Goal: Task Accomplishment & Management: Manage account settings

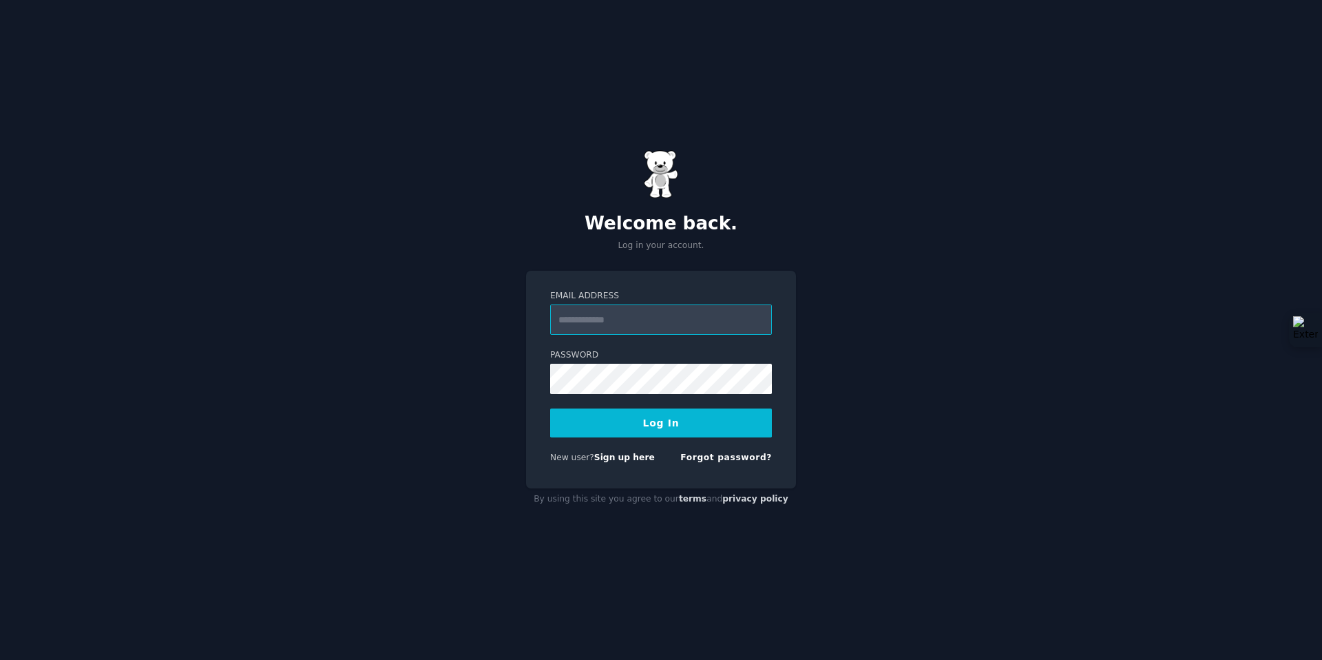
paste input "**********"
type input "**********"
click at [550, 408] on button "Log In" at bounding box center [661, 422] width 222 height 29
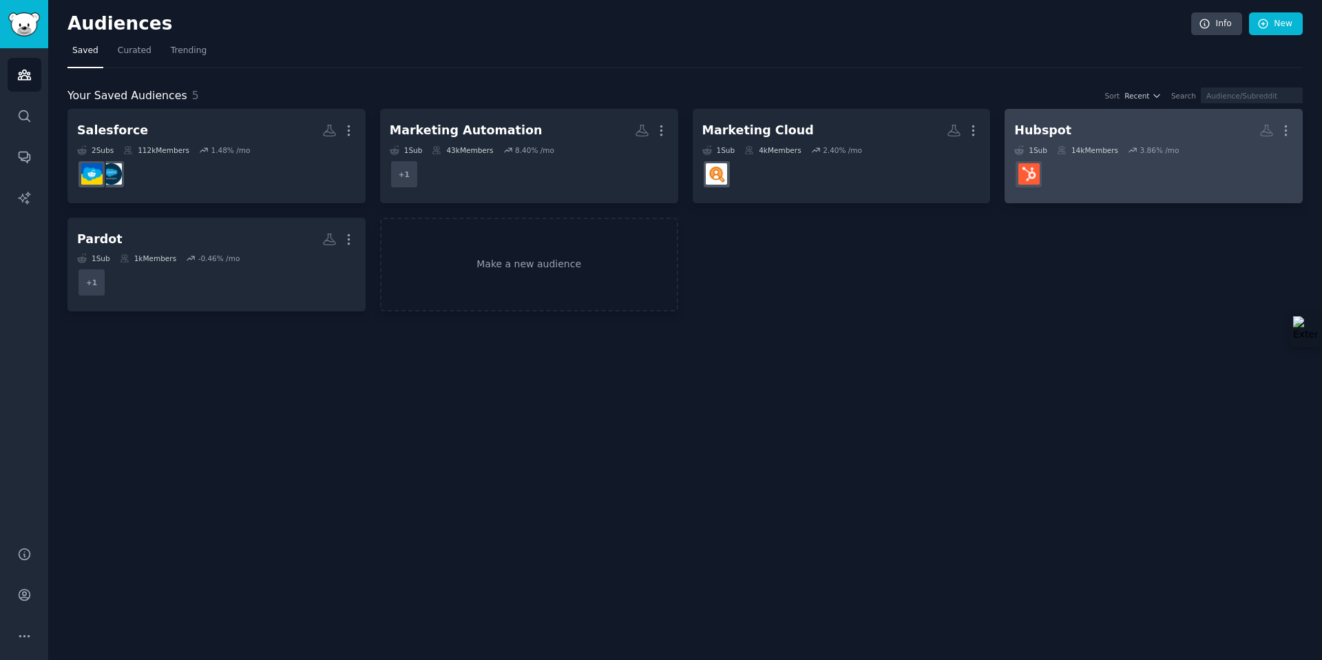
click at [1094, 134] on h2 "Hubspot More" at bounding box center [1153, 130] width 279 height 24
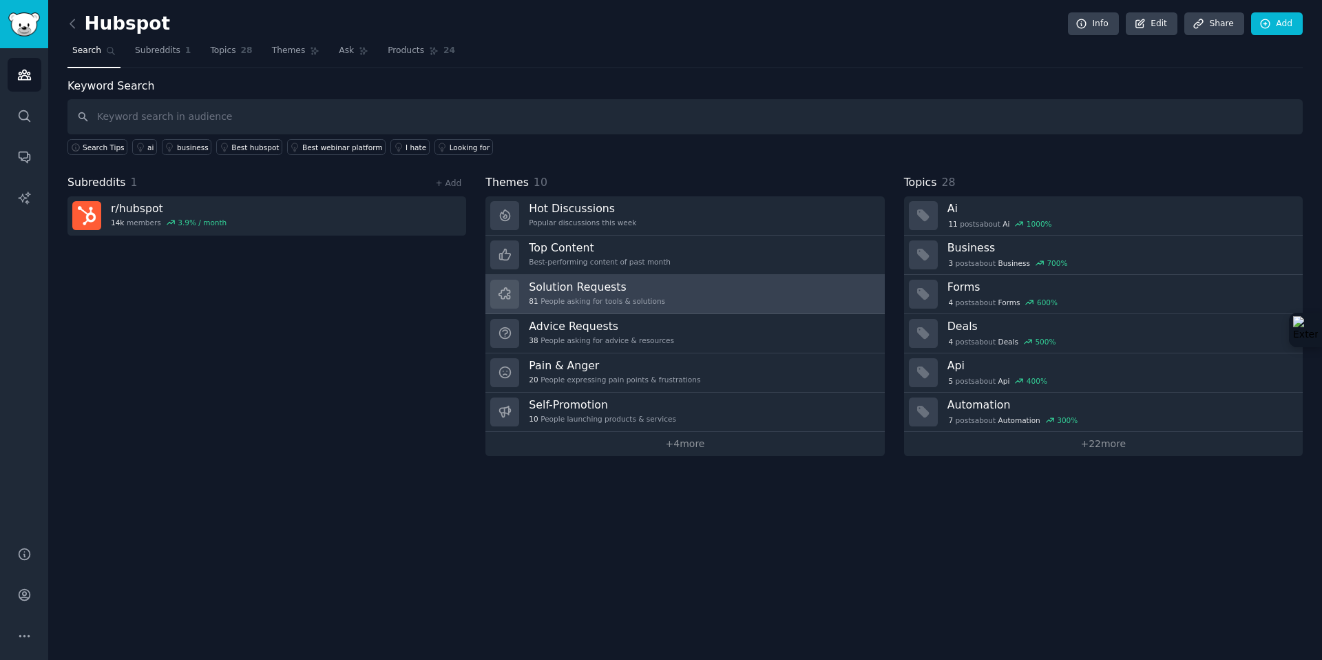
click at [612, 296] on div "81 People asking for tools & solutions" at bounding box center [597, 301] width 136 height 10
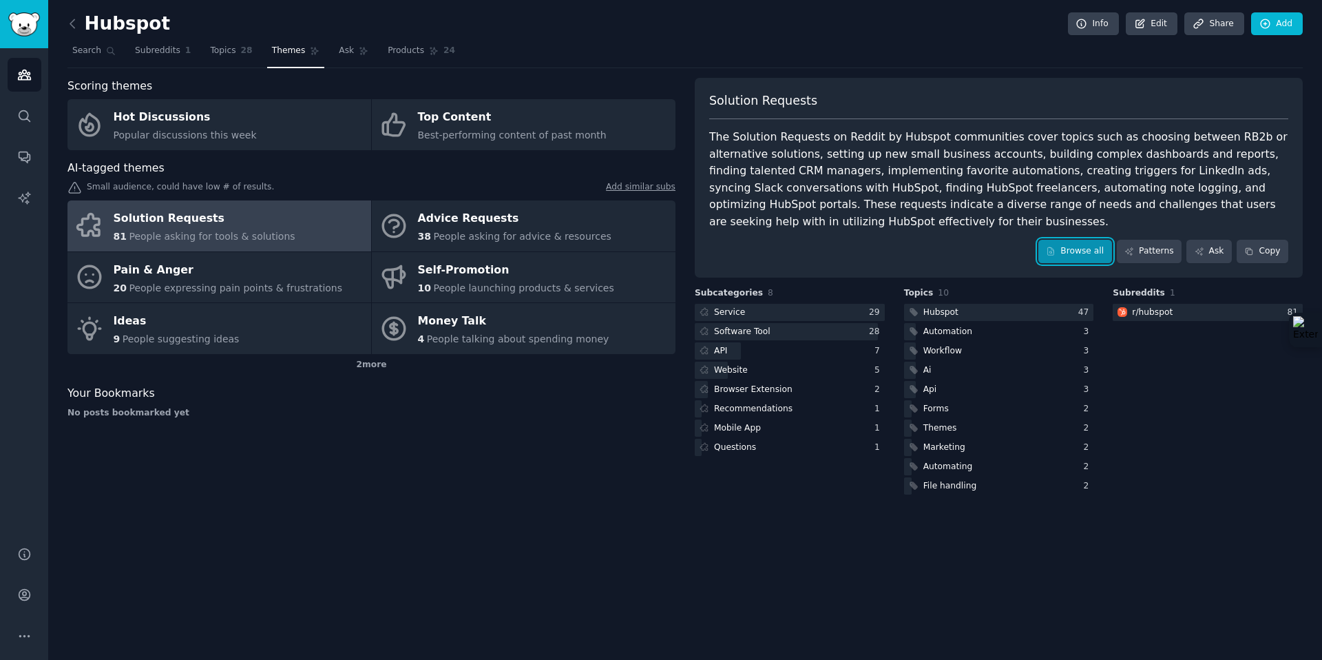
click at [1064, 248] on link "Browse all" at bounding box center [1075, 251] width 74 height 23
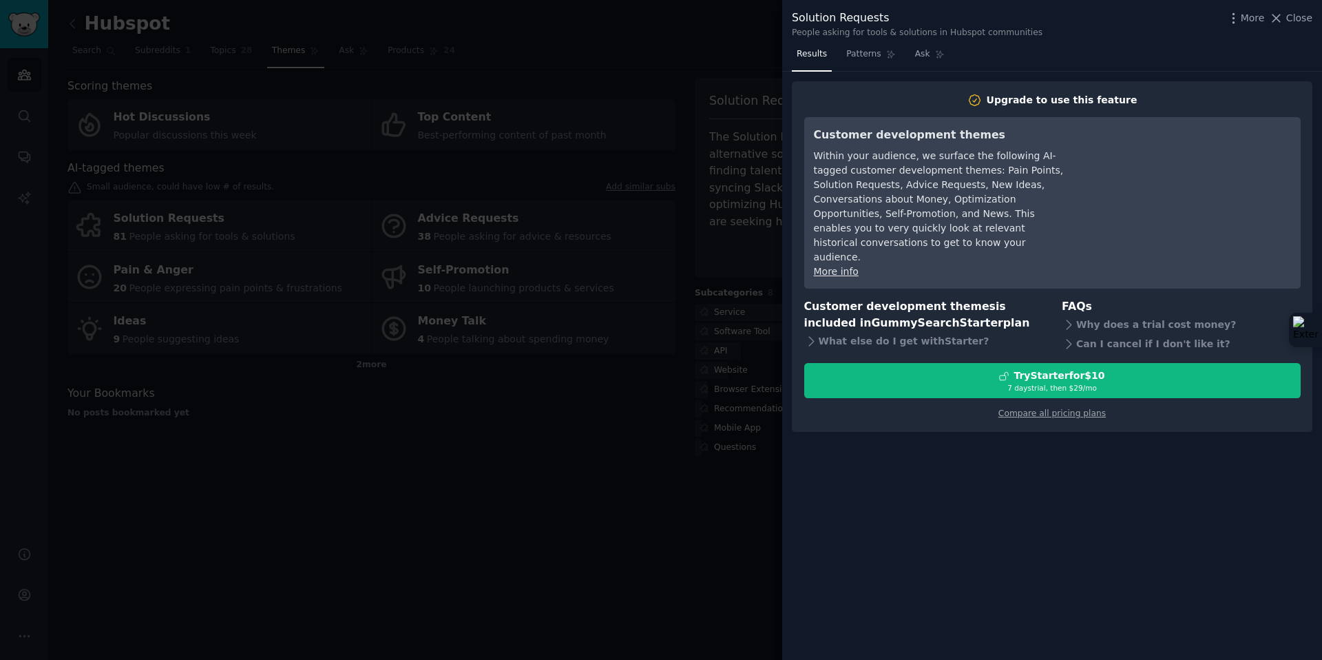
click at [641, 357] on div at bounding box center [661, 330] width 1322 height 660
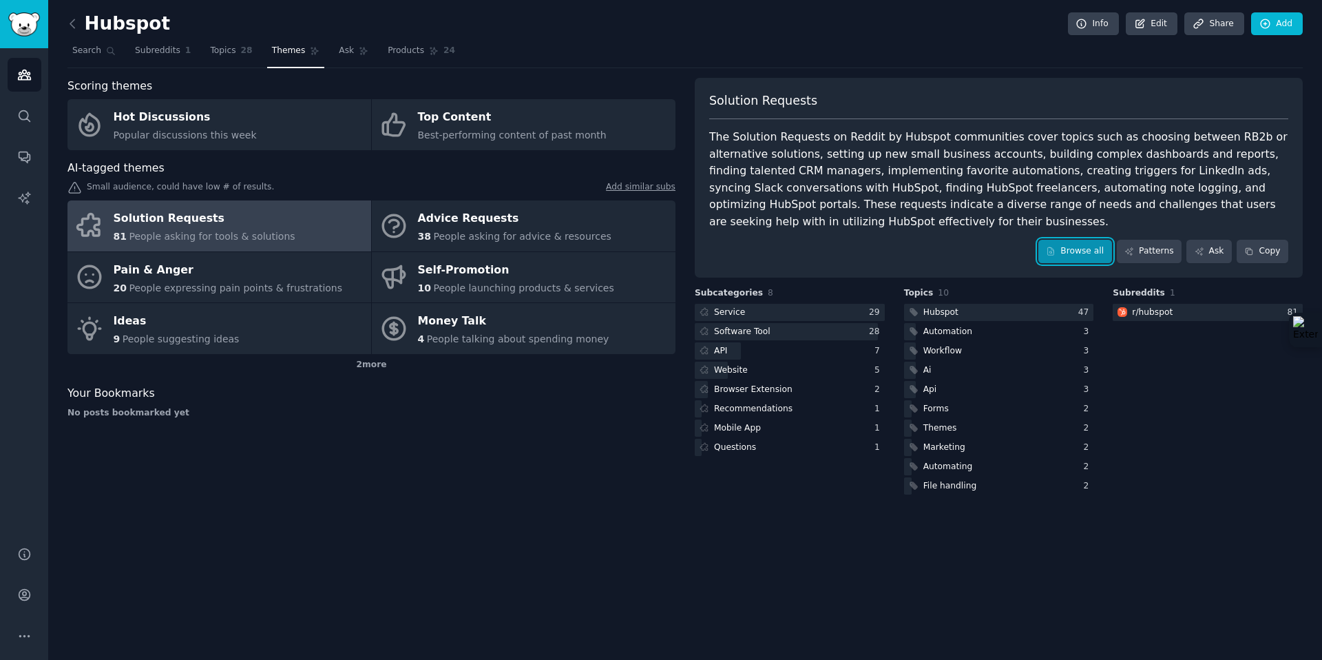
click at [1065, 255] on link "Browse all" at bounding box center [1075, 251] width 74 height 23
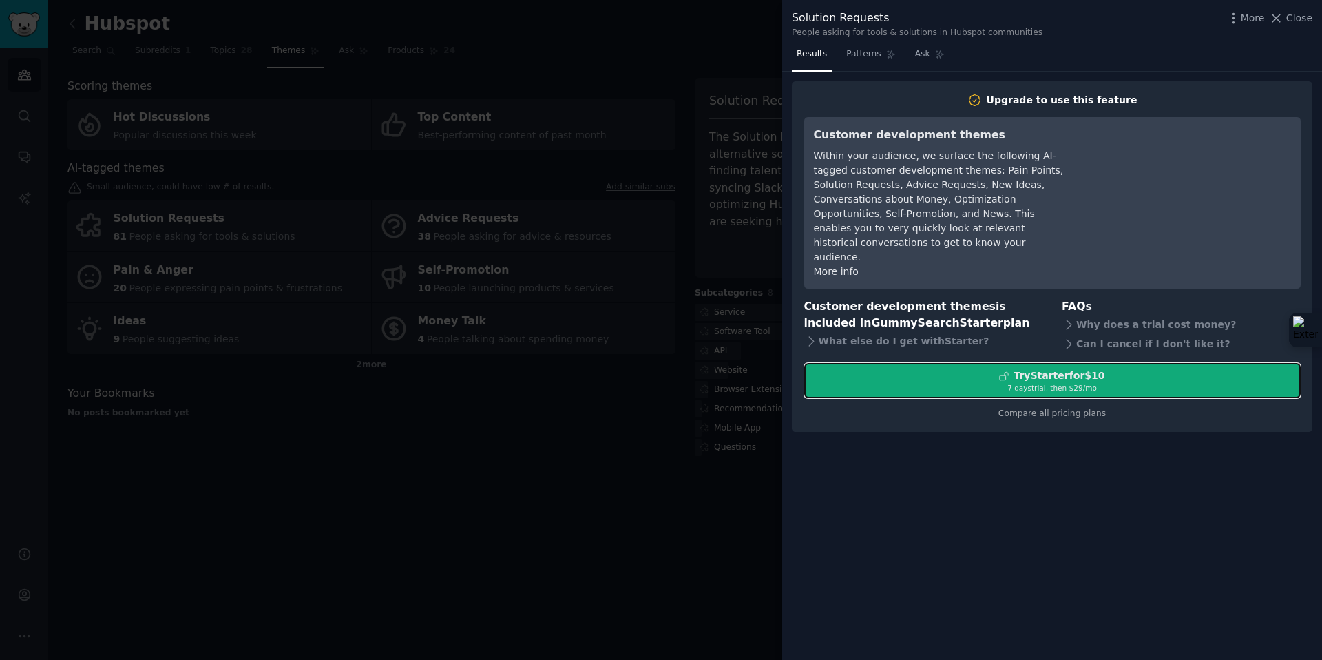
click at [989, 368] on div "Try Starter for $10" at bounding box center [1052, 375] width 495 height 14
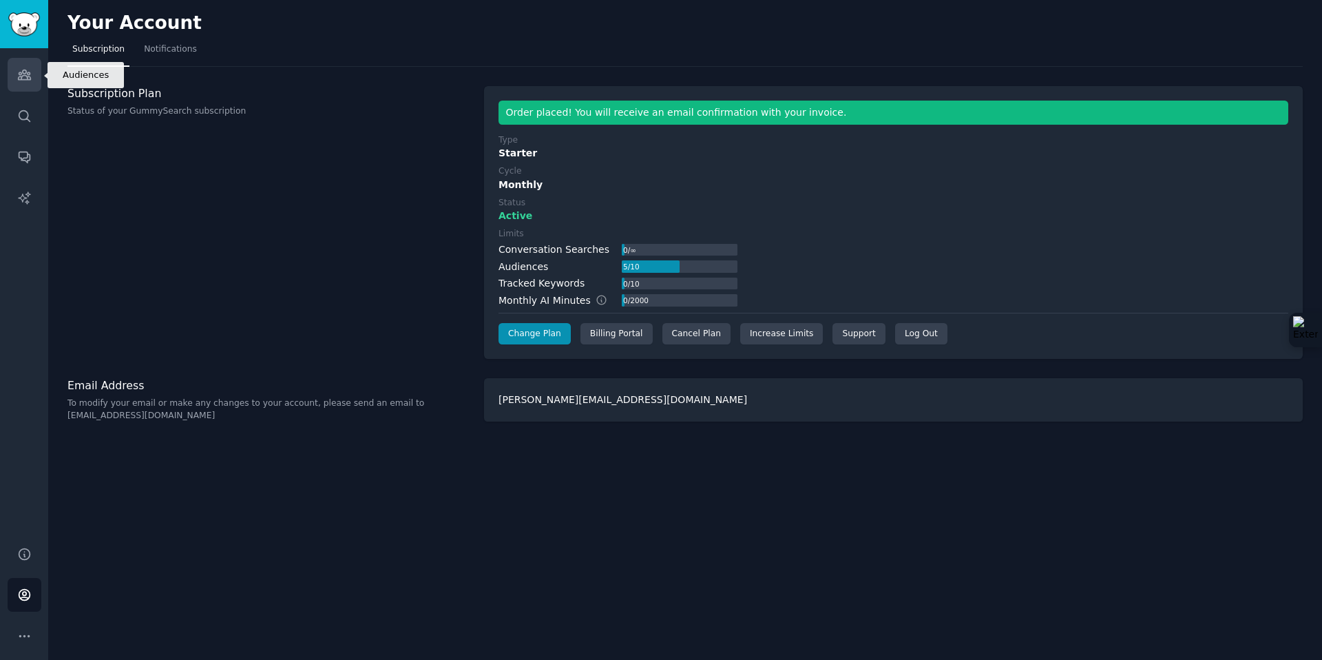
click at [25, 82] on link "Audiences" at bounding box center [25, 75] width 34 height 34
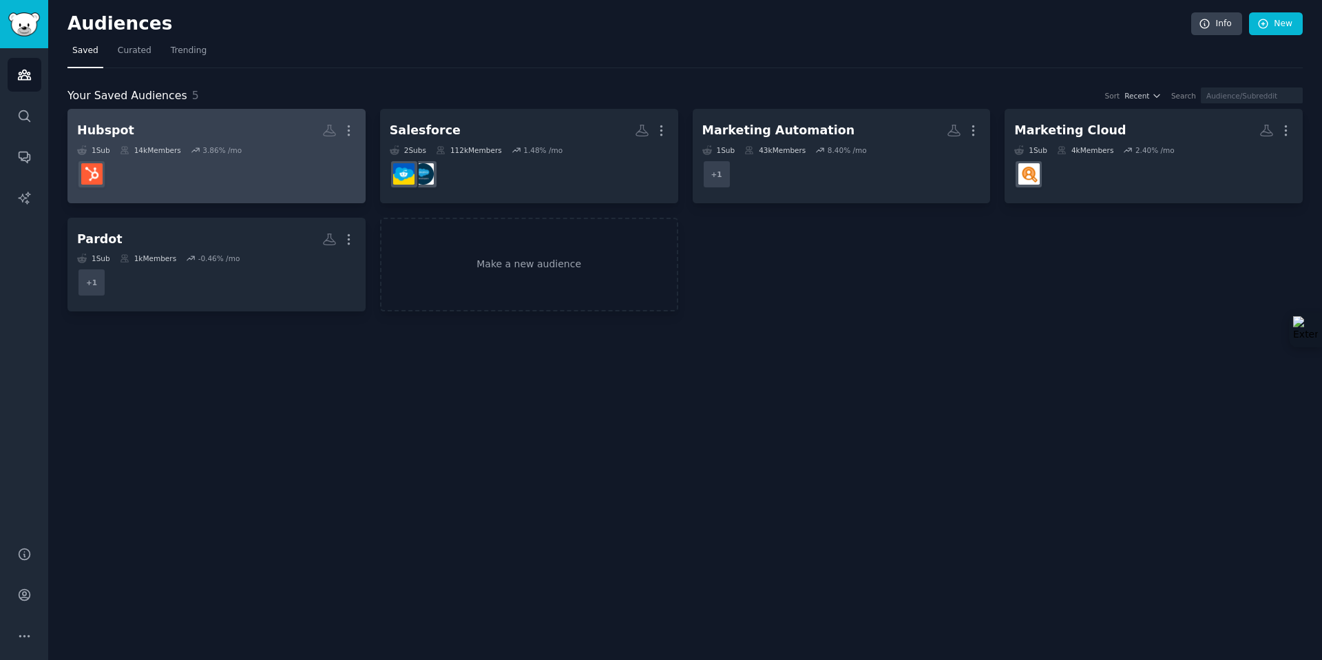
click at [140, 156] on dd at bounding box center [216, 174] width 279 height 39
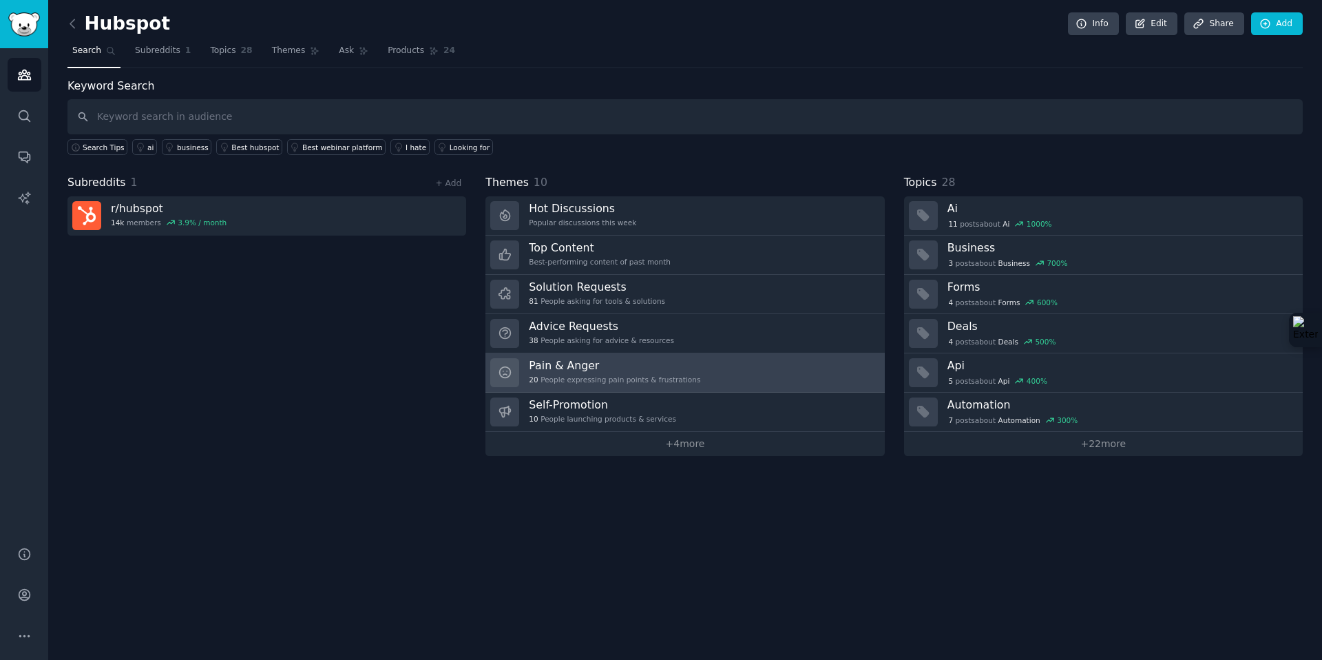
click at [610, 370] on h3 "Pain & Anger" at bounding box center [614, 365] width 171 height 14
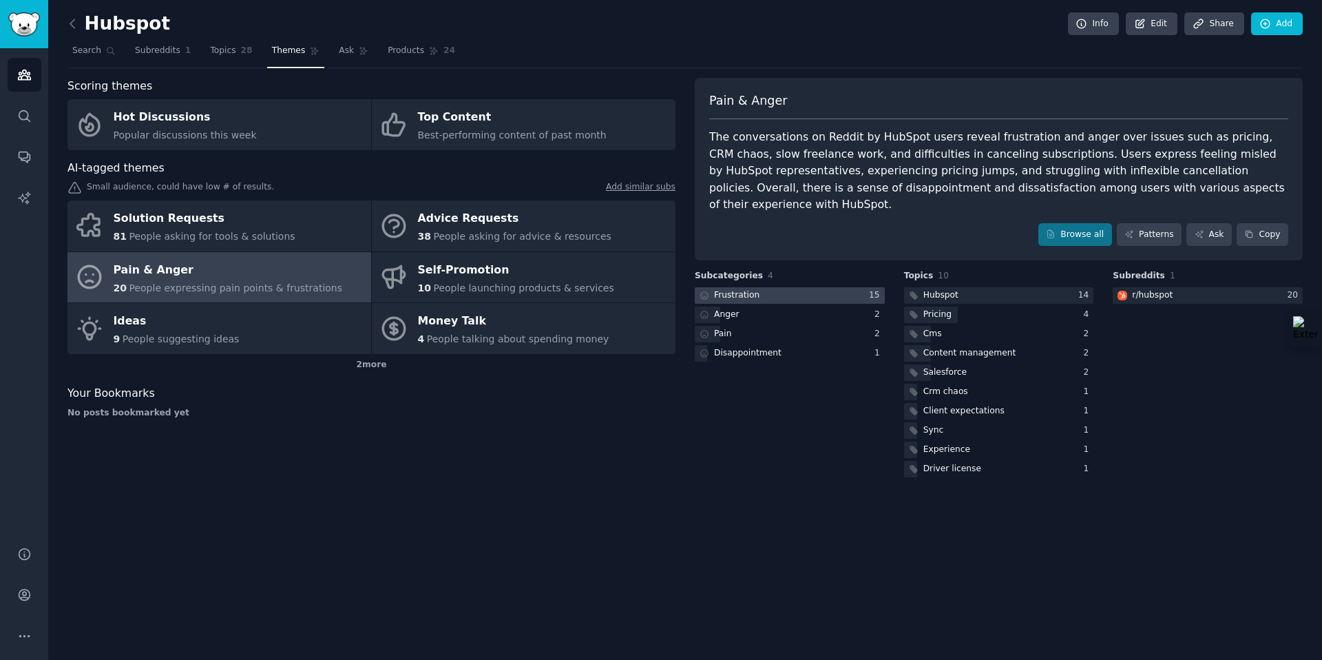
click at [845, 287] on div at bounding box center [790, 295] width 190 height 17
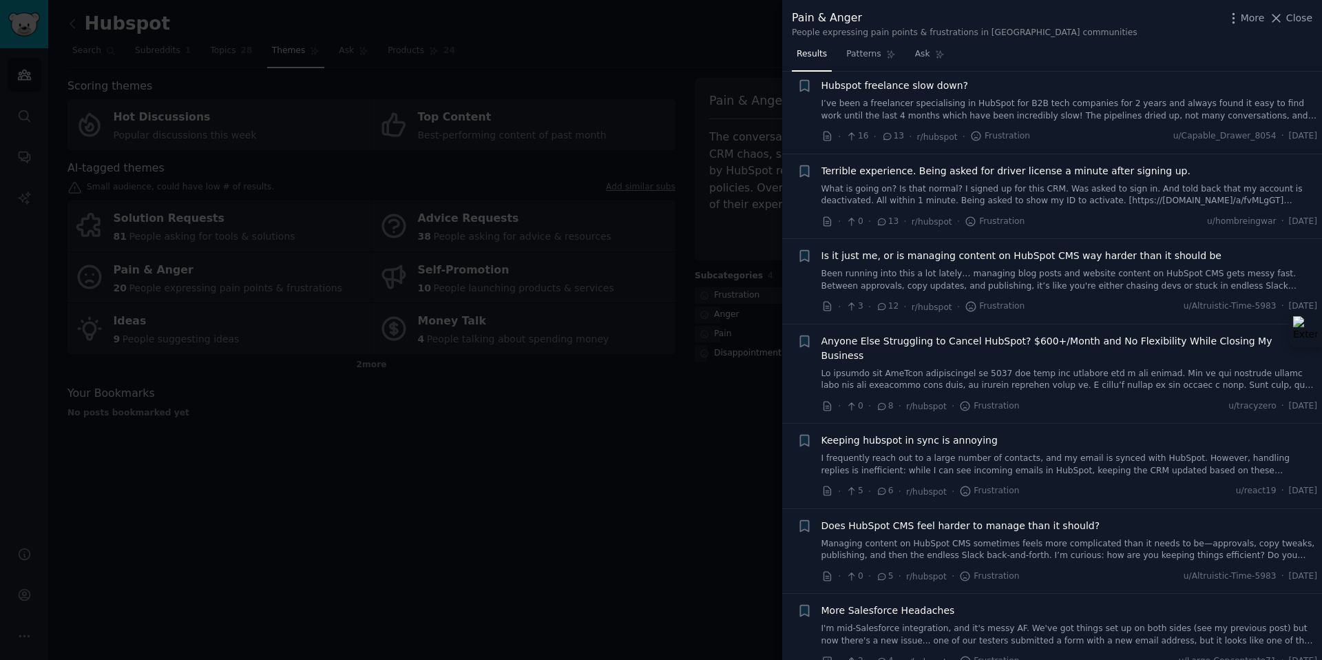
scroll to position [709, 0]
click at [761, 457] on div at bounding box center [661, 330] width 1322 height 660
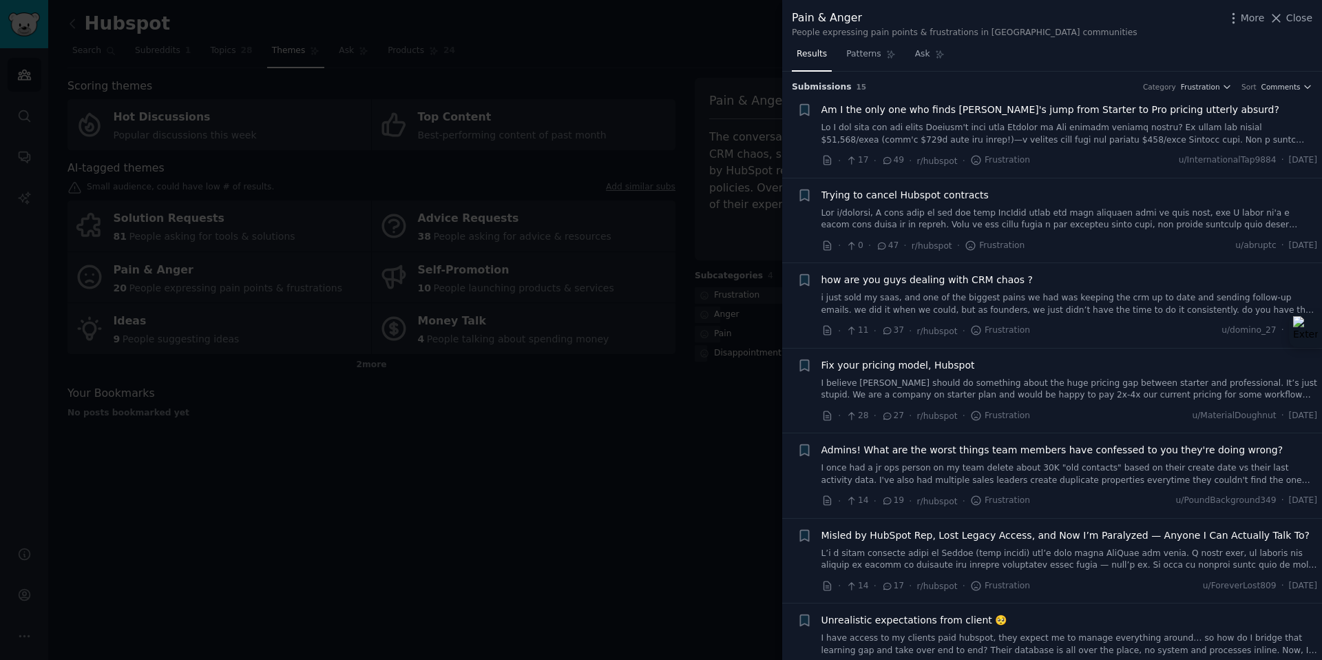
click at [248, 39] on div at bounding box center [661, 330] width 1322 height 660
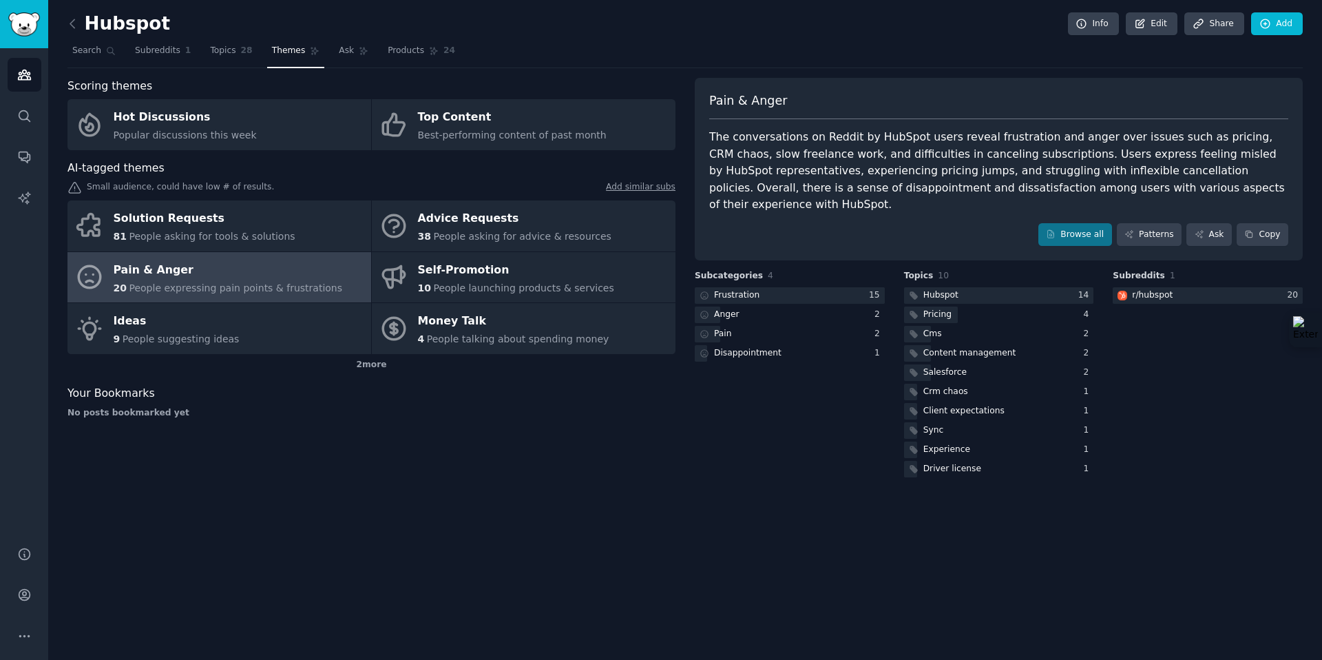
click at [291, 50] on span "Themes" at bounding box center [289, 51] width 34 height 12
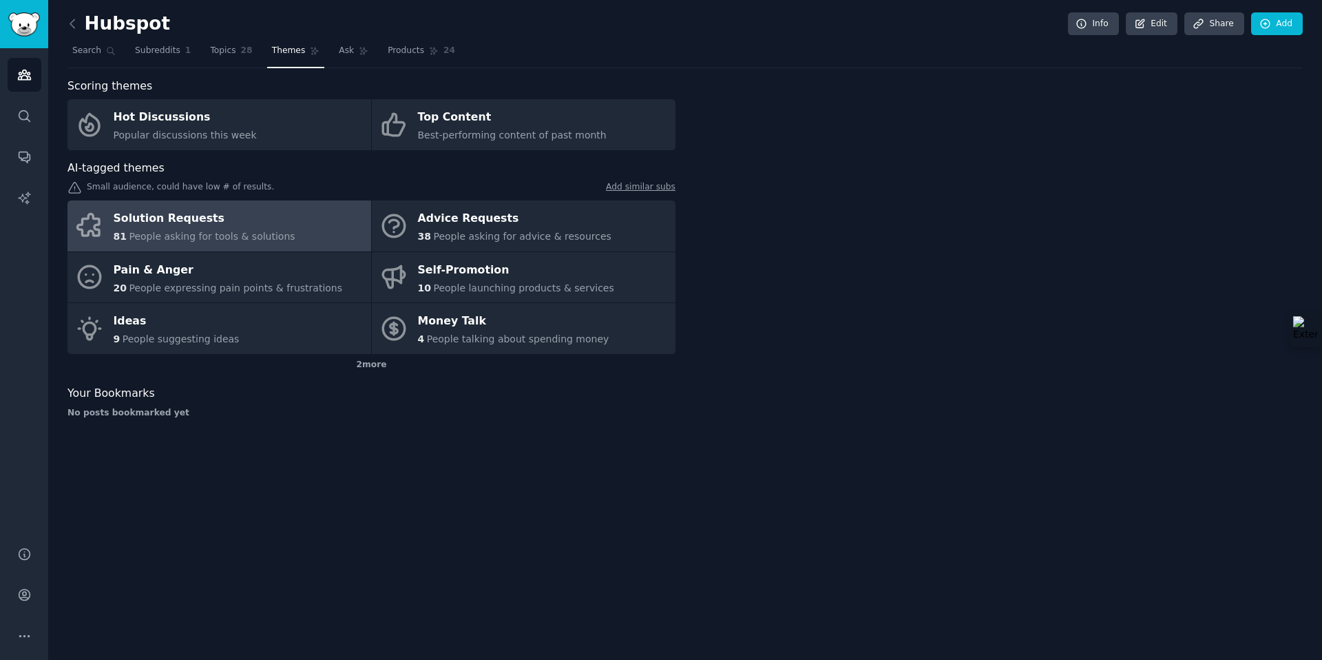
click at [224, 231] on span "People asking for tools & solutions" at bounding box center [212, 236] width 166 height 11
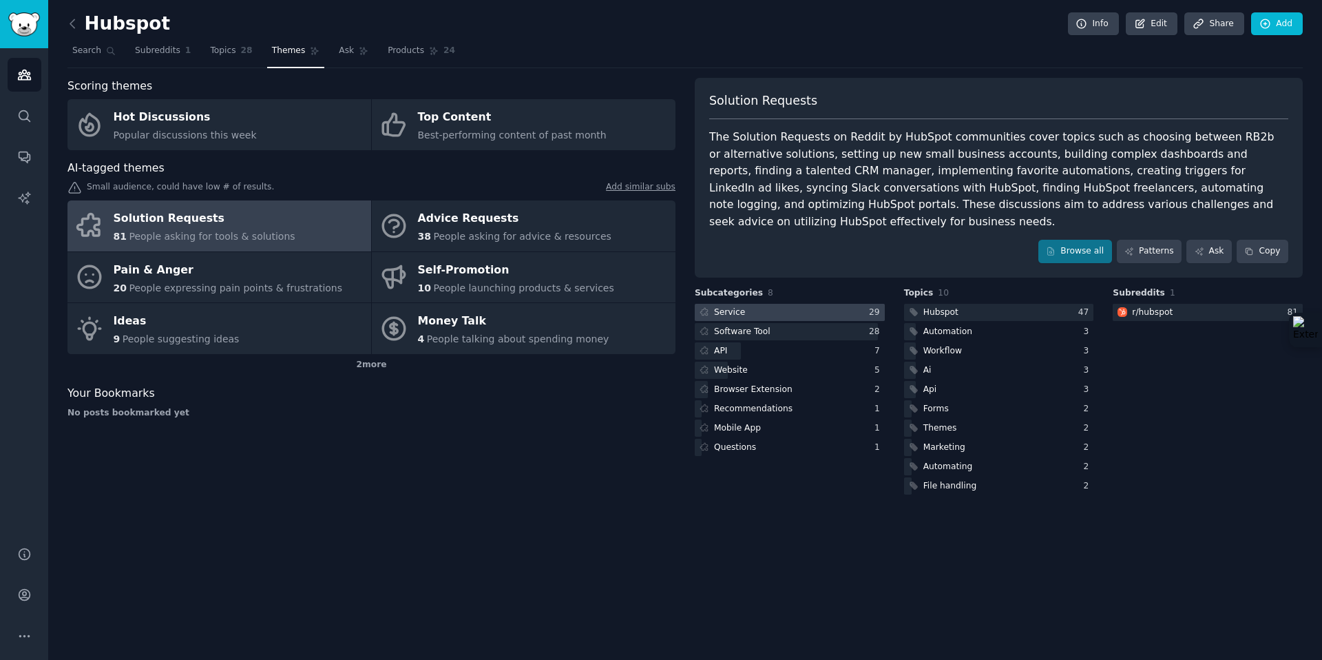
click at [780, 312] on div at bounding box center [790, 312] width 190 height 17
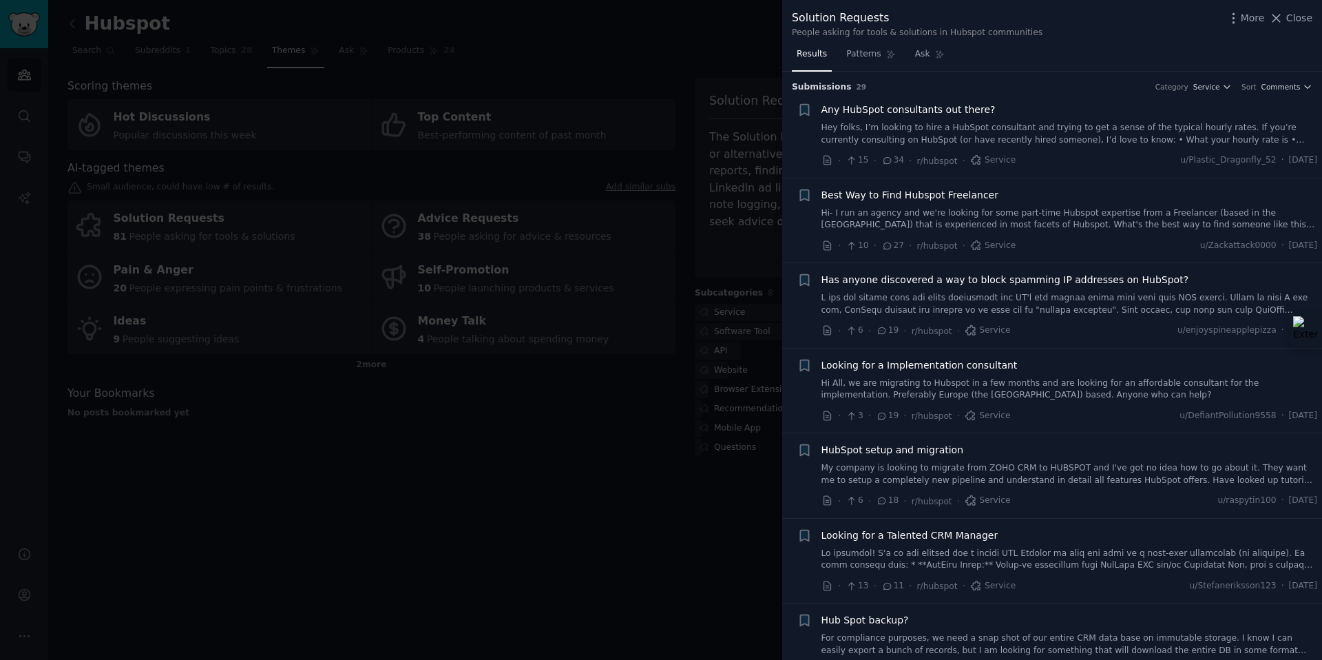
click at [1053, 136] on link "Hey folks, I’m looking to hire a HubSpot consultant and trying to get a sense o…" at bounding box center [1070, 134] width 496 height 24
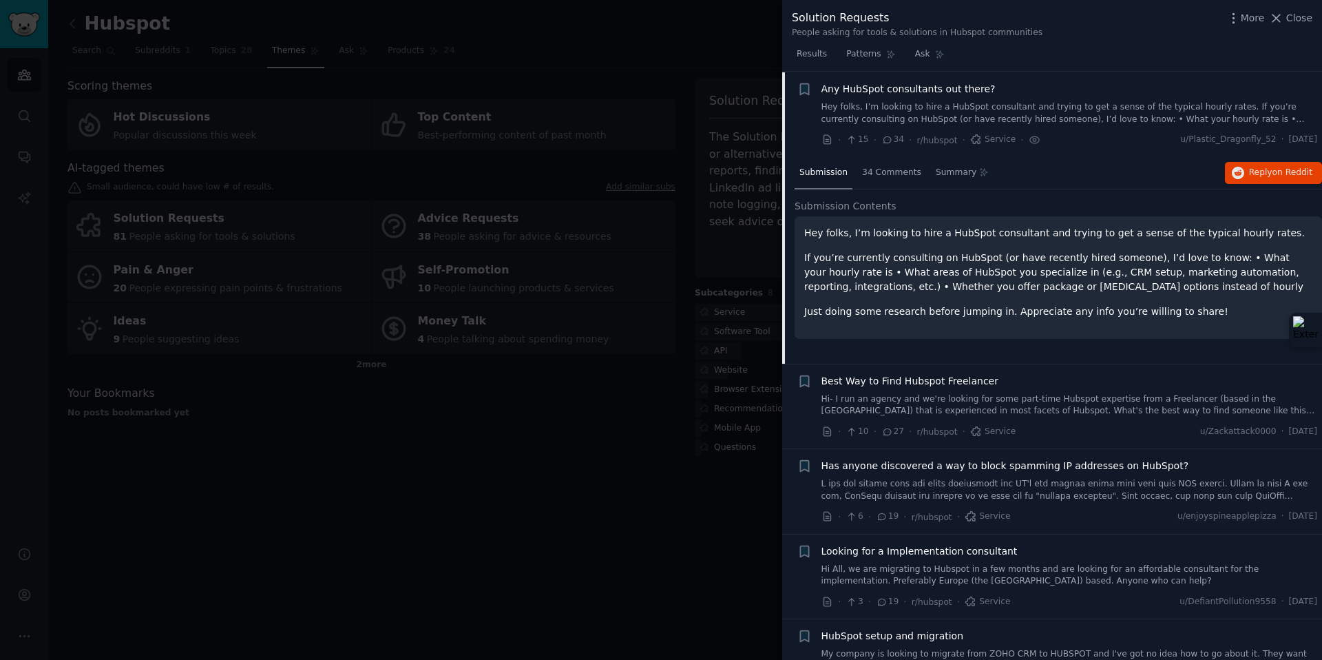
scroll to position [17, 0]
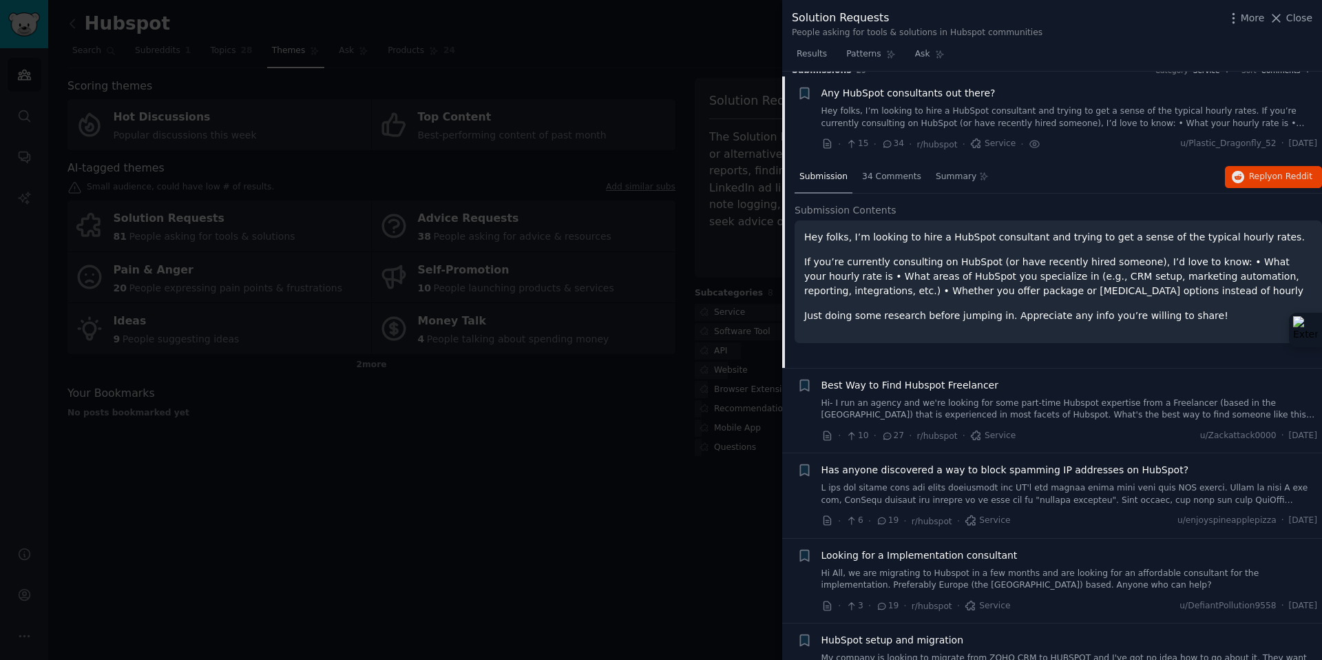
click at [898, 87] on span "Any HubSpot consultants out there?" at bounding box center [909, 93] width 174 height 14
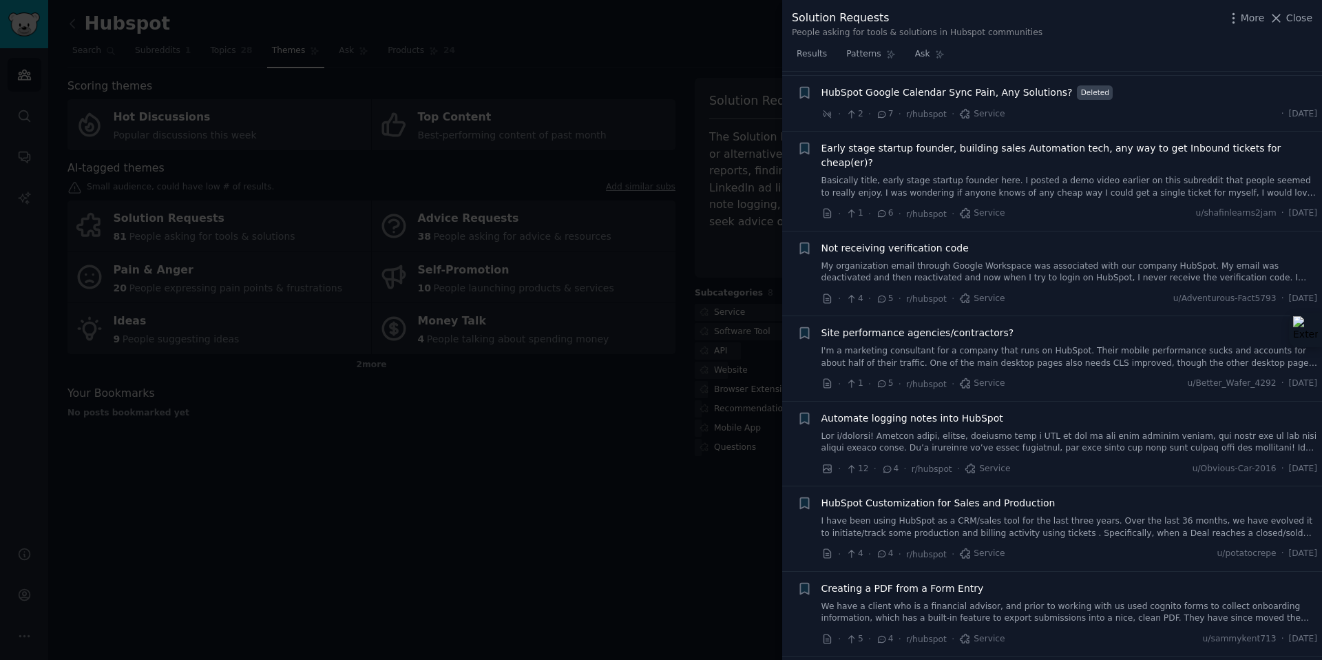
scroll to position [1049, 0]
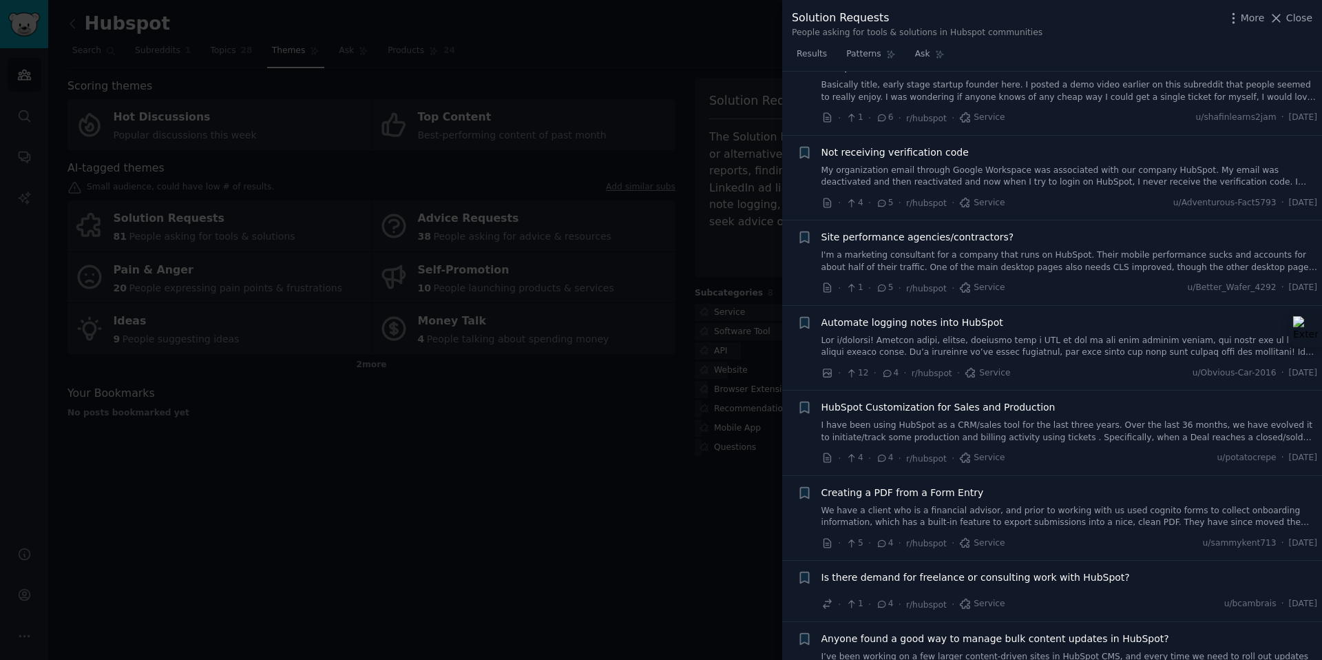
click at [585, 485] on div at bounding box center [661, 330] width 1322 height 660
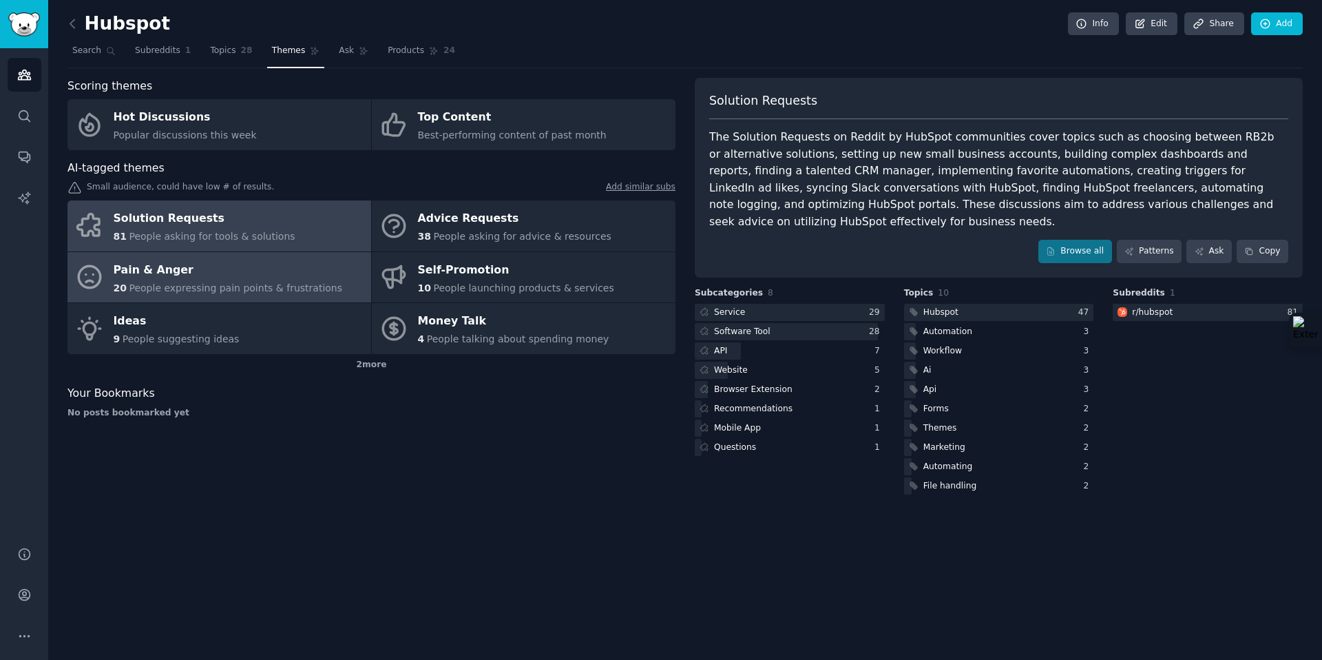
click at [262, 275] on div "Pain & Anger" at bounding box center [228, 270] width 229 height 22
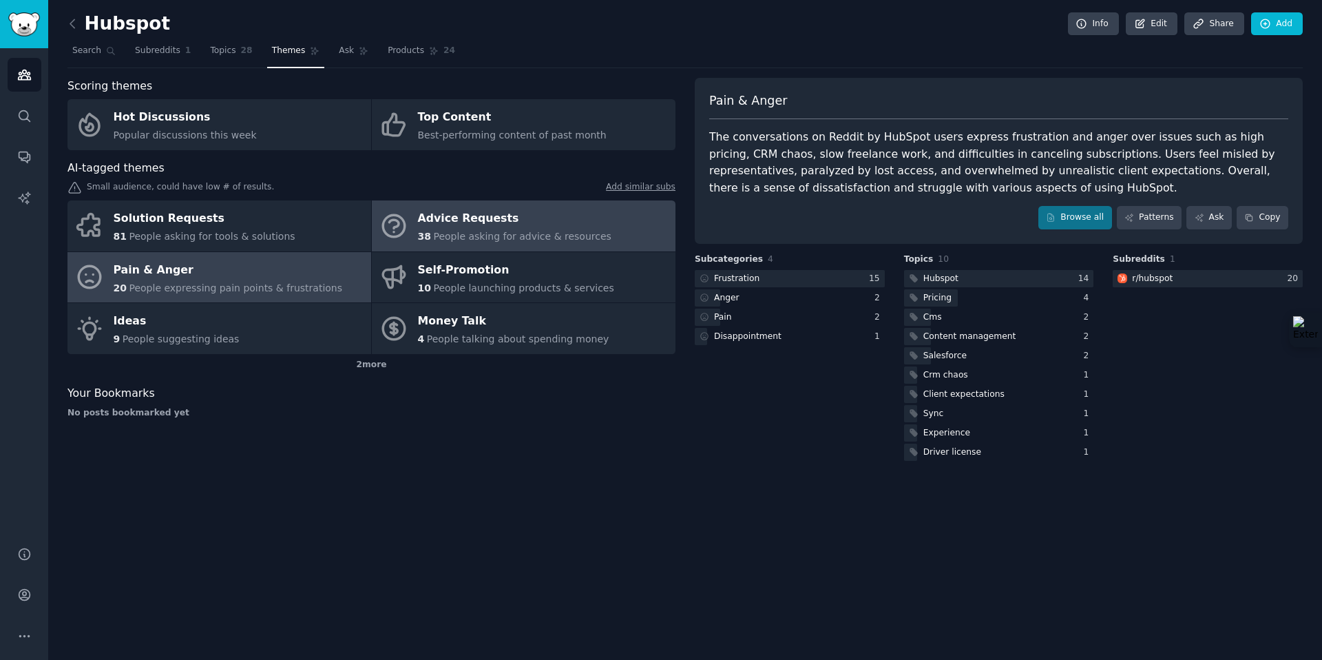
click at [443, 231] on span "People asking for advice & resources" at bounding box center [522, 236] width 178 height 11
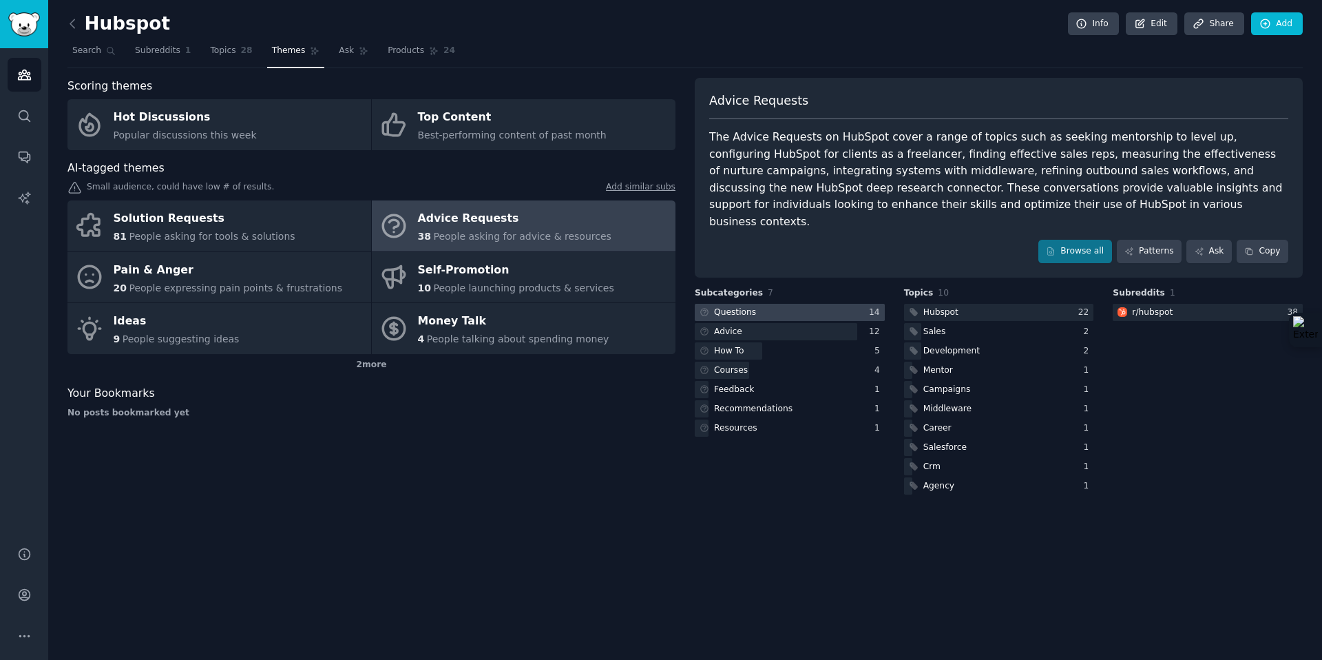
click at [813, 304] on div at bounding box center [790, 312] width 190 height 17
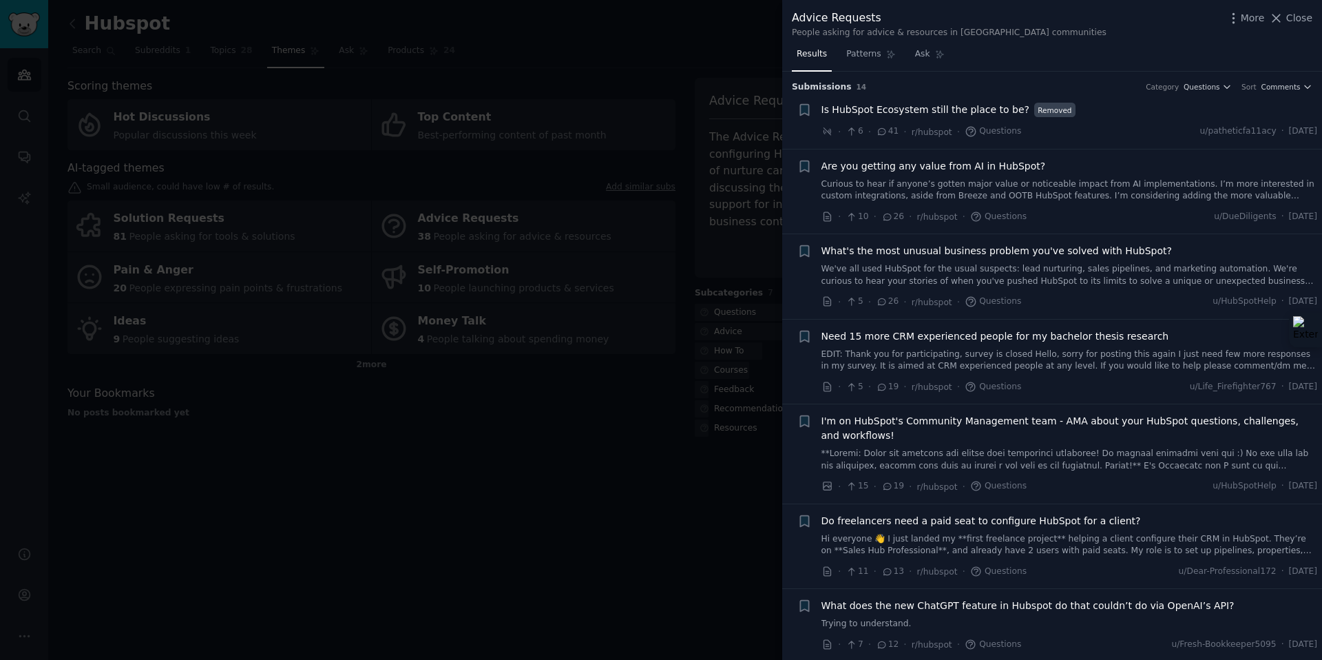
click at [930, 182] on link "Curious to hear if anyone’s gotten major value or noticeable impact from AI imp…" at bounding box center [1070, 190] width 496 height 24
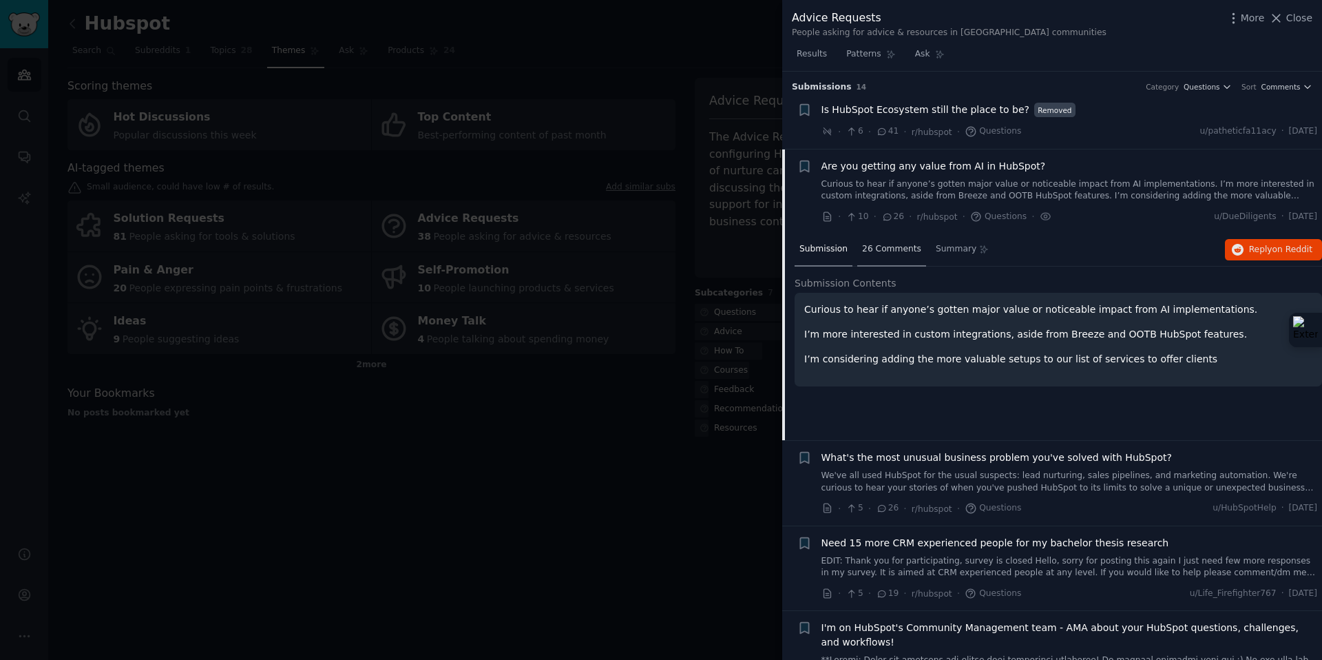
click at [873, 243] on span "26 Comments" at bounding box center [891, 249] width 59 height 12
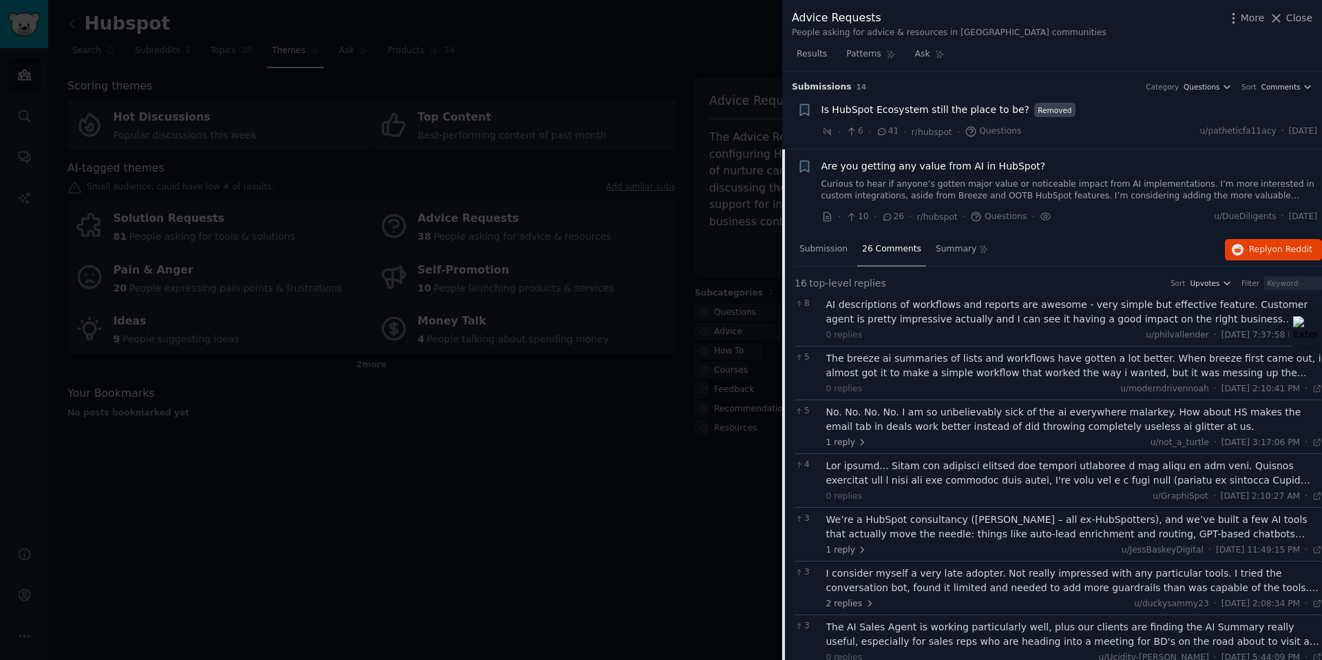
click at [898, 166] on span "Are you getting any value from AI in HubSpot?" at bounding box center [934, 166] width 224 height 14
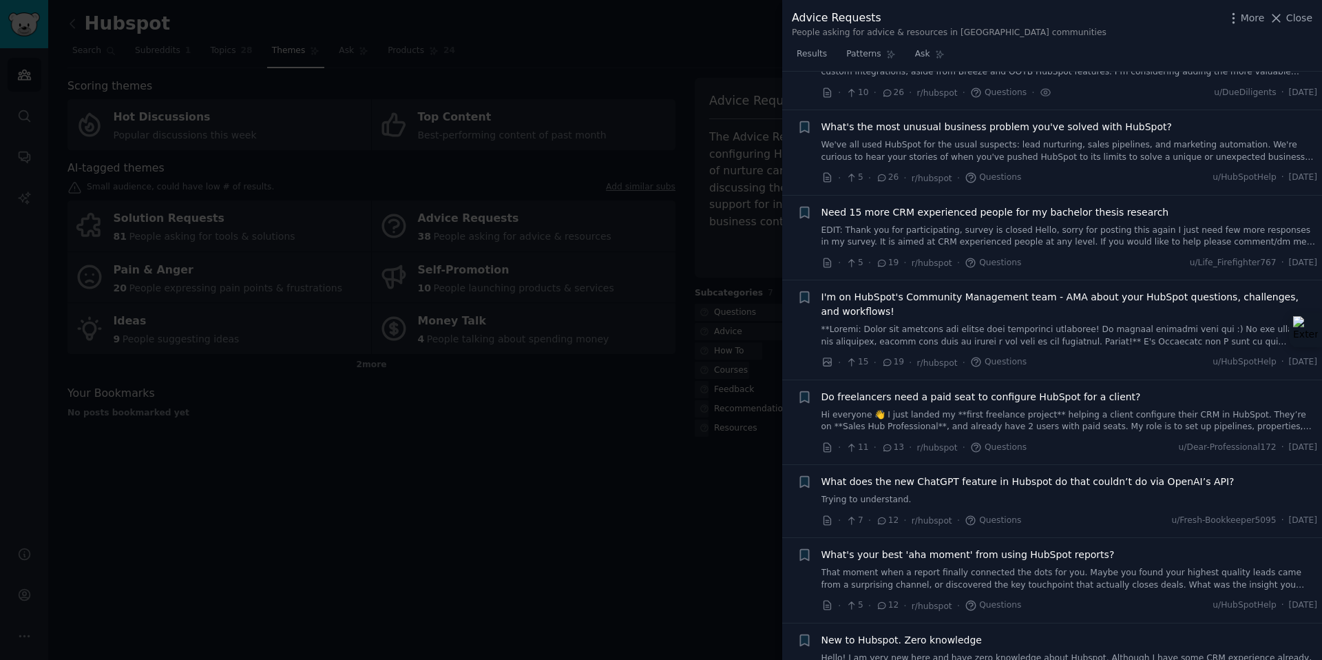
scroll to position [128, 0]
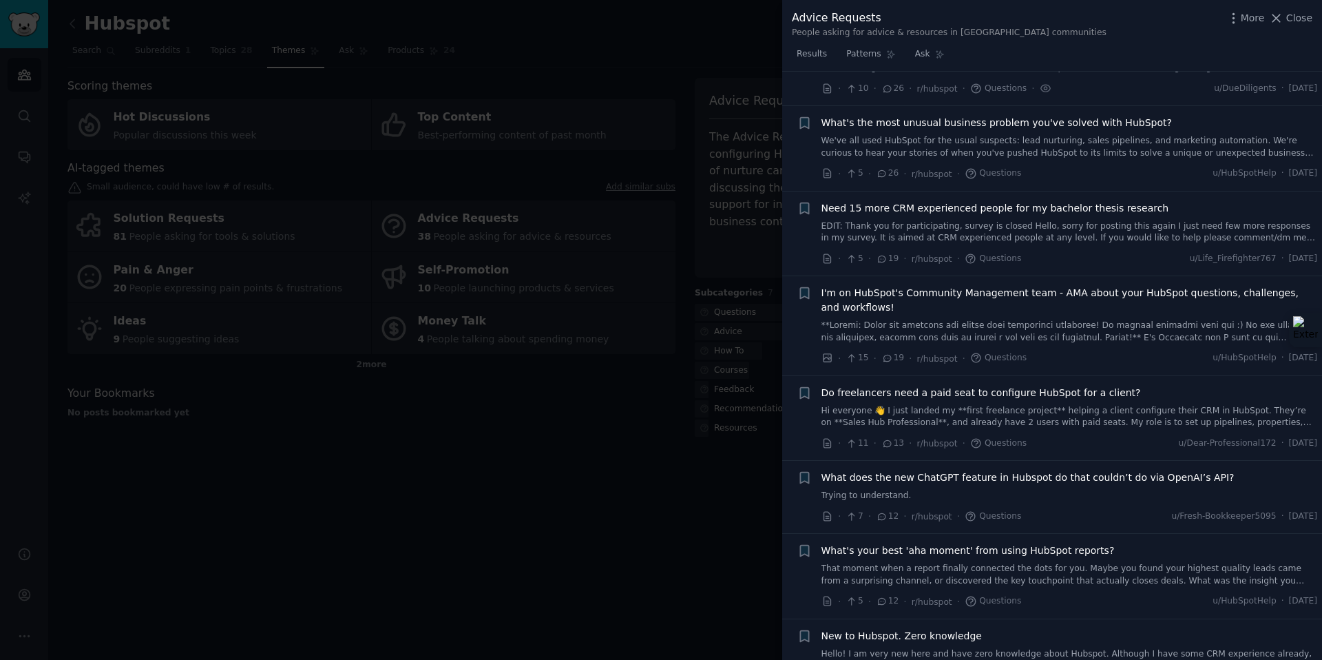
click at [908, 155] on link "We've all used HubSpot for the usual suspects: lead nurturing, sales pipelines,…" at bounding box center [1070, 147] width 496 height 24
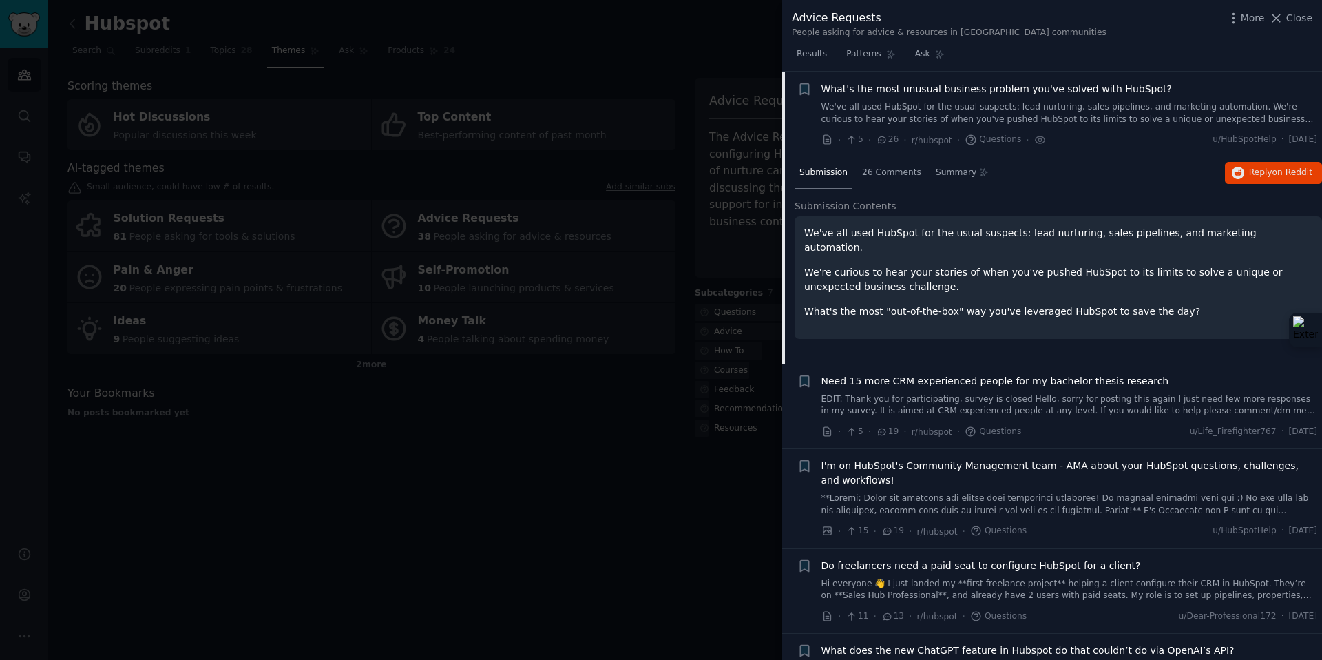
scroll to position [163, 0]
click at [895, 180] on div "26 Comments" at bounding box center [891, 172] width 69 height 33
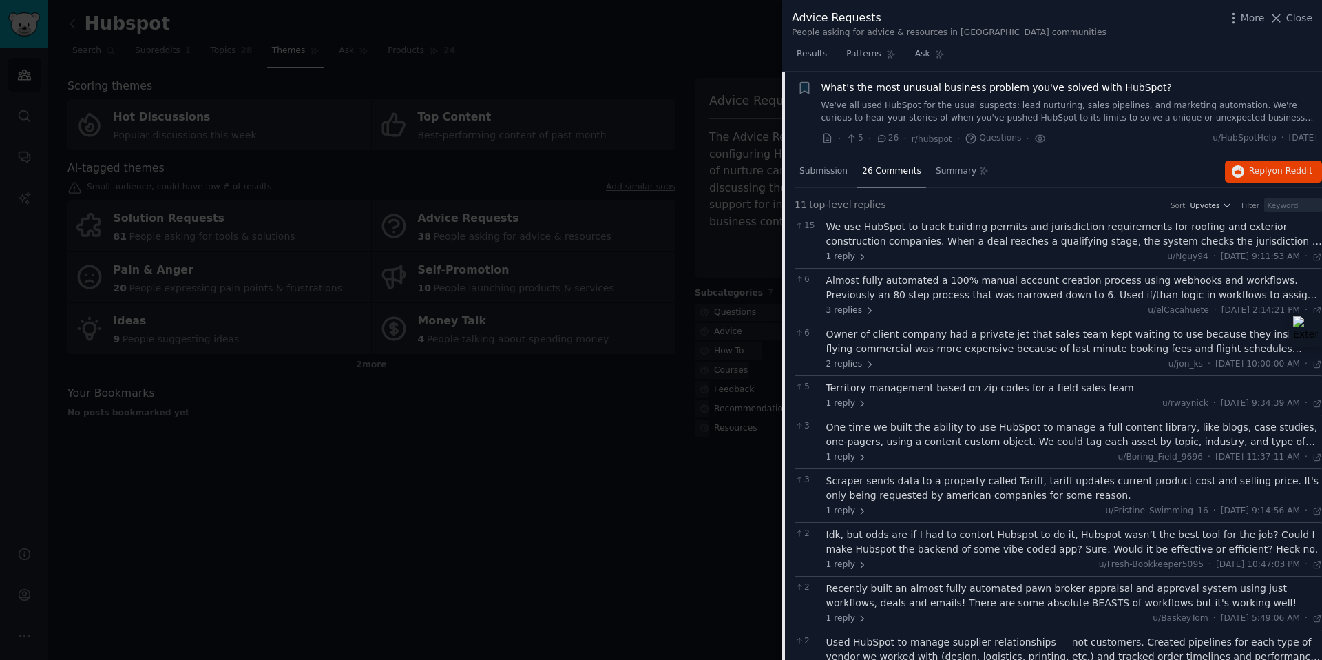
click at [925, 100] on link "We've all used HubSpot for the usual suspects: lead nurturing, sales pipelines,…" at bounding box center [1070, 112] width 496 height 24
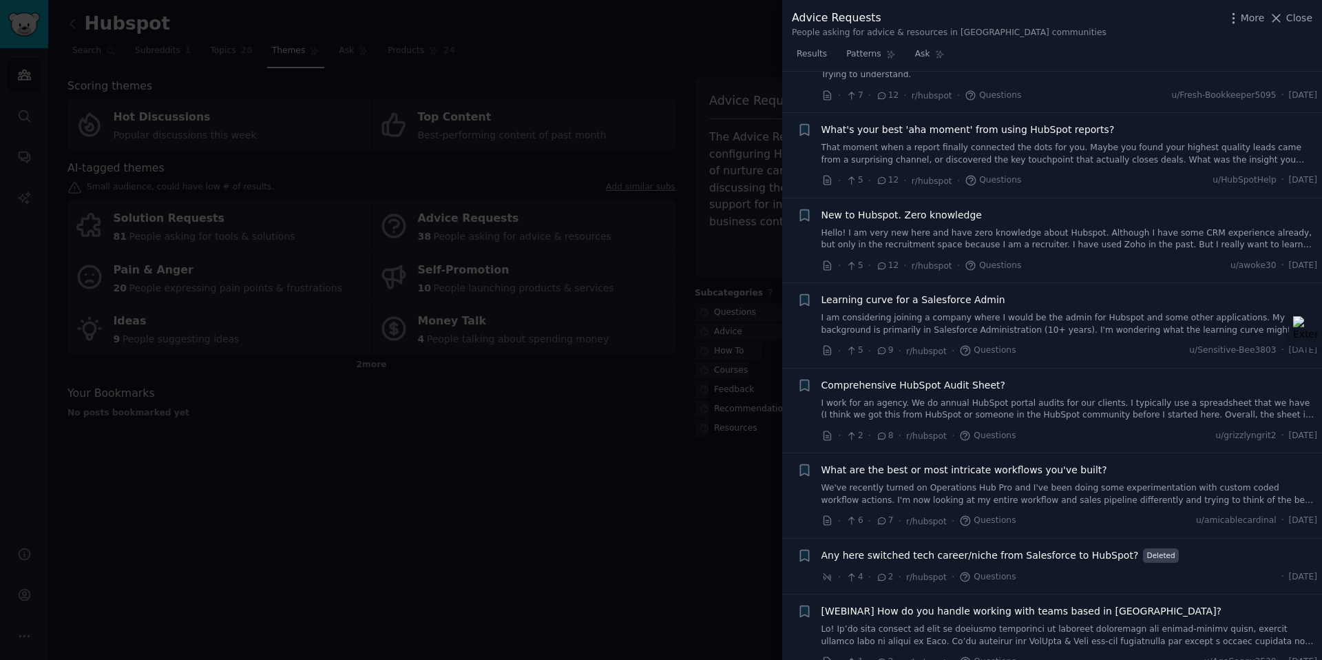
scroll to position [568, 0]
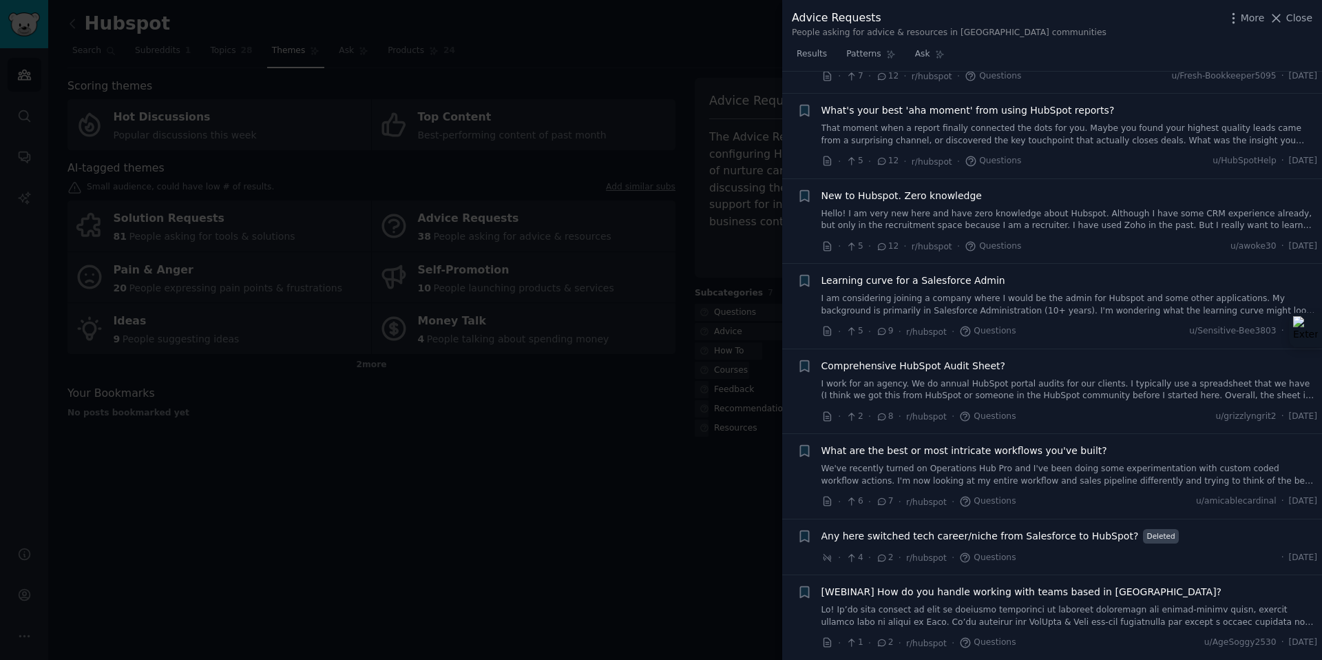
click at [949, 383] on link "I work for an agency. We do annual HubSpot portal audits for our clients. I typ…" at bounding box center [1070, 390] width 496 height 24
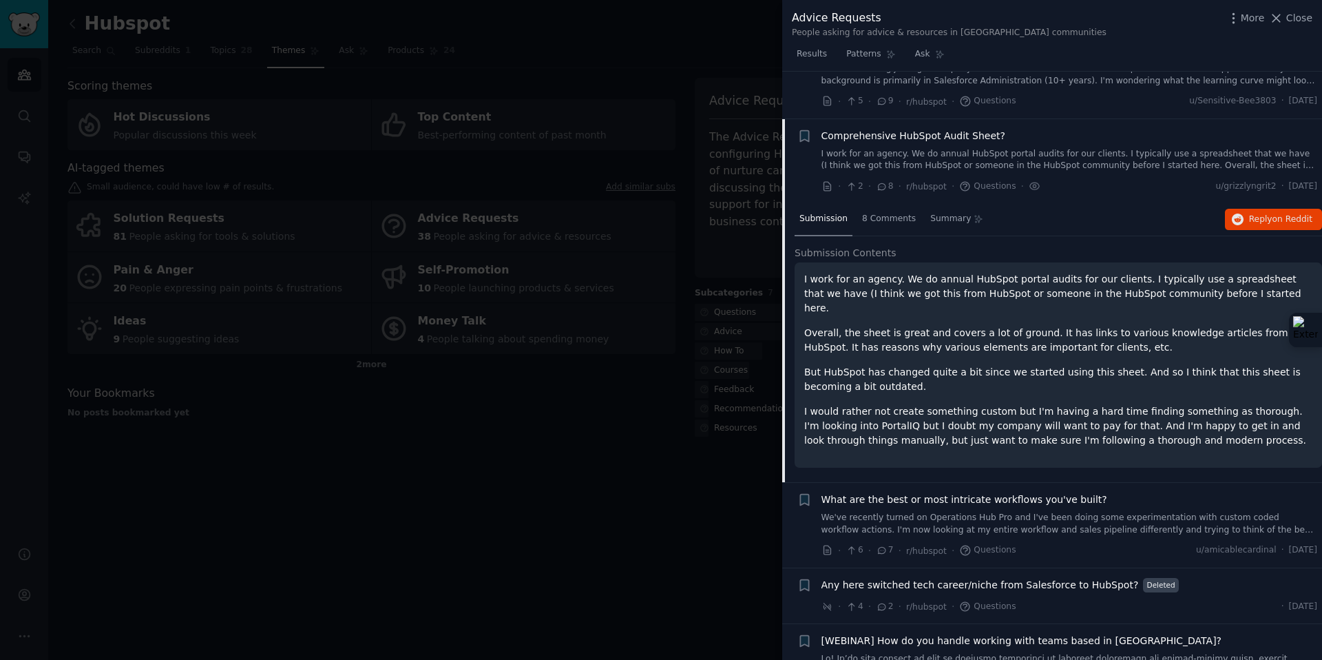
scroll to position [833, 0]
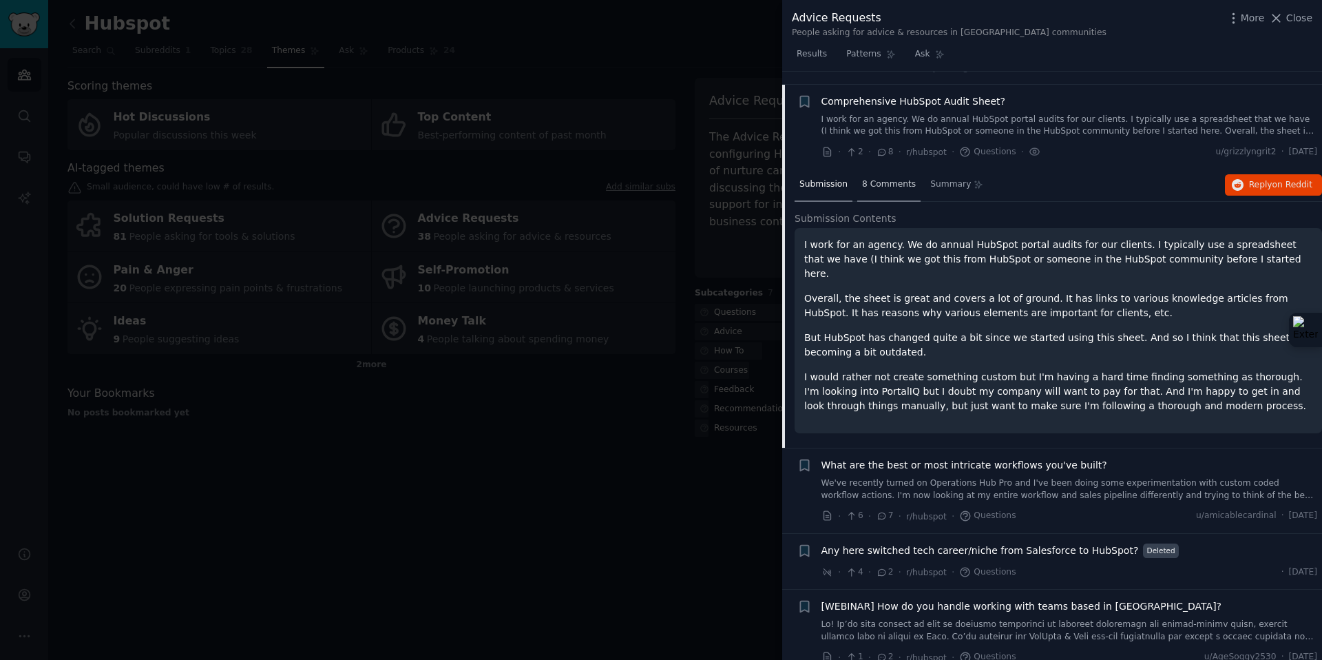
click at [892, 181] on span "8 Comments" at bounding box center [889, 184] width 54 height 12
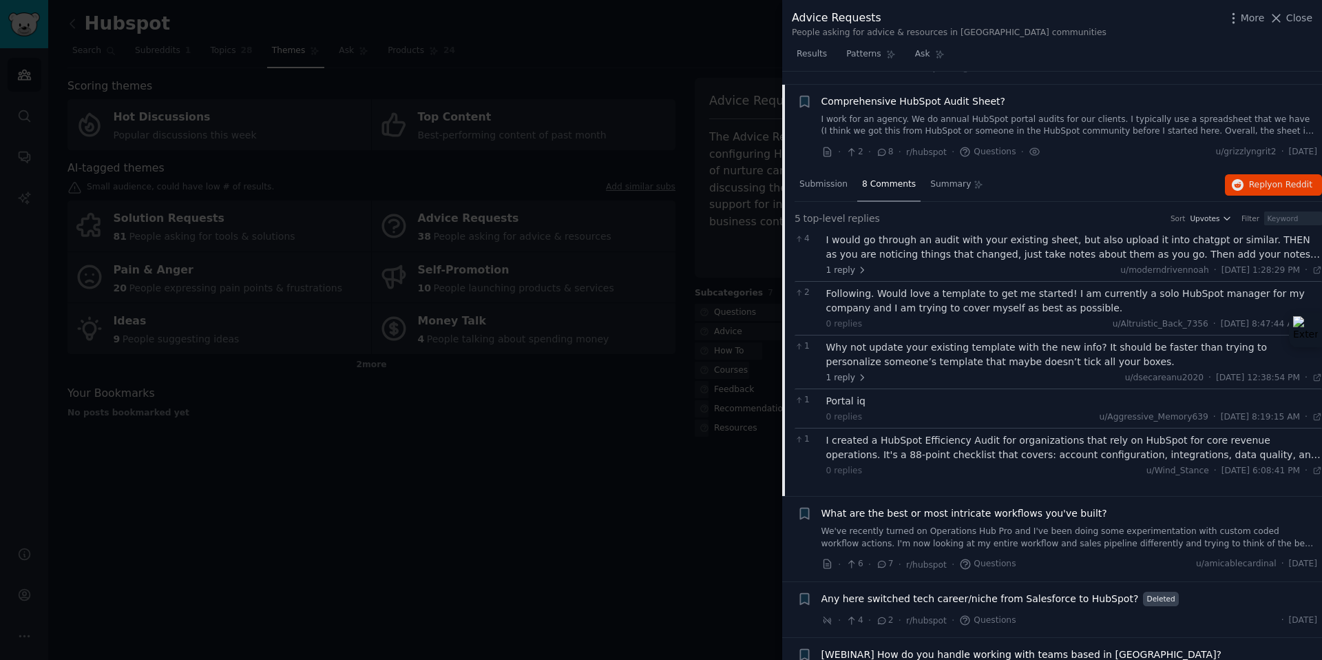
click at [923, 101] on span "Comprehensive HubSpot Audit Sheet?" at bounding box center [914, 101] width 184 height 14
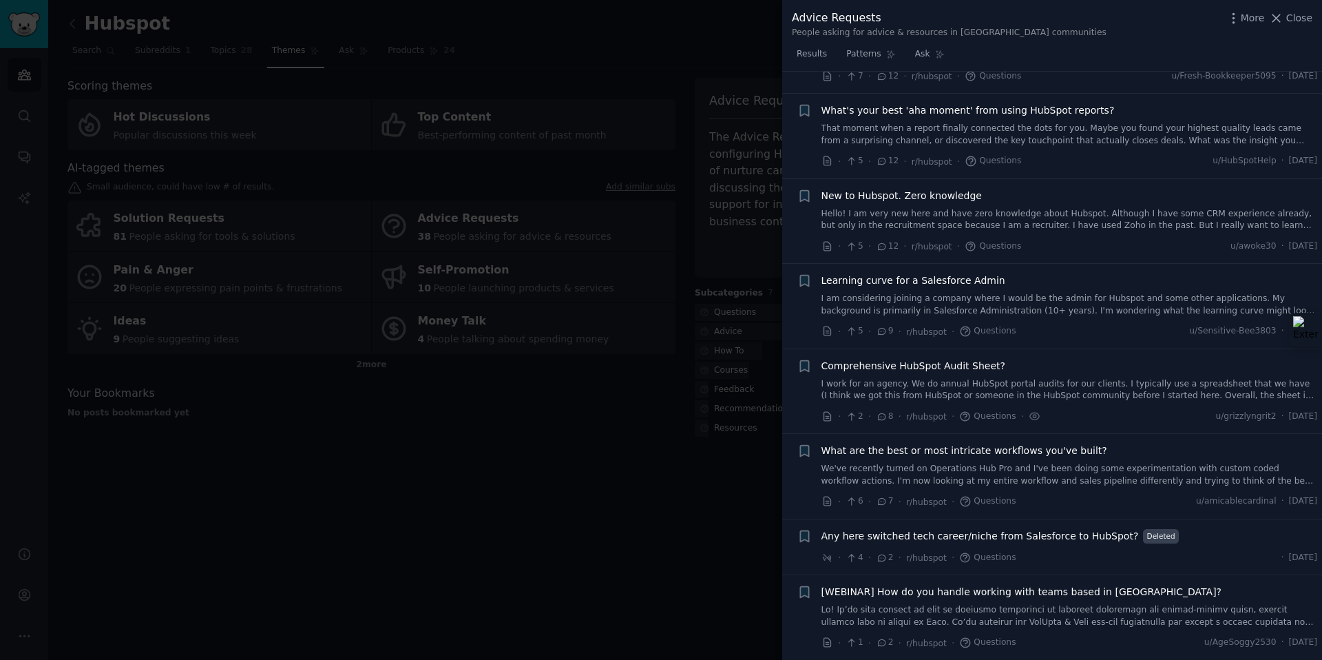
click at [678, 326] on div at bounding box center [661, 330] width 1322 height 660
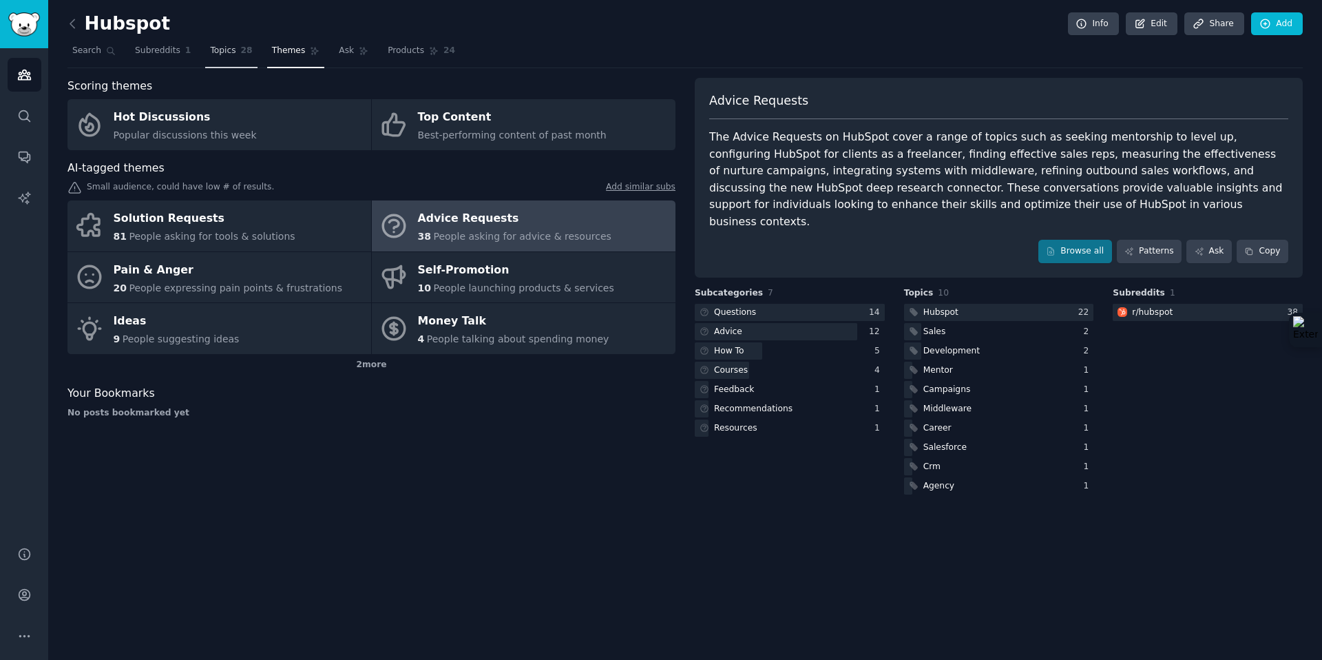
click at [205, 50] on link "Topics 28" at bounding box center [231, 54] width 52 height 28
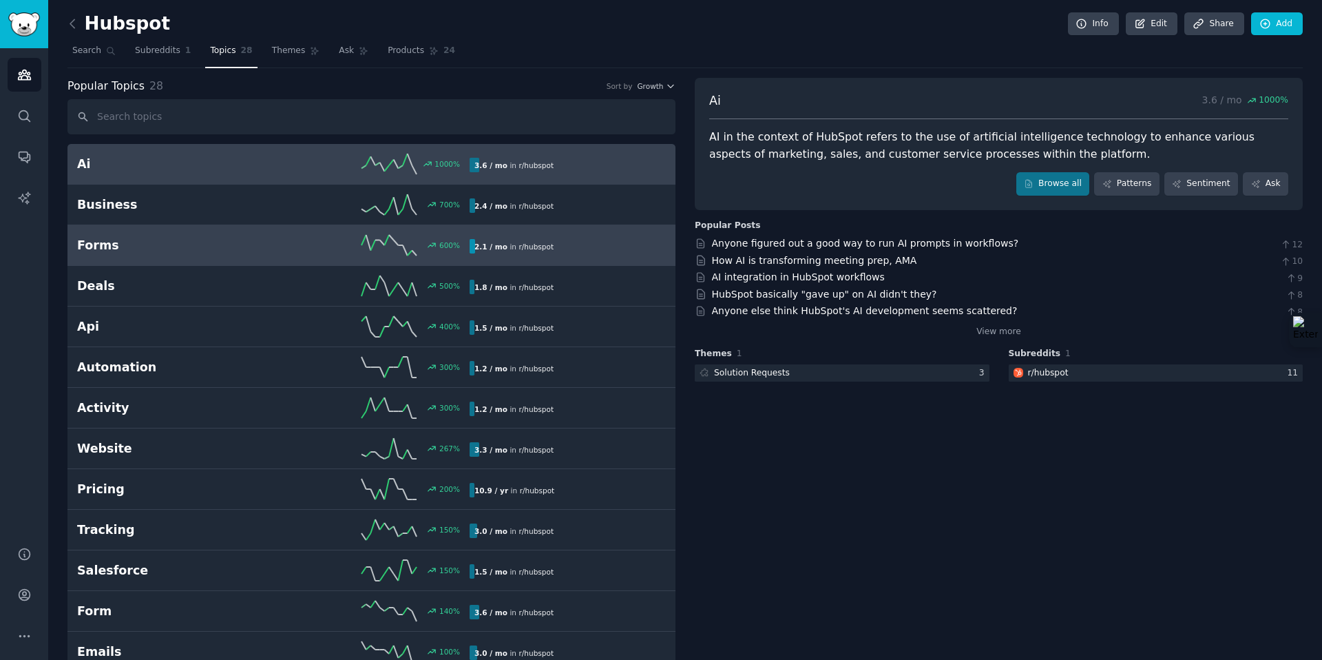
click at [235, 255] on div "Forms 600 % 2.1 / mo in r/ hubspot" at bounding box center [371, 245] width 589 height 21
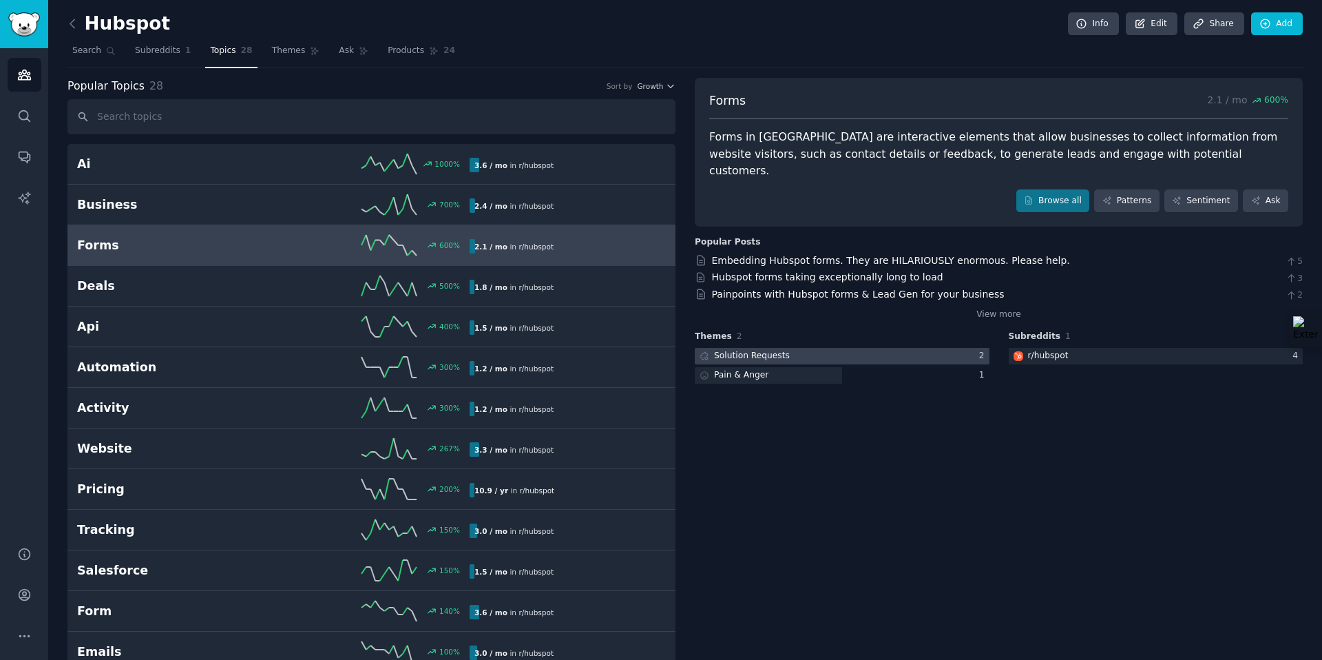
click at [809, 348] on div at bounding box center [842, 356] width 295 height 17
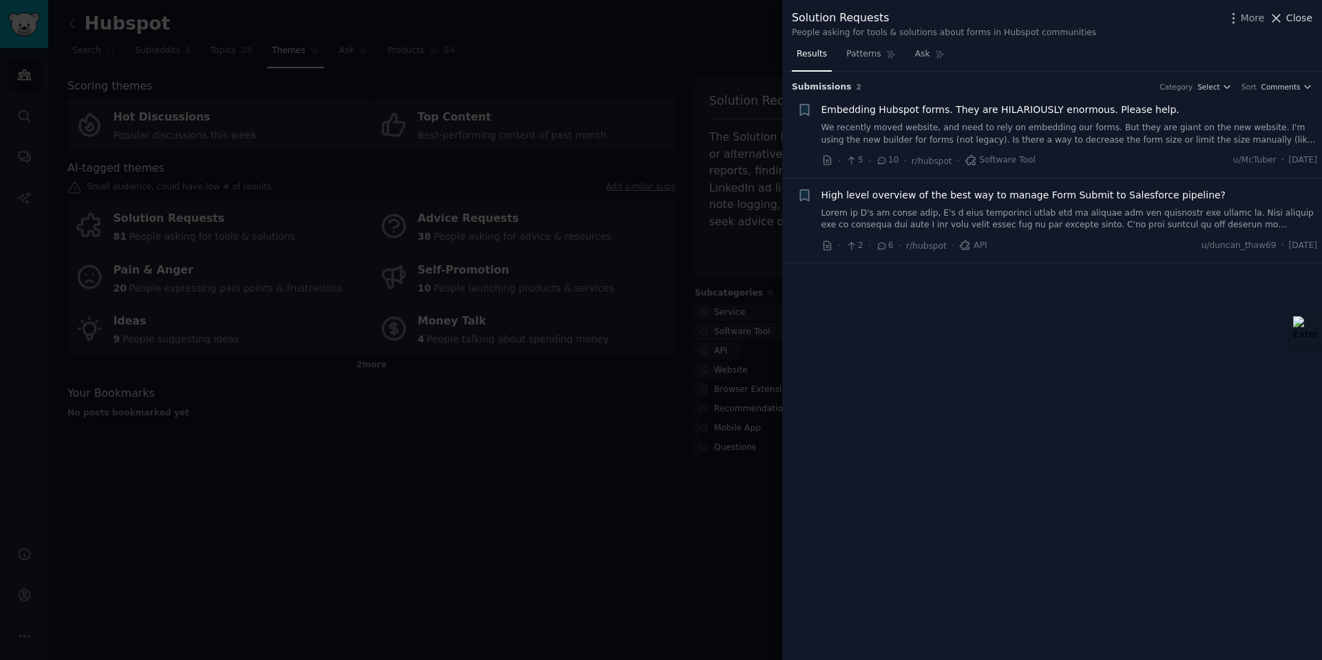
click at [1297, 17] on span "Close" at bounding box center [1299, 18] width 26 height 14
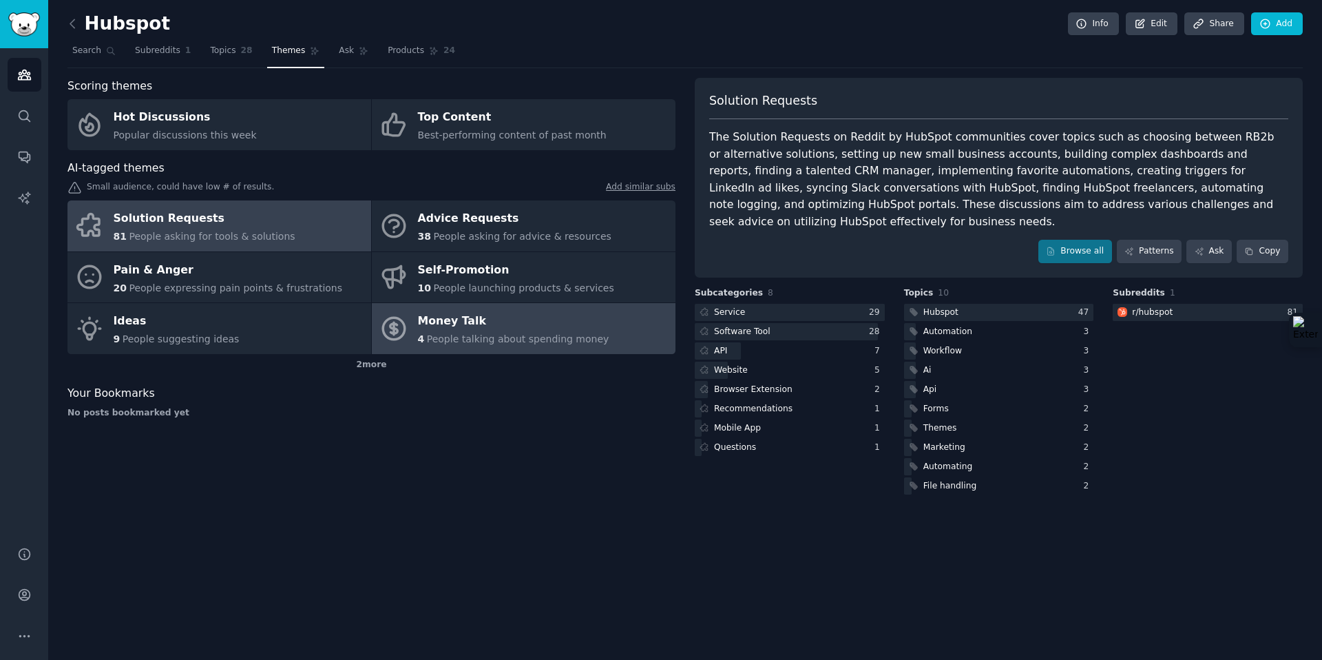
click at [494, 337] on span "People talking about spending money" at bounding box center [518, 338] width 182 height 11
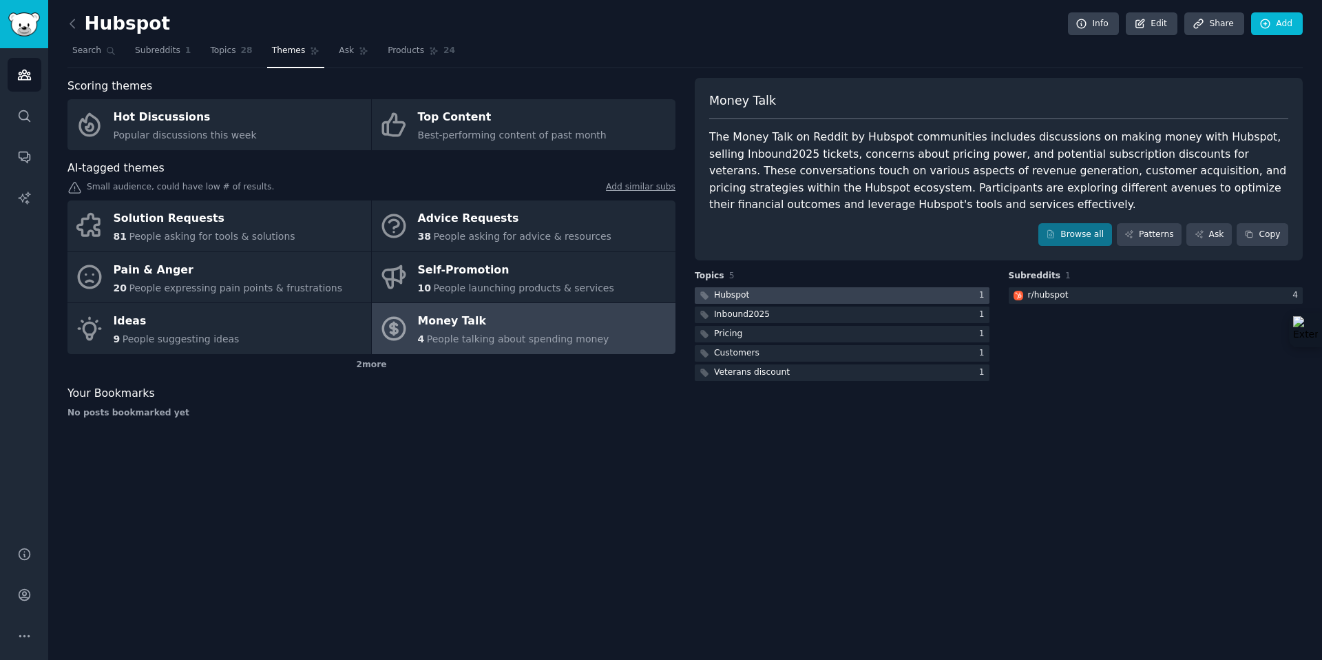
click at [868, 292] on div at bounding box center [842, 295] width 295 height 17
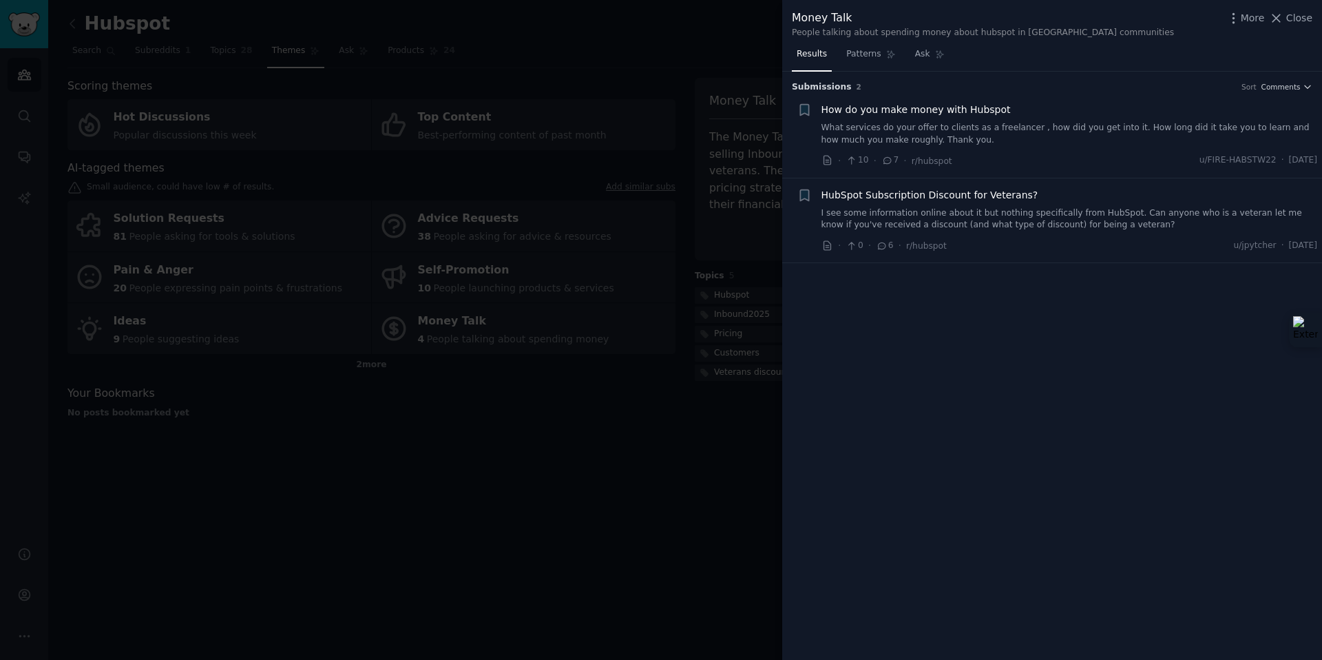
click at [733, 213] on div at bounding box center [661, 330] width 1322 height 660
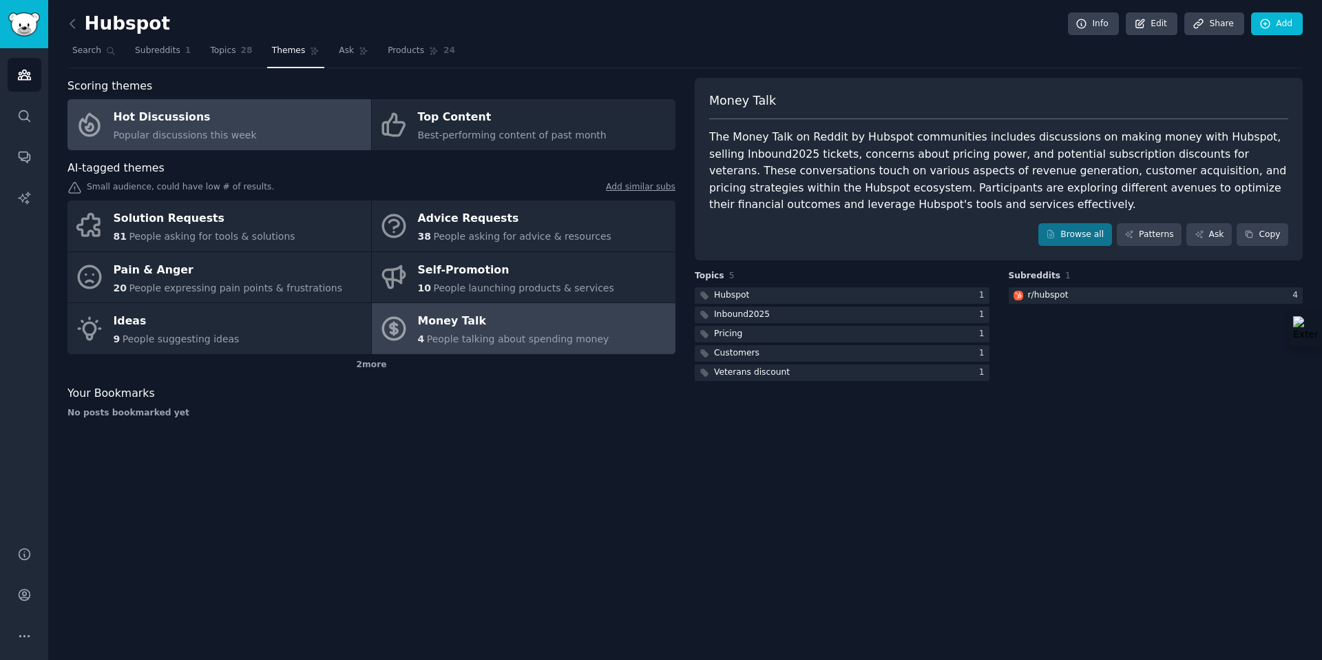
click at [151, 121] on div "Hot Discussions" at bounding box center [185, 118] width 143 height 22
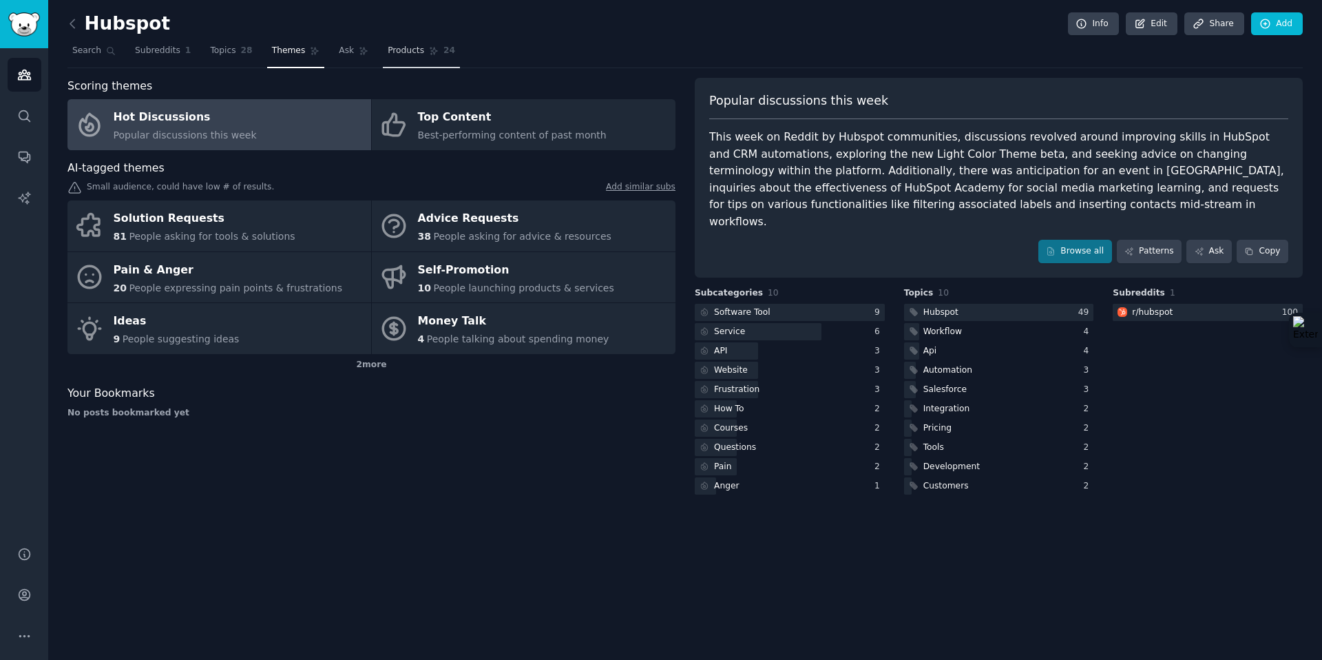
click at [388, 50] on span "Products" at bounding box center [406, 51] width 36 height 12
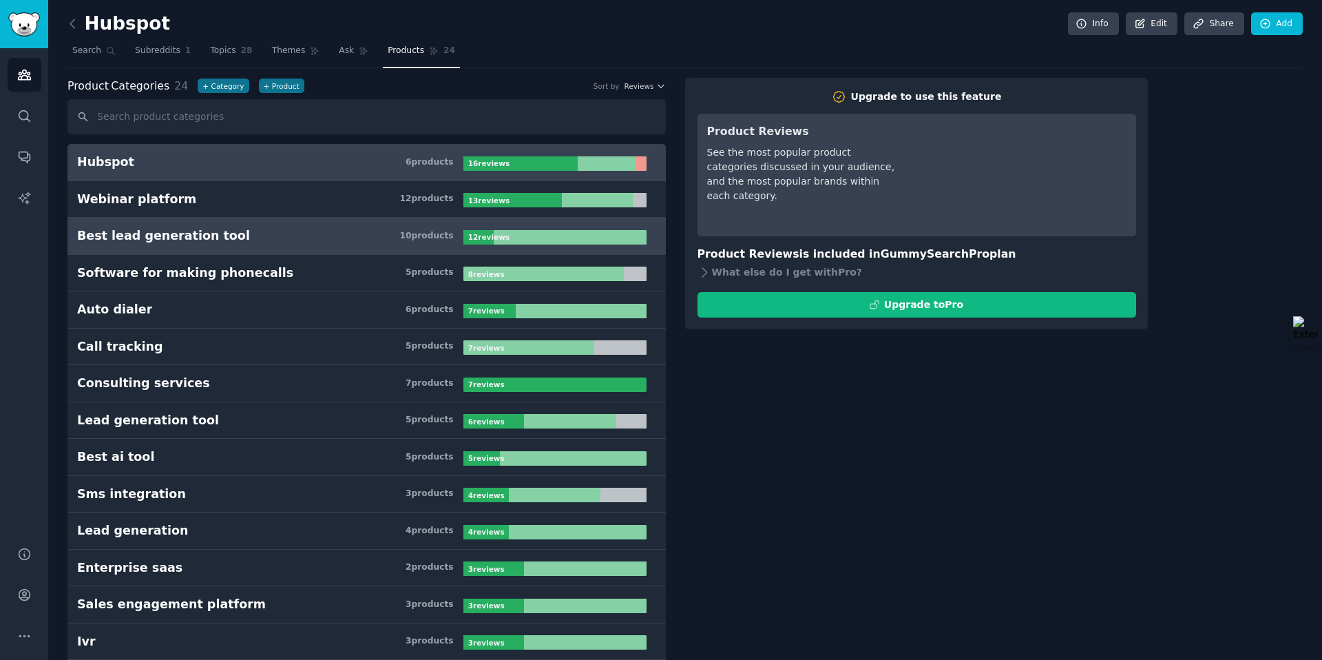
click at [285, 241] on h3 "Best lead generation tool 10 product s" at bounding box center [270, 235] width 386 height 17
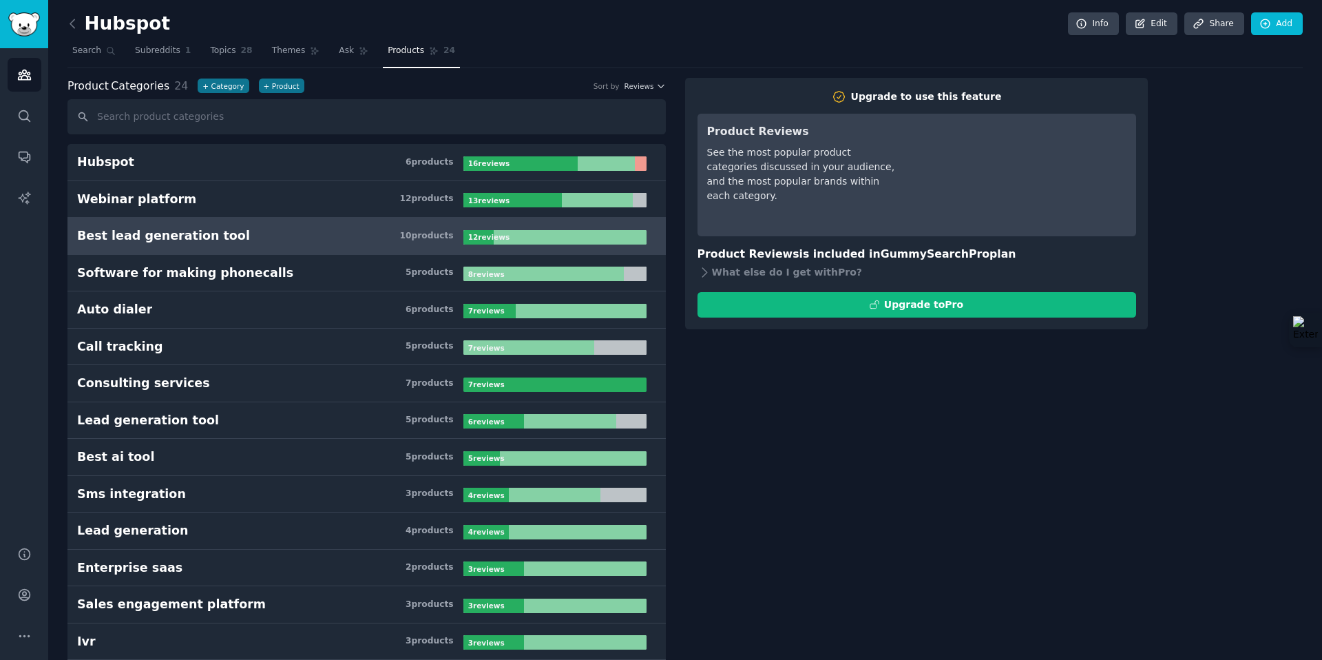
click at [339, 241] on h3 "Best lead generation tool 10 product s" at bounding box center [270, 235] width 386 height 17
click at [282, 54] on span "Themes" at bounding box center [289, 51] width 34 height 12
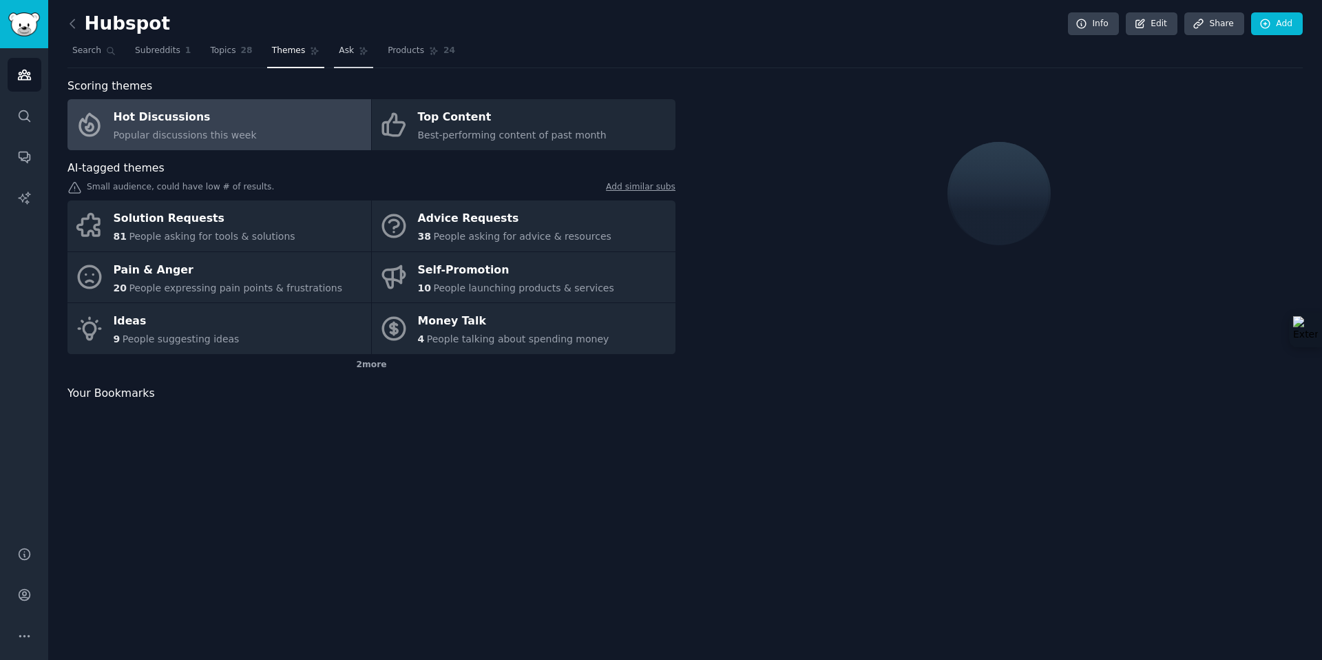
click at [352, 54] on link "Ask" at bounding box center [353, 54] width 39 height 28
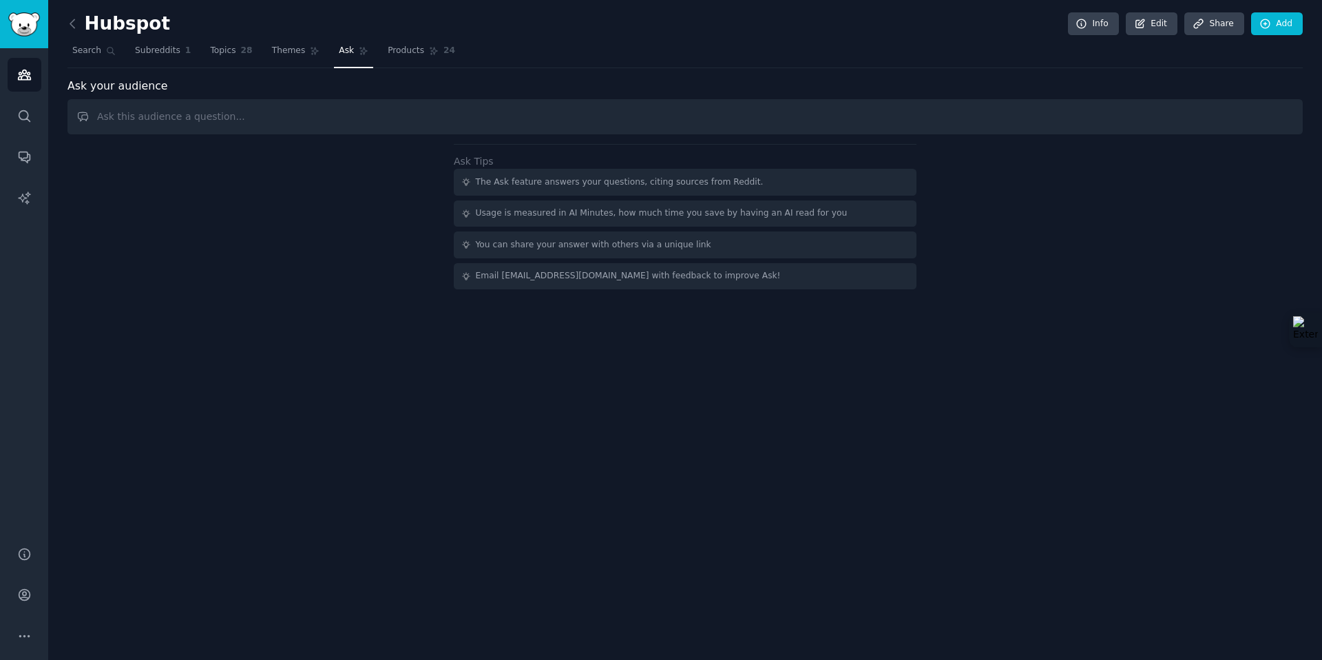
click at [289, 117] on input "text" at bounding box center [684, 116] width 1235 height 35
type input "H"
type input "Lead scoring"
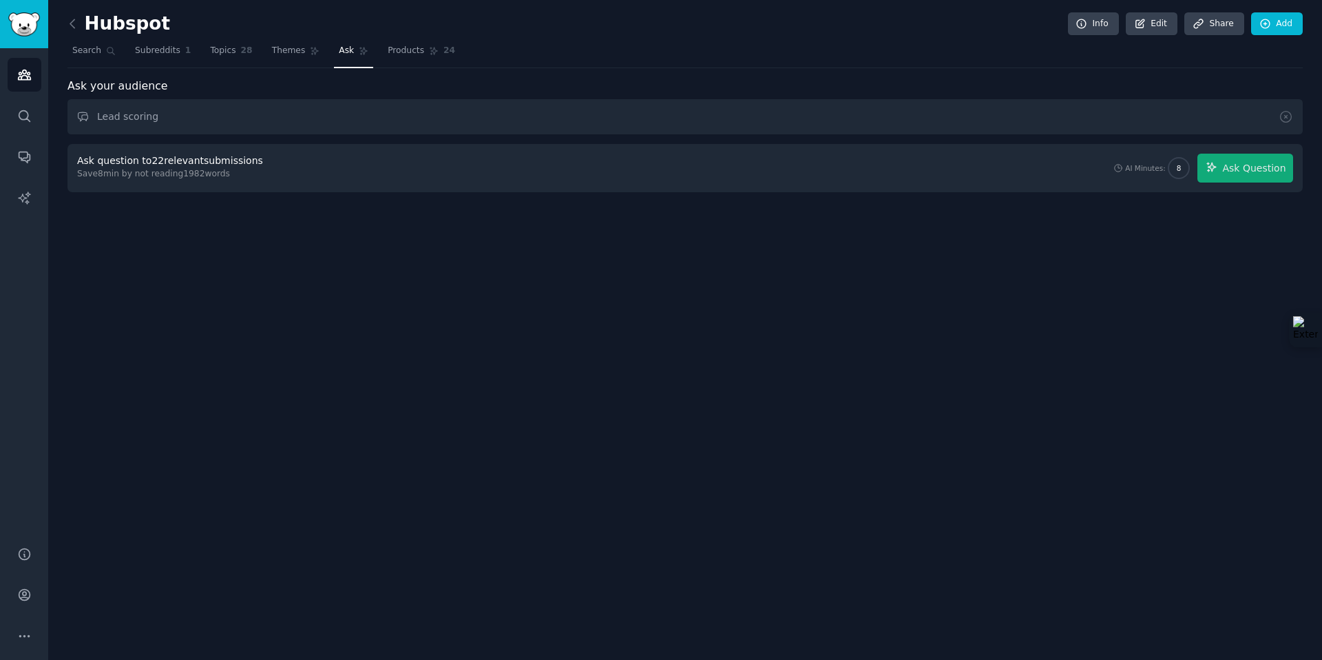
drag, startPoint x: 177, startPoint y: 119, endPoint x: 45, endPoint y: 117, distance: 132.2
click at [45, 117] on div "Audiences Audiences Search Conversations AI Reports Help Account More Hubspot I…" at bounding box center [661, 330] width 1322 height 660
click at [282, 56] on span "Themes" at bounding box center [289, 51] width 34 height 12
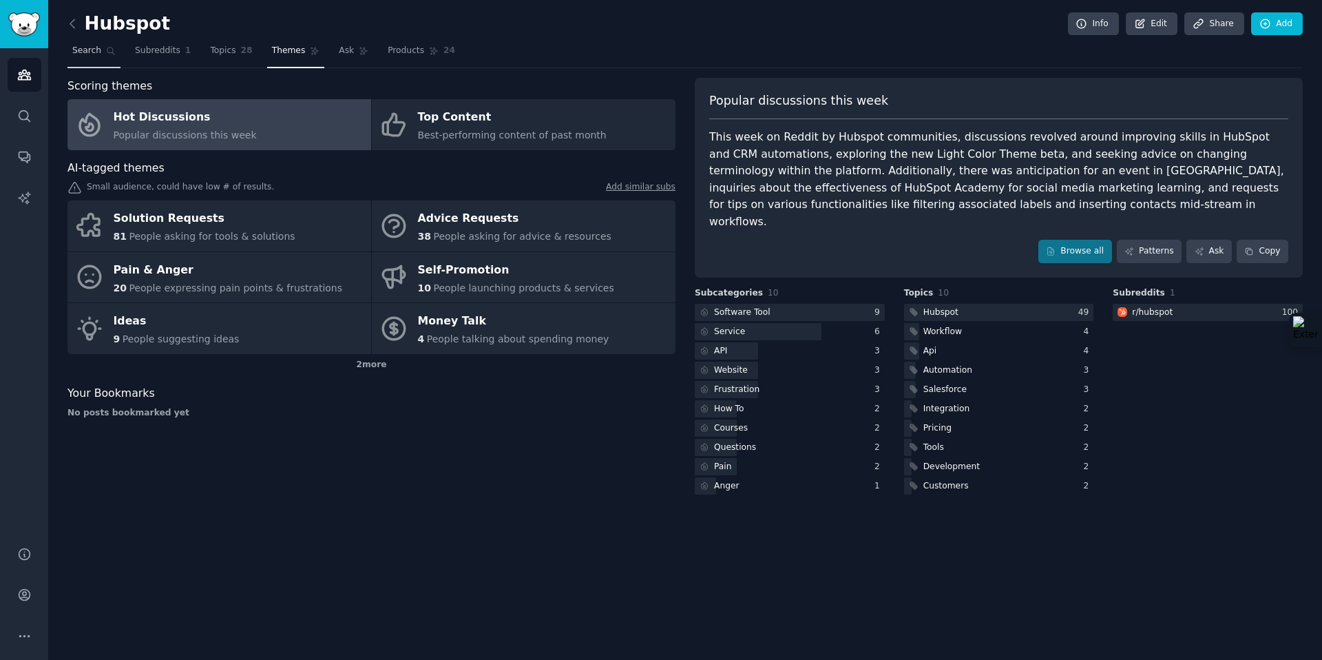
click at [103, 52] on link "Search" at bounding box center [93, 54] width 53 height 28
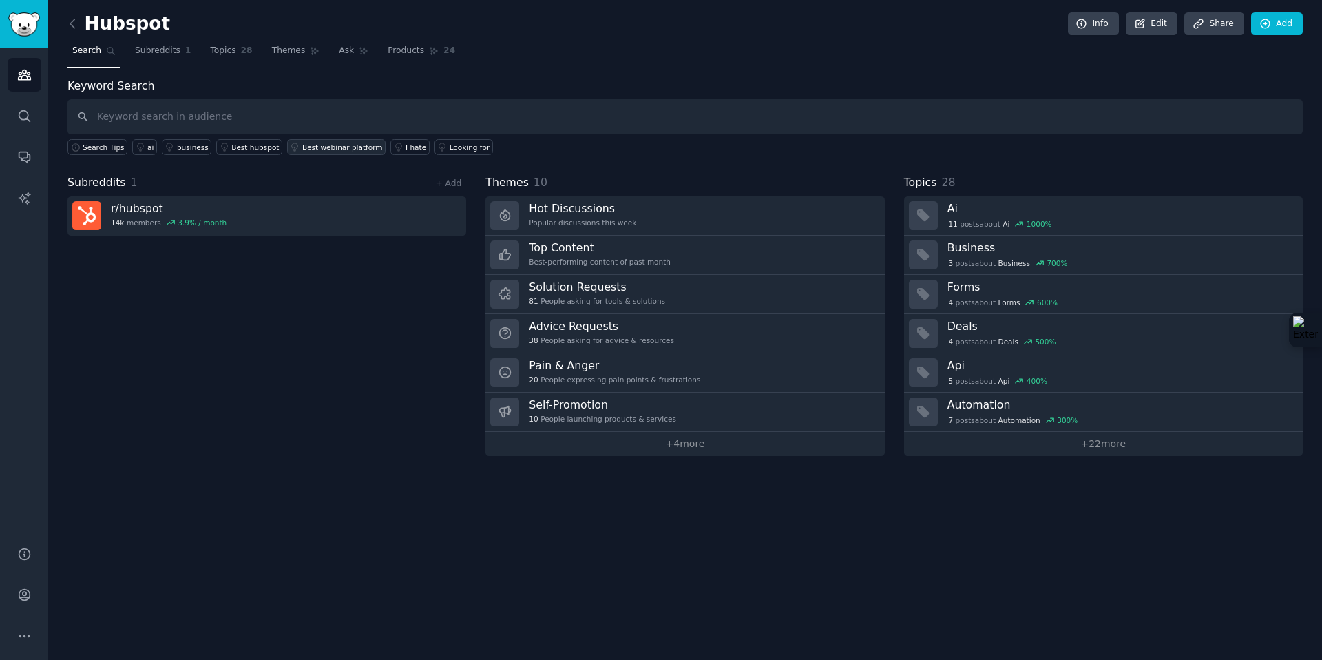
click at [315, 148] on div "Best webinar platform" at bounding box center [342, 148] width 81 height 10
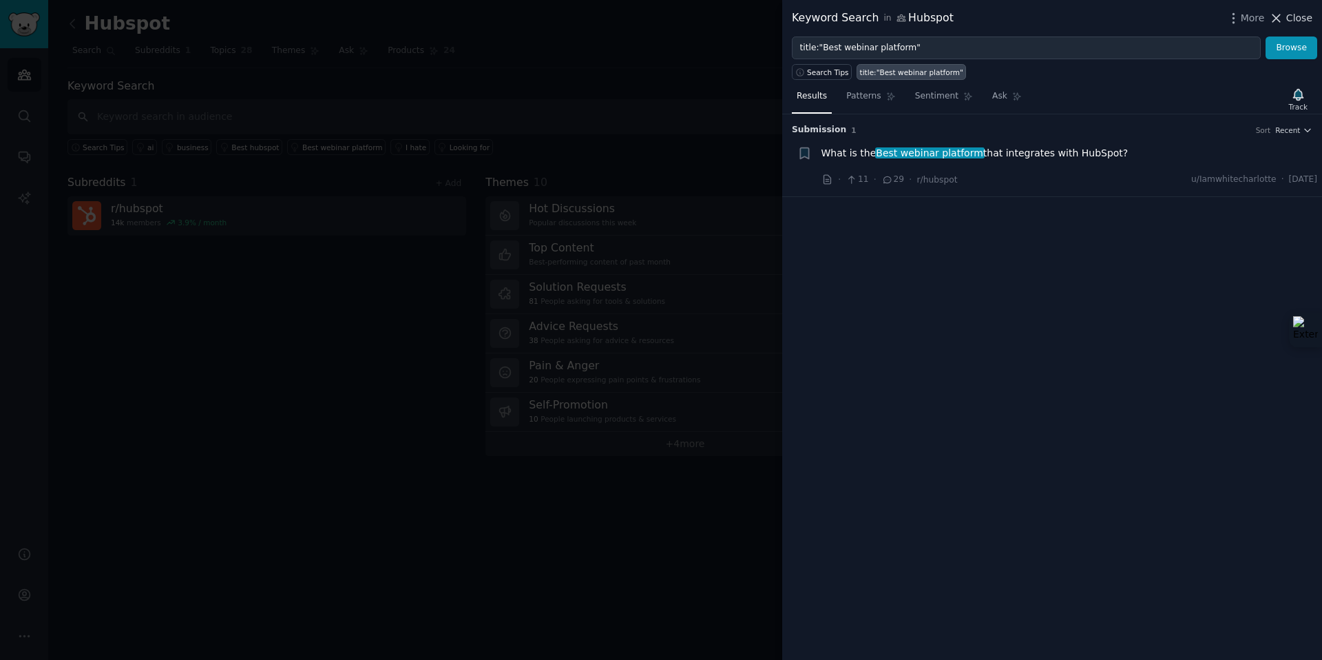
click at [1288, 18] on span "Close" at bounding box center [1299, 18] width 26 height 14
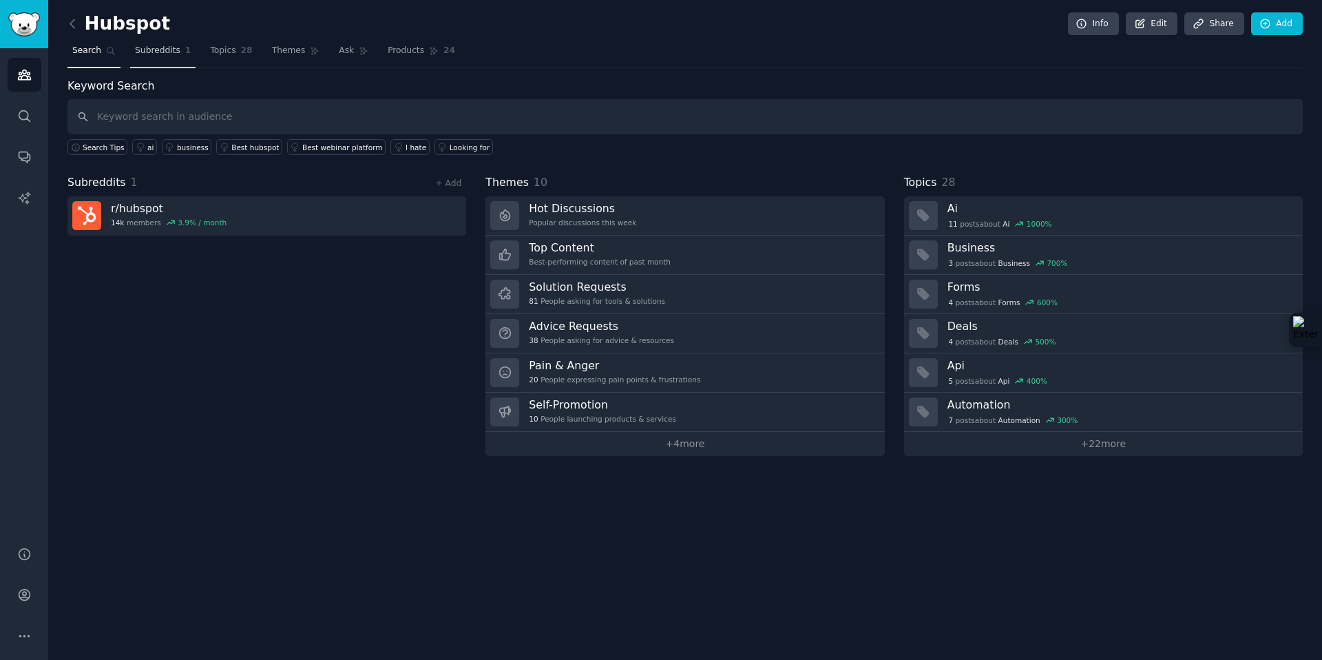
click at [154, 58] on link "Subreddits 1" at bounding box center [162, 54] width 65 height 28
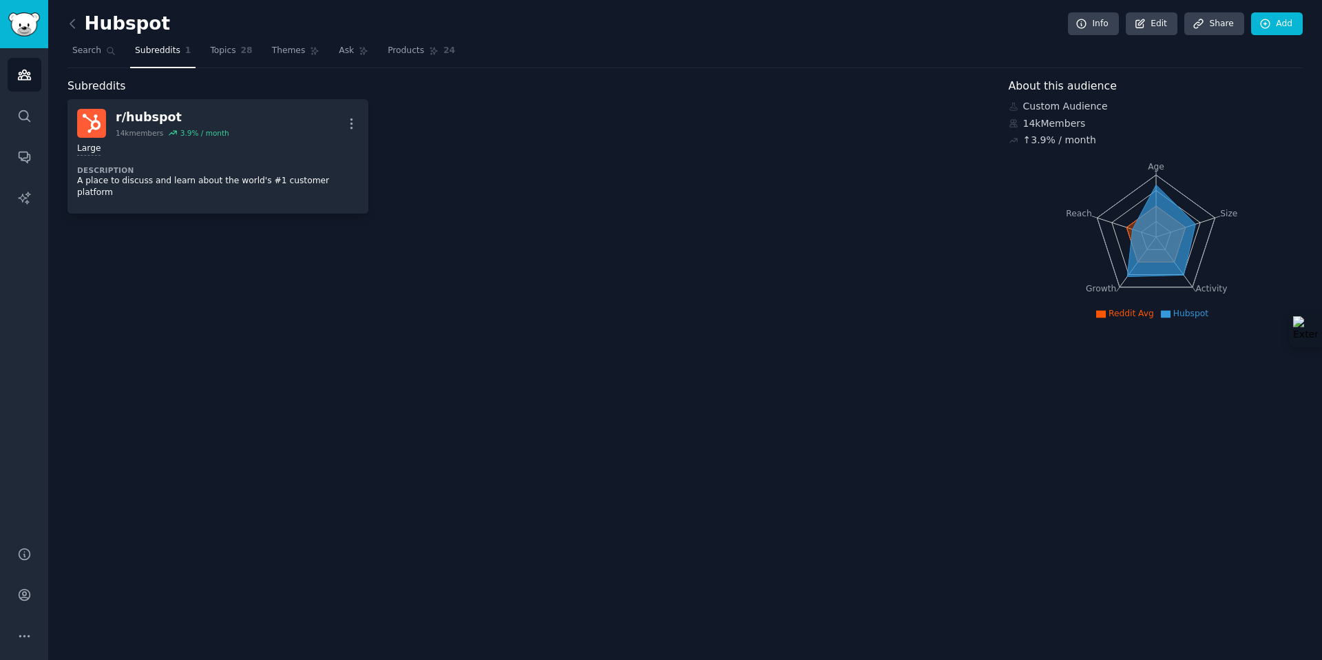
click at [87, 29] on h2 "Hubspot" at bounding box center [118, 24] width 103 height 22
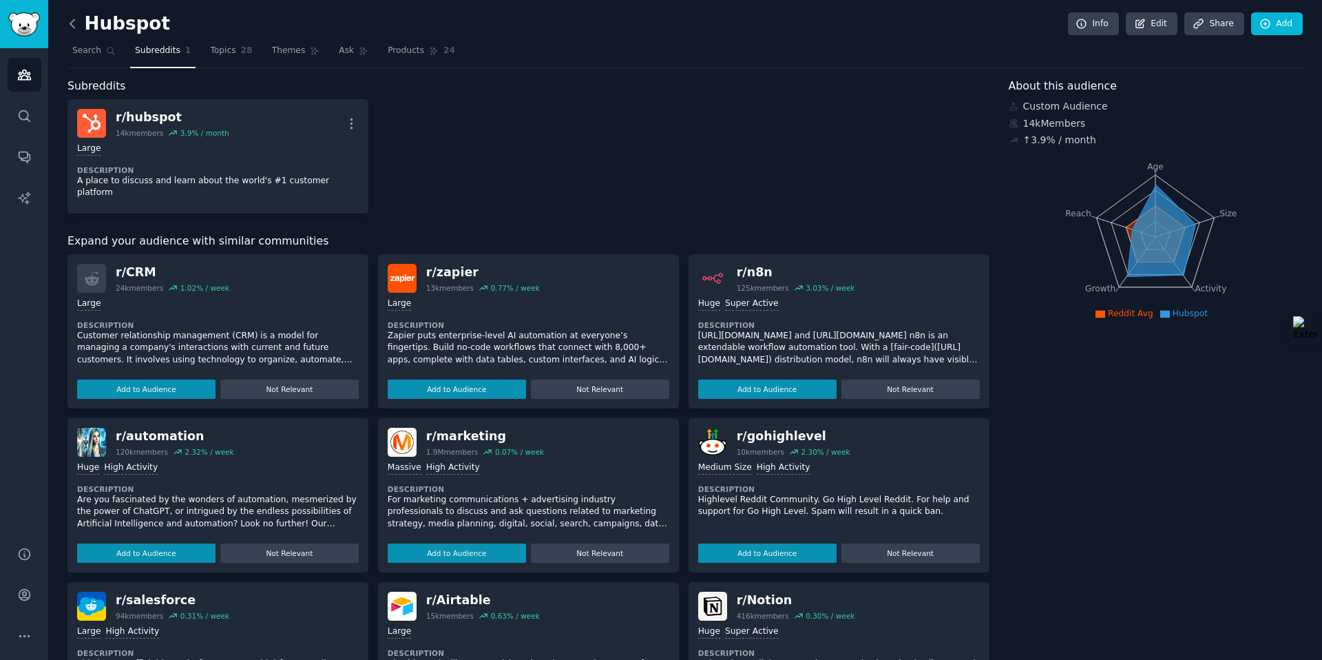
click at [76, 25] on icon at bounding box center [72, 24] width 14 height 14
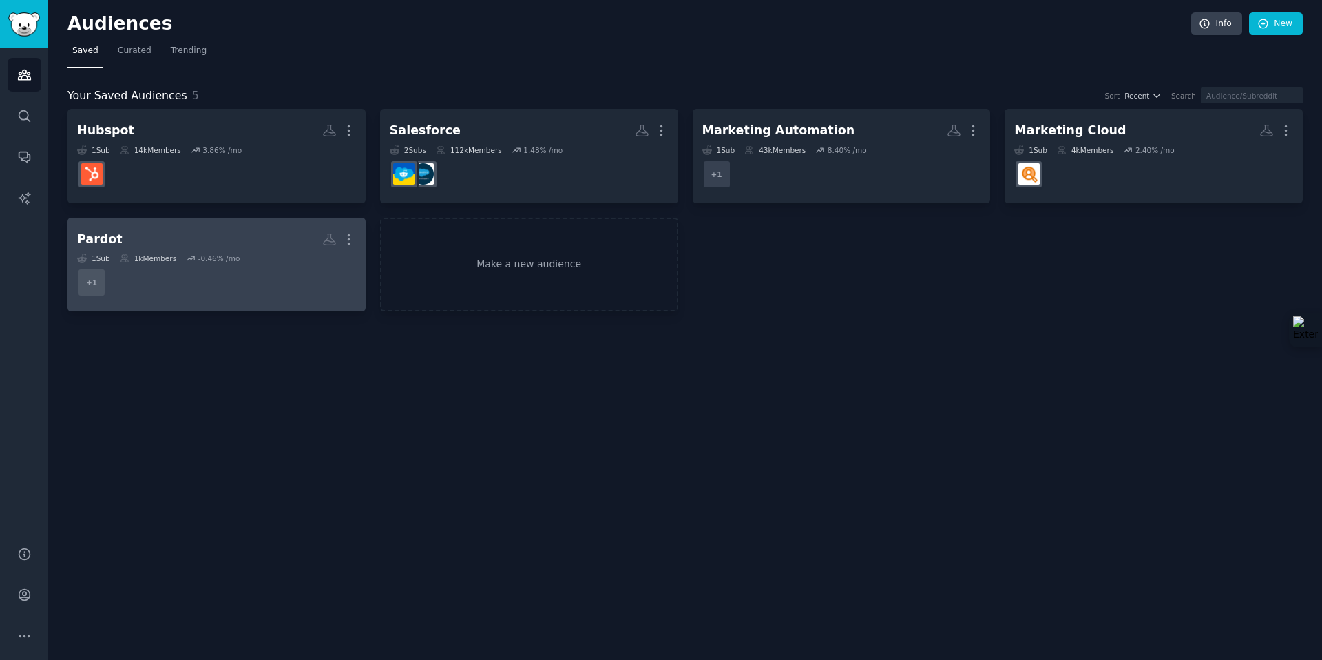
click at [271, 237] on h2 "Pardot More" at bounding box center [216, 239] width 279 height 24
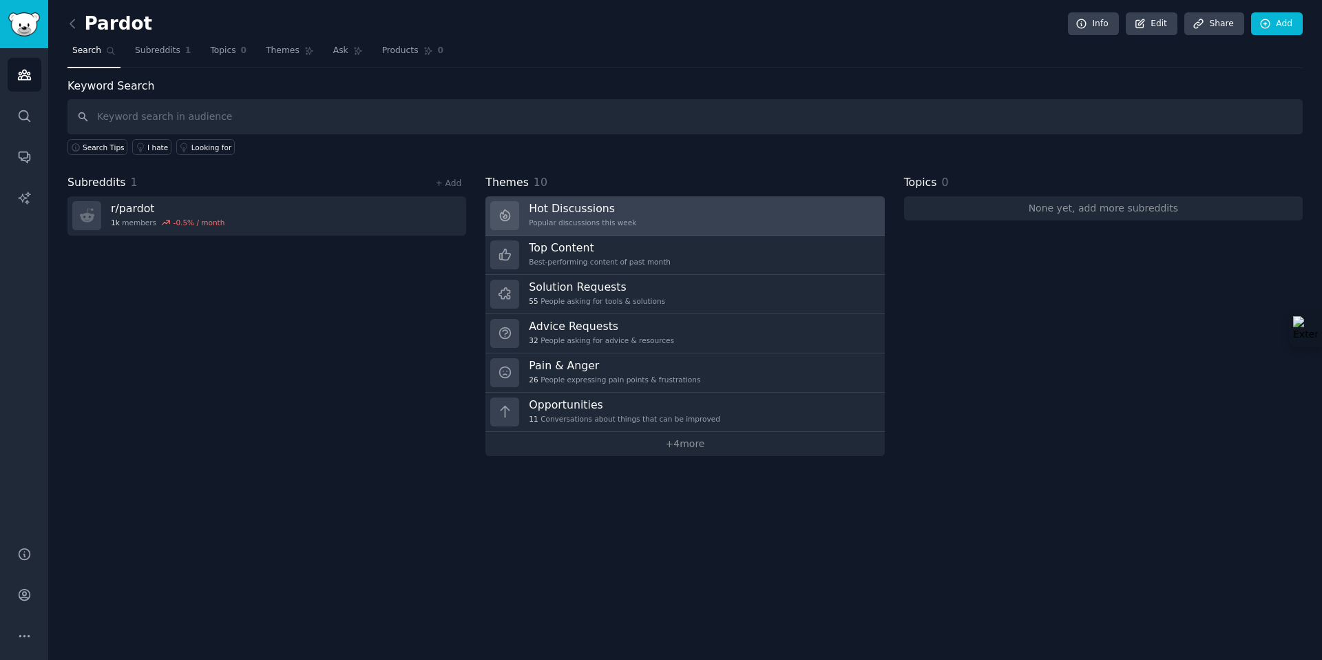
click at [618, 198] on link "Hot Discussions Popular discussions this week" at bounding box center [684, 215] width 399 height 39
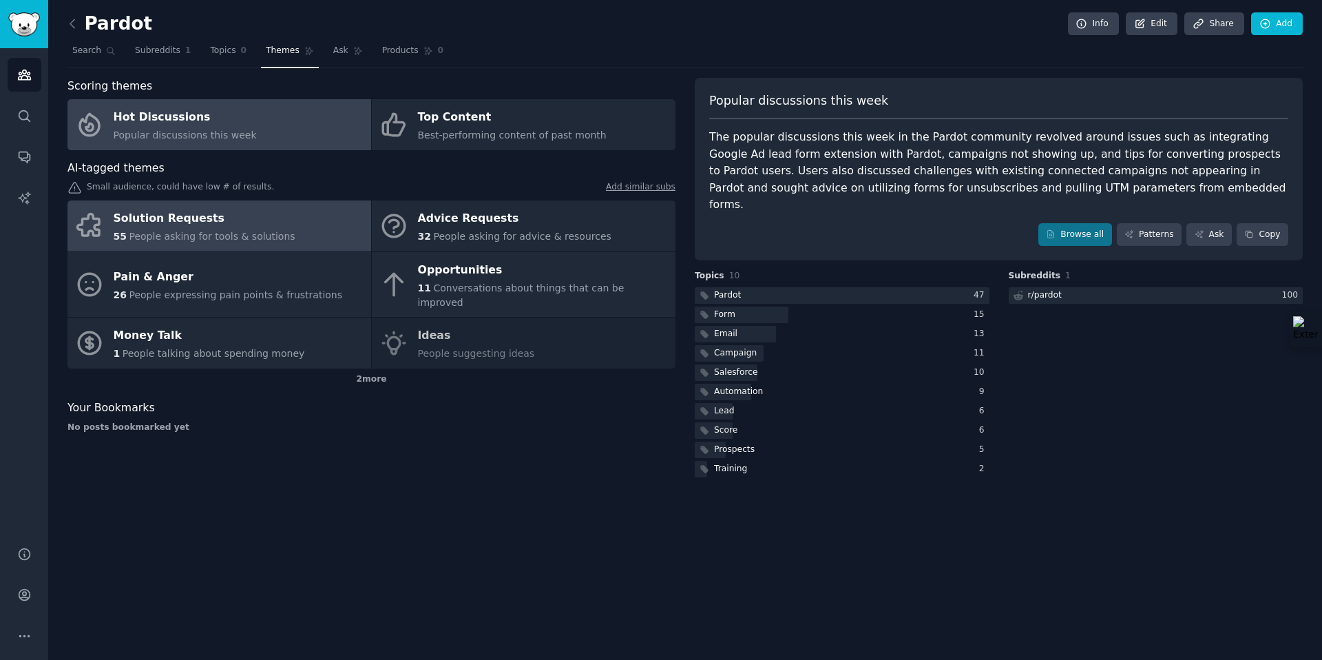
click at [302, 229] on link "Solution Requests 55 People asking for tools & solutions" at bounding box center [219, 225] width 304 height 51
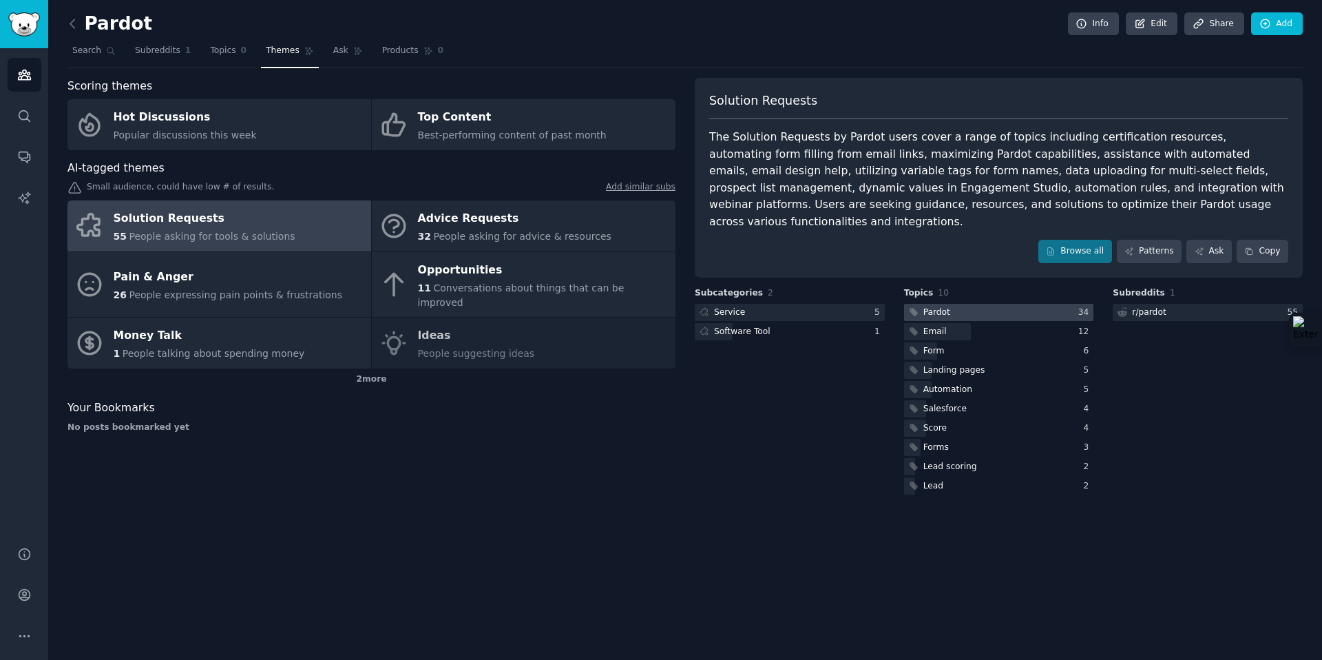
click at [972, 304] on div at bounding box center [999, 312] width 190 height 17
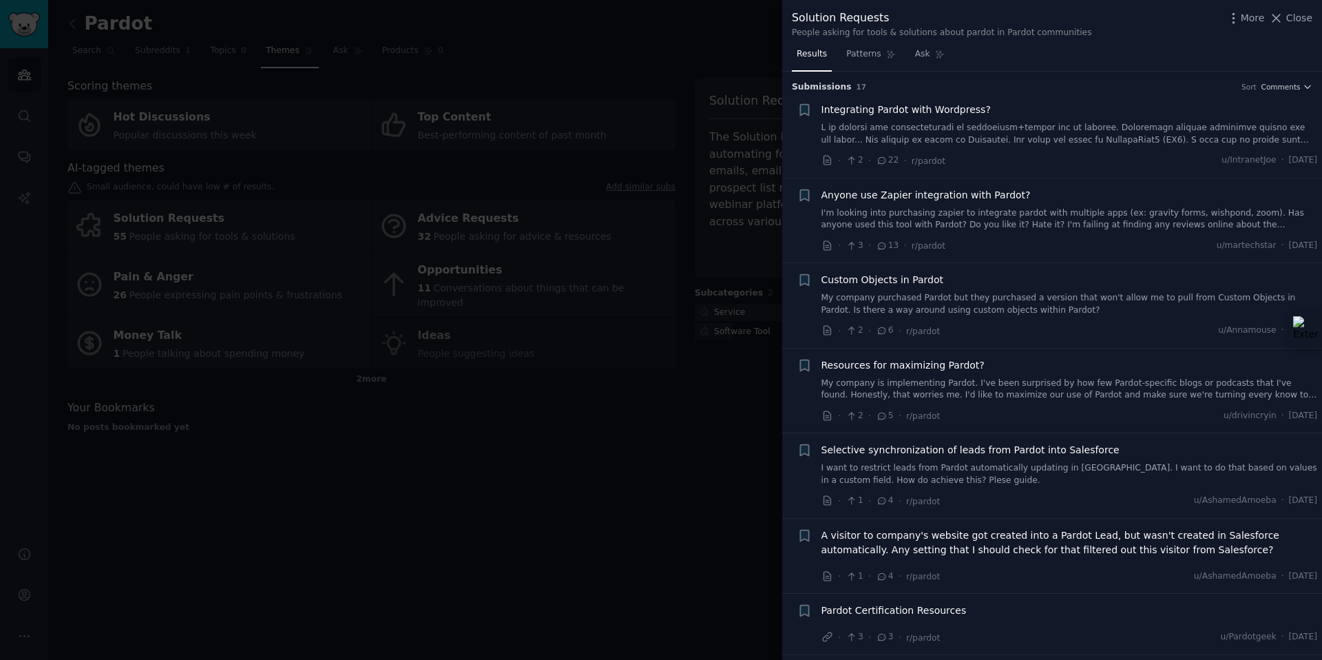
click at [687, 301] on div at bounding box center [661, 330] width 1322 height 660
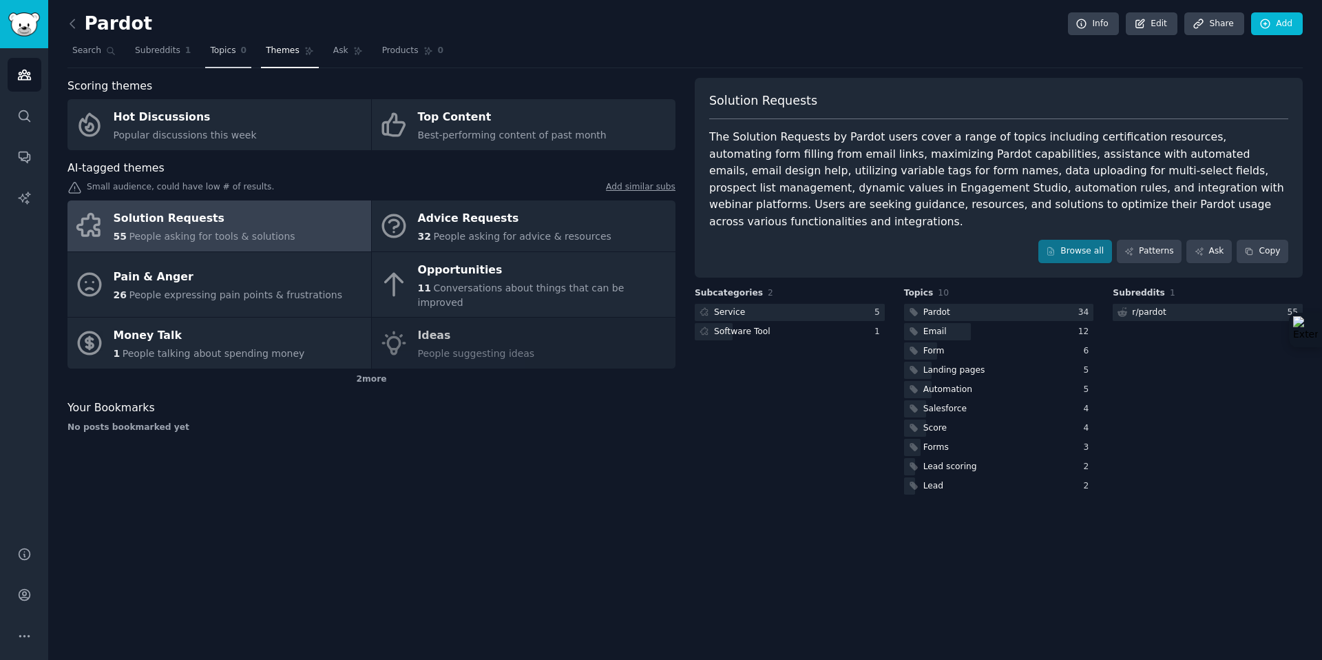
click at [216, 59] on link "Topics 0" at bounding box center [228, 54] width 46 height 28
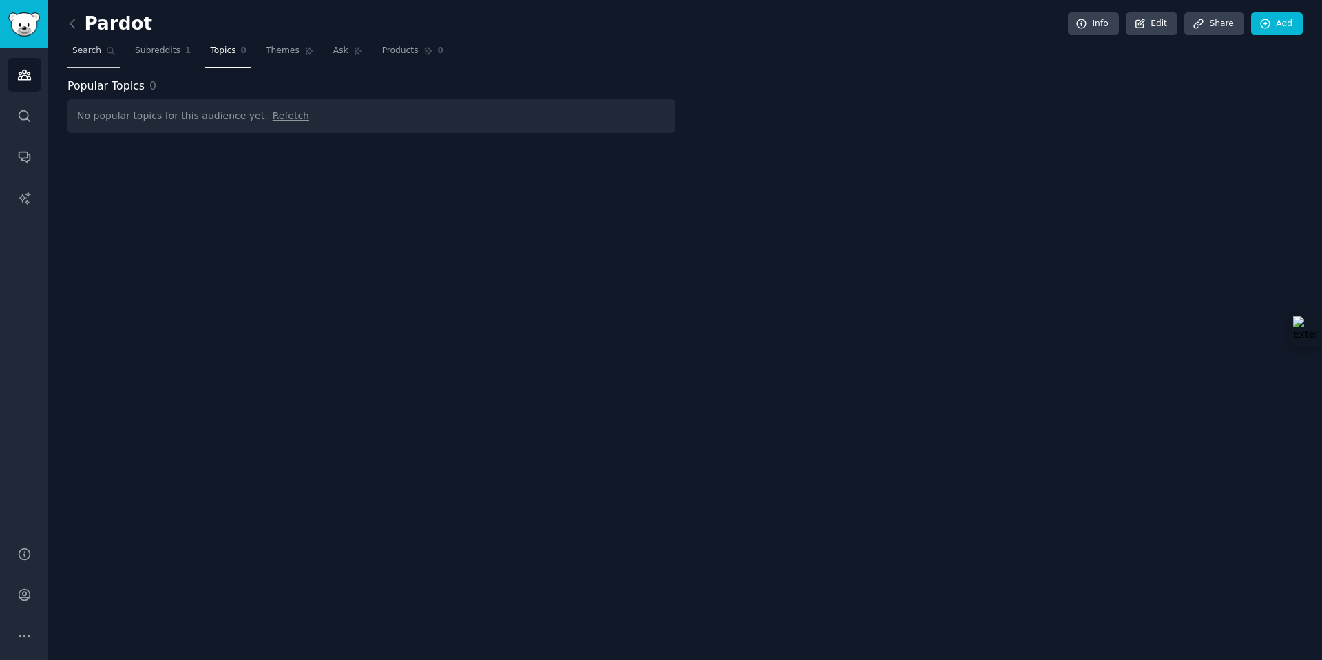
click at [90, 55] on span "Search" at bounding box center [86, 51] width 29 height 12
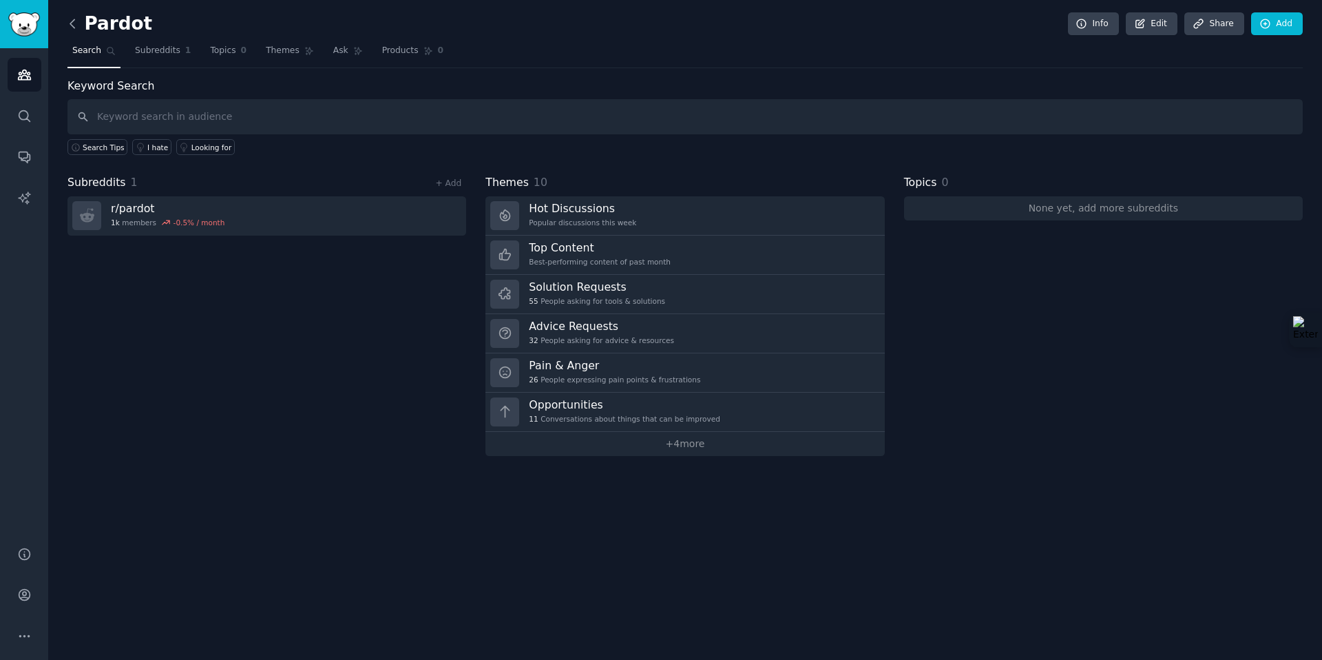
click at [79, 21] on icon at bounding box center [72, 24] width 14 height 14
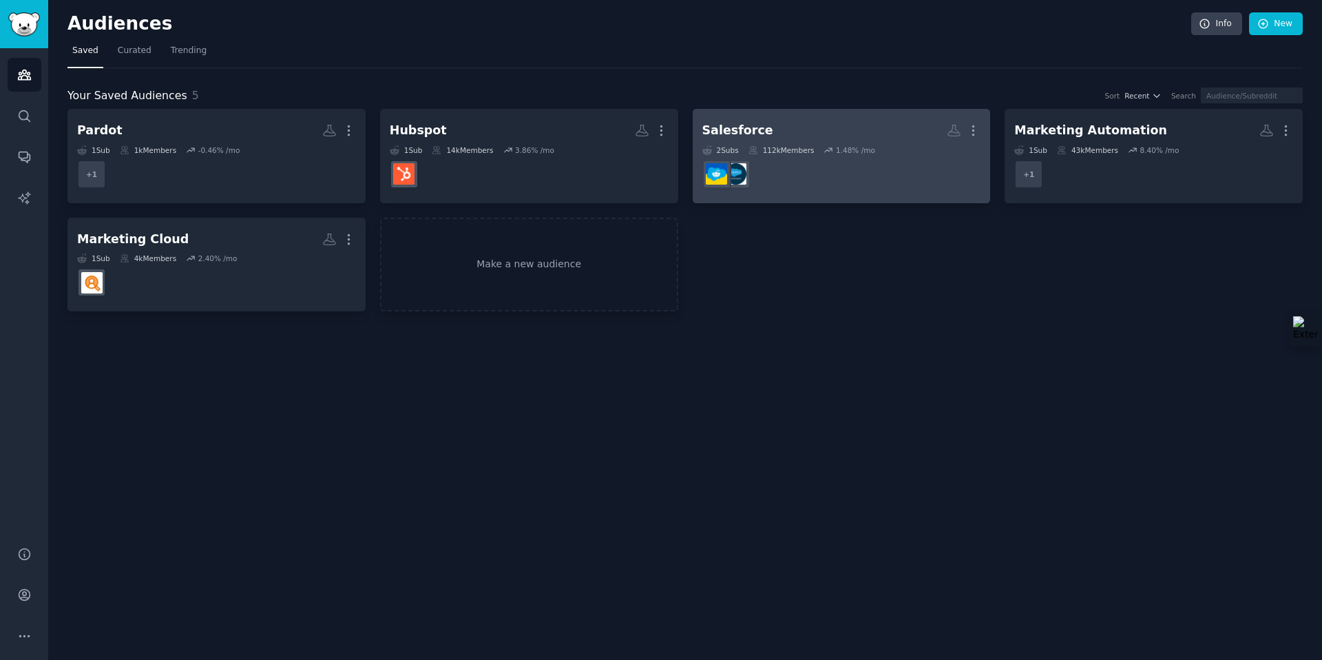
click at [881, 137] on h2 "Salesforce More" at bounding box center [841, 130] width 279 height 24
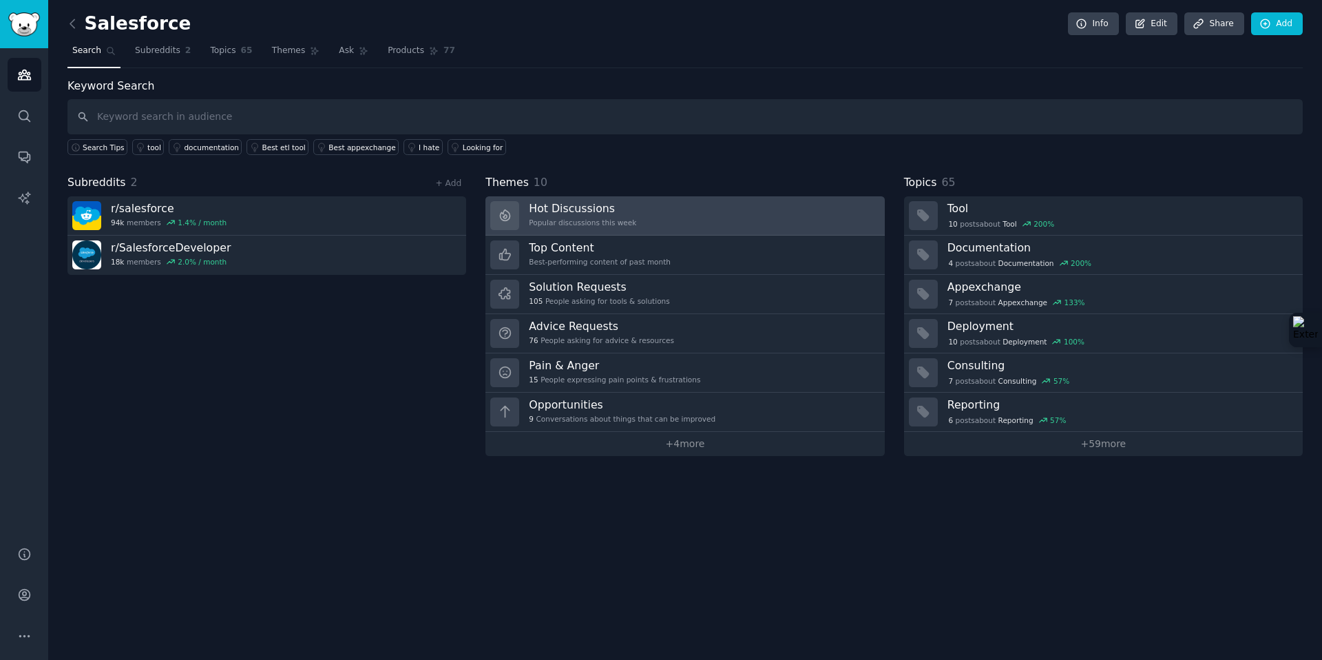
click at [614, 215] on div "Hot Discussions Popular discussions this week" at bounding box center [582, 215] width 107 height 29
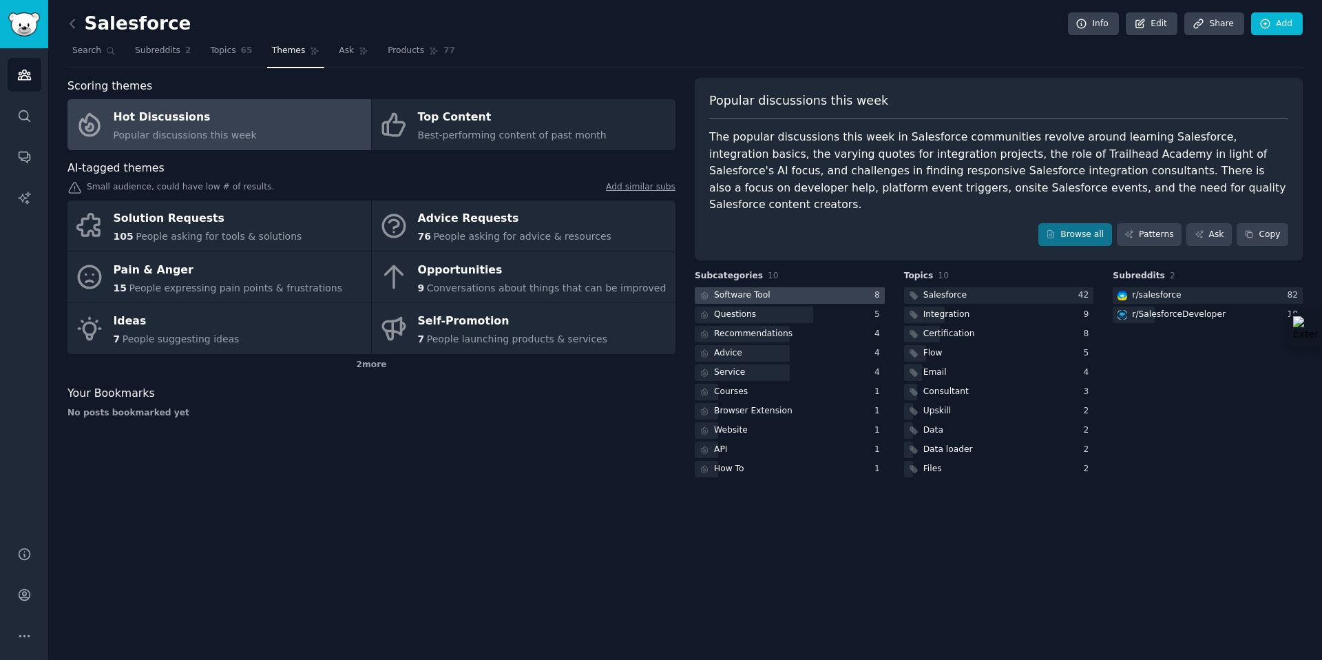
click at [785, 287] on div at bounding box center [790, 295] width 190 height 17
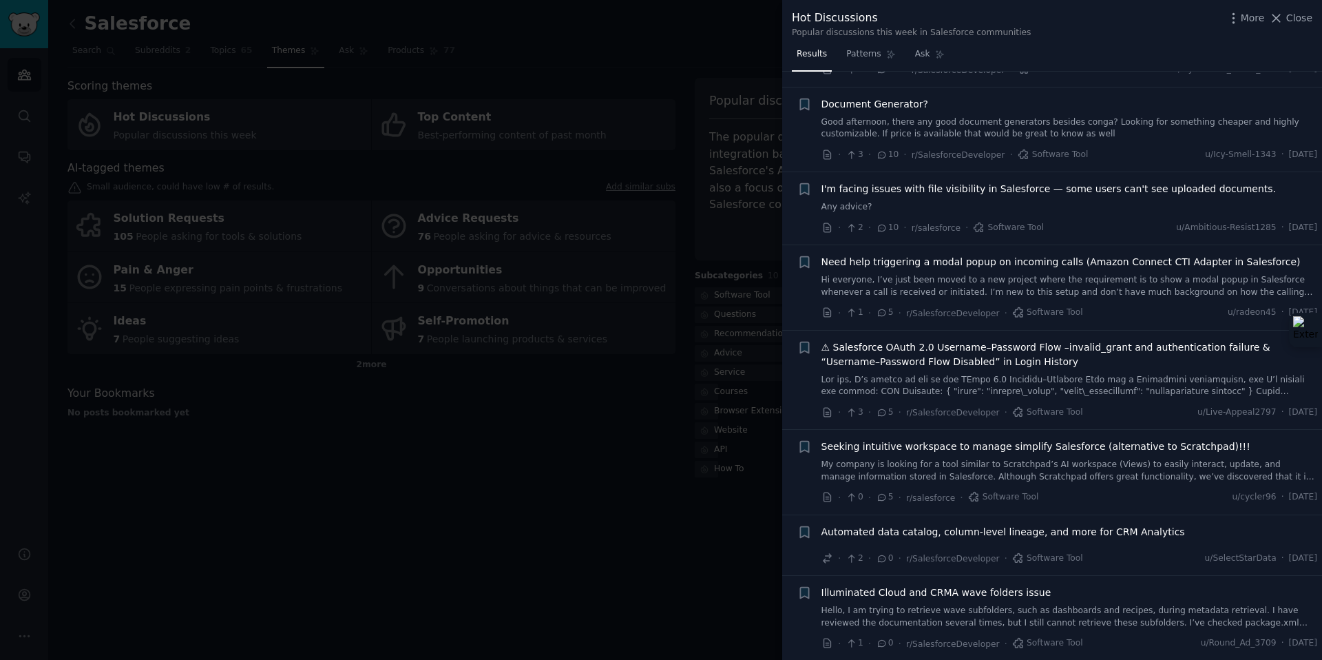
scroll to position [92, 0]
click at [646, 445] on div at bounding box center [661, 330] width 1322 height 660
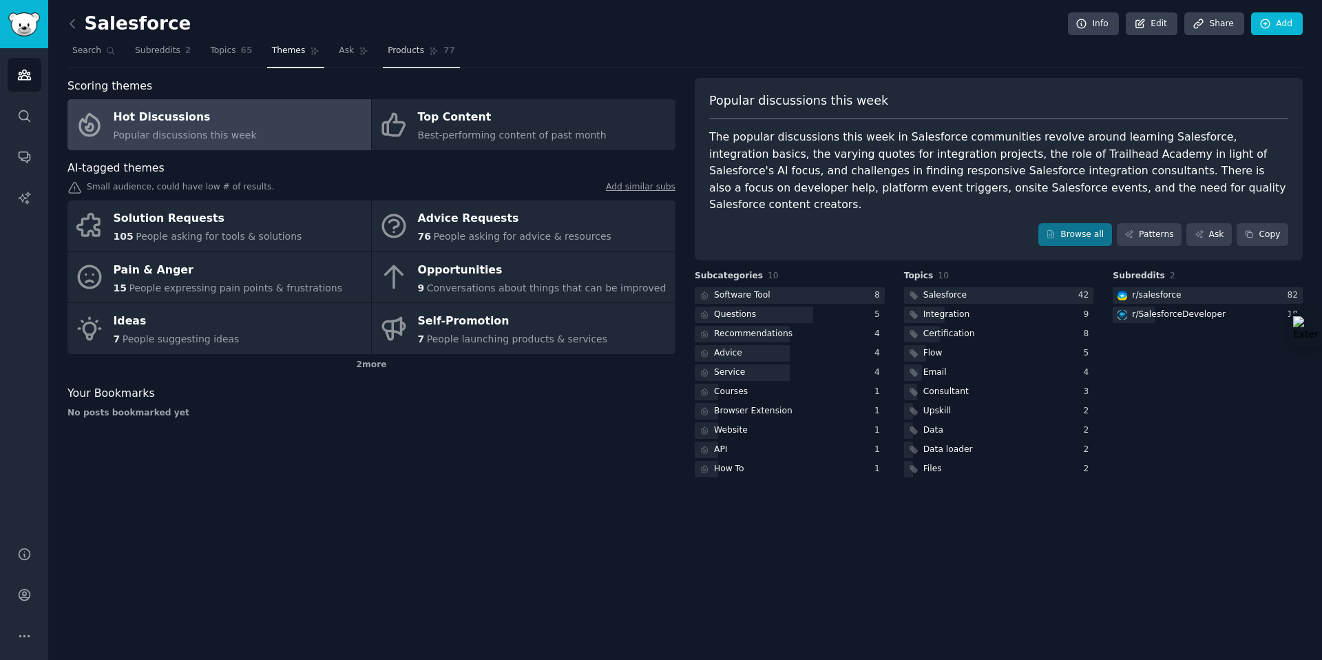
click at [388, 47] on span "Products" at bounding box center [406, 51] width 36 height 12
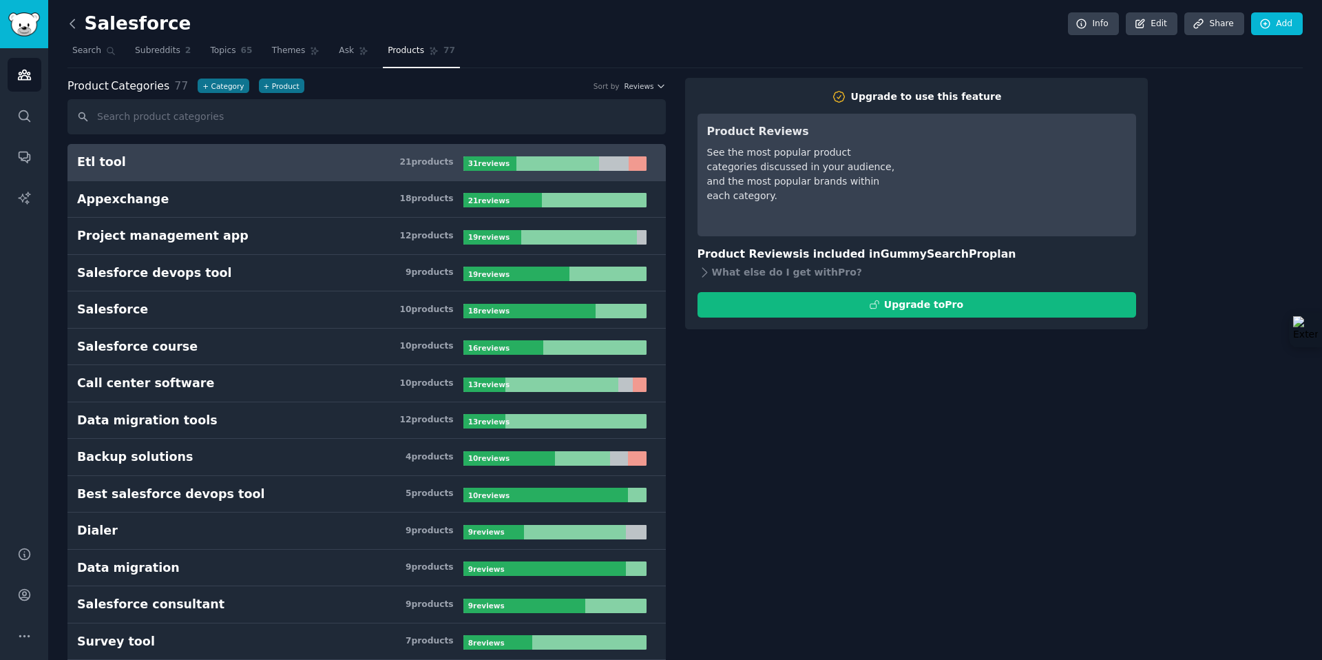
click at [77, 17] on icon at bounding box center [72, 24] width 14 height 14
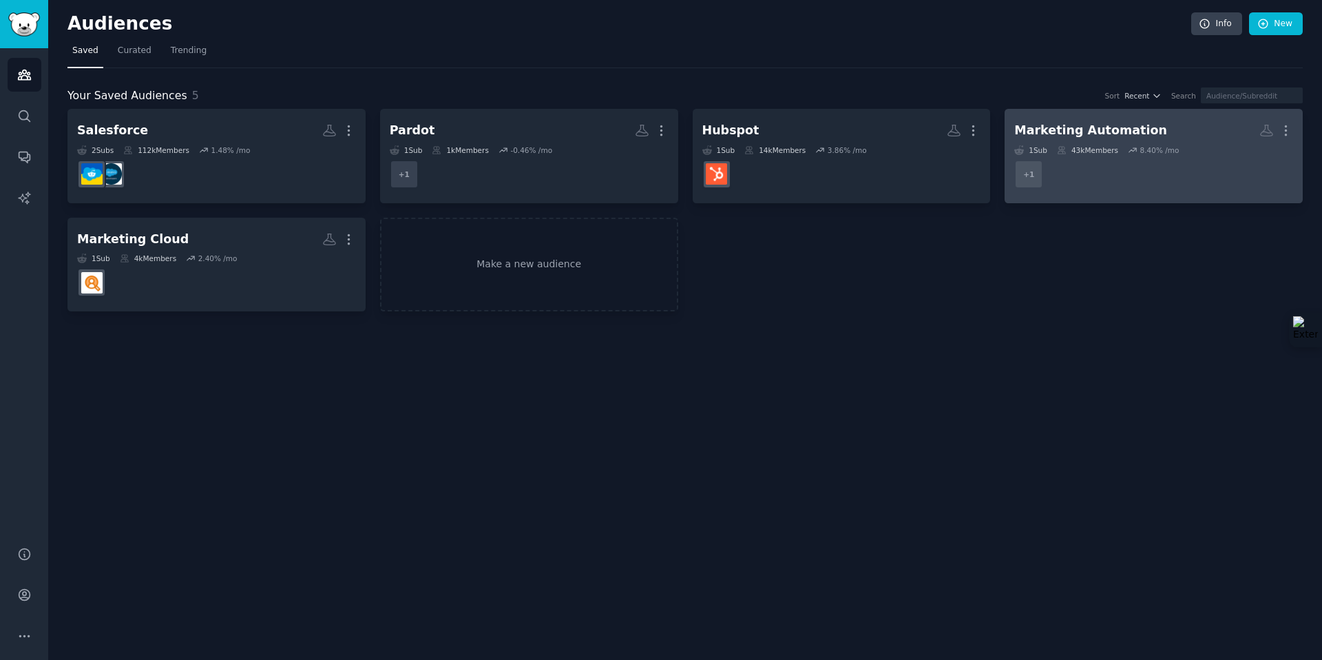
click at [1129, 148] on icon at bounding box center [1133, 150] width 10 height 10
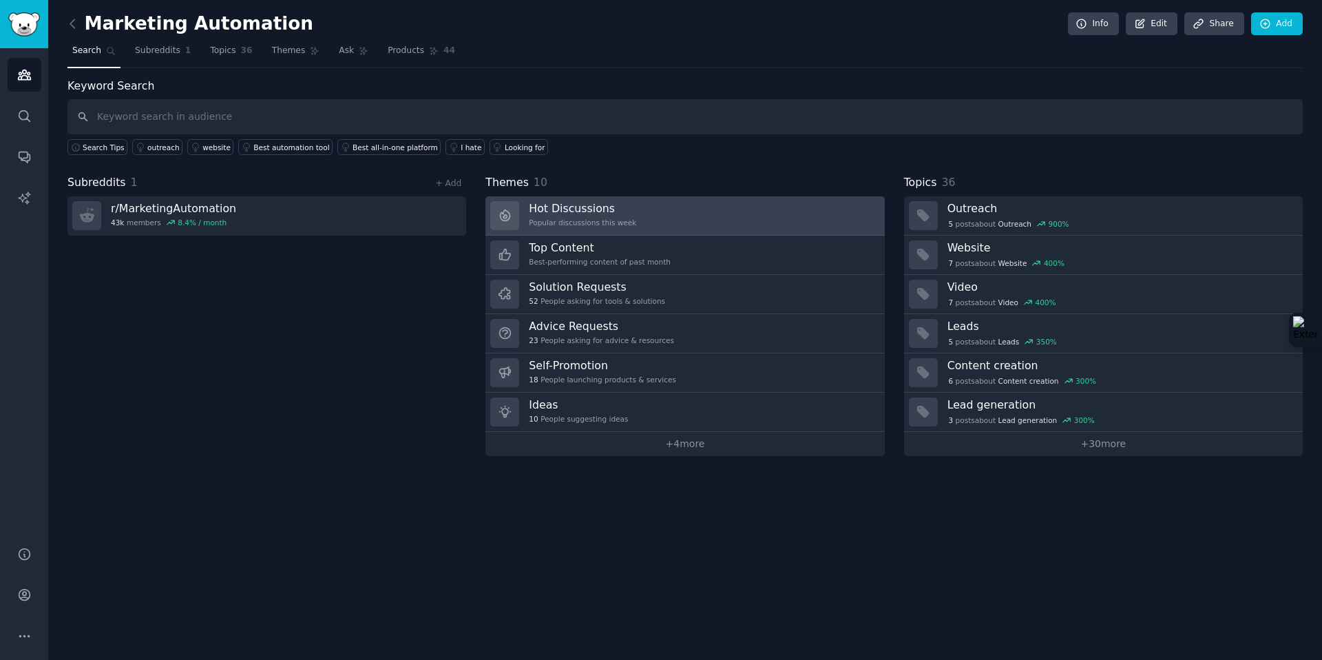
click at [603, 224] on div "Popular discussions this week" at bounding box center [582, 223] width 107 height 10
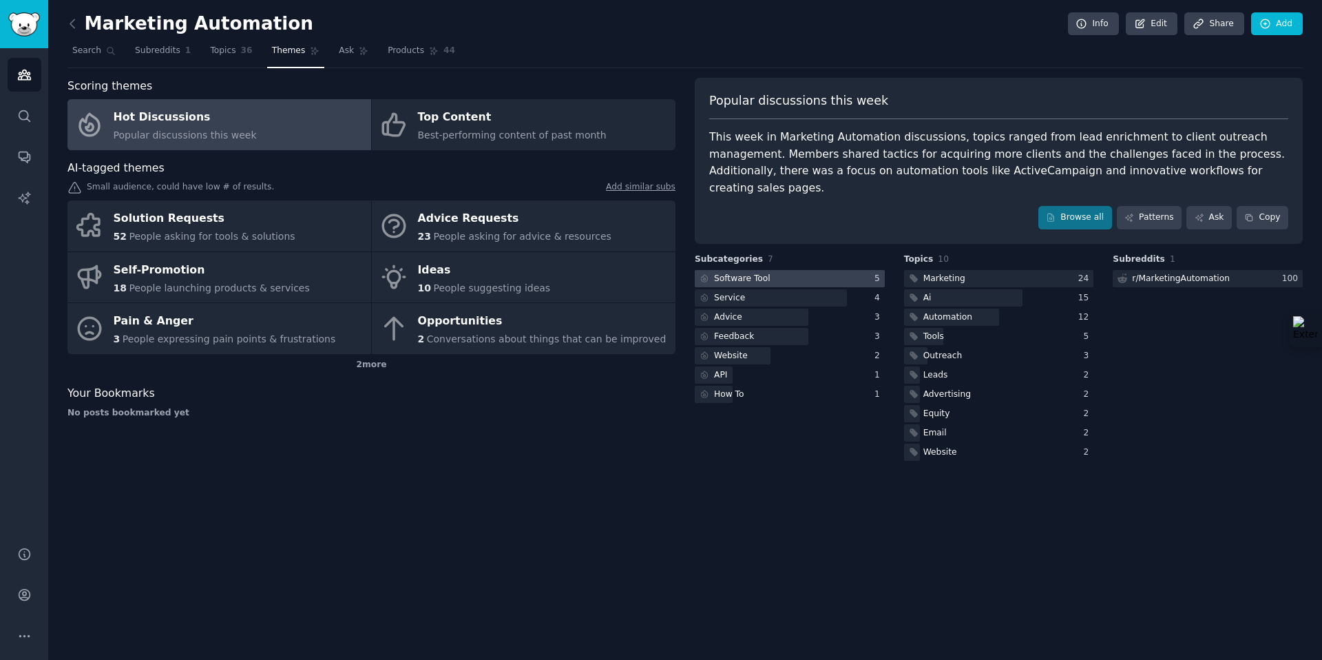
click at [813, 270] on div at bounding box center [790, 278] width 190 height 17
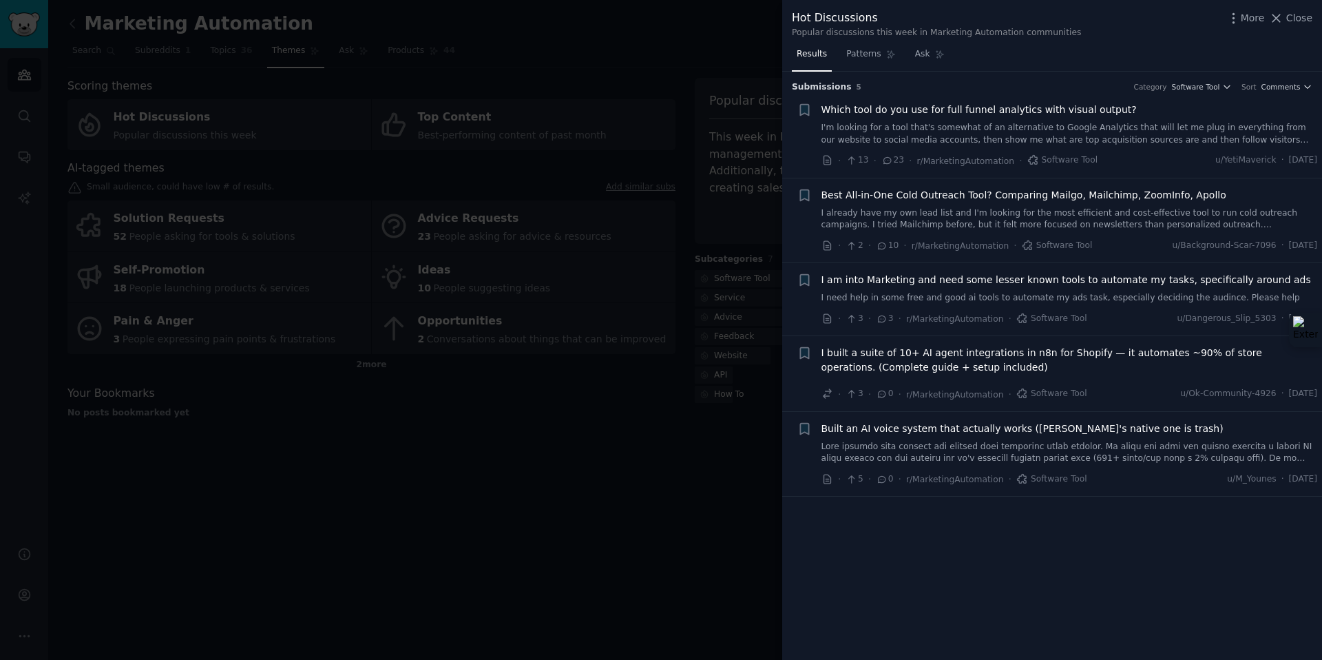
click at [678, 216] on div at bounding box center [661, 330] width 1322 height 660
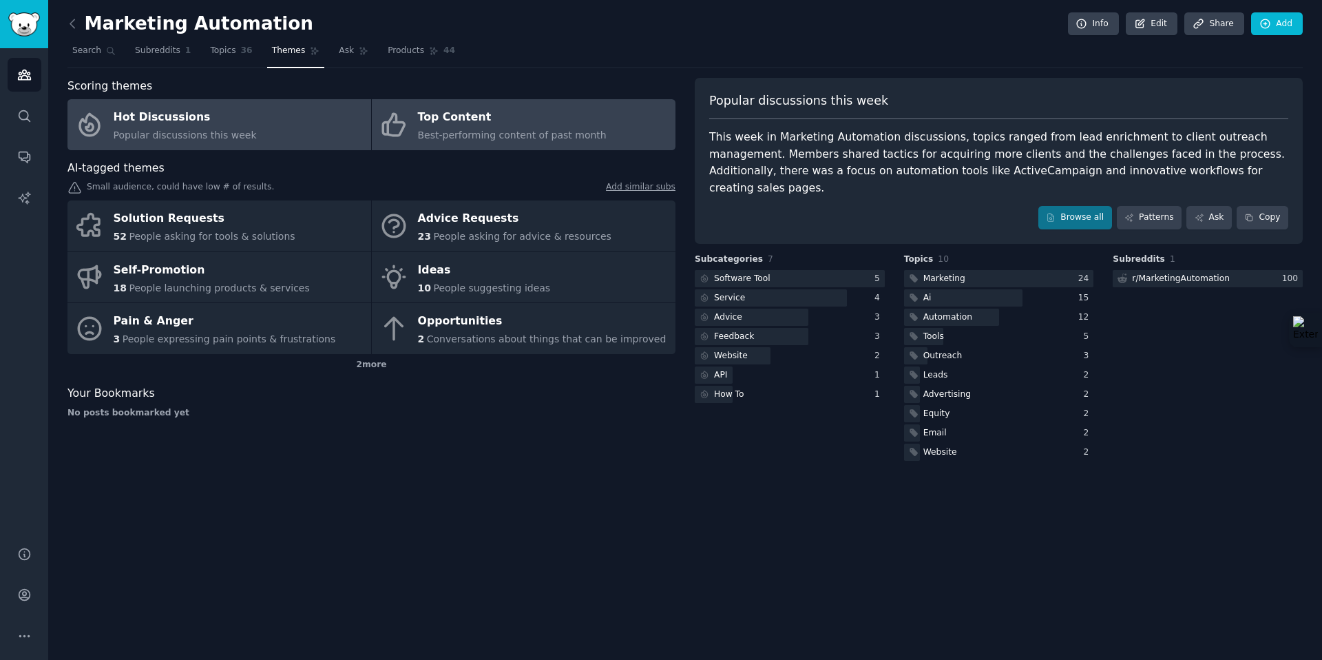
click at [514, 129] on span "Best-performing content of past month" at bounding box center [512, 134] width 189 height 11
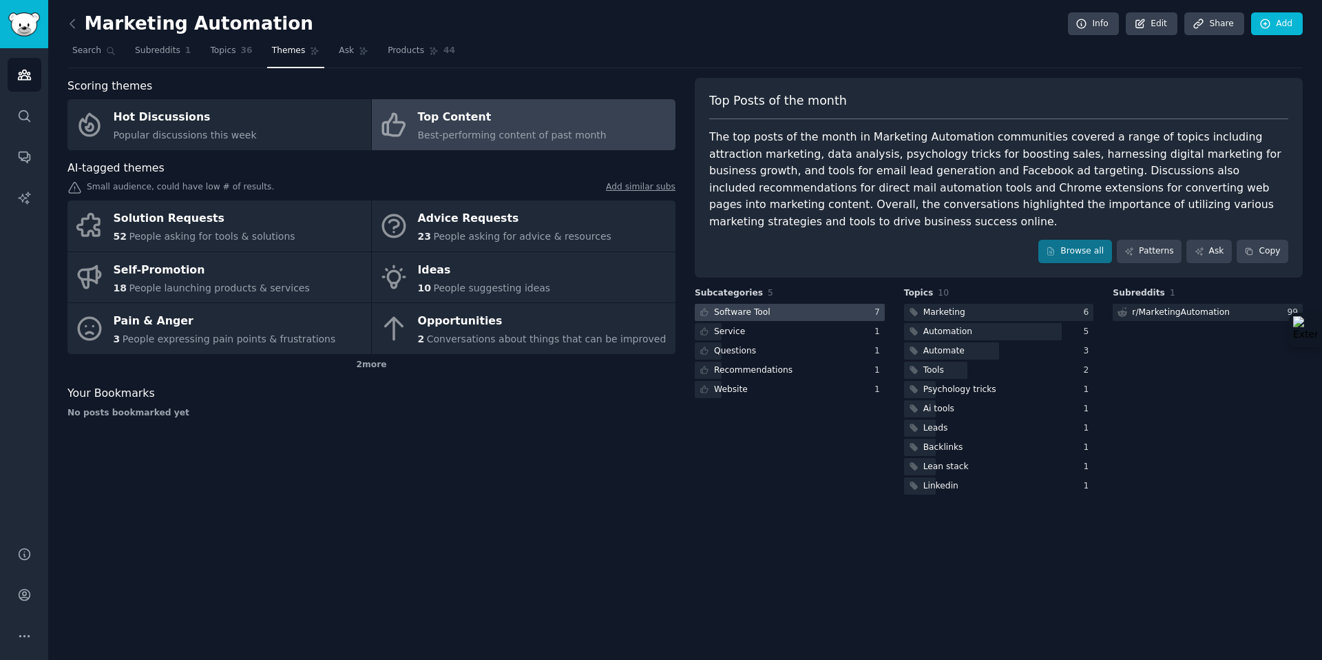
click at [818, 304] on div at bounding box center [790, 312] width 190 height 17
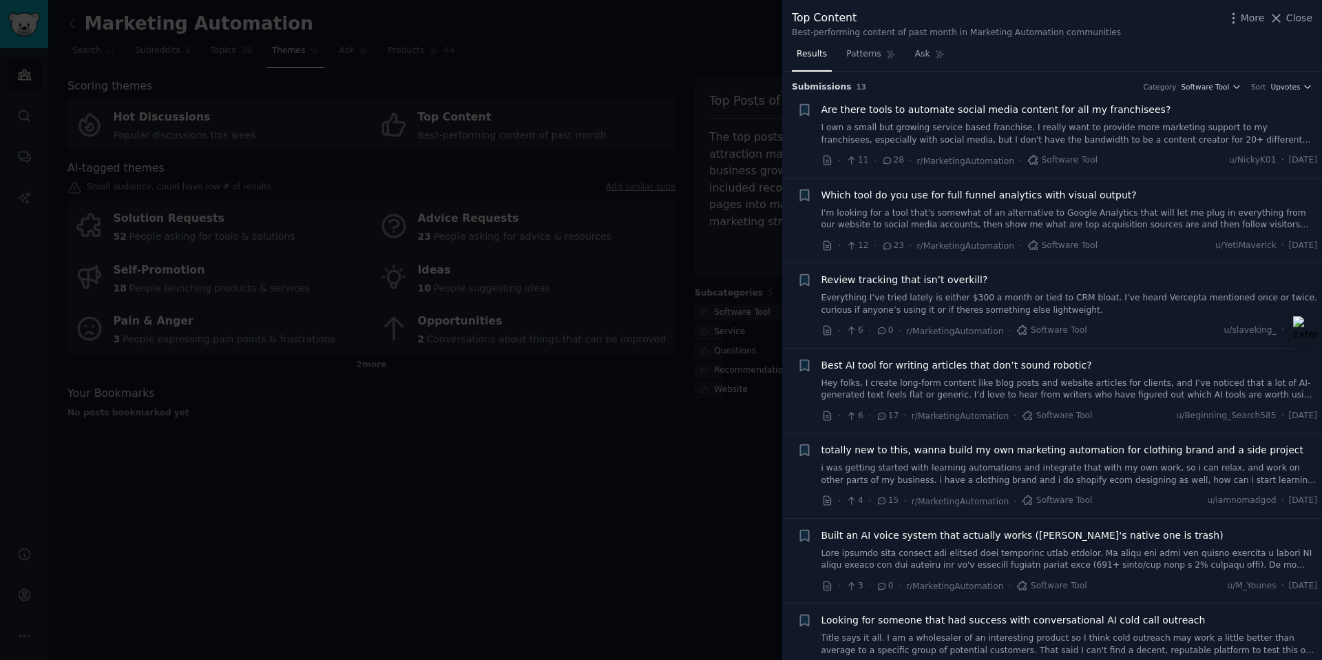
click at [581, 320] on div at bounding box center [661, 330] width 1322 height 660
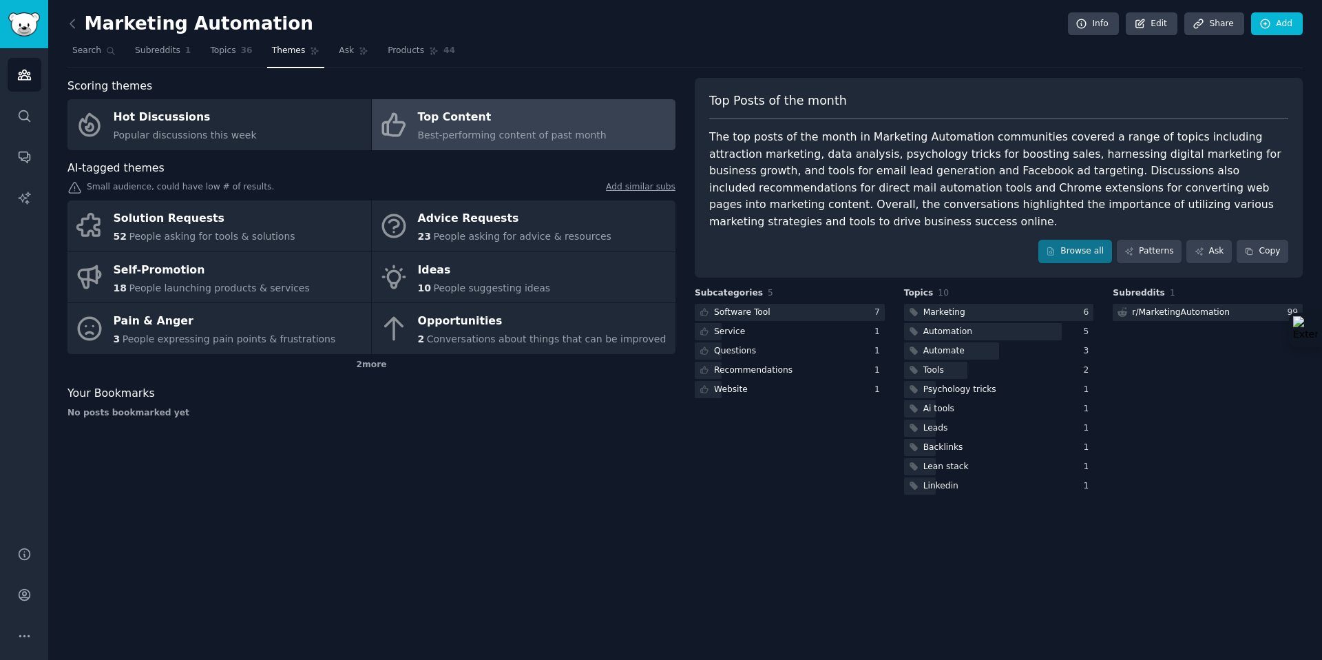
click at [81, 19] on link at bounding box center [75, 24] width 17 height 22
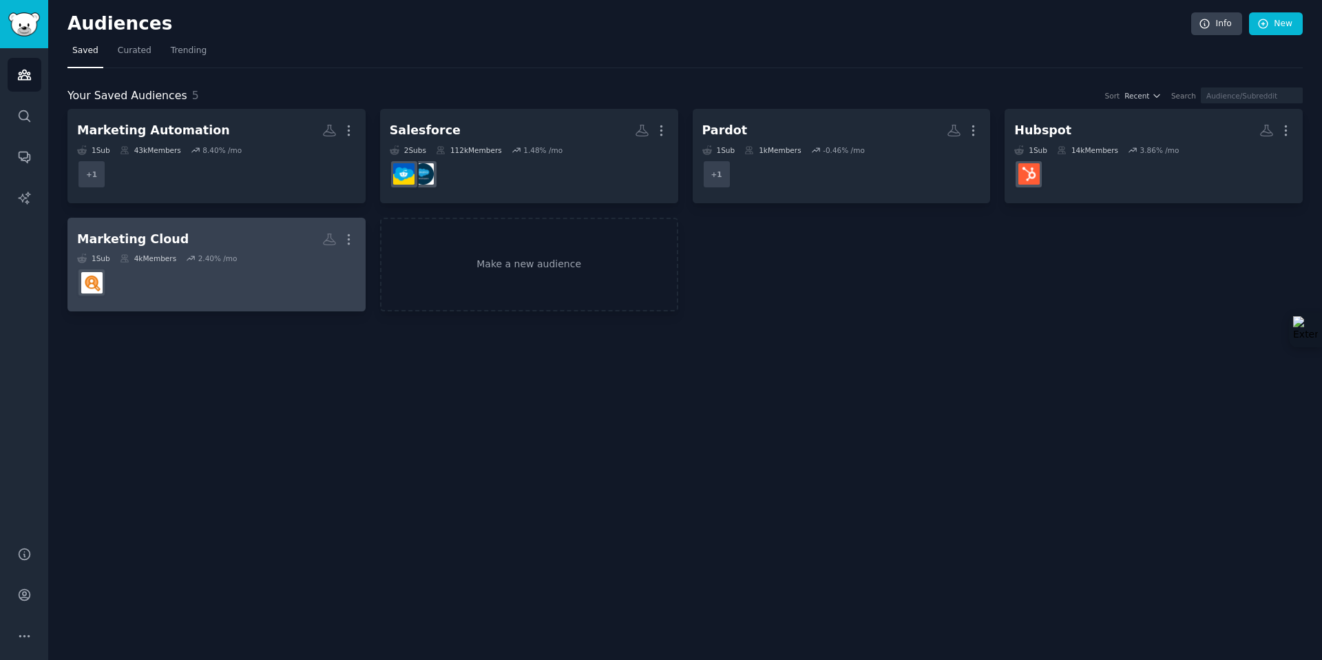
click at [268, 260] on div "1 Sub 4k Members 2.40 % /mo" at bounding box center [216, 258] width 279 height 10
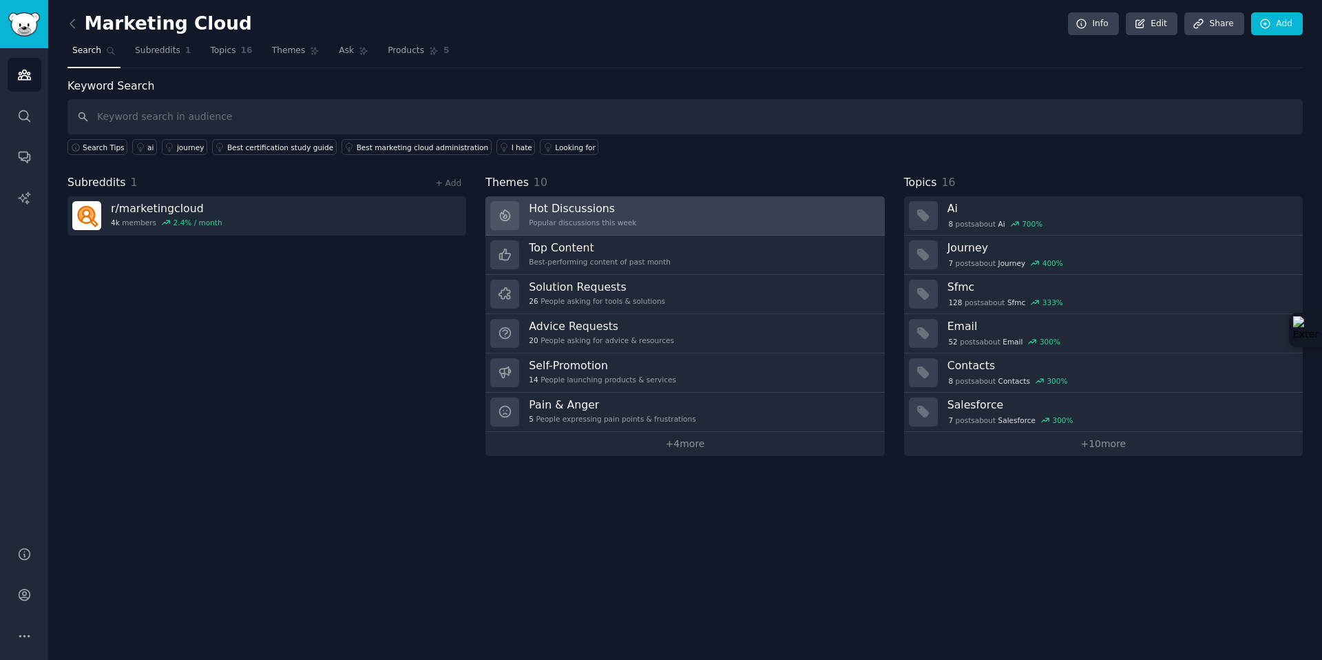
click at [602, 220] on div "Popular discussions this week" at bounding box center [582, 223] width 107 height 10
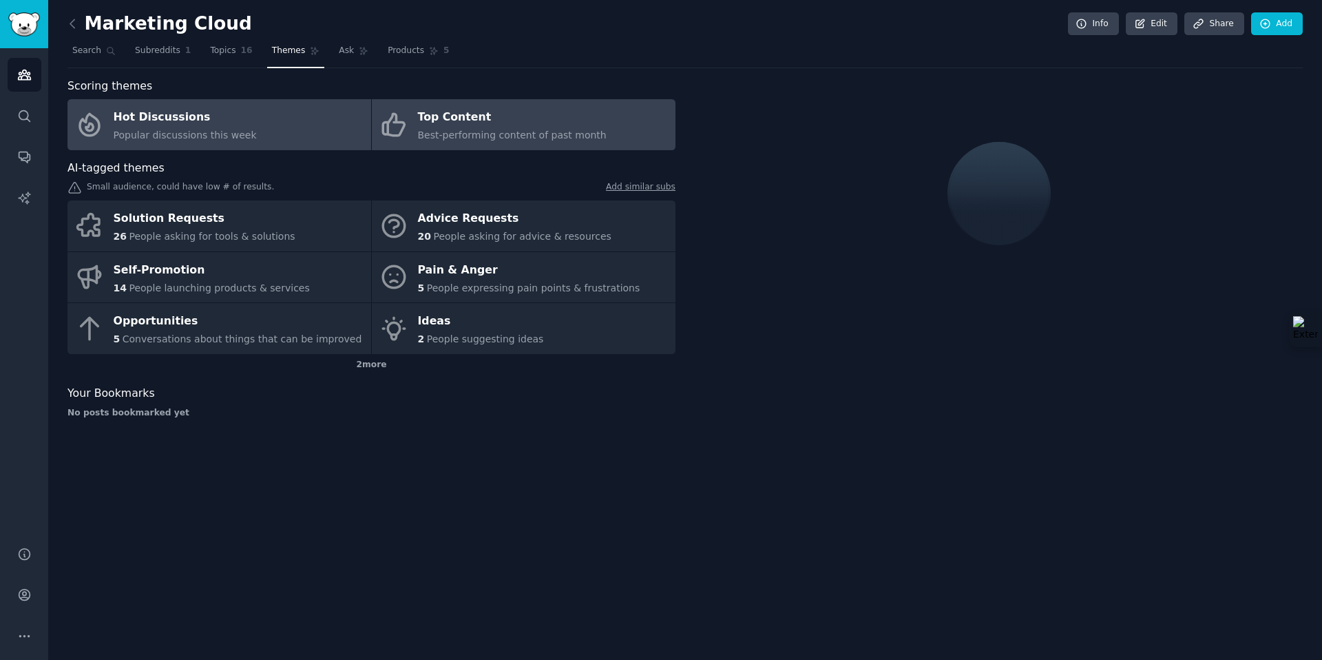
click at [487, 128] on div "Best-performing content of past month" at bounding box center [512, 135] width 189 height 14
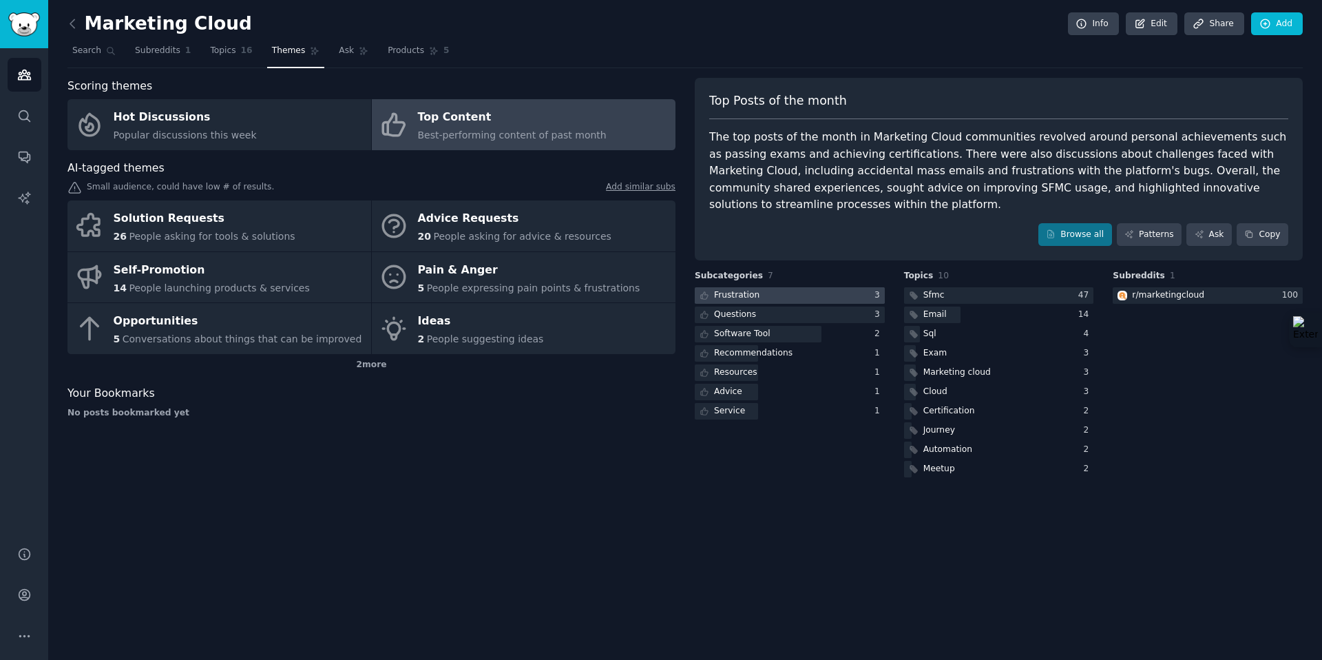
click at [819, 298] on div at bounding box center [790, 295] width 190 height 17
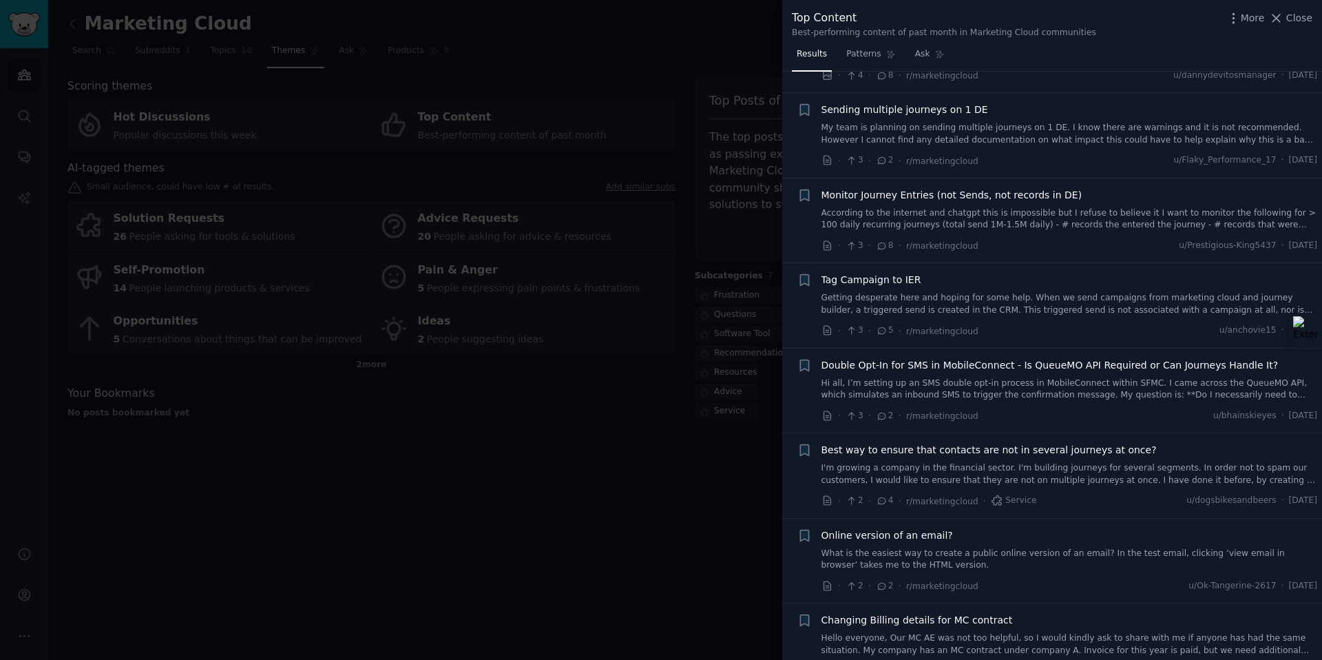
scroll to position [189, 0]
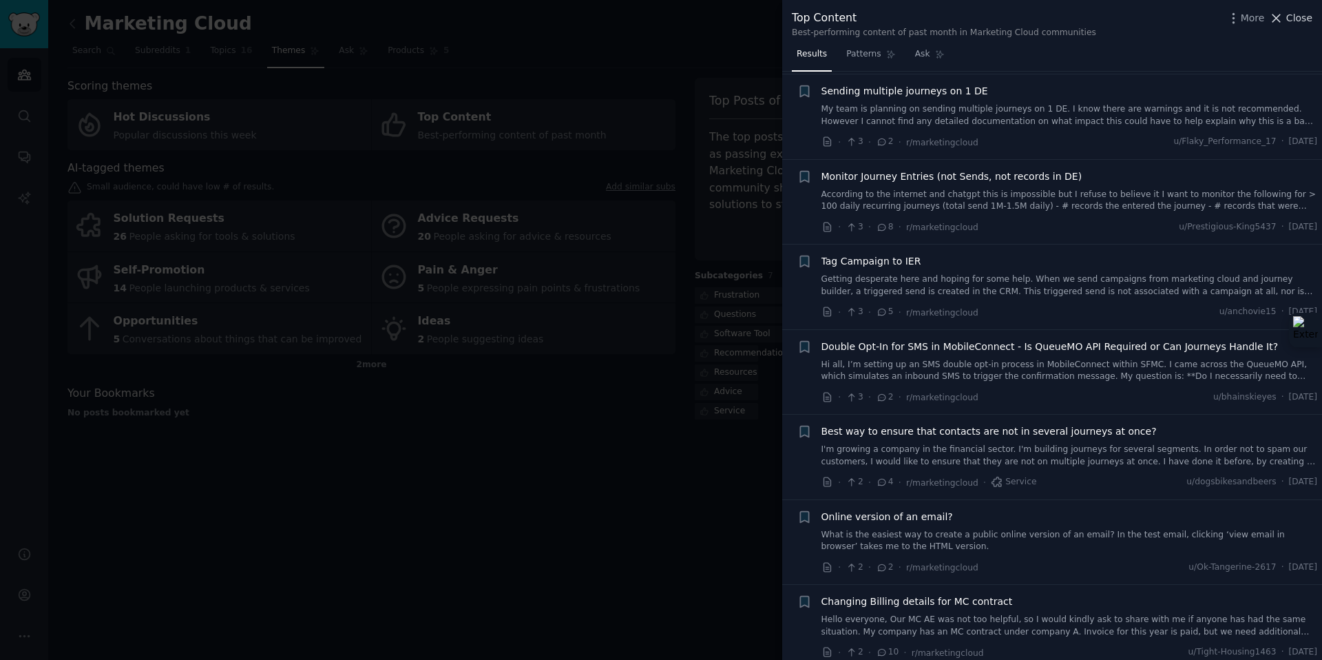
click at [1296, 19] on span "Close" at bounding box center [1299, 18] width 26 height 14
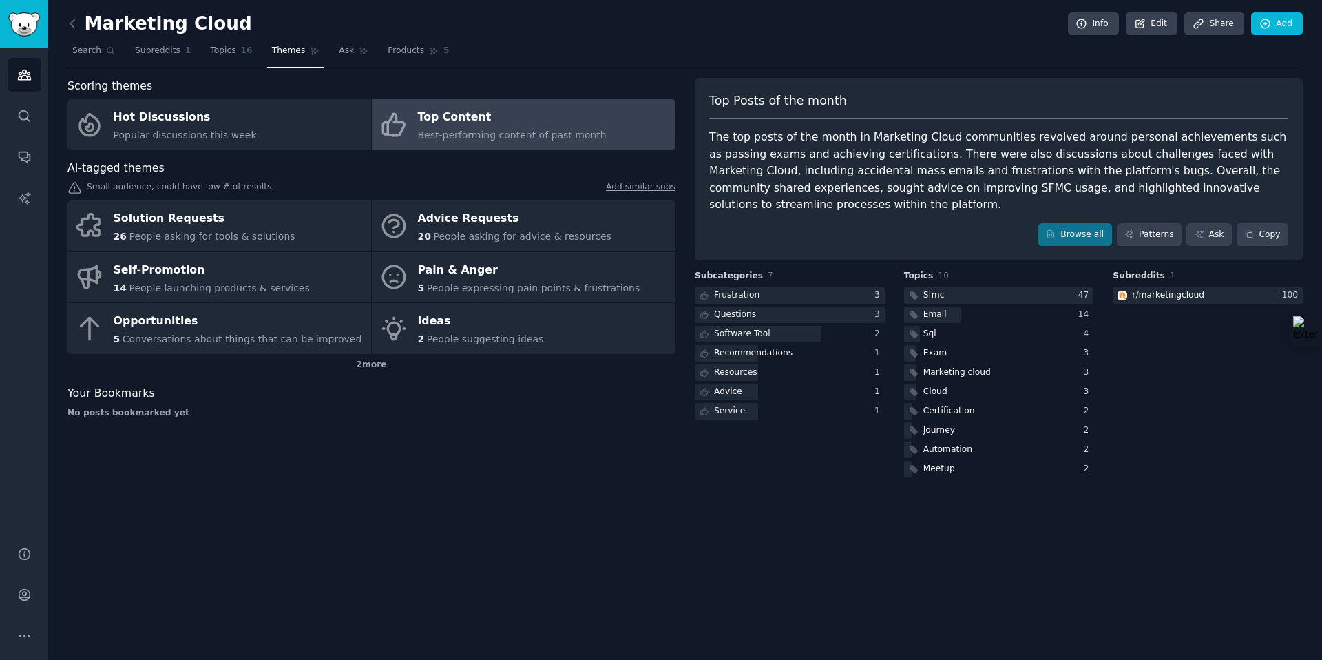
click at [81, 27] on link at bounding box center [75, 24] width 17 height 22
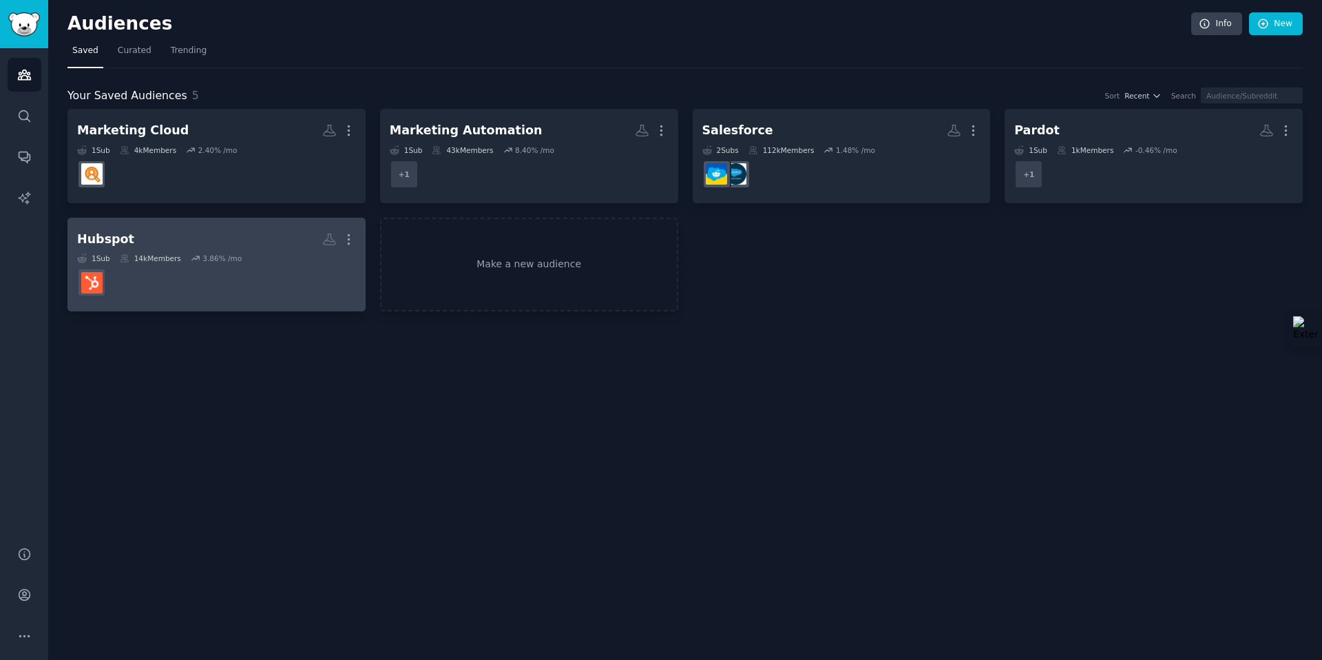
click at [193, 267] on dd at bounding box center [216, 282] width 279 height 39
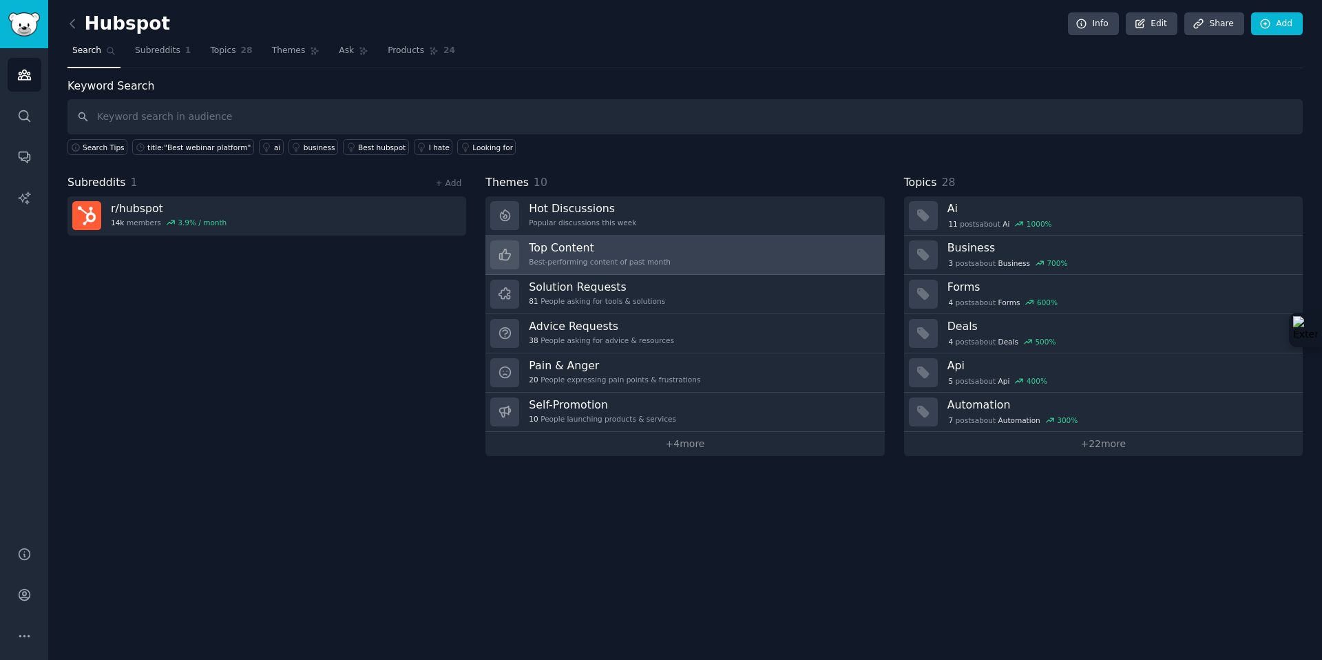
click at [587, 249] on h3 "Top Content" at bounding box center [600, 247] width 142 height 14
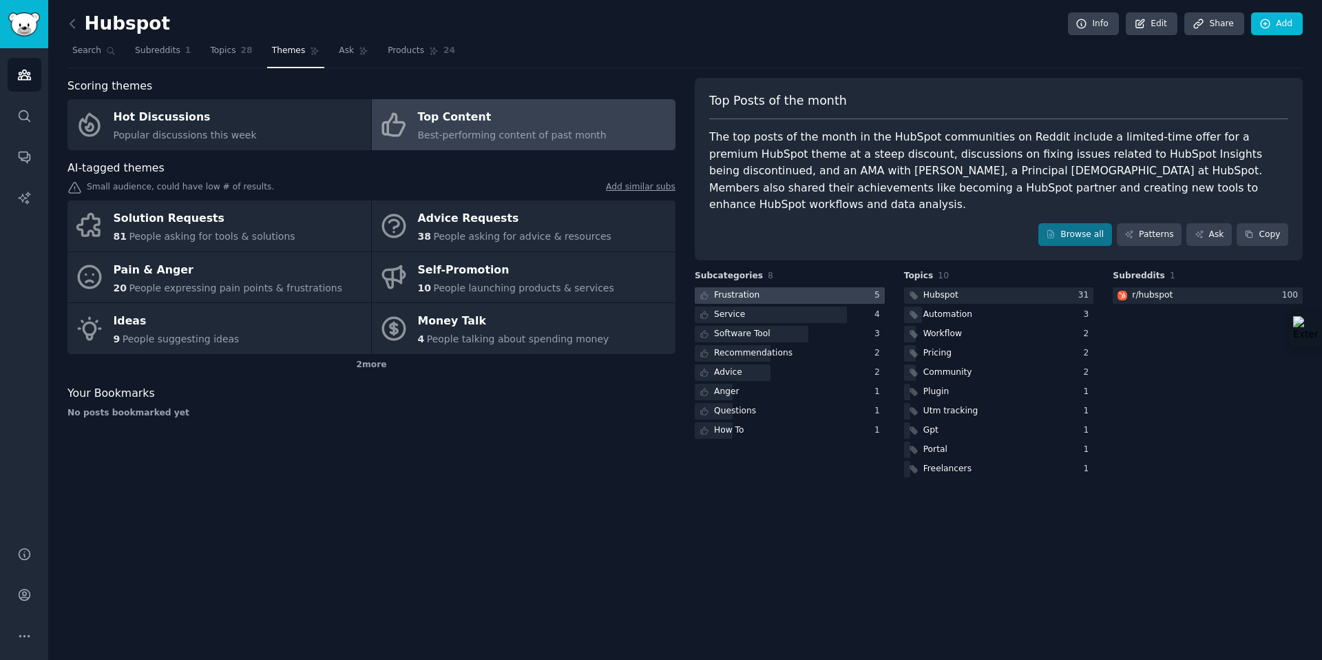
click at [796, 287] on div at bounding box center [790, 295] width 190 height 17
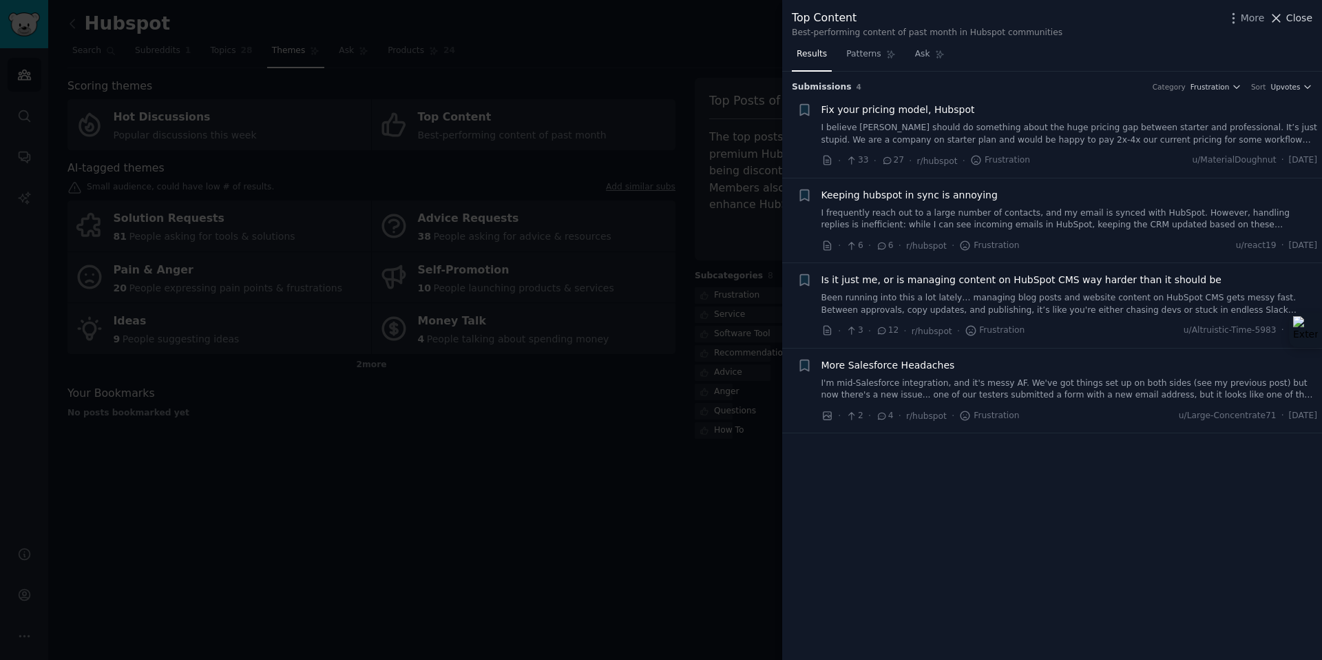
click at [1294, 19] on span "Close" at bounding box center [1299, 18] width 26 height 14
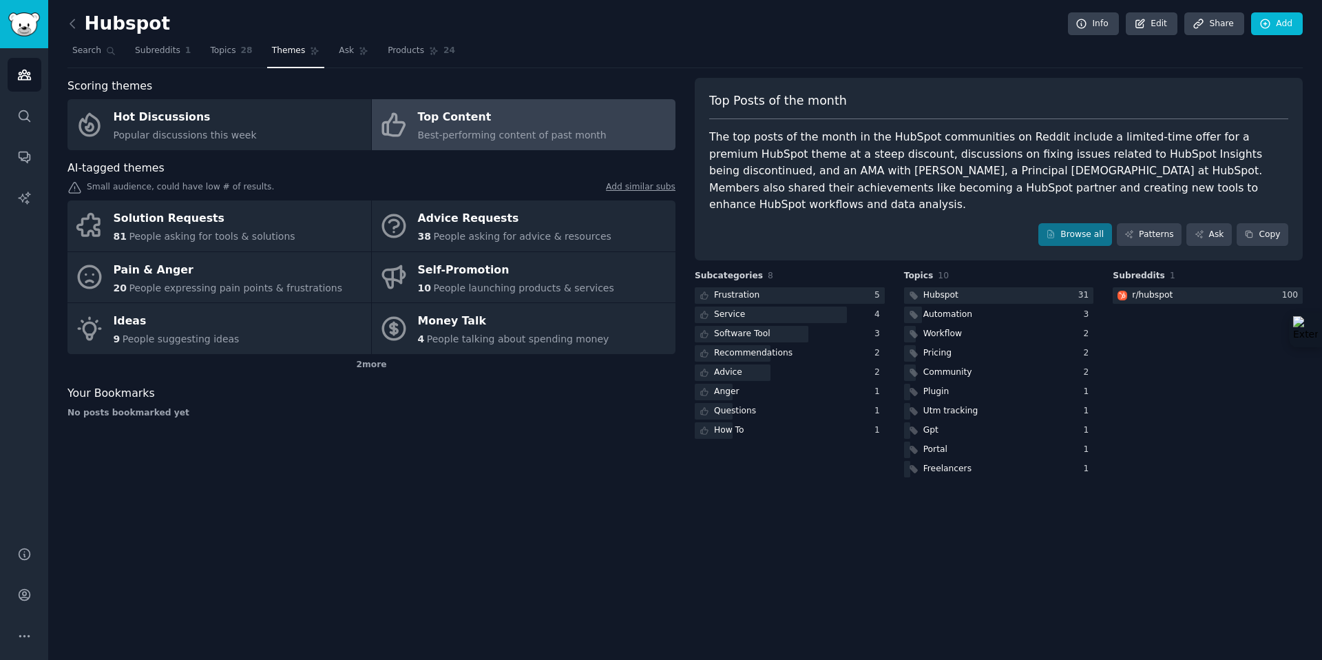
click at [771, 423] on div "Subcategories 8 Frustration 5 Service 4 Software Tool 3 Recommendations 2 Advic…" at bounding box center [790, 375] width 190 height 210
click at [774, 422] on div "How To" at bounding box center [790, 430] width 190 height 17
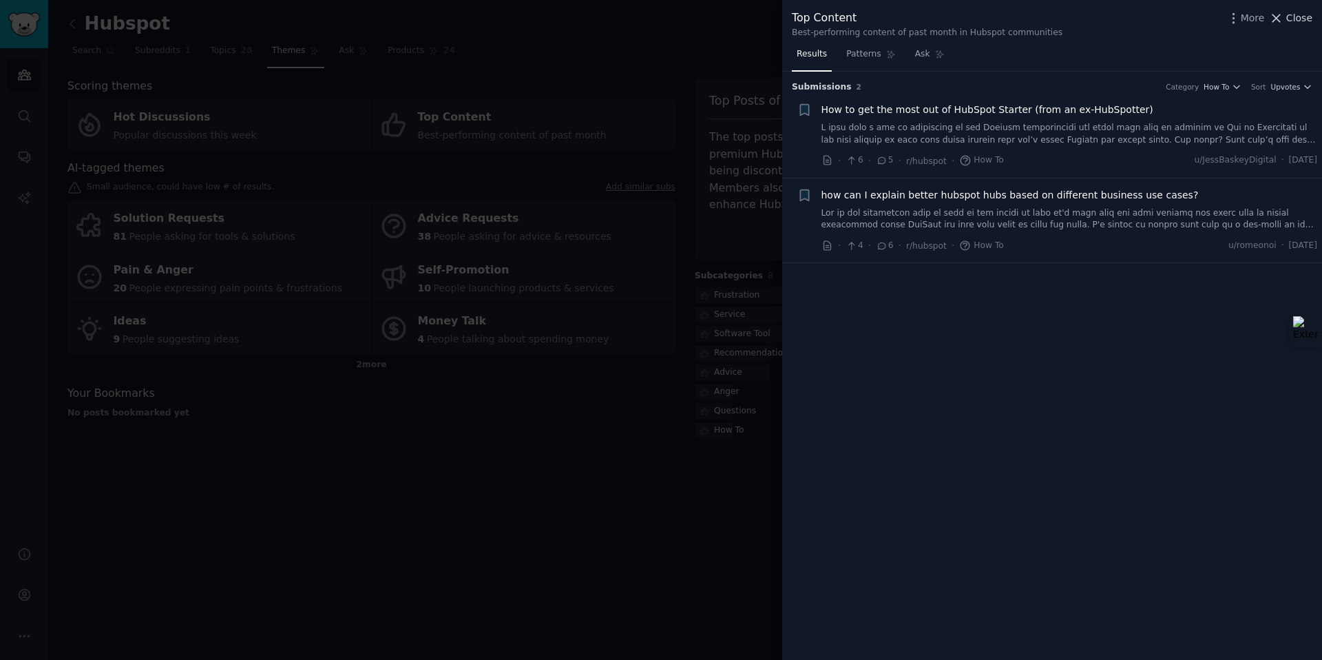
click at [1301, 17] on span "Close" at bounding box center [1299, 18] width 26 height 14
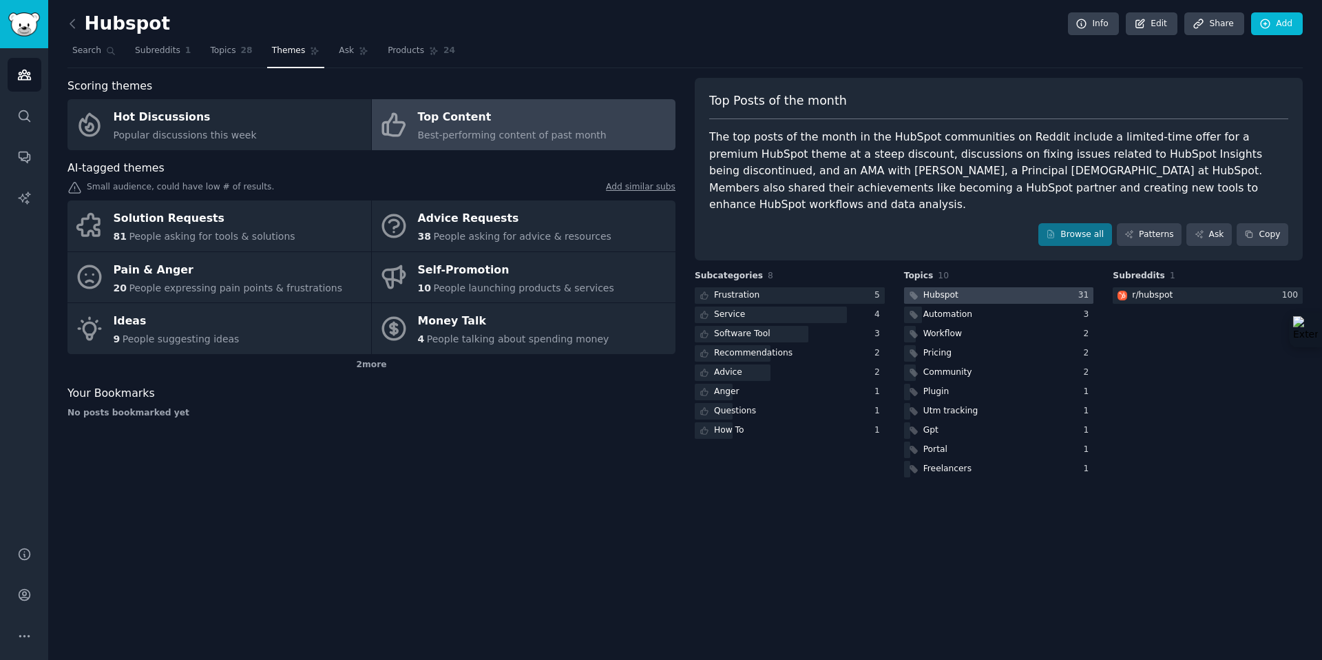
click at [992, 287] on div at bounding box center [999, 295] width 190 height 17
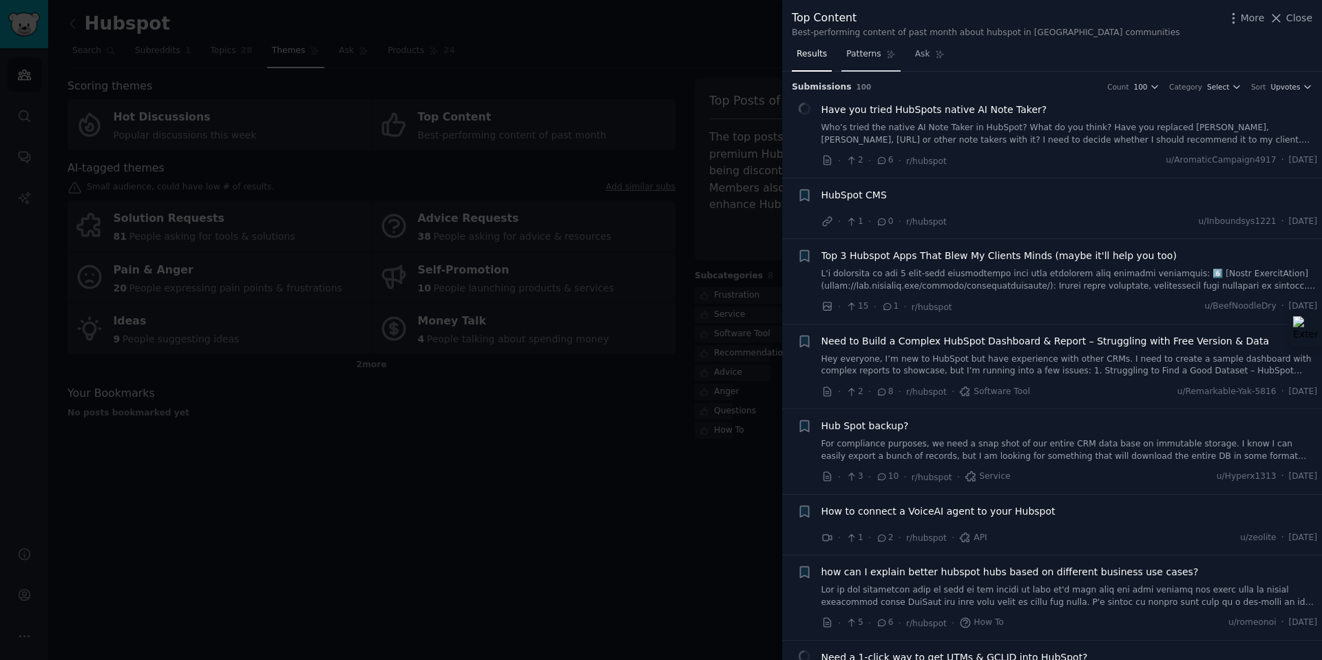
click at [864, 61] on link "Patterns" at bounding box center [870, 57] width 59 height 28
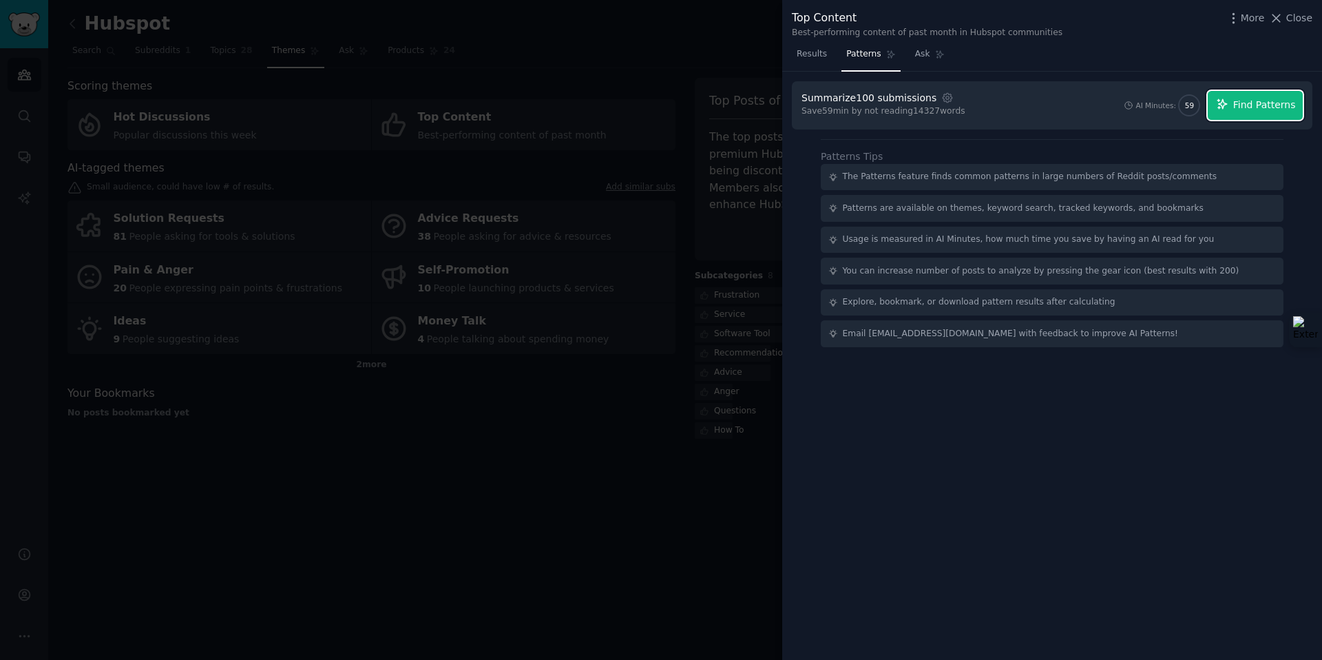
click at [1255, 110] on span "Find Patterns" at bounding box center [1264, 105] width 63 height 14
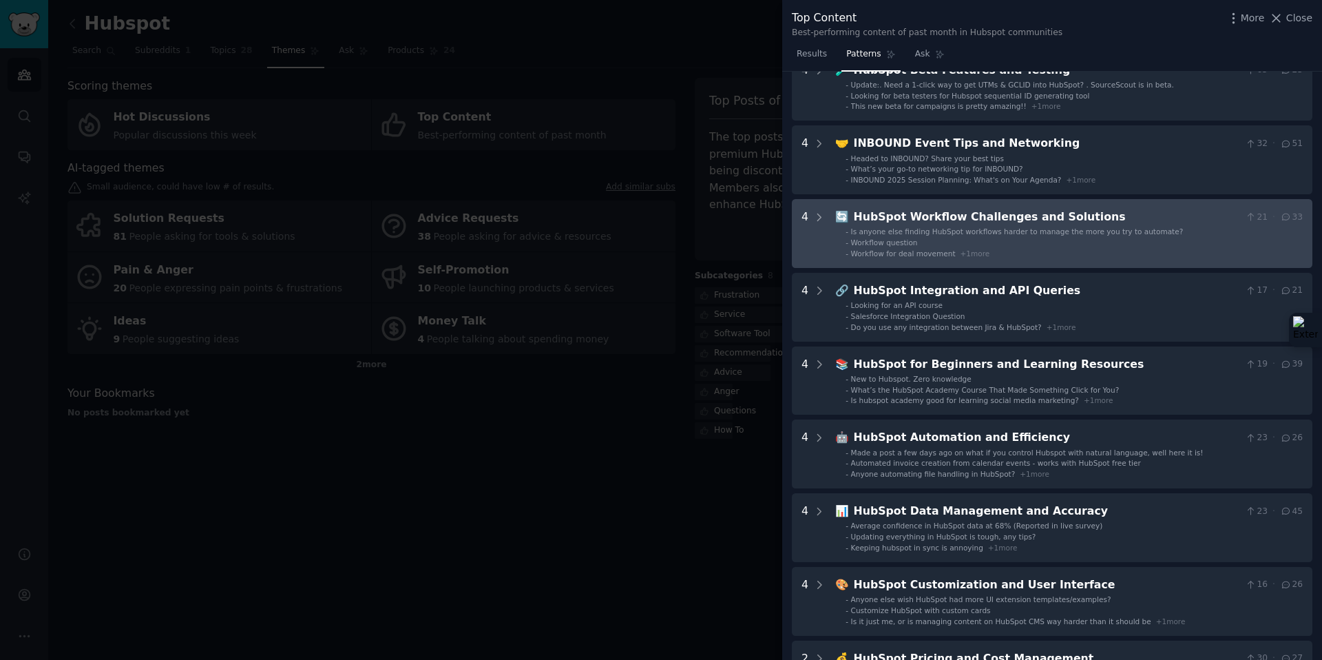
scroll to position [91, 0]
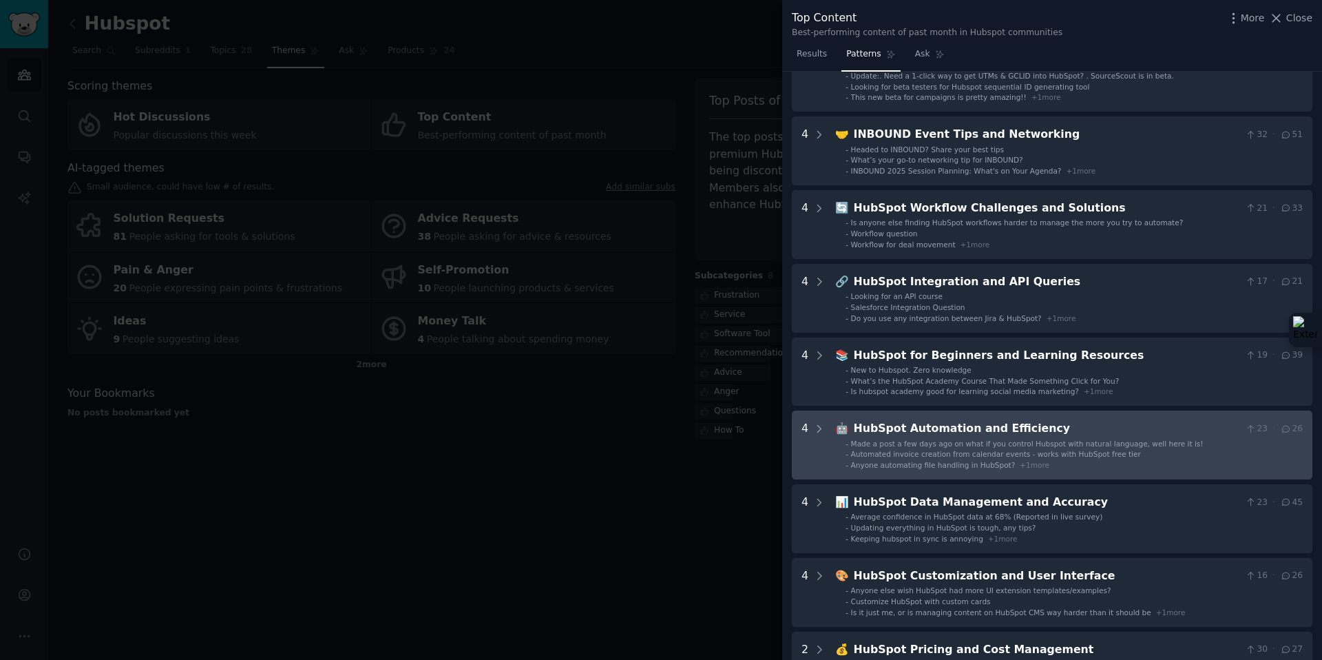
click at [1005, 436] on div "HubSpot Automation and Efficiency" at bounding box center [1047, 428] width 386 height 17
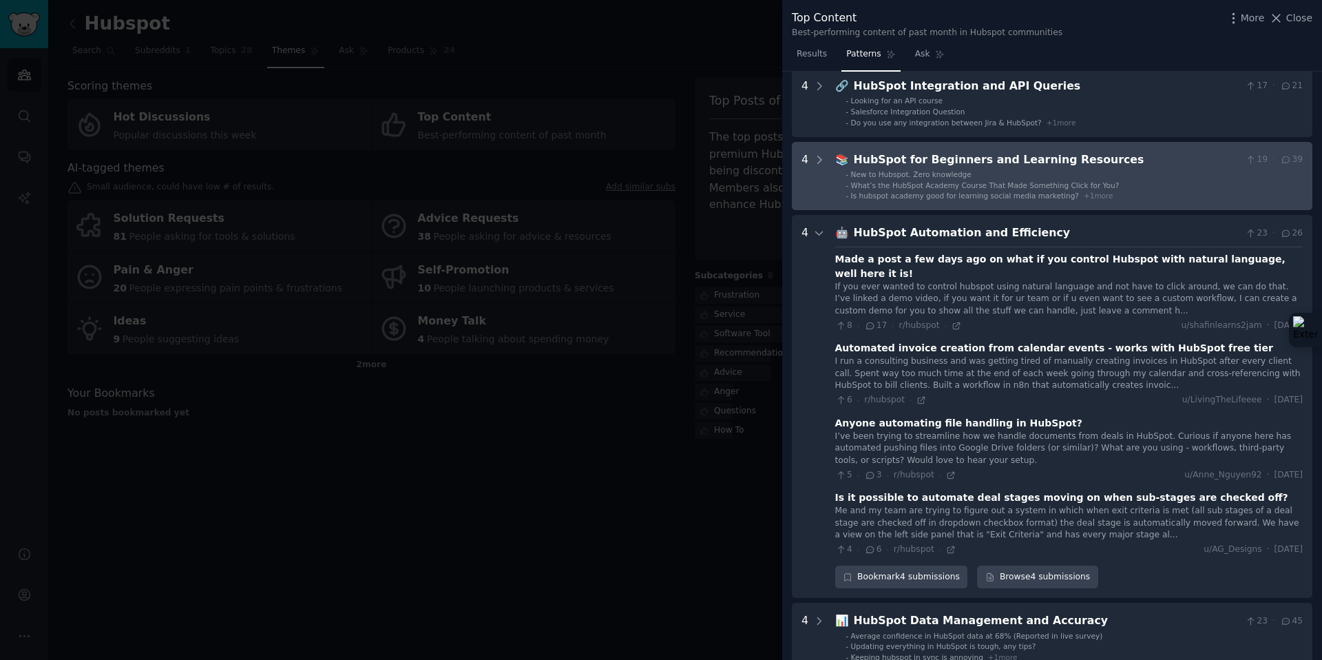
click at [988, 174] on li "- New to Hubspot. Zero knowledge" at bounding box center [1074, 174] width 457 height 10
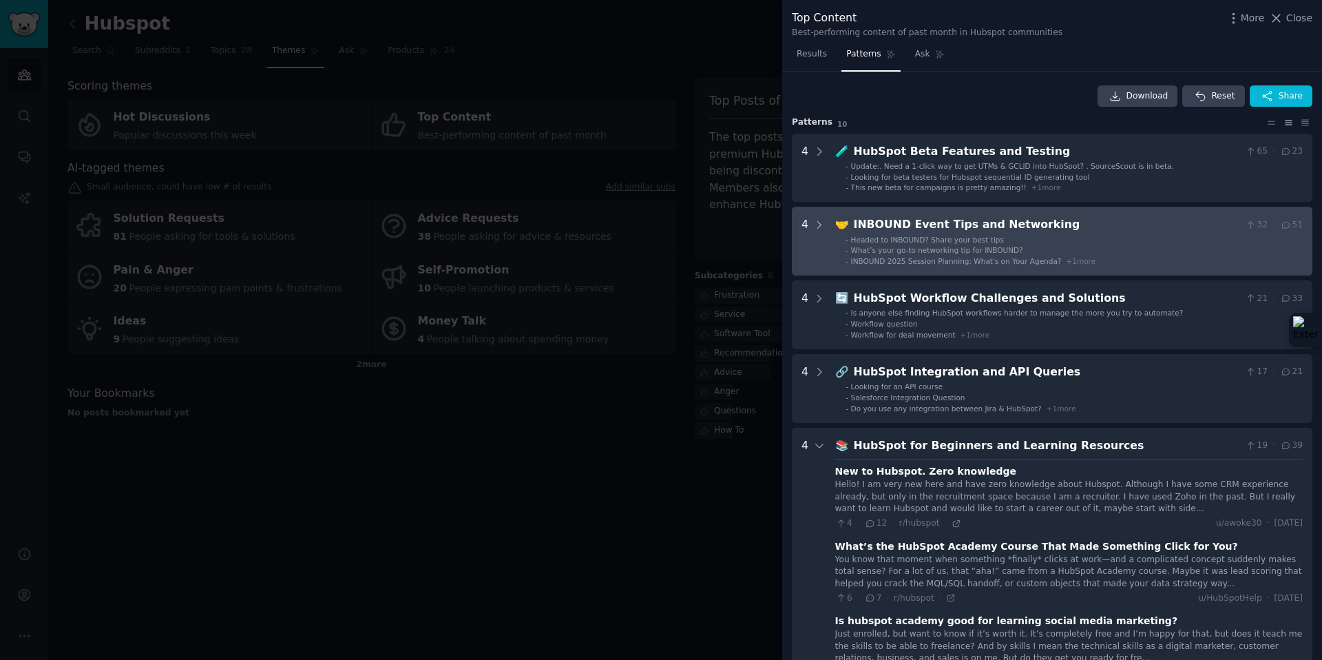
scroll to position [0, 0]
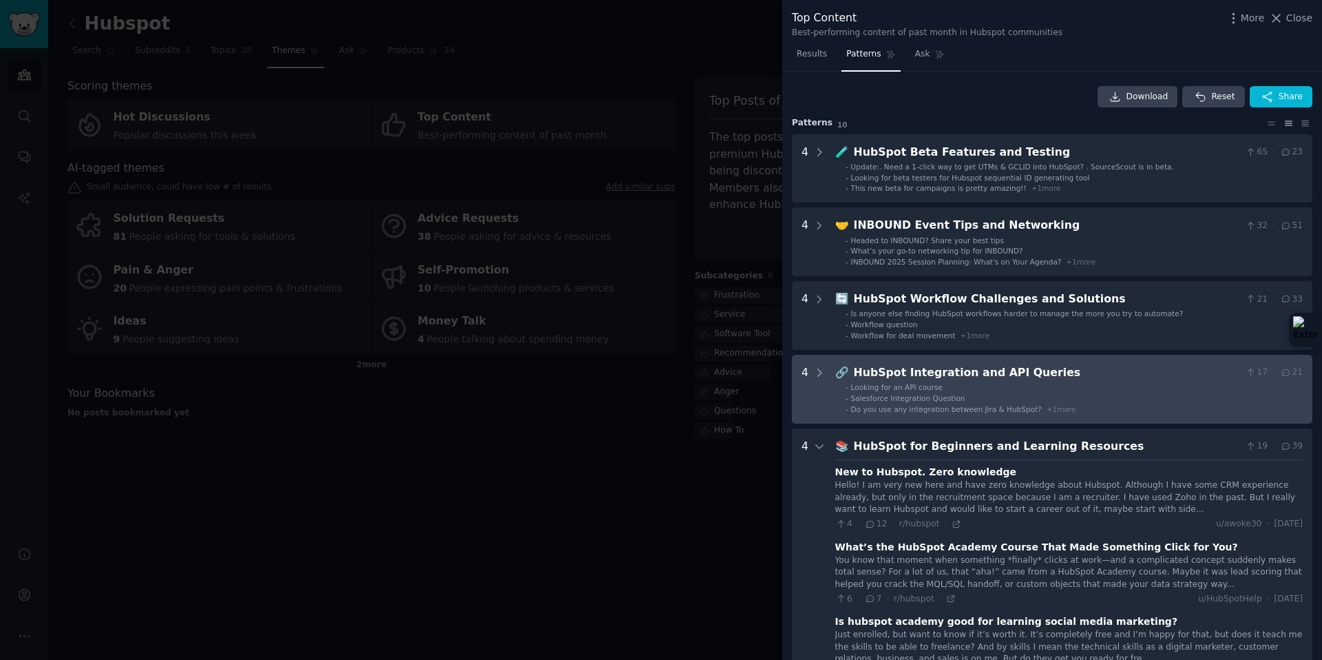
click at [948, 373] on div "HubSpot Integration and API Queries" at bounding box center [1047, 372] width 386 height 17
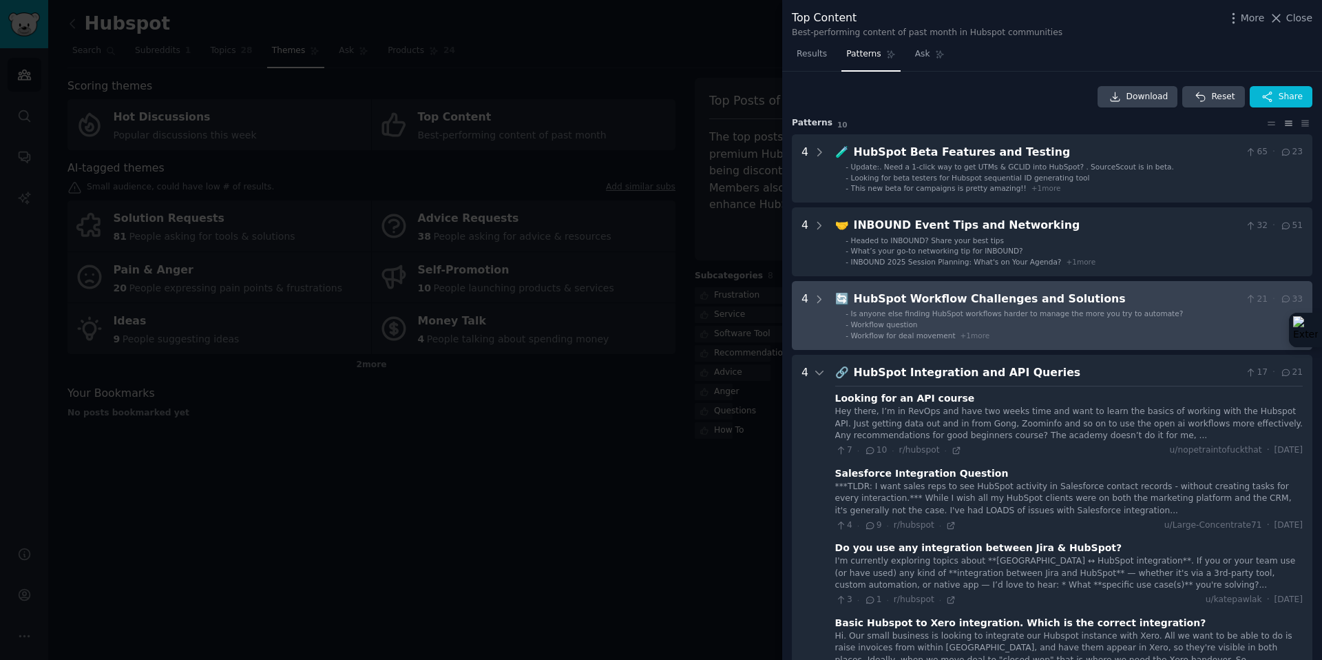
click at [967, 306] on div "HubSpot Workflow Challenges and Solutions" at bounding box center [1047, 299] width 386 height 17
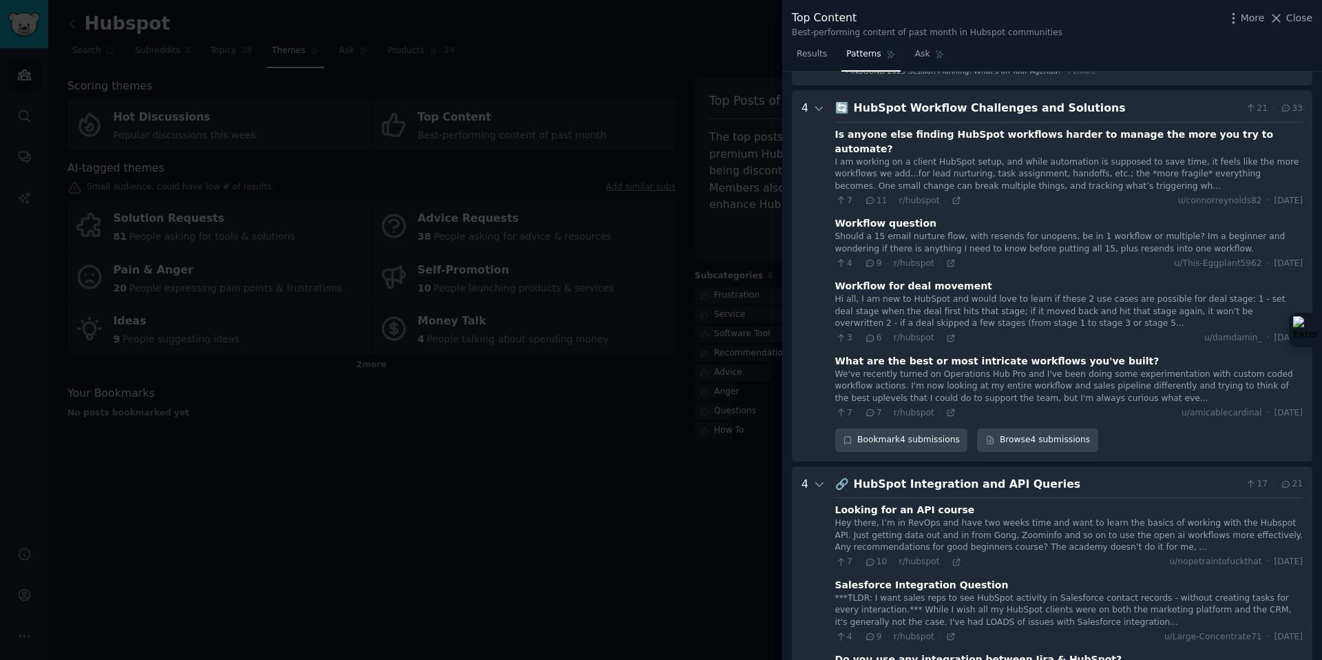
click at [967, 258] on div "4 · 9 · r/hubspot · u/This-Eggplant5962 · [DATE]" at bounding box center [1069, 264] width 468 height 12
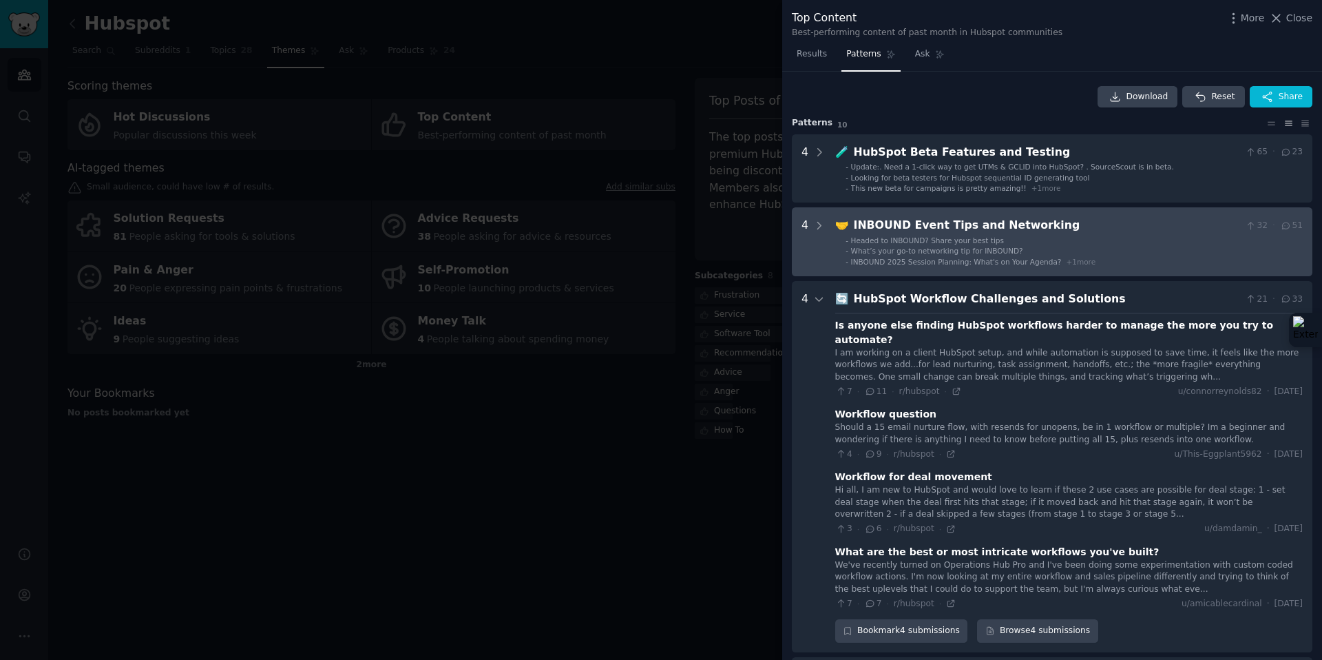
click at [956, 227] on div "INBOUND Event Tips and Networking" at bounding box center [1047, 225] width 386 height 17
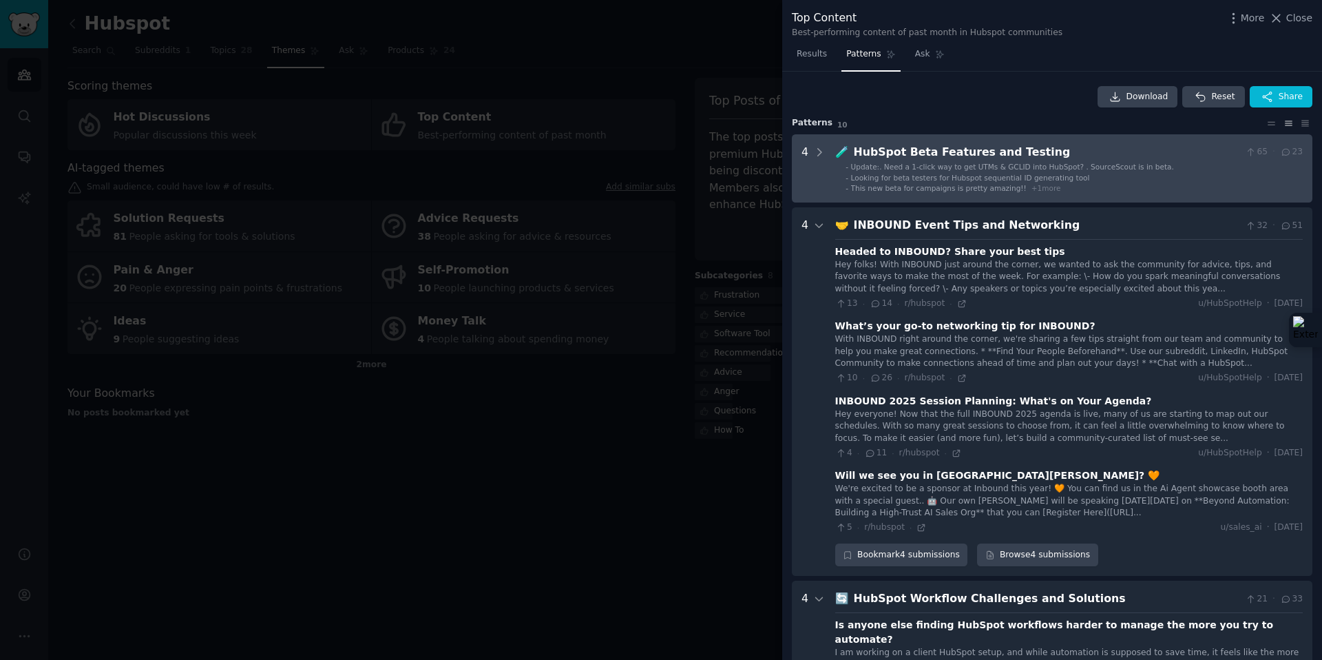
click at [947, 178] on span "Looking for beta testers for Hubspot sequential ID generating tool" at bounding box center [970, 178] width 239 height 8
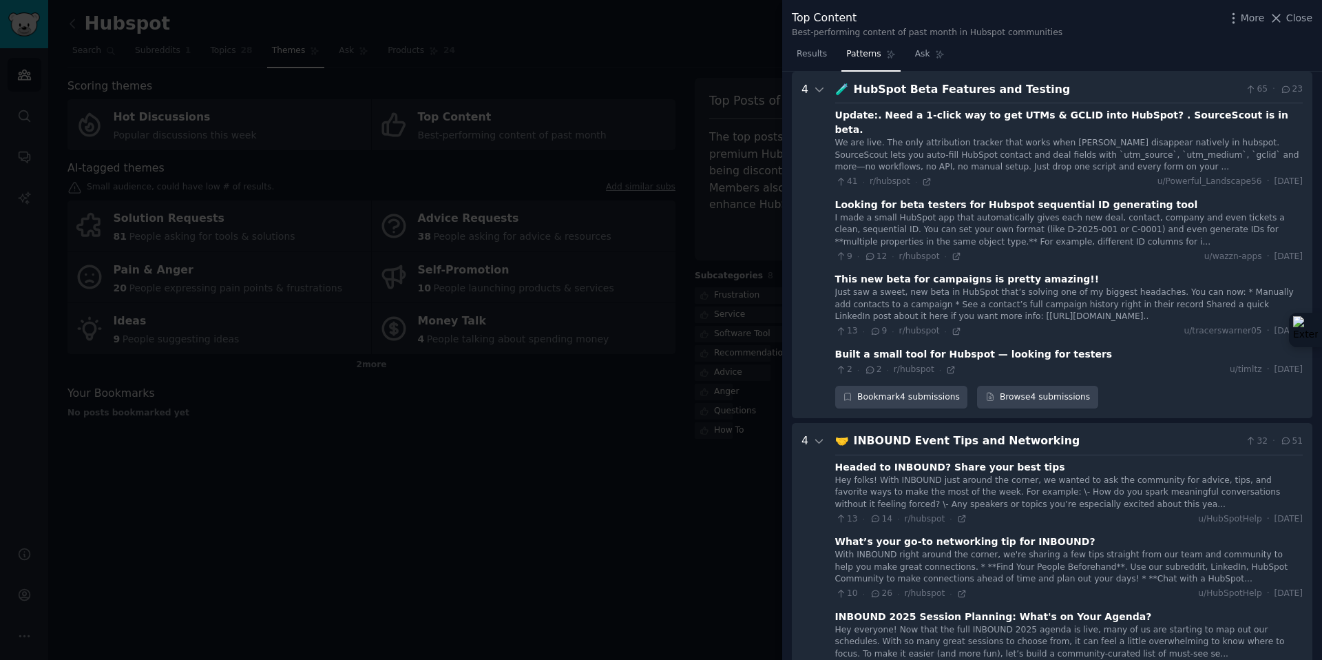
scroll to position [1357, 0]
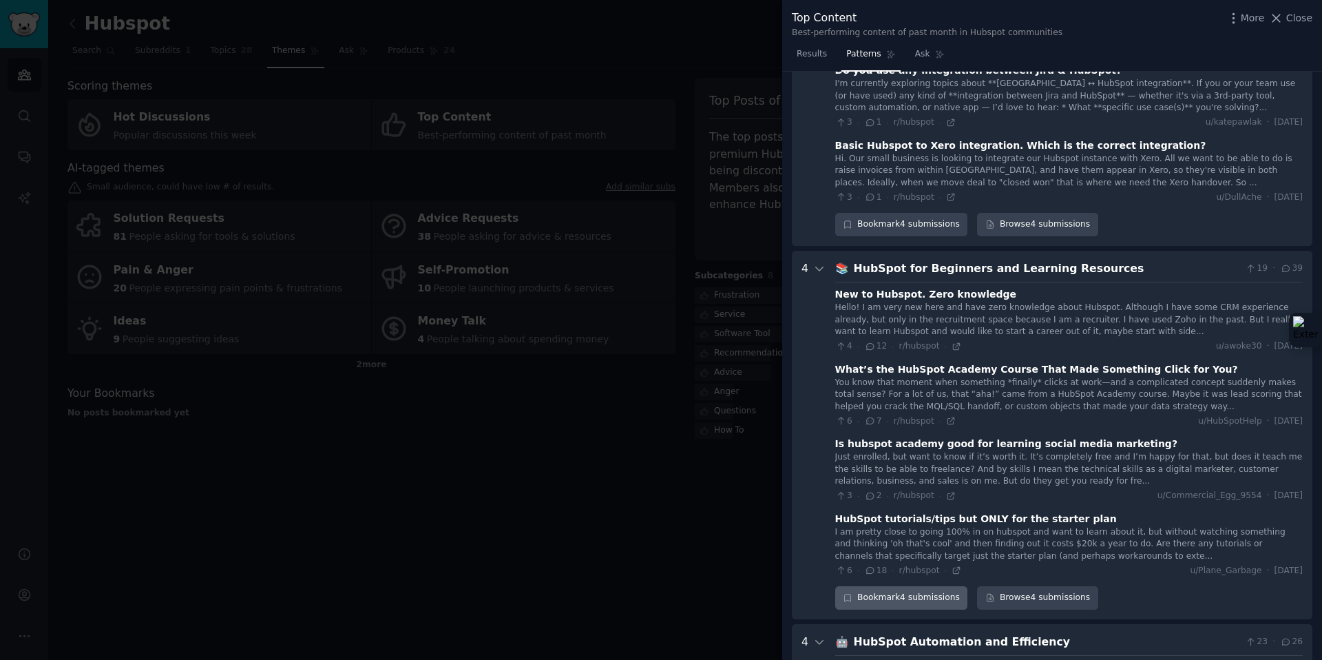
click at [895, 586] on div "Bookmark 4 submissions" at bounding box center [901, 597] width 133 height 23
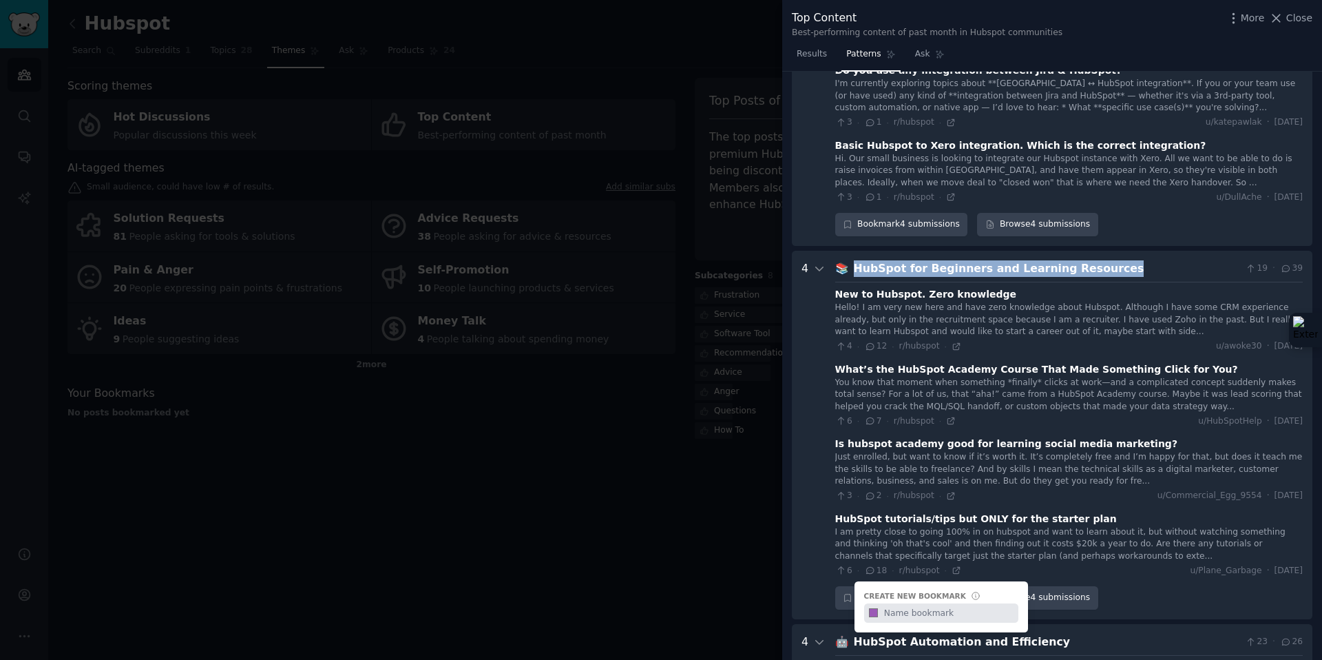
drag, startPoint x: 1102, startPoint y: 239, endPoint x: 850, endPoint y: 236, distance: 252.1
click at [850, 260] on div "📚 HubSpot for Beginners and Learning Resources 19 · 39" at bounding box center [1069, 268] width 468 height 17
copy div "📚 HubSpot for Beginners and Learning Resources"
click at [908, 586] on div "Bookmark 4 submissions" at bounding box center [901, 597] width 133 height 23
click at [924, 603] on input "text" at bounding box center [949, 612] width 136 height 19
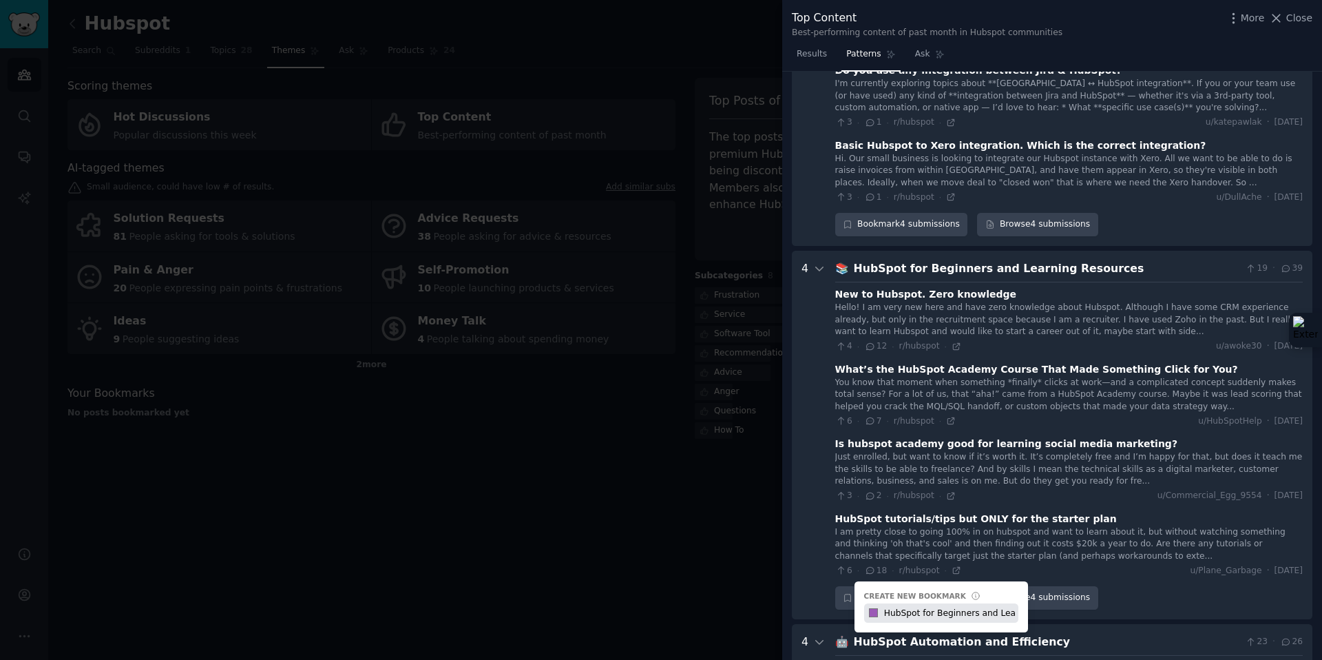
scroll to position [0, 59]
type input "HubSpot for Beginners and Learning Resources"
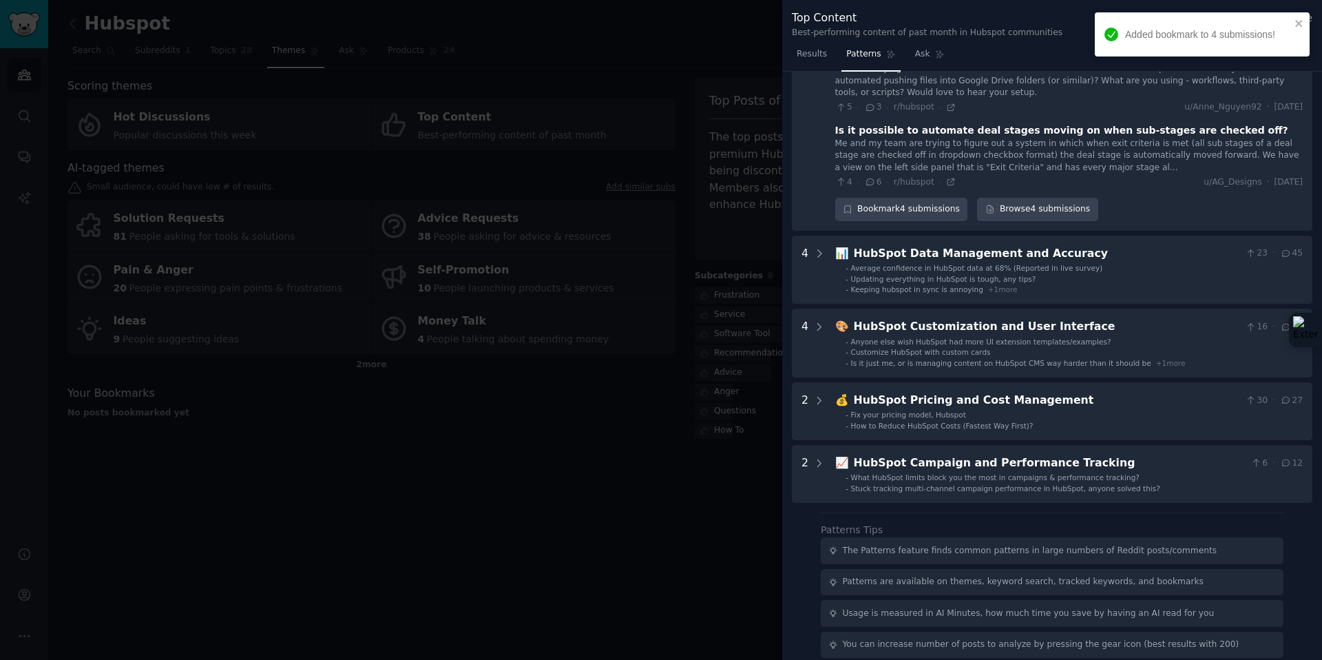
scroll to position [2136, 0]
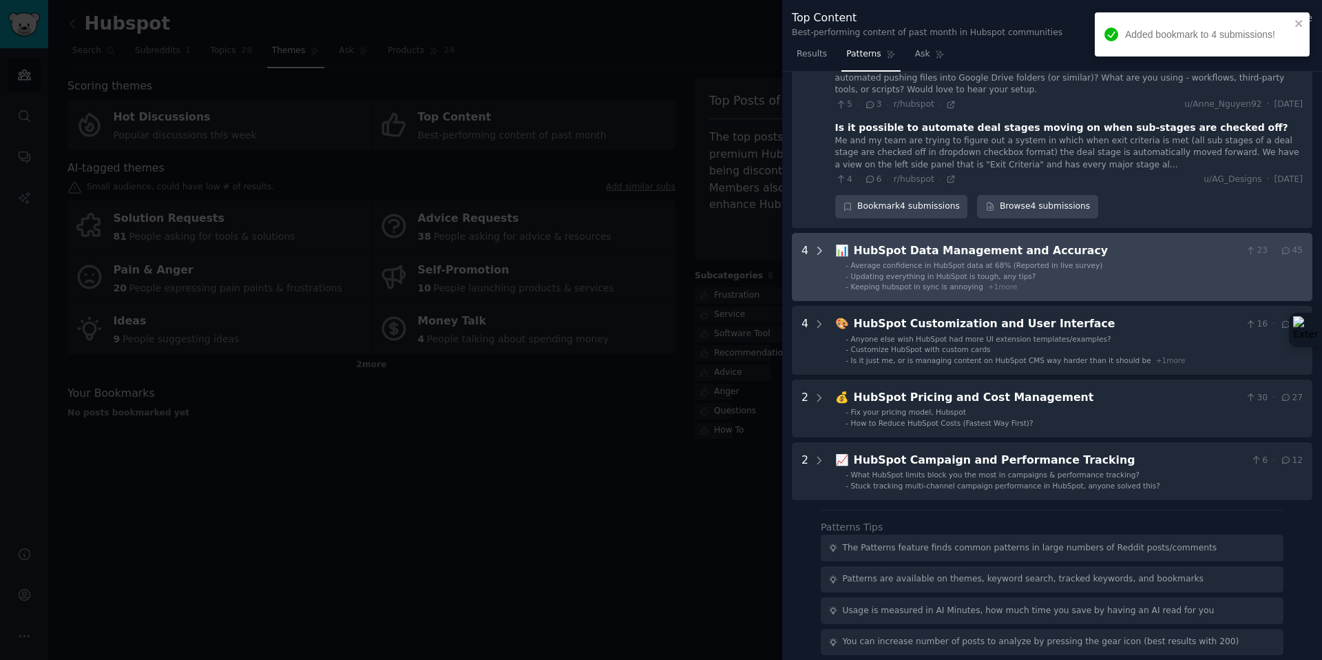
click at [824, 244] on icon at bounding box center [819, 250] width 12 height 12
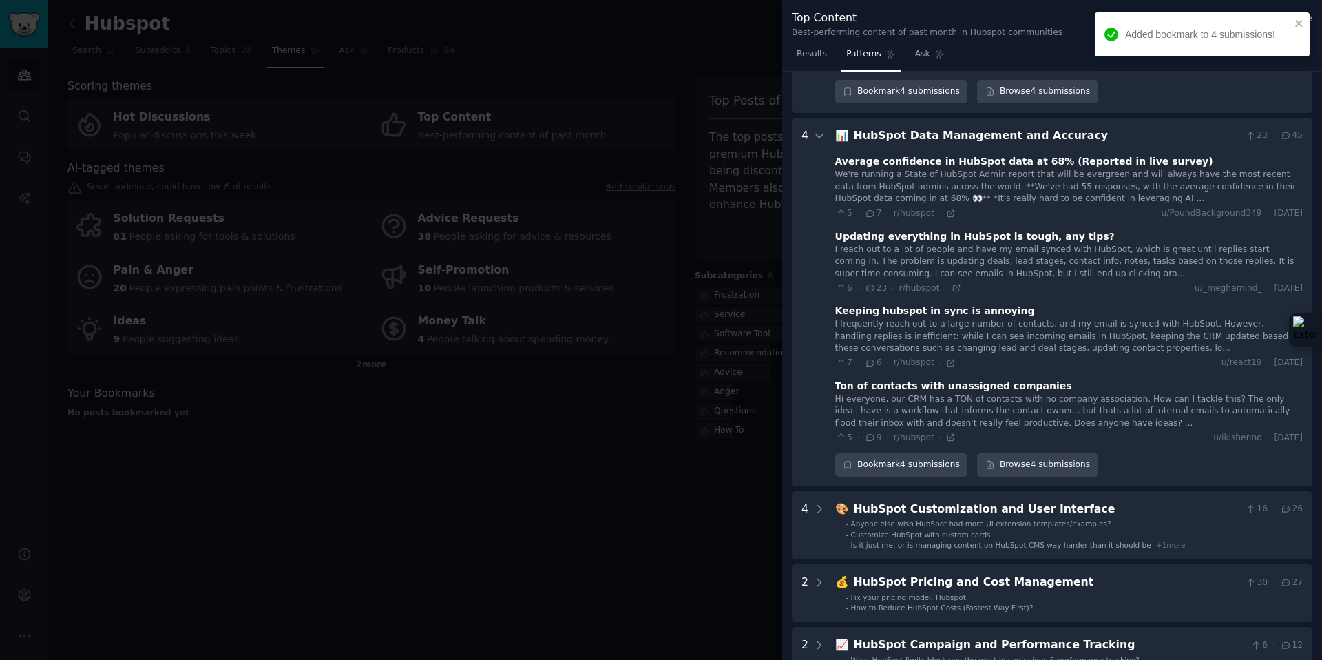
scroll to position [2254, 0]
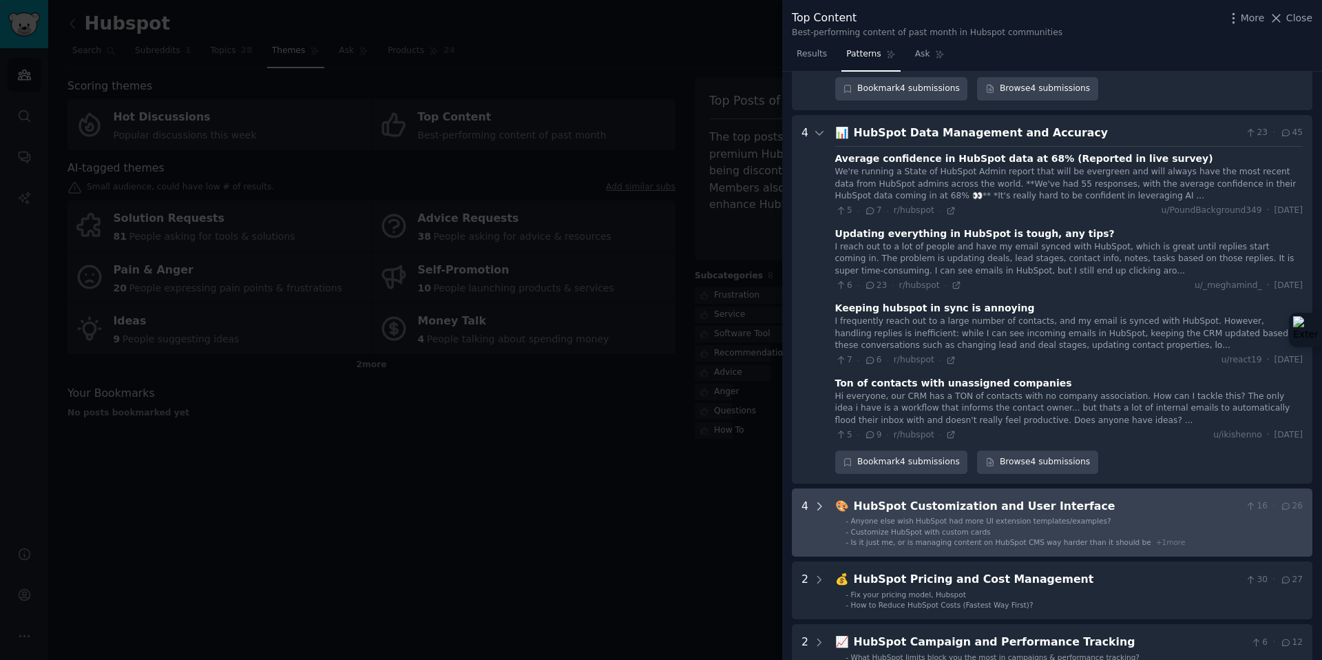
click at [820, 500] on icon at bounding box center [819, 506] width 12 height 12
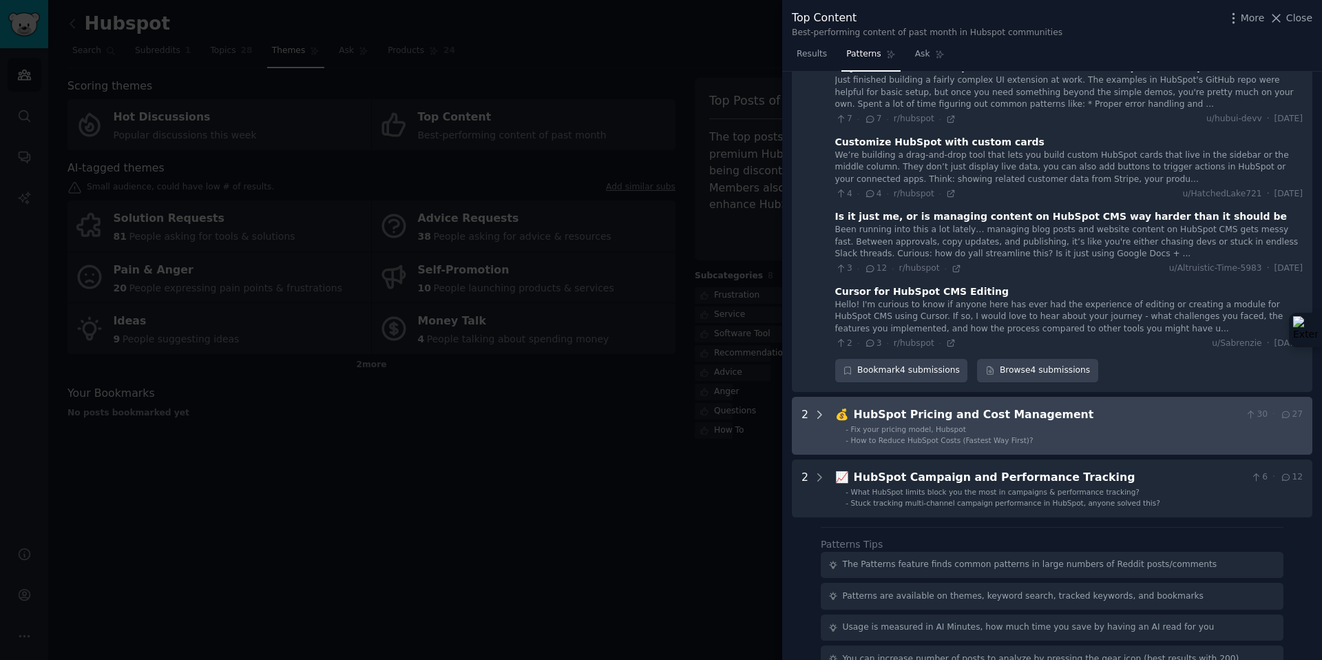
click at [817, 406] on div at bounding box center [819, 425] width 12 height 39
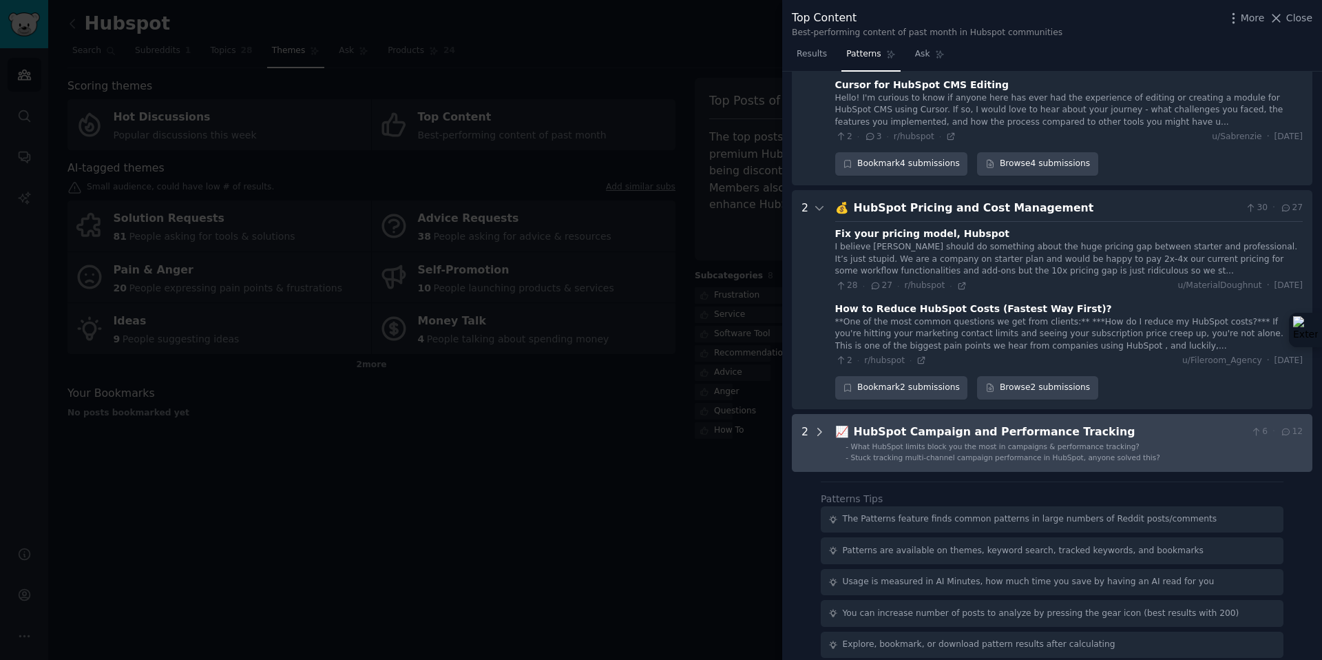
click at [819, 426] on icon at bounding box center [819, 432] width 12 height 12
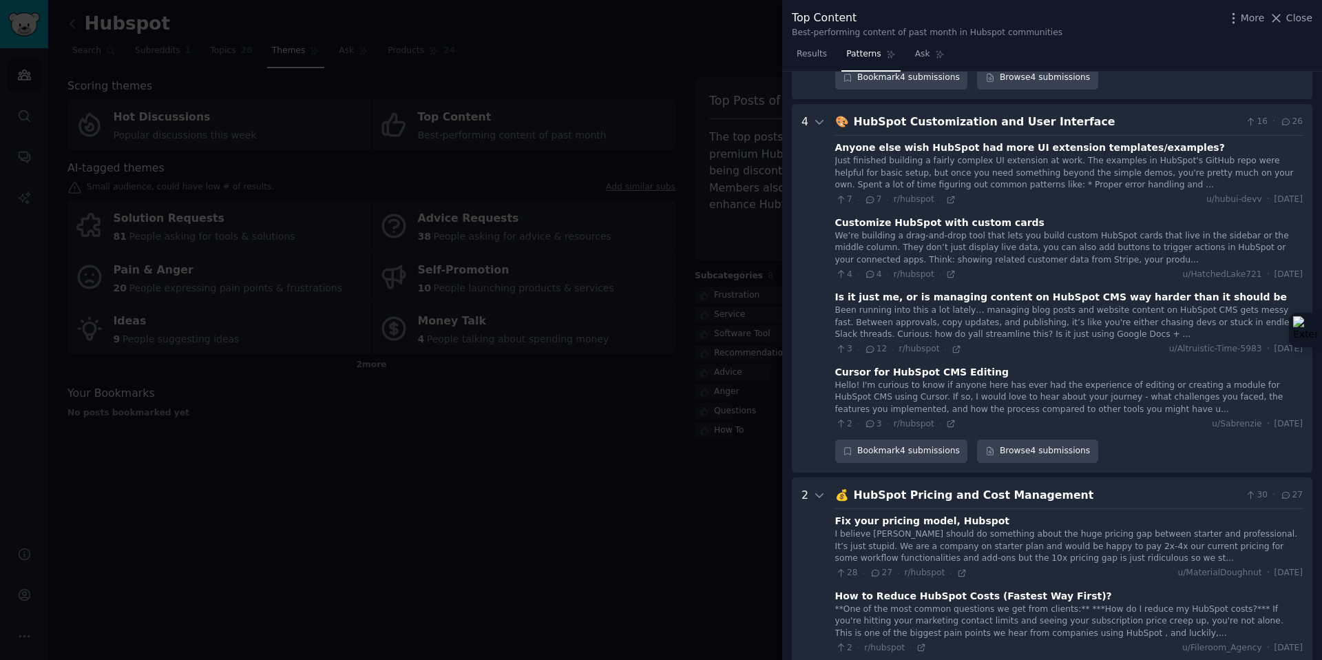
scroll to position [0, 0]
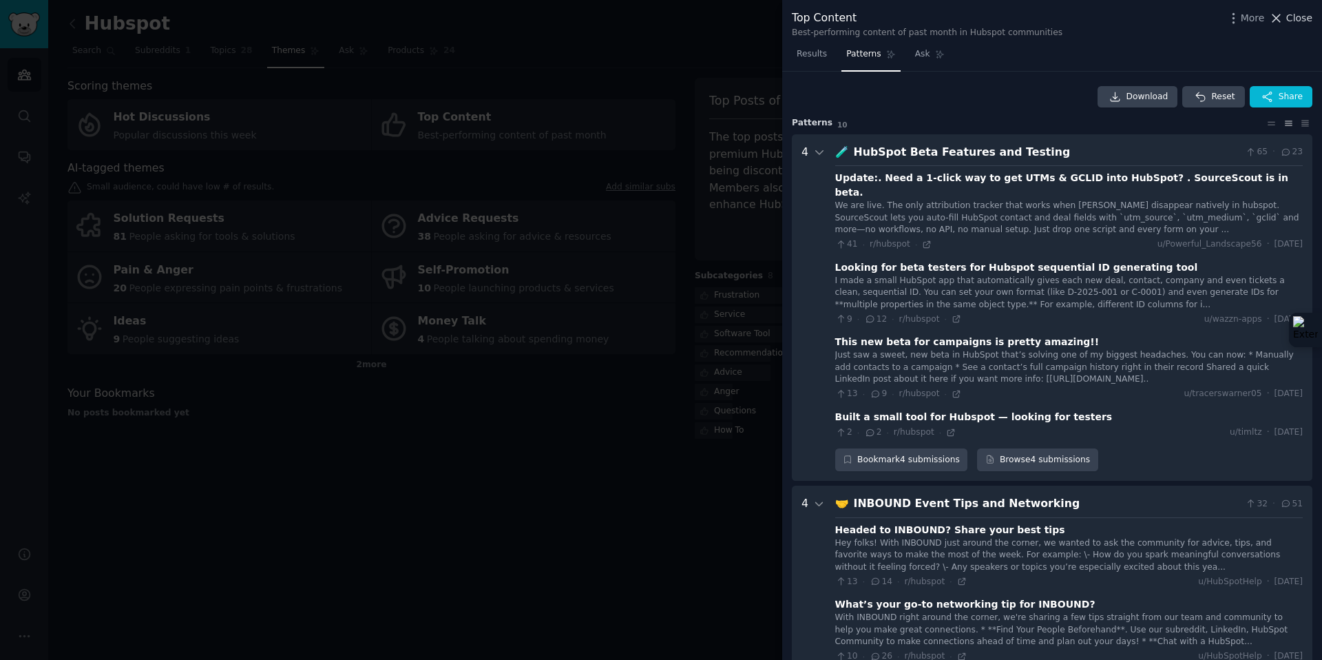
click at [1298, 19] on span "Close" at bounding box center [1299, 18] width 26 height 14
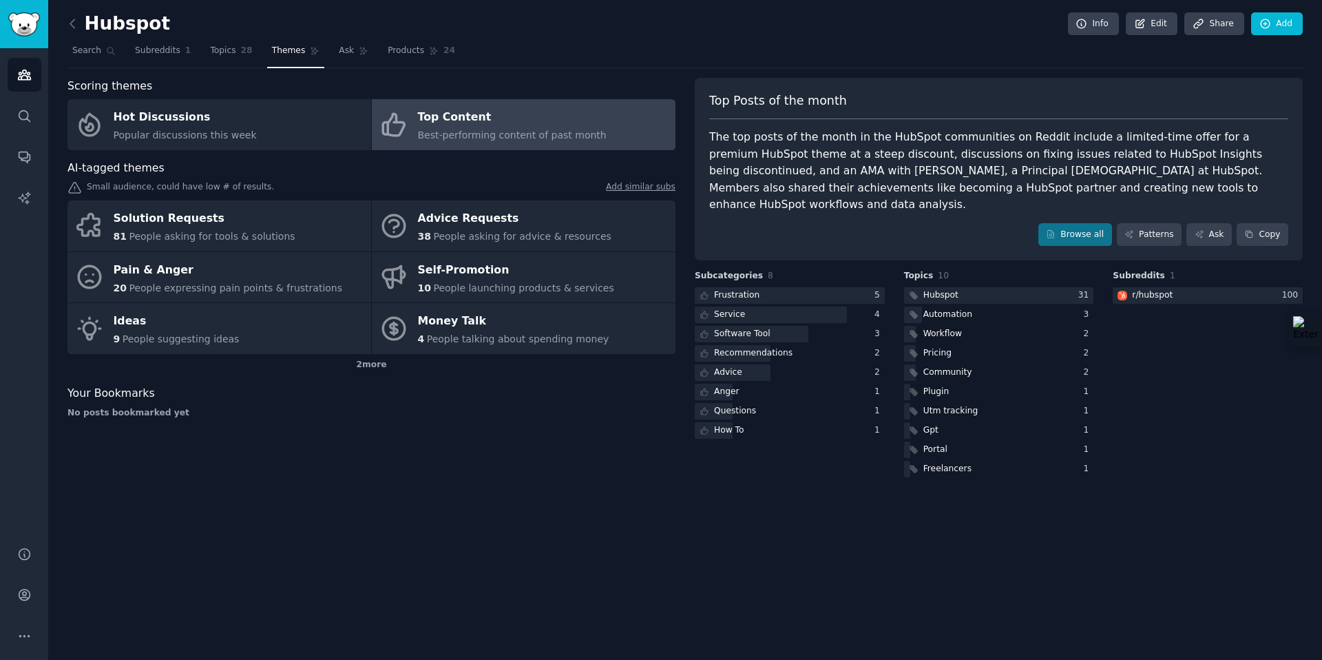
click at [92, 25] on h2 "Hubspot" at bounding box center [118, 24] width 103 height 22
click at [70, 27] on icon at bounding box center [72, 24] width 14 height 14
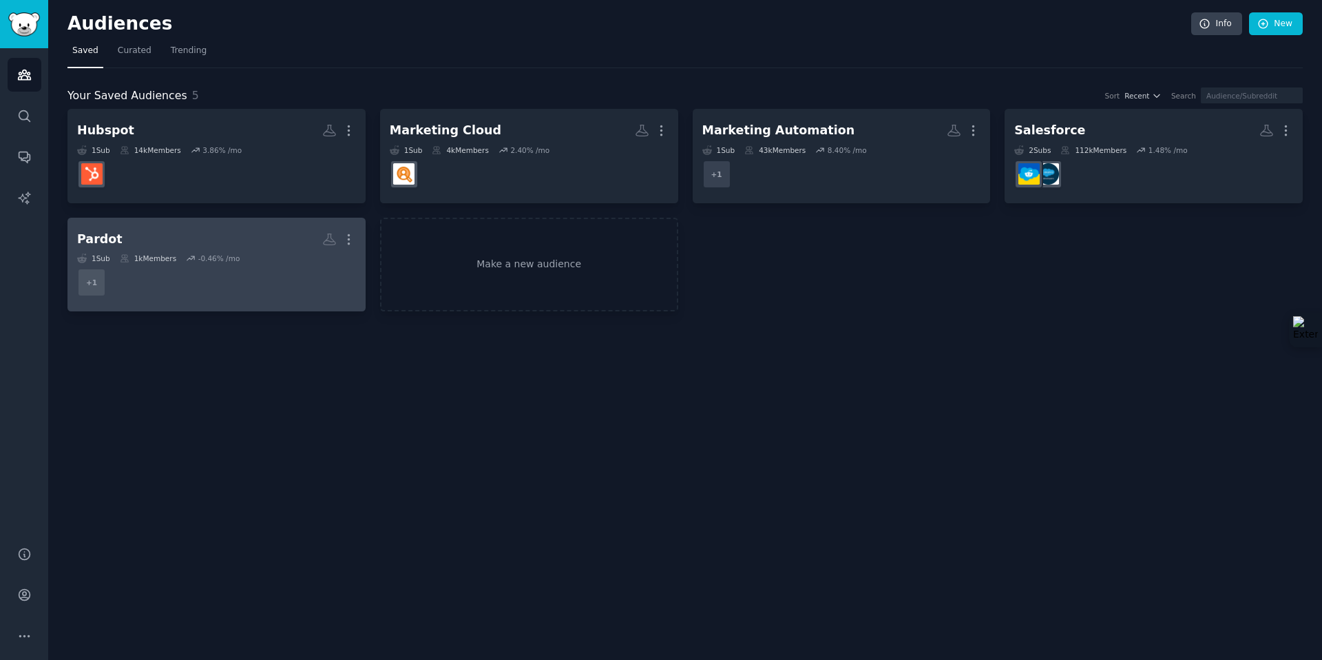
click at [304, 227] on h2 "Pardot More" at bounding box center [216, 239] width 279 height 24
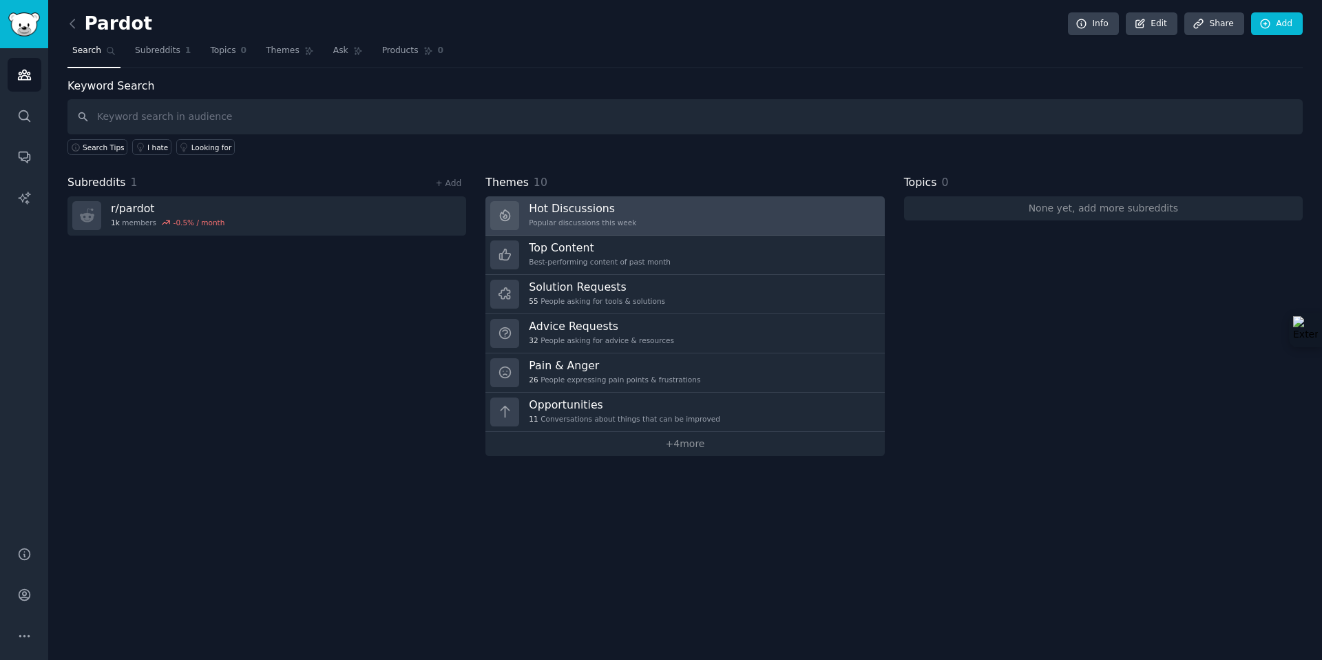
click at [585, 221] on div "Popular discussions this week" at bounding box center [582, 223] width 107 height 10
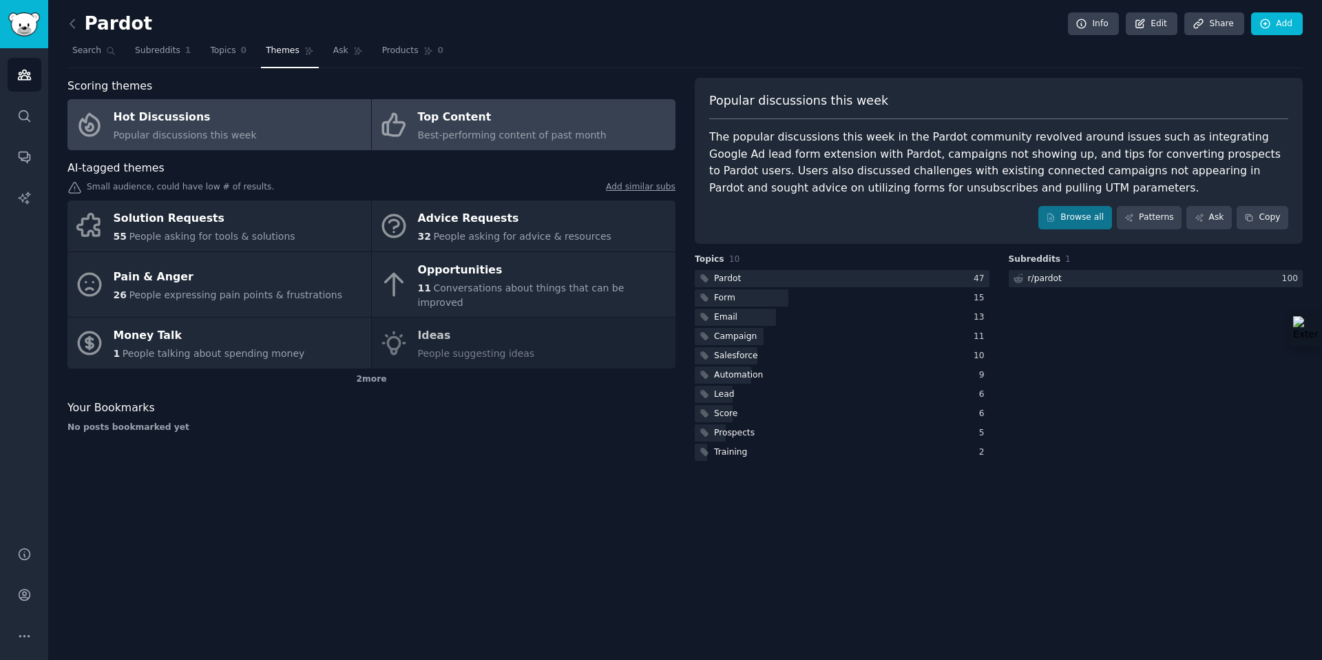
click at [556, 129] on span "Best-performing content of past month" at bounding box center [512, 134] width 189 height 11
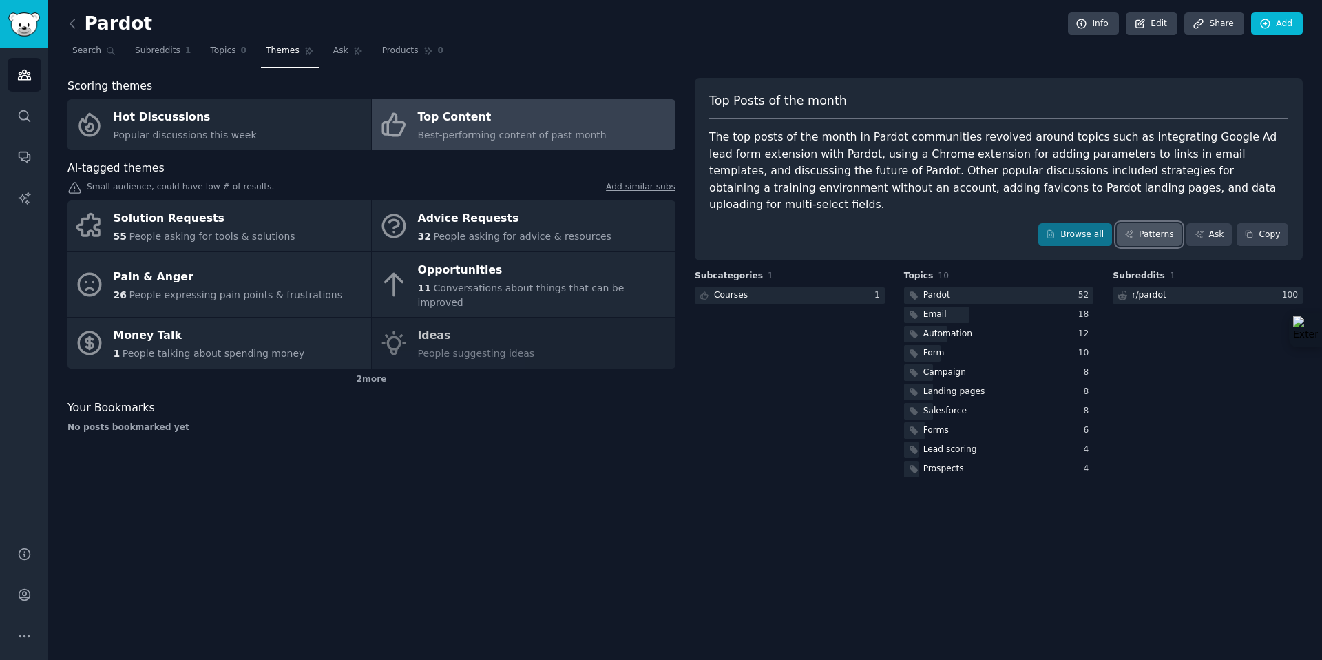
click at [1158, 223] on link "Patterns" at bounding box center [1149, 234] width 65 height 23
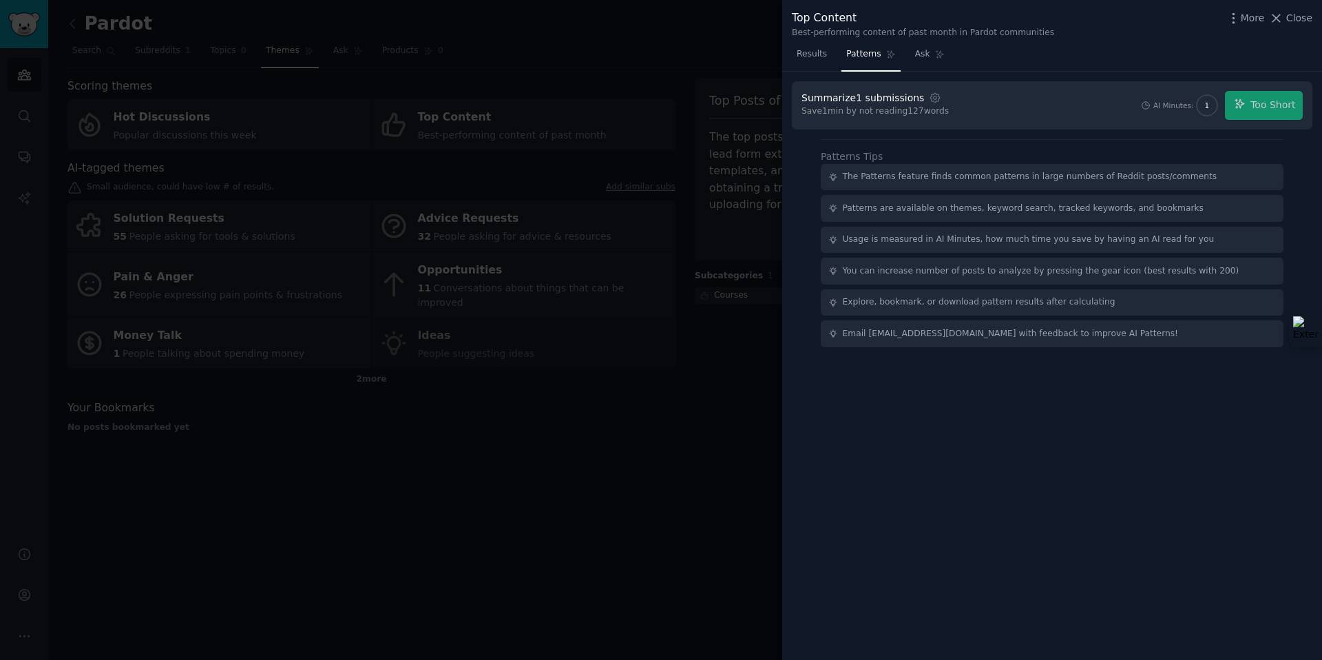
click at [1248, 116] on div "AI Minutes: 1 Too Short" at bounding box center [1221, 105] width 163 height 29
click at [1303, 14] on span "Close" at bounding box center [1299, 18] width 26 height 14
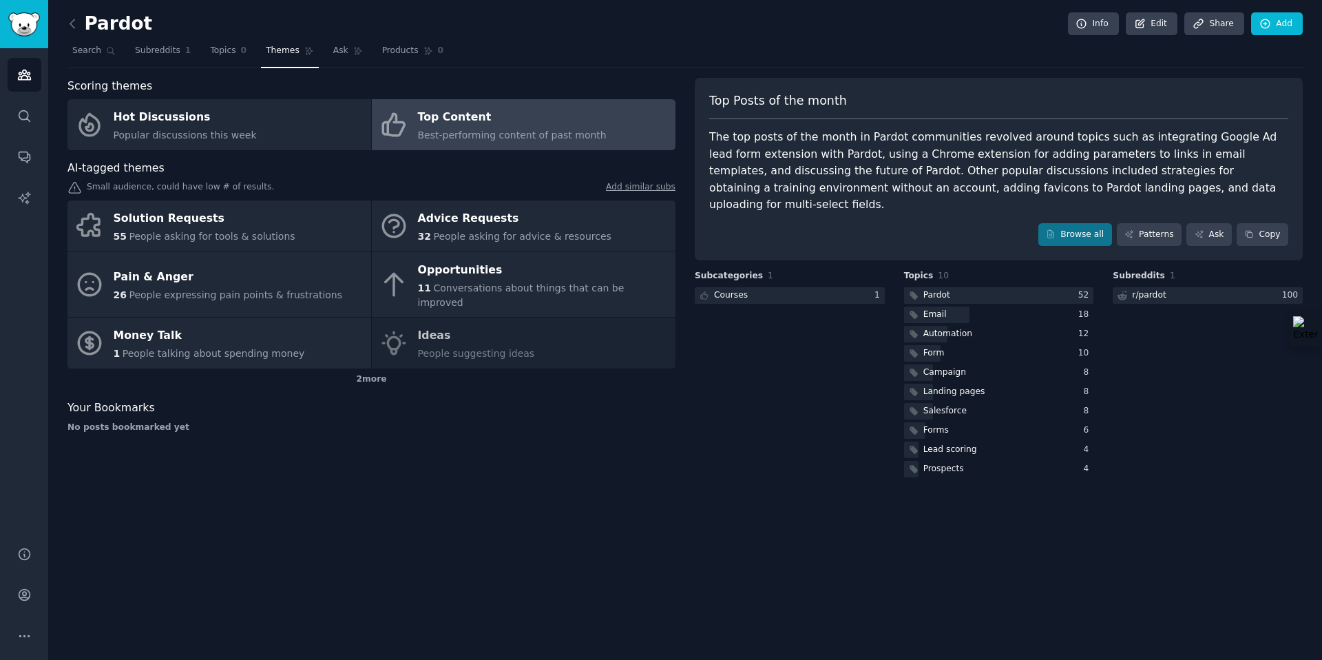
click at [54, 19] on div "Pardot Info Edit Share Add Search Subreddits 1 Topics 0 Themes Ask Products 0 S…" at bounding box center [685, 330] width 1274 height 660
click at [70, 26] on icon at bounding box center [72, 24] width 14 height 14
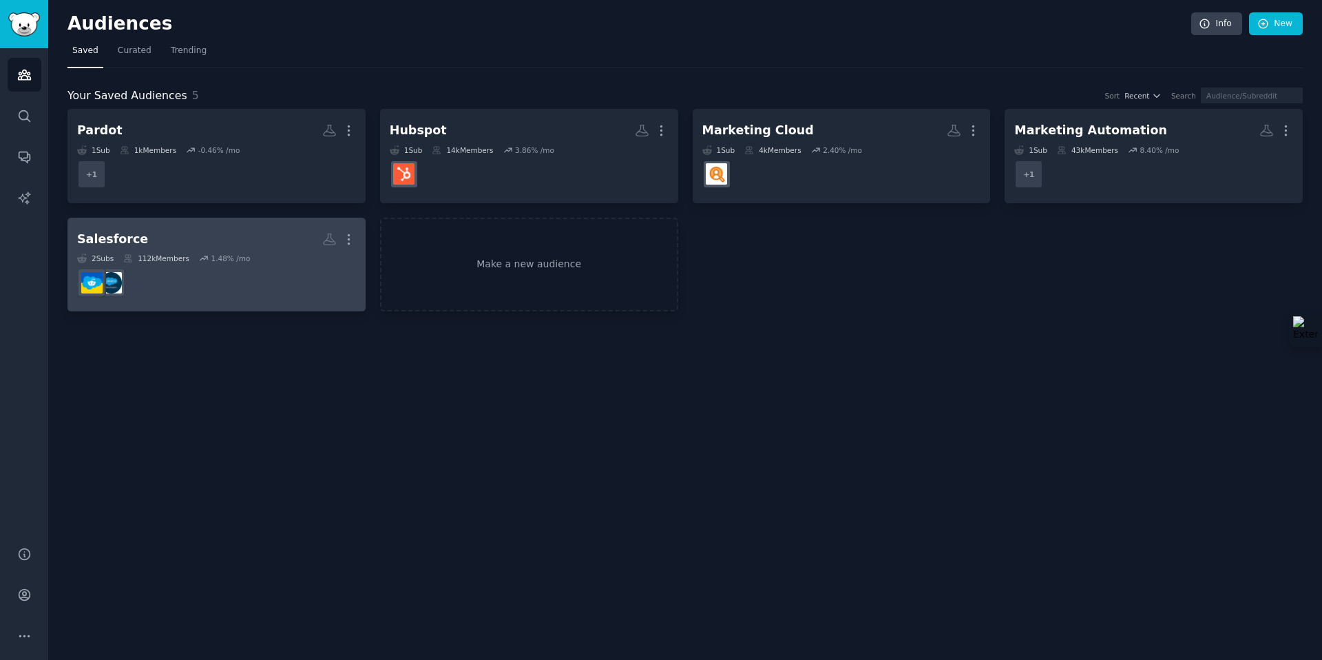
click at [126, 238] on div "Salesforce" at bounding box center [112, 239] width 71 height 17
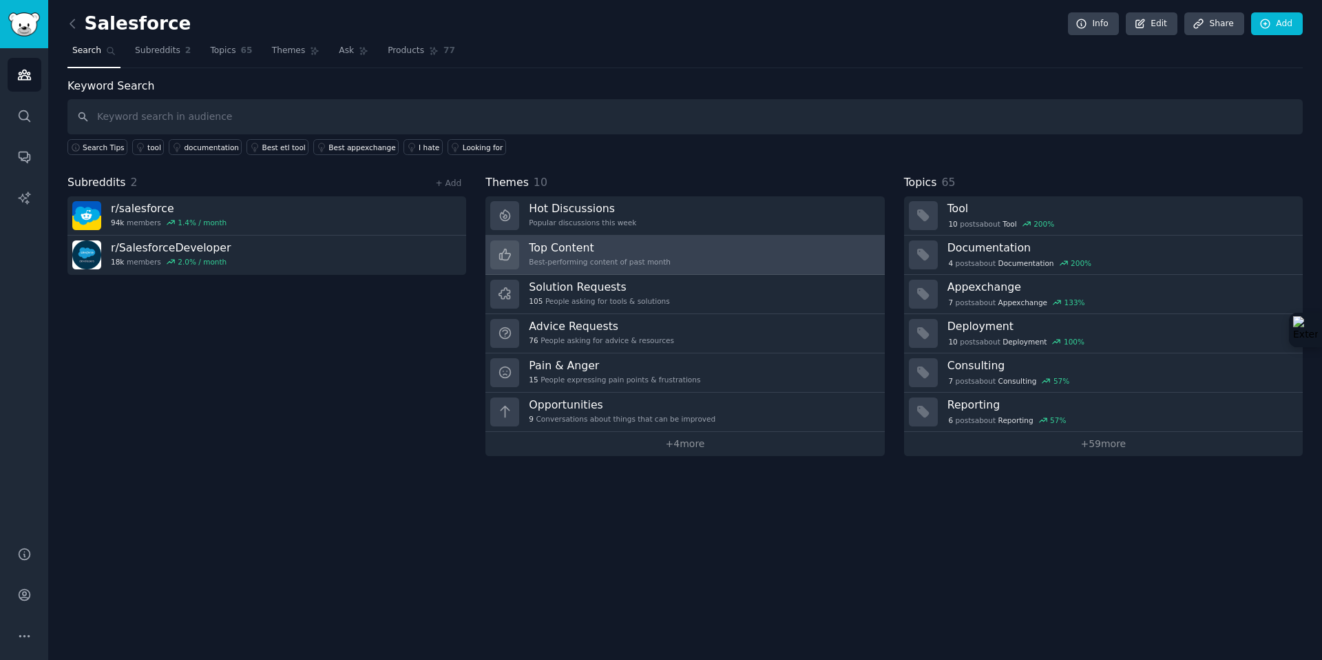
click at [668, 249] on link "Top Content Best-performing content of past month" at bounding box center [684, 255] width 399 height 39
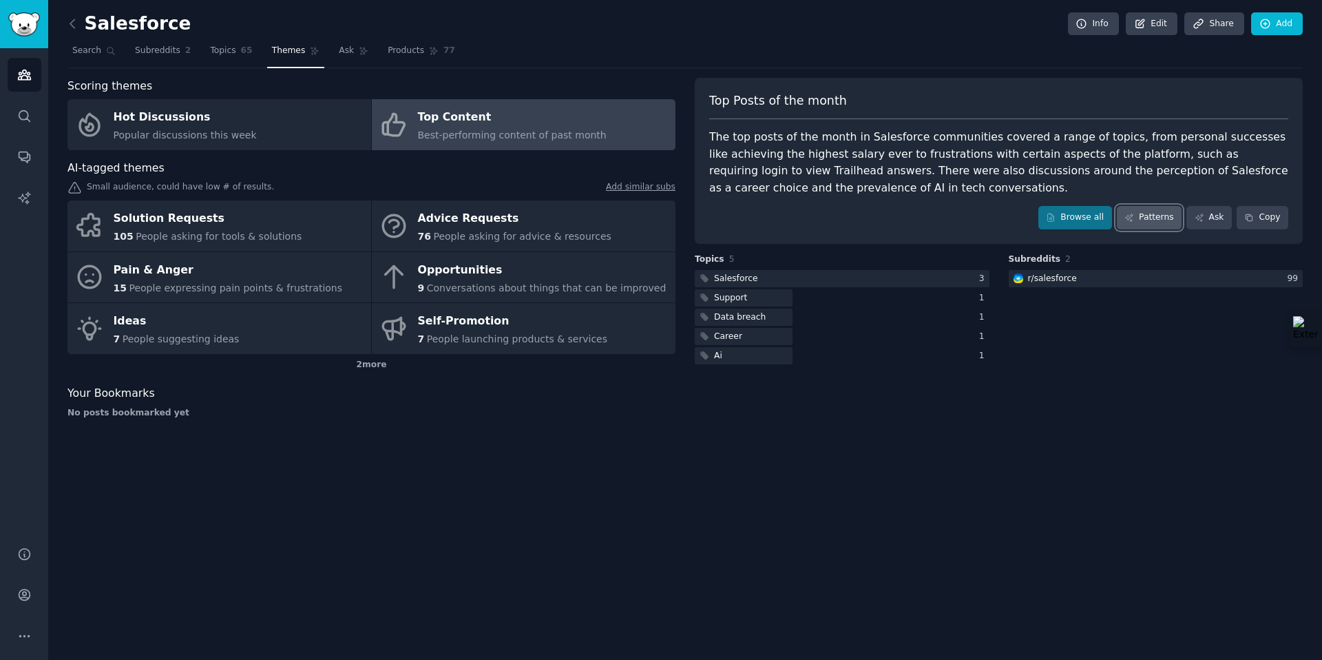
click at [1158, 215] on link "Patterns" at bounding box center [1149, 217] width 65 height 23
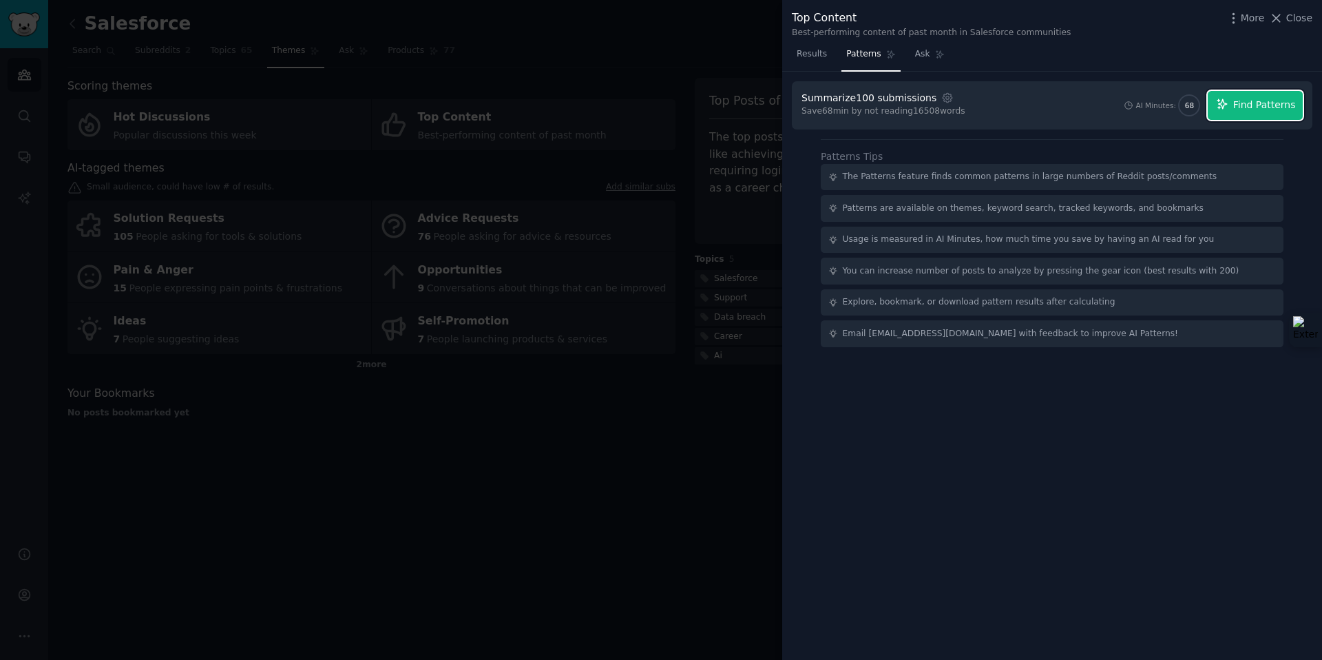
click at [1282, 100] on span "Find Patterns" at bounding box center [1264, 105] width 63 height 14
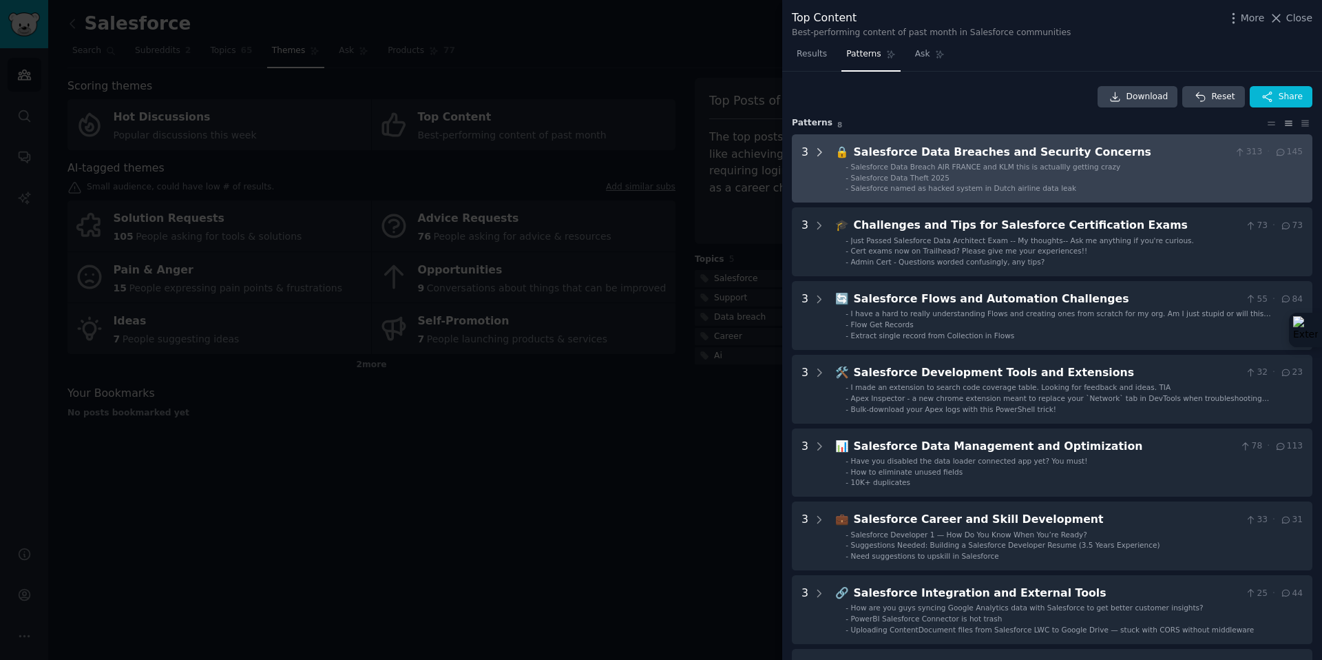
click at [822, 154] on icon at bounding box center [819, 152] width 12 height 12
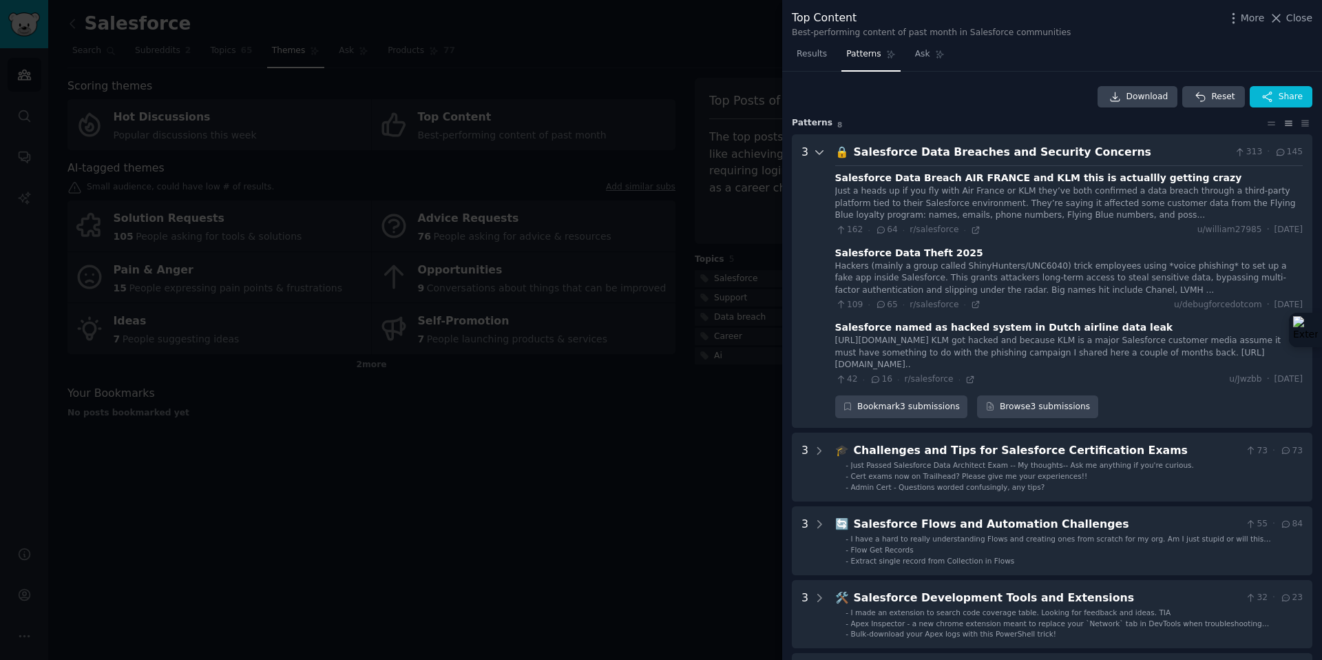
click at [819, 151] on icon at bounding box center [819, 152] width 12 height 12
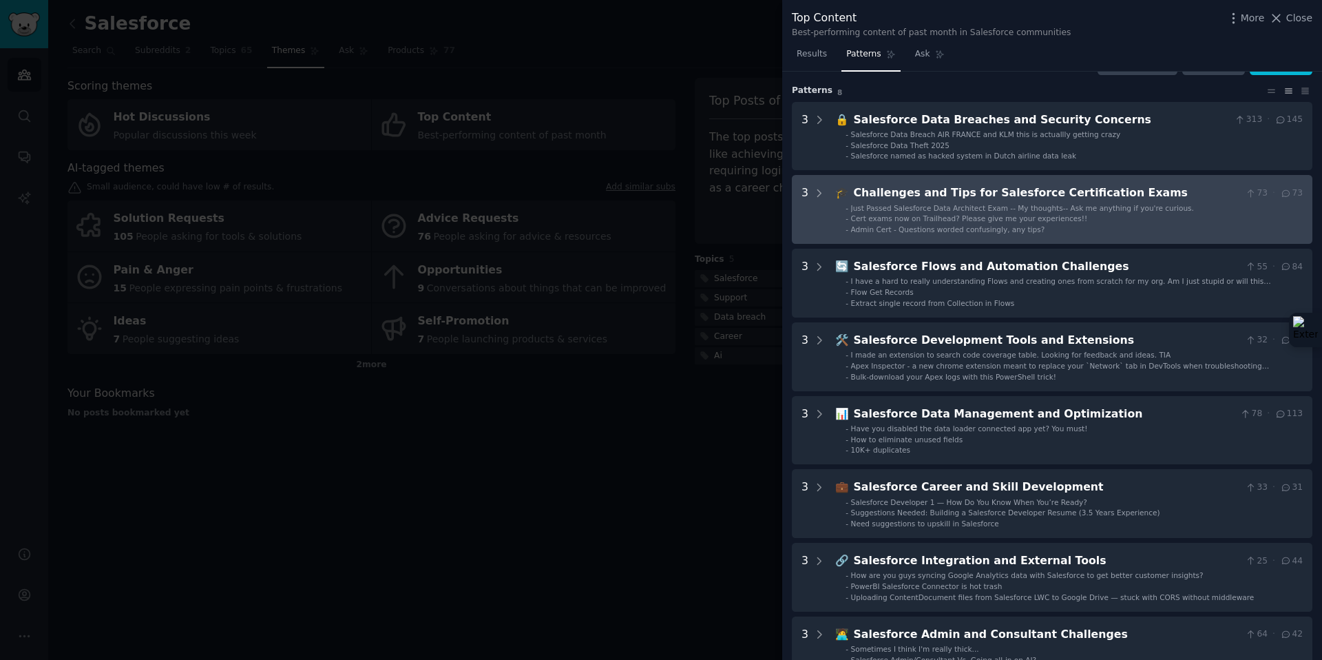
click at [826, 189] on Exams "3 🎓 Challenges and Tips for Salesforce Certification Exams 73 · 73 - Just Passe…" at bounding box center [1052, 209] width 521 height 69
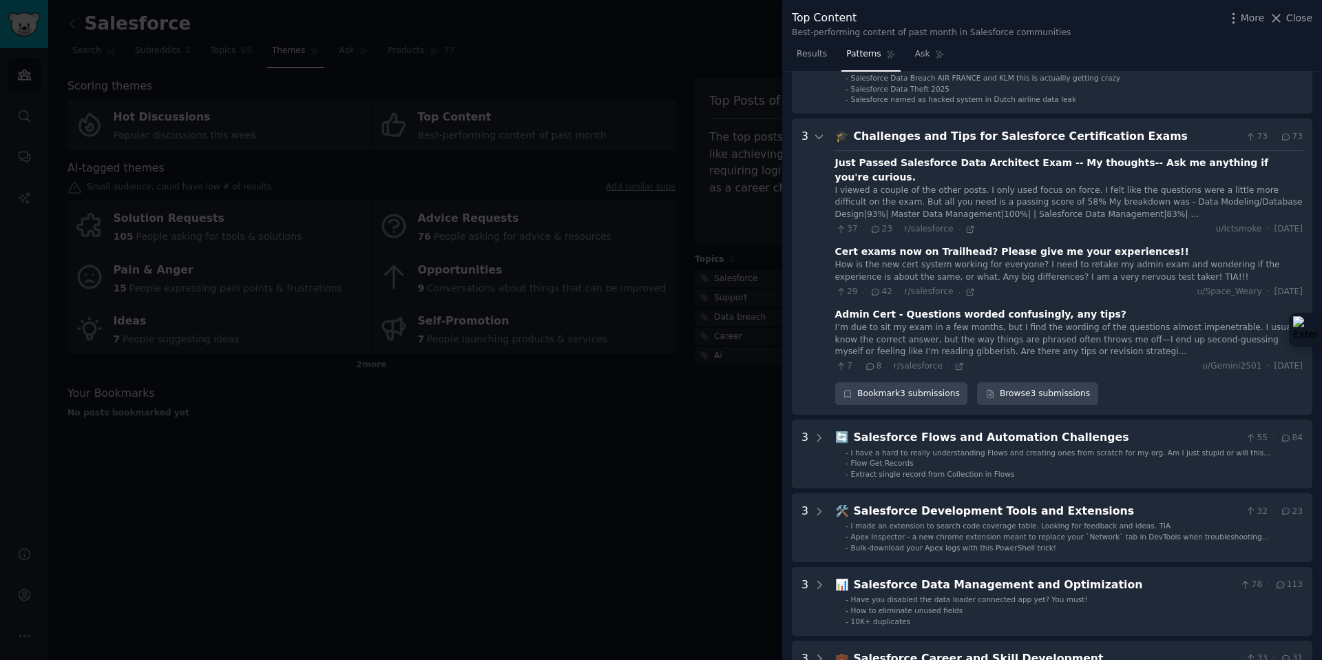
scroll to position [88, 0]
click at [820, 138] on icon at bounding box center [819, 137] width 7 height 3
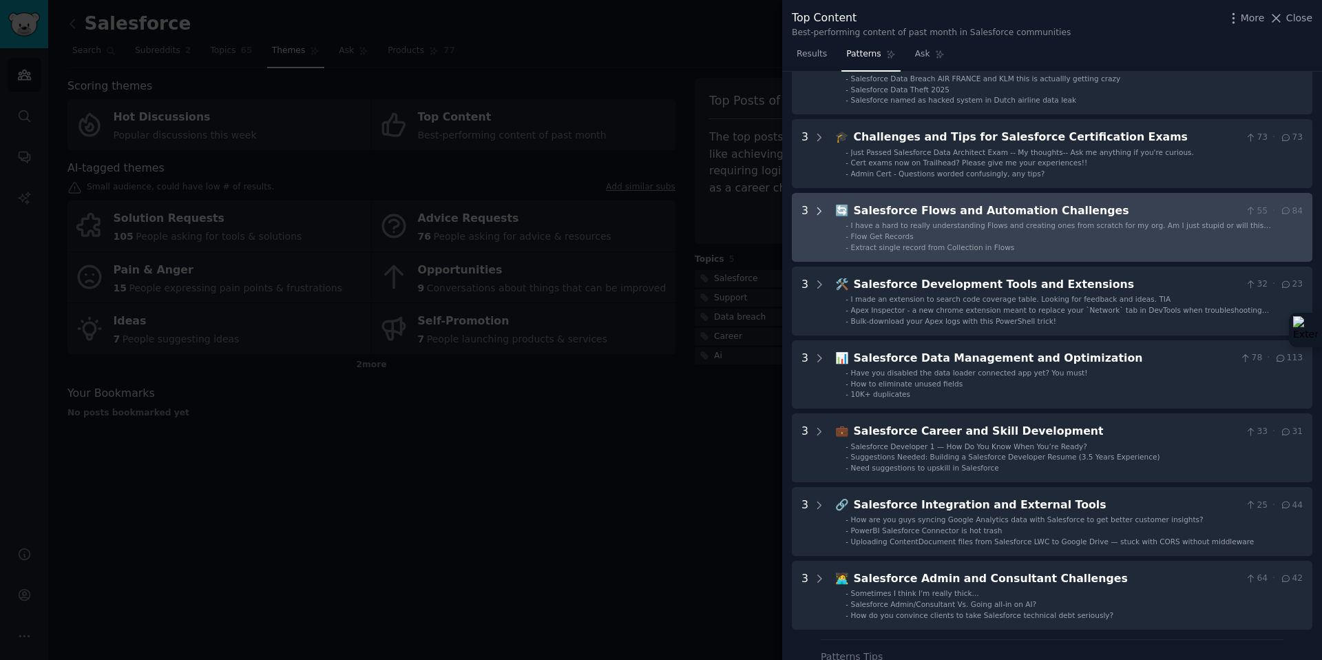
click at [818, 211] on icon at bounding box center [819, 211] width 12 height 12
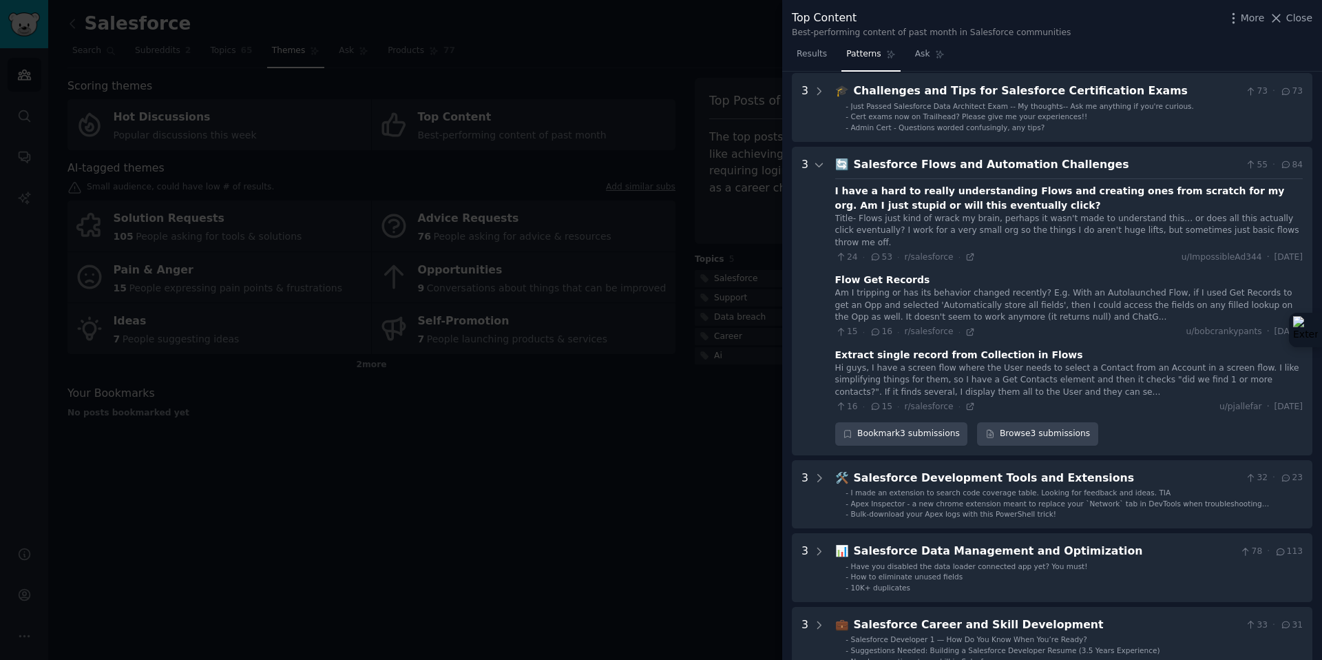
scroll to position [107, 0]
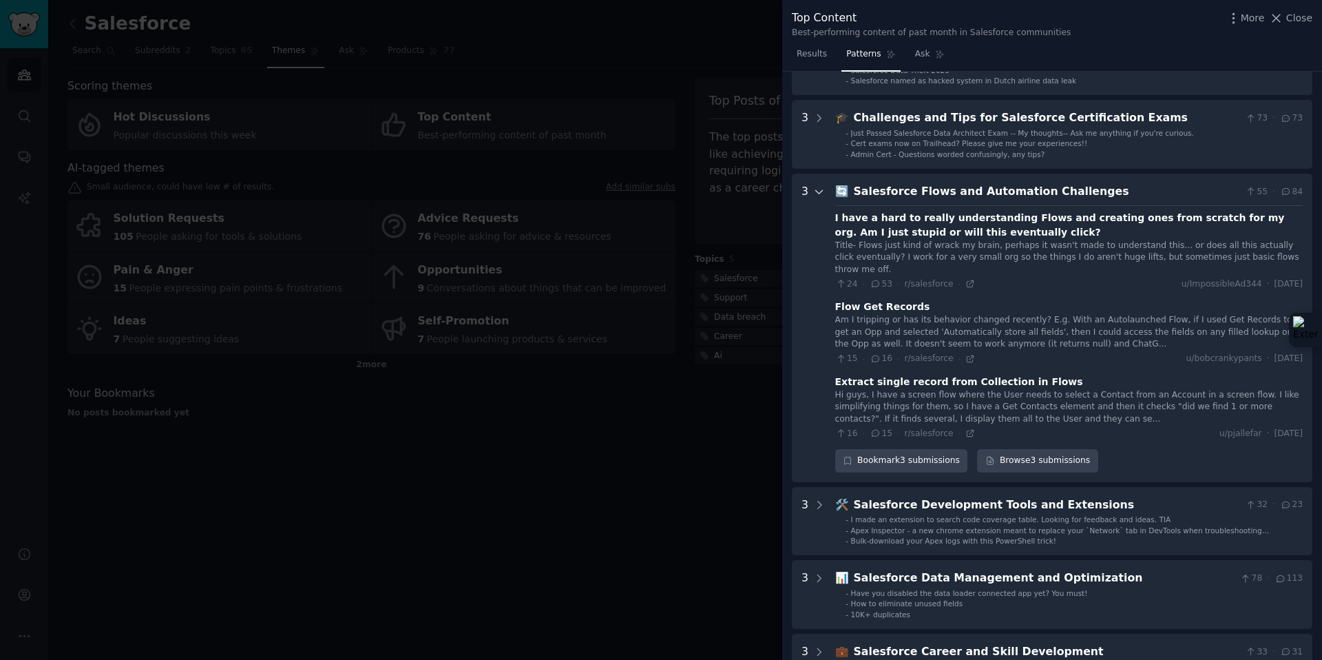
click at [820, 192] on icon at bounding box center [819, 192] width 12 height 12
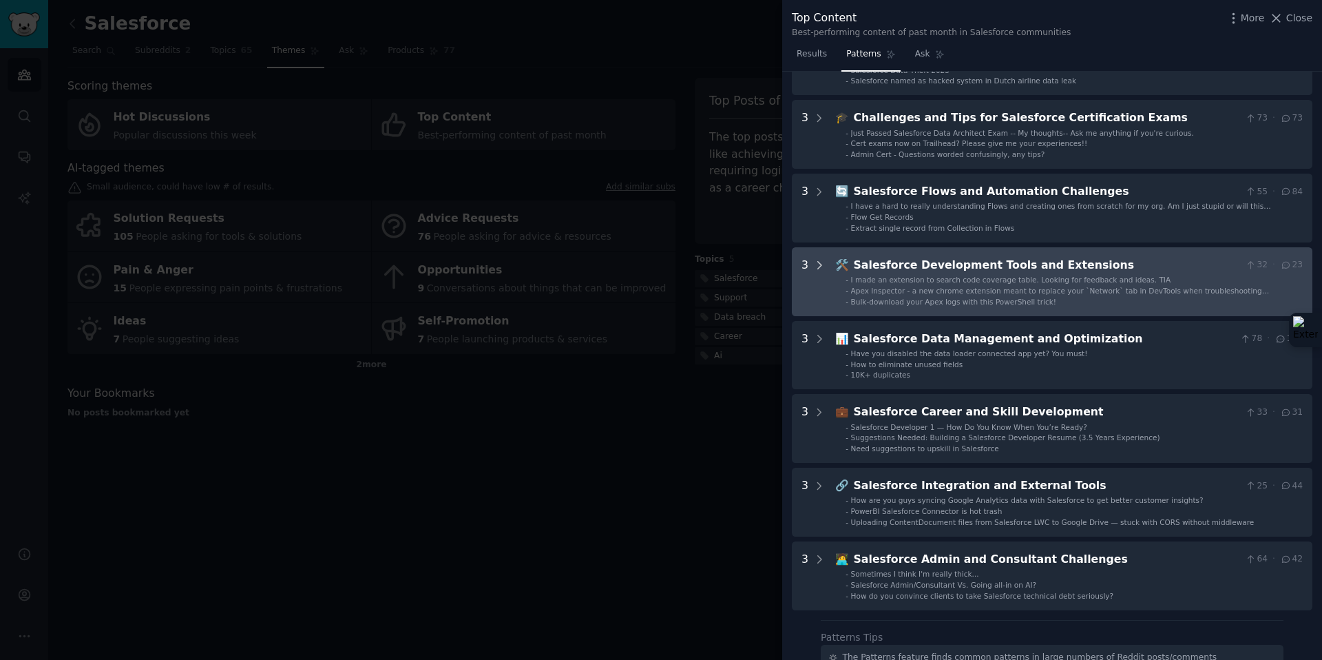
click at [817, 259] on icon at bounding box center [819, 265] width 12 height 12
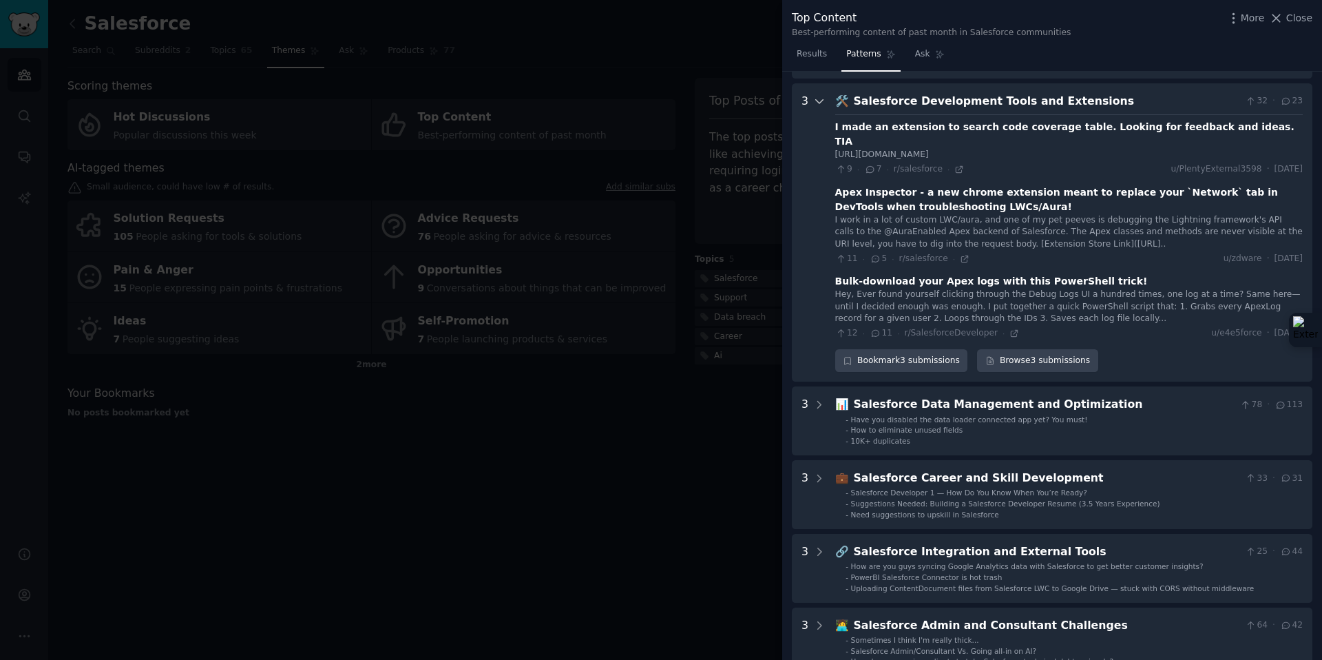
scroll to position [283, 0]
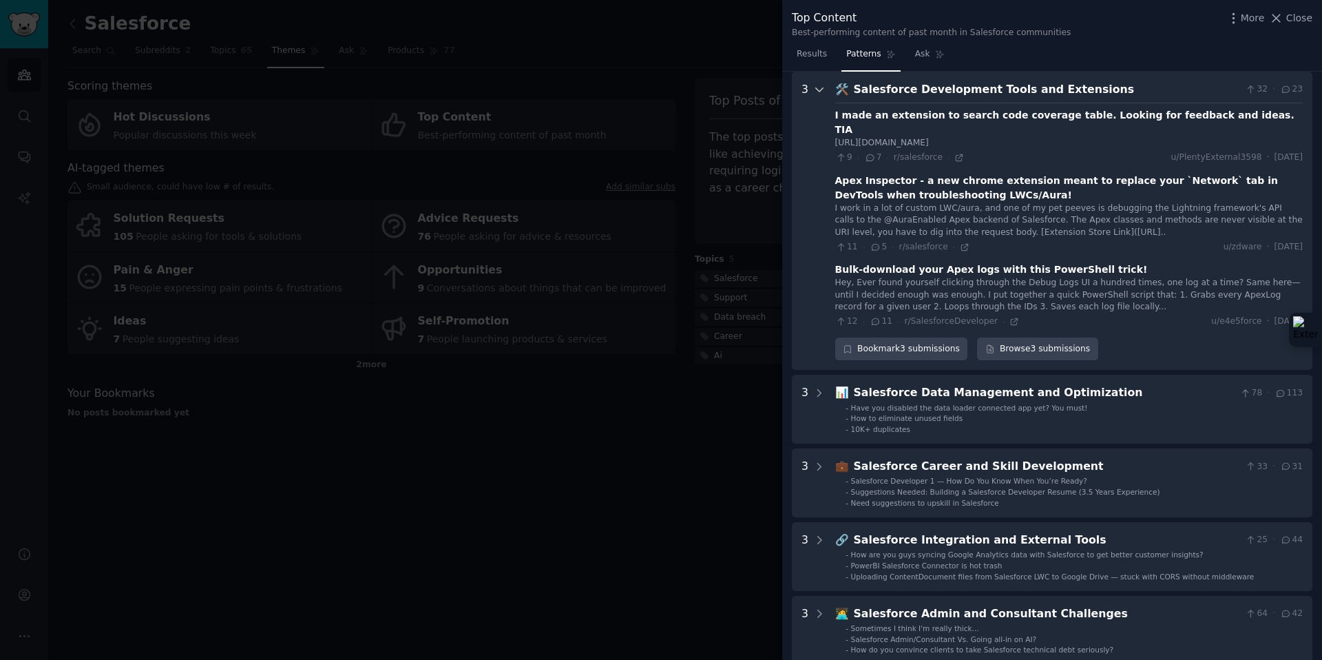
click at [826, 94] on Extensions "3 🛠️ Salesforce Development Tools and Extensions 32 · 23 I made an extension to…" at bounding box center [1052, 221] width 521 height 299
click at [824, 92] on icon at bounding box center [819, 89] width 12 height 12
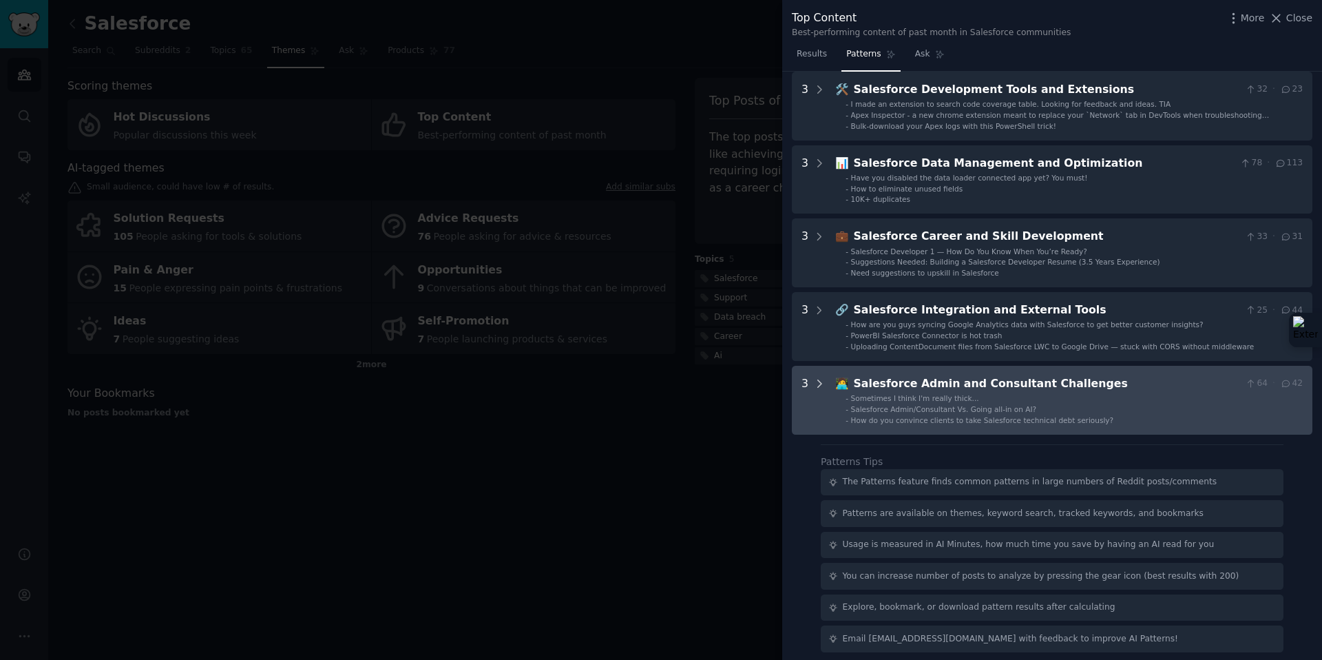
click at [819, 382] on icon at bounding box center [819, 383] width 3 height 7
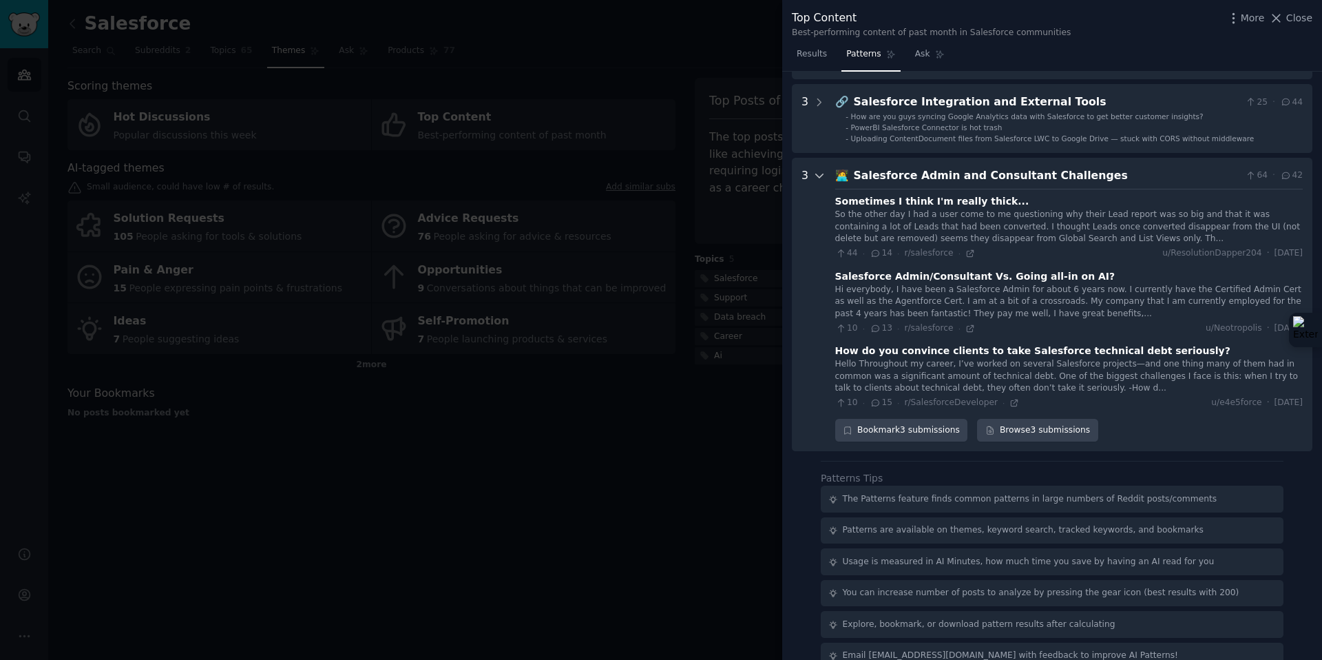
scroll to position [490, 0]
click at [819, 175] on icon at bounding box center [819, 177] width 12 height 12
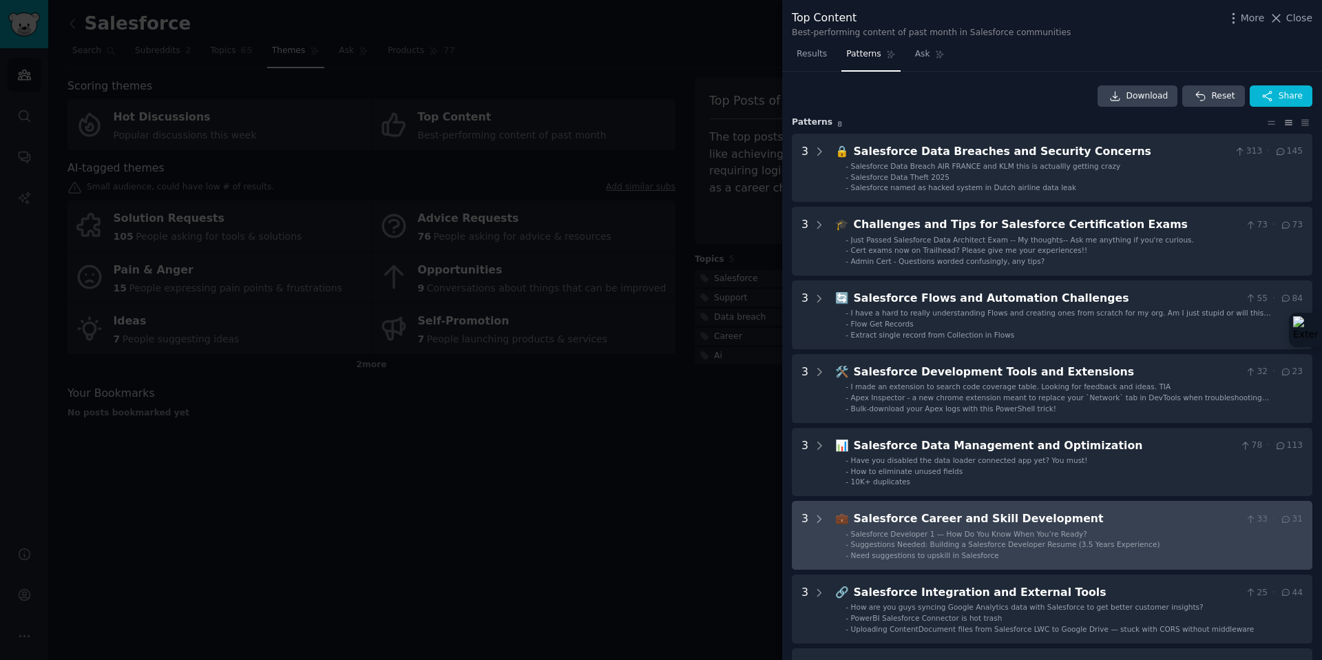
scroll to position [0, 0]
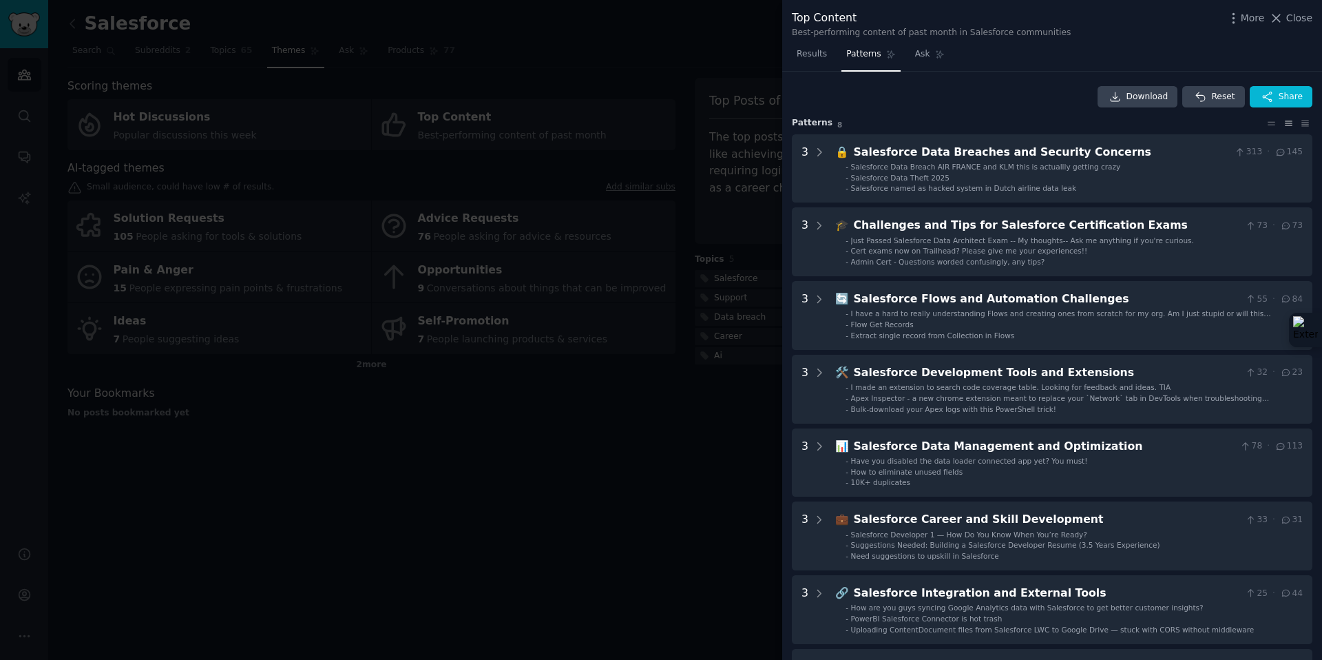
click at [437, 79] on div at bounding box center [661, 330] width 1322 height 660
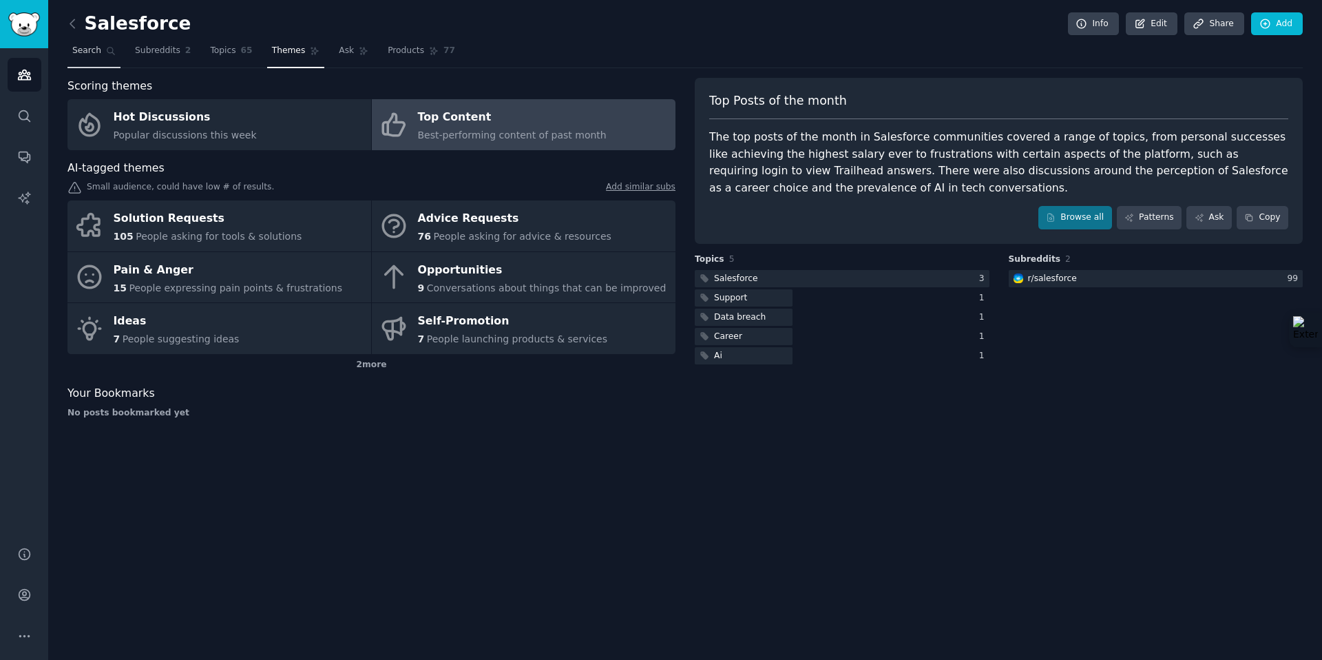
click at [107, 55] on icon at bounding box center [111, 51] width 10 height 10
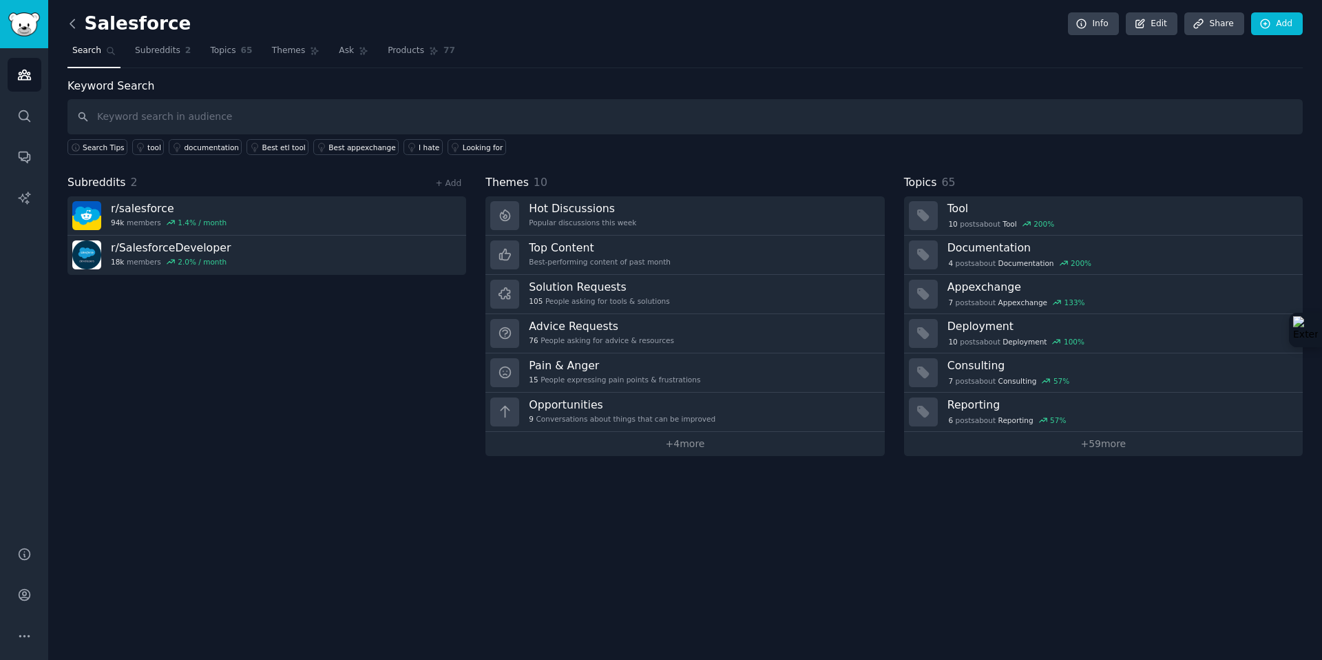
click at [78, 17] on icon at bounding box center [72, 24] width 14 height 14
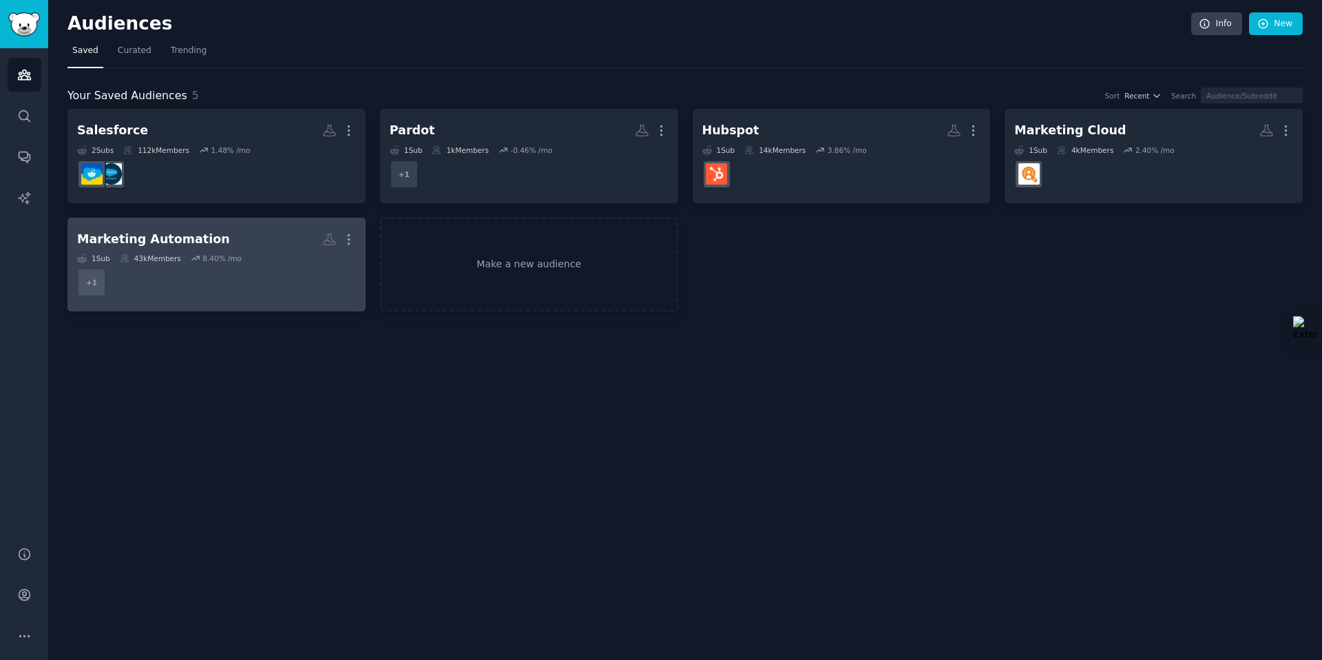
click at [291, 285] on dd "+ 1" at bounding box center [216, 282] width 279 height 39
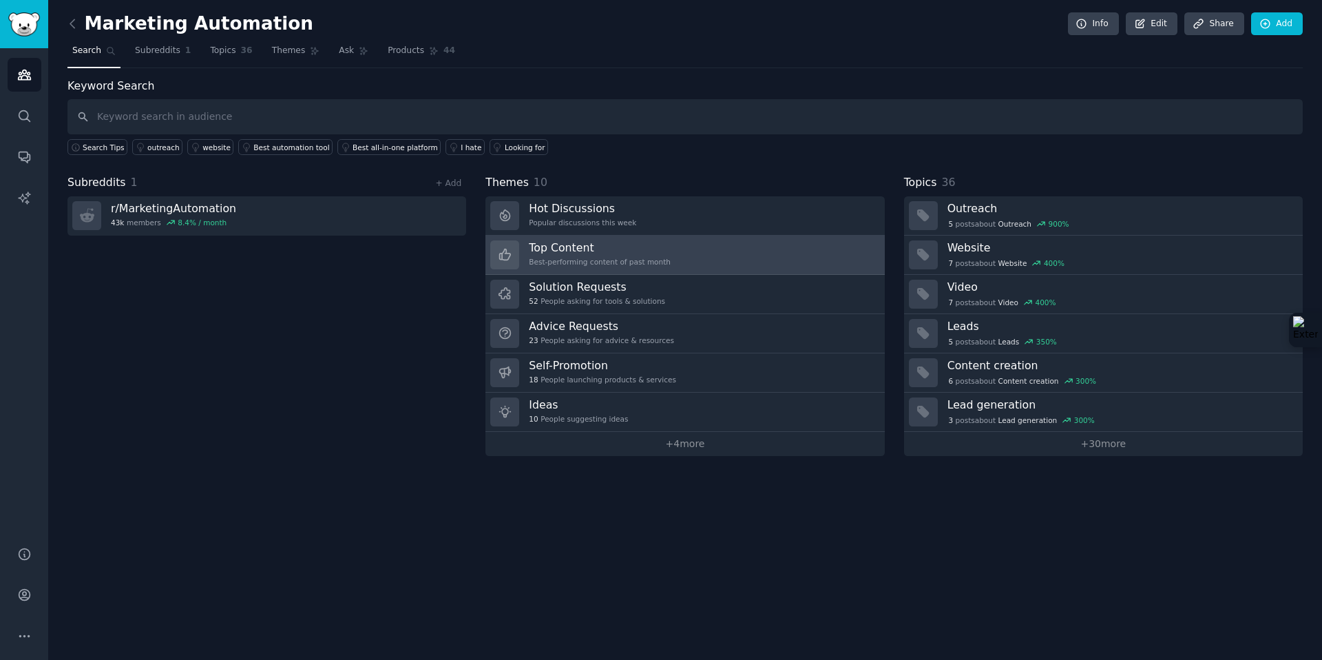
click at [724, 256] on link "Top Content Best-performing content of past month" at bounding box center [684, 255] width 399 height 39
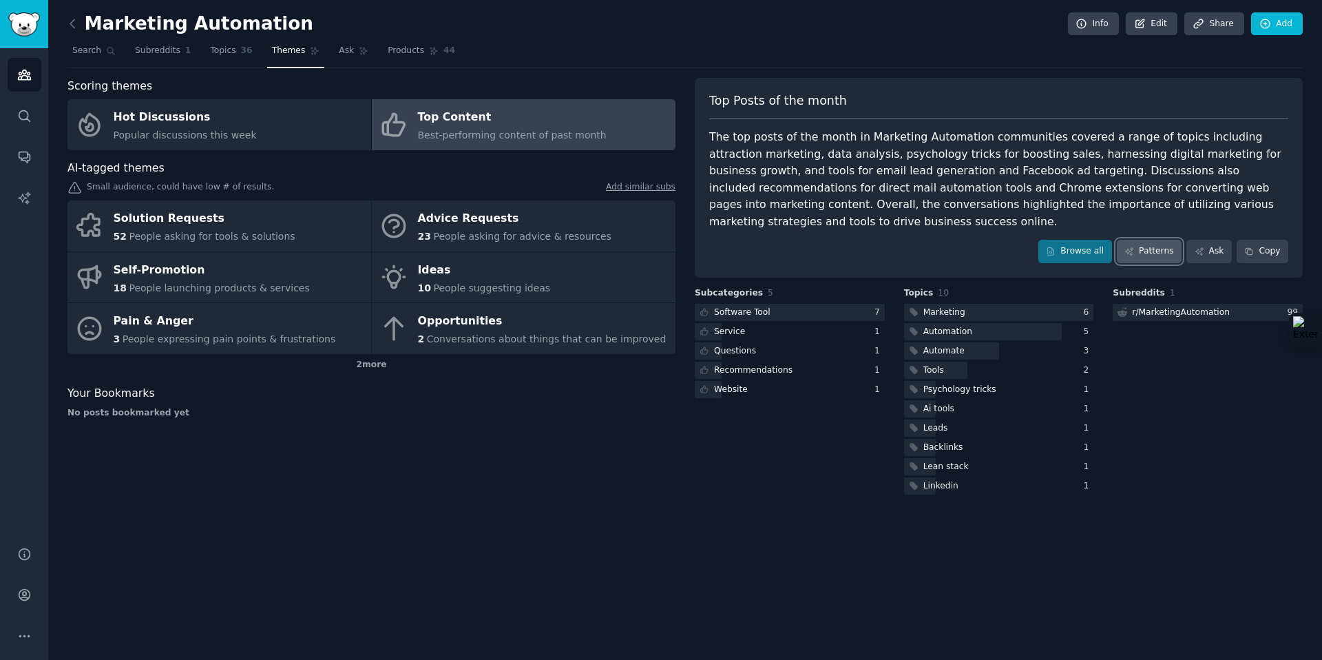
click at [1148, 240] on link "Patterns" at bounding box center [1149, 251] width 65 height 23
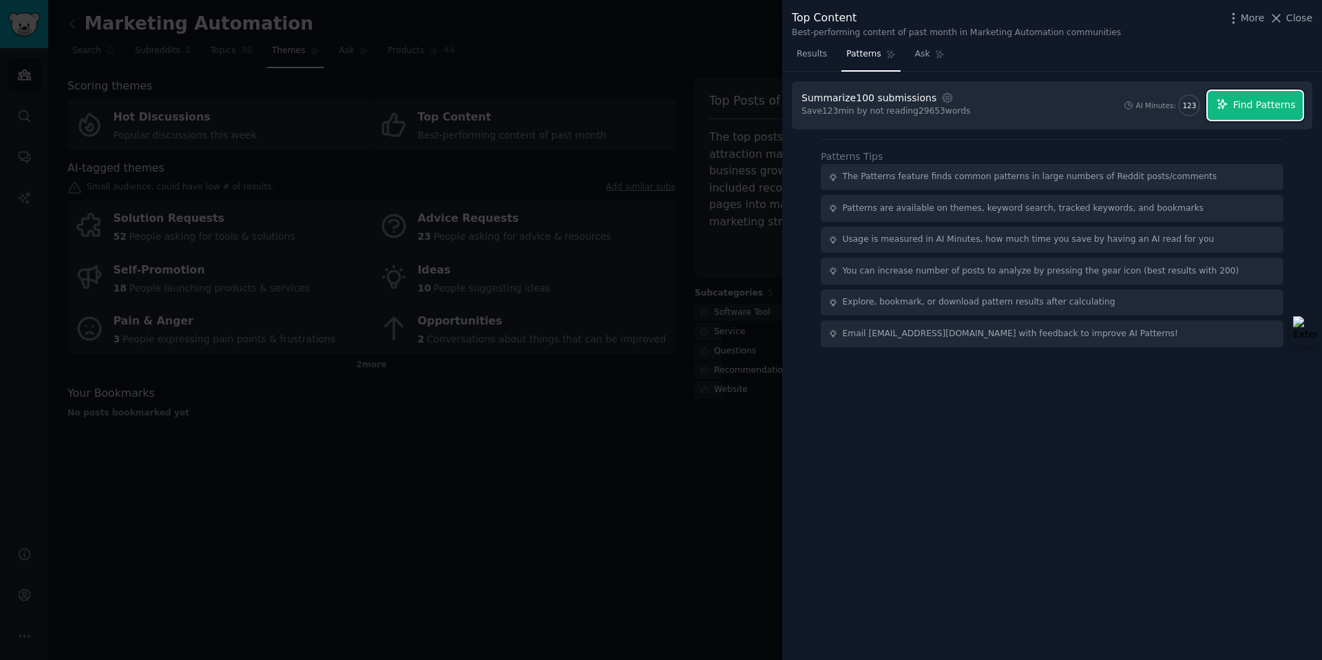
click at [1241, 103] on span "Find Patterns" at bounding box center [1264, 105] width 63 height 14
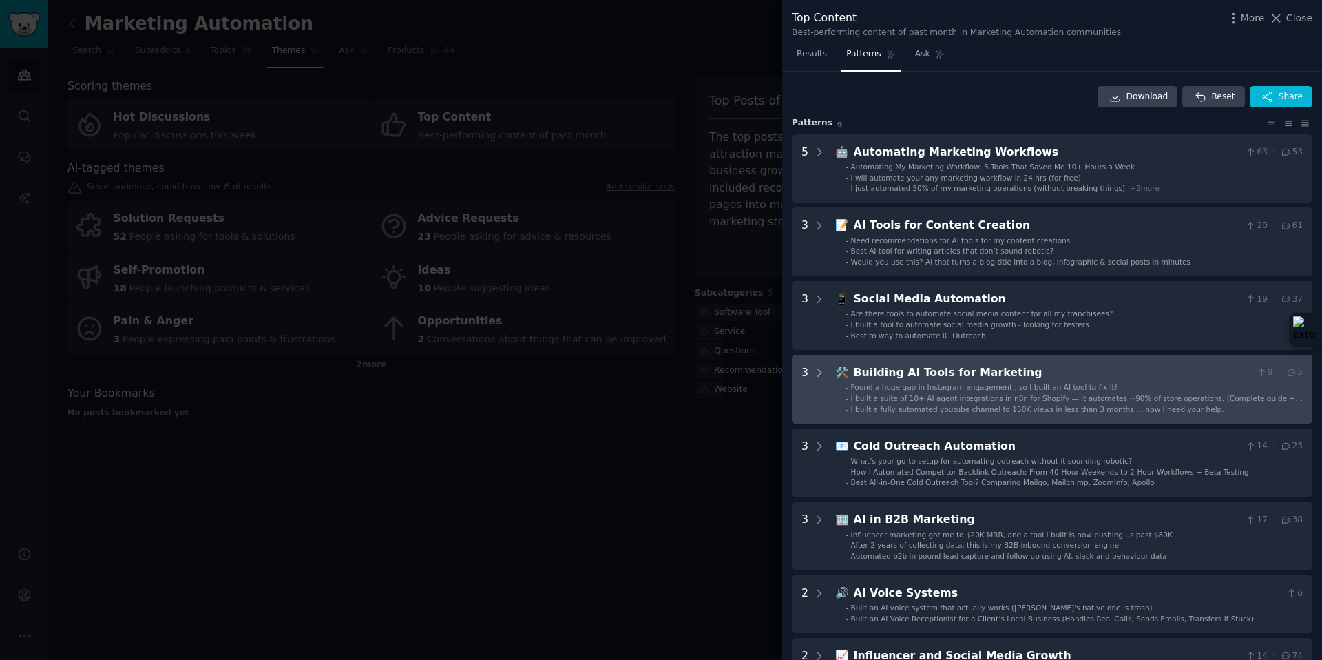
click at [850, 379] on div "🛠️ Building AI Tools for Marketing 9 · 5" at bounding box center [1069, 372] width 468 height 17
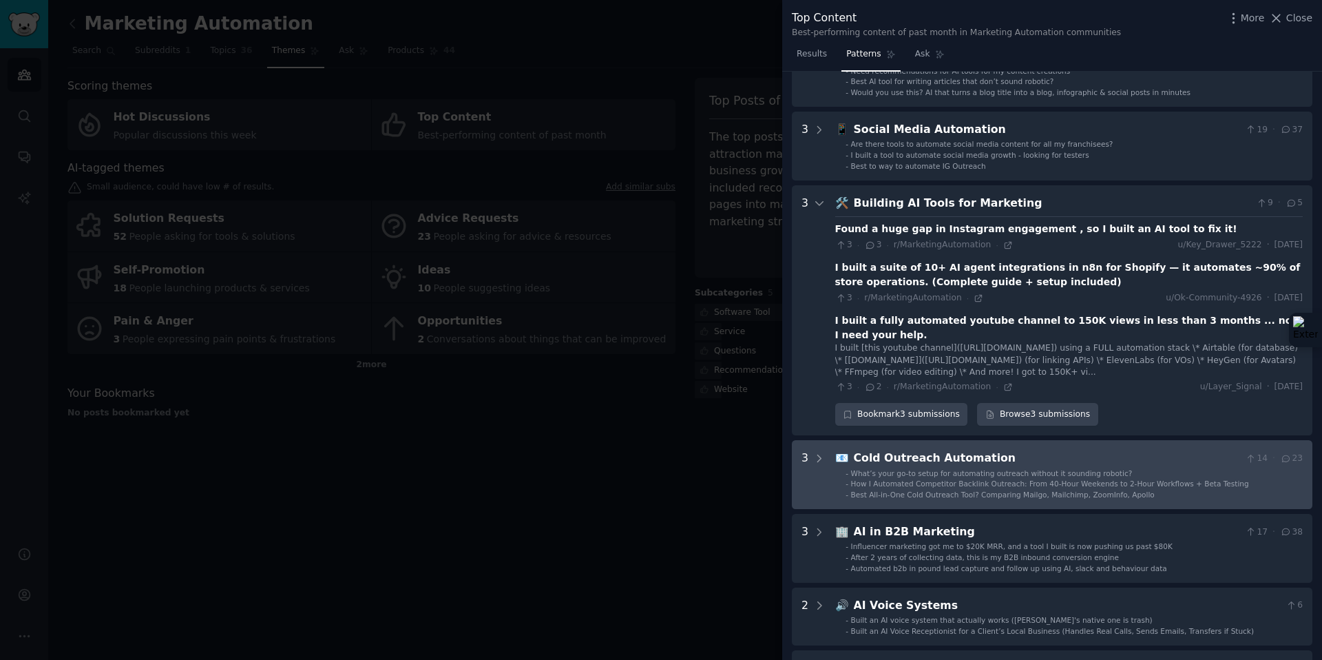
scroll to position [161, 0]
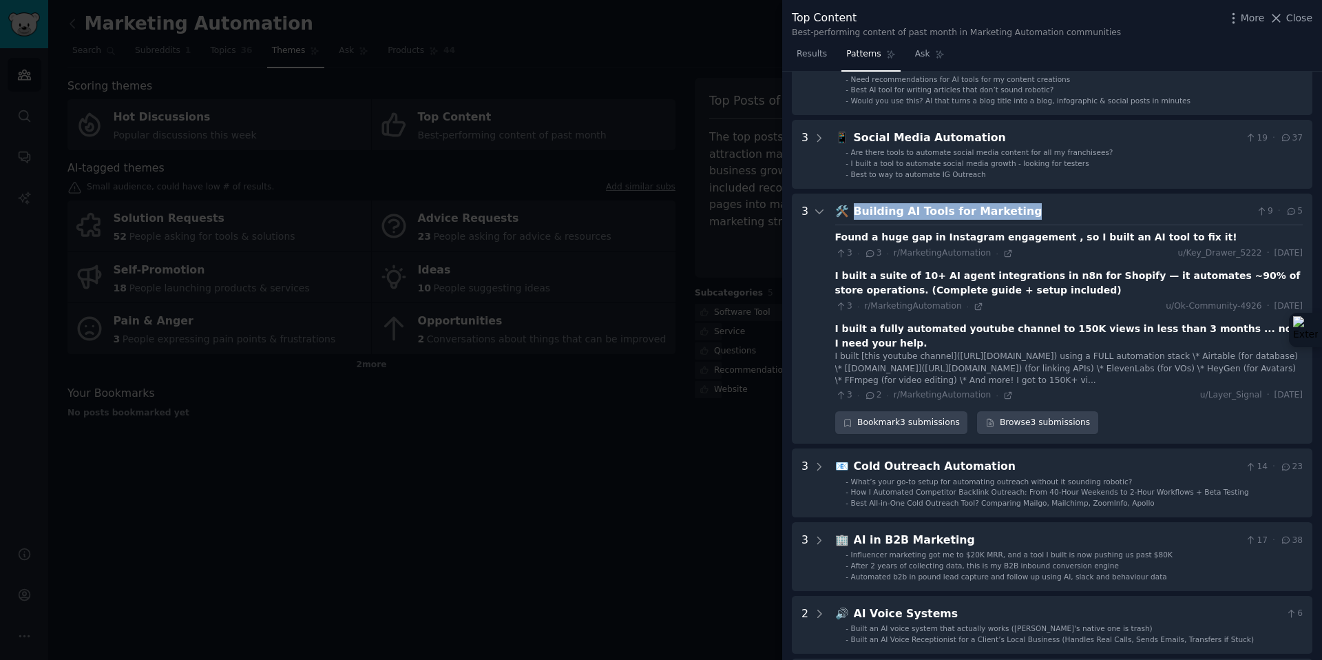
drag, startPoint x: 1027, startPoint y: 208, endPoint x: 855, endPoint y: 215, distance: 173.0
click at [855, 215] on div "Building AI Tools for Marketing" at bounding box center [1052, 211] width 397 height 17
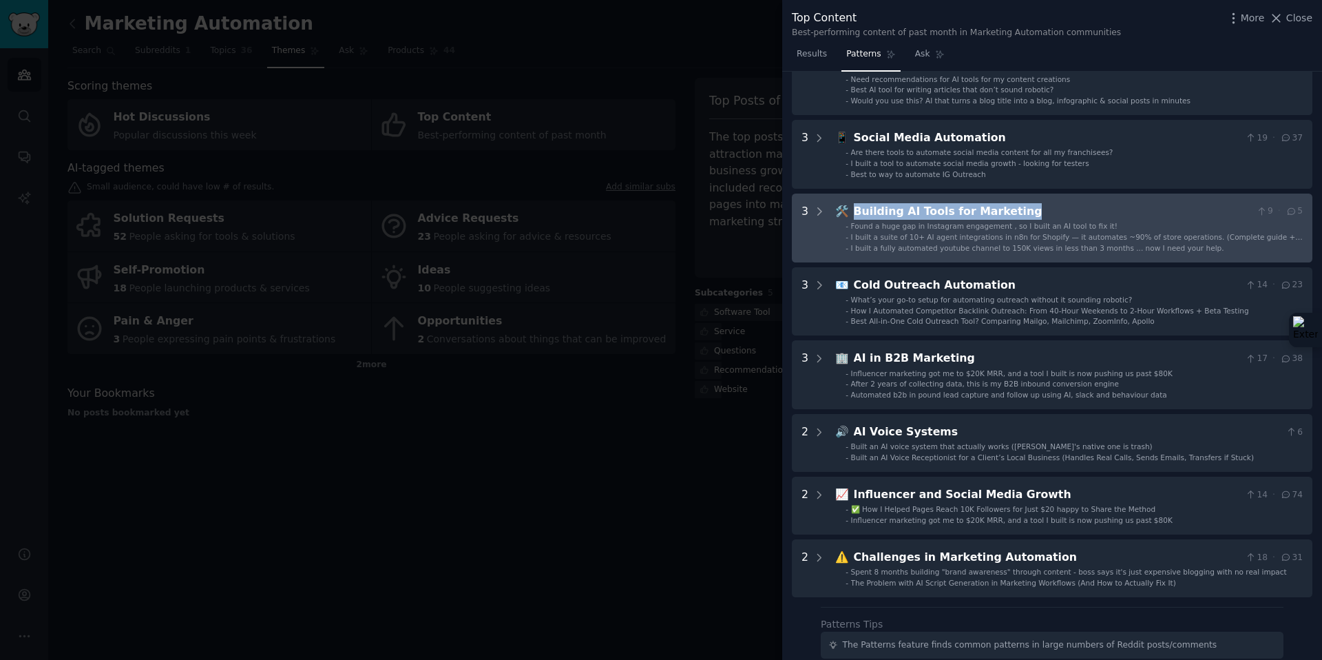
copy div "Building AI Tools for Marketing"
click at [959, 211] on div "Building AI Tools for Marketing" at bounding box center [1052, 211] width 397 height 17
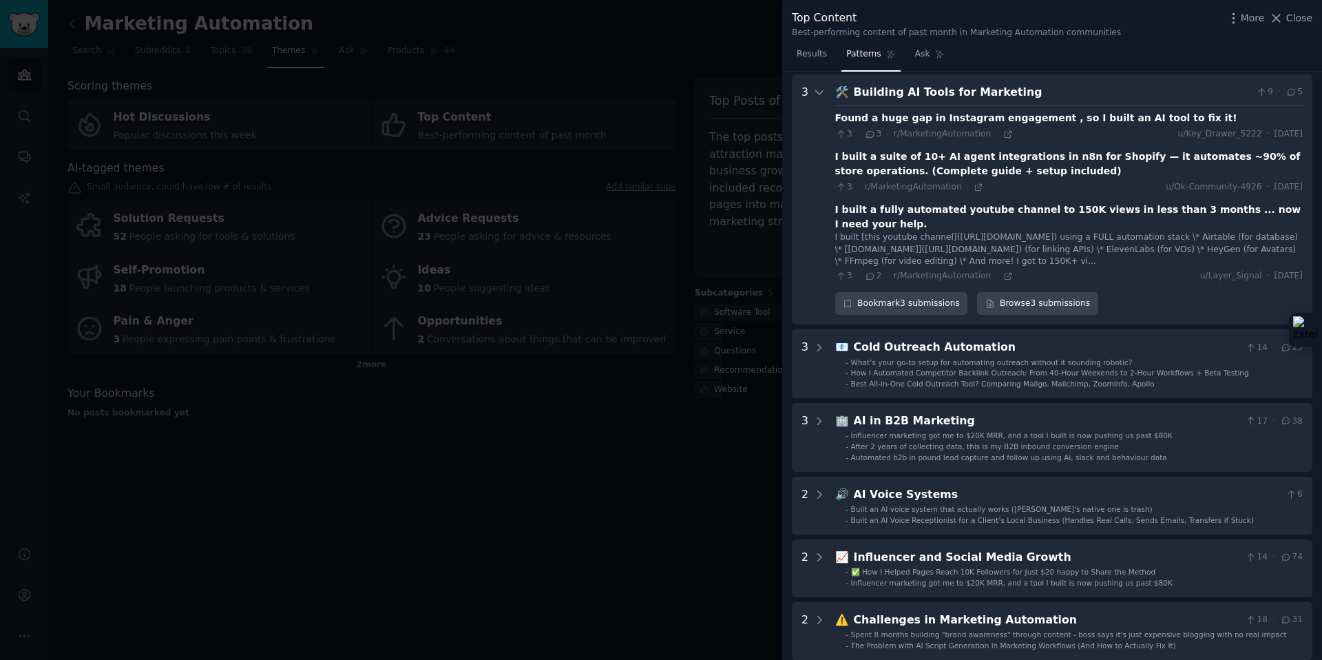
scroll to position [283, 0]
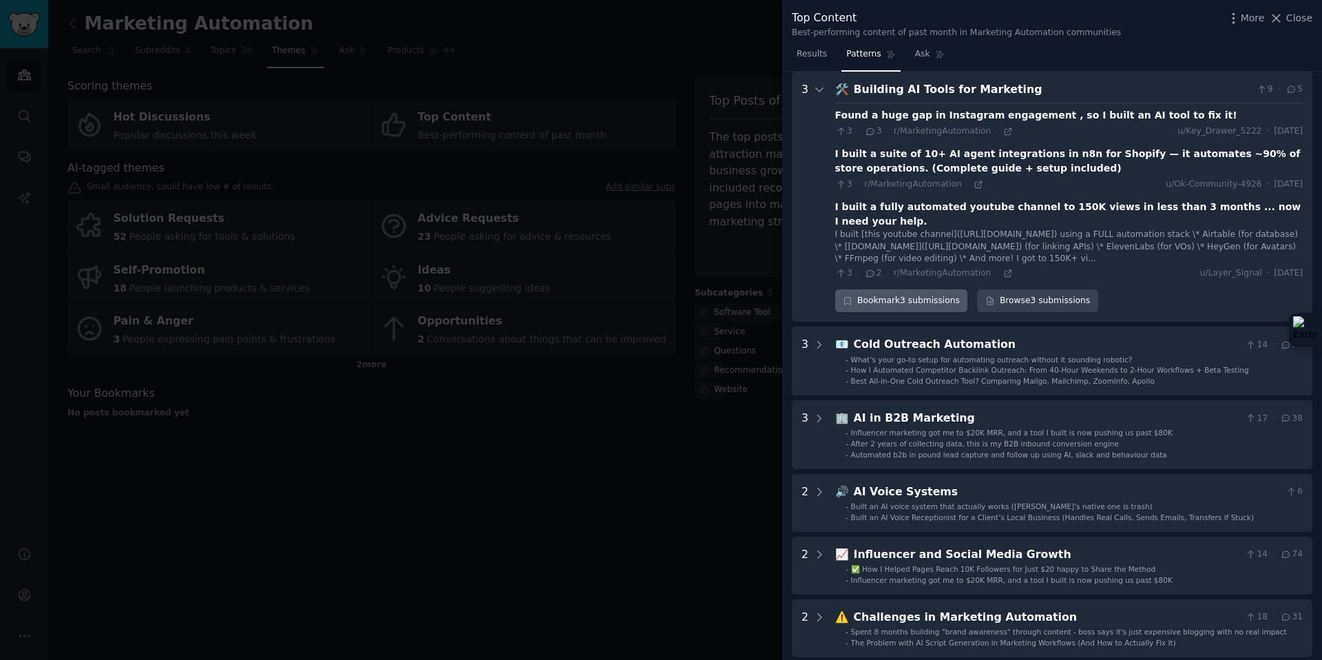
click at [919, 304] on div "Bookmark 3 submissions" at bounding box center [901, 300] width 133 height 23
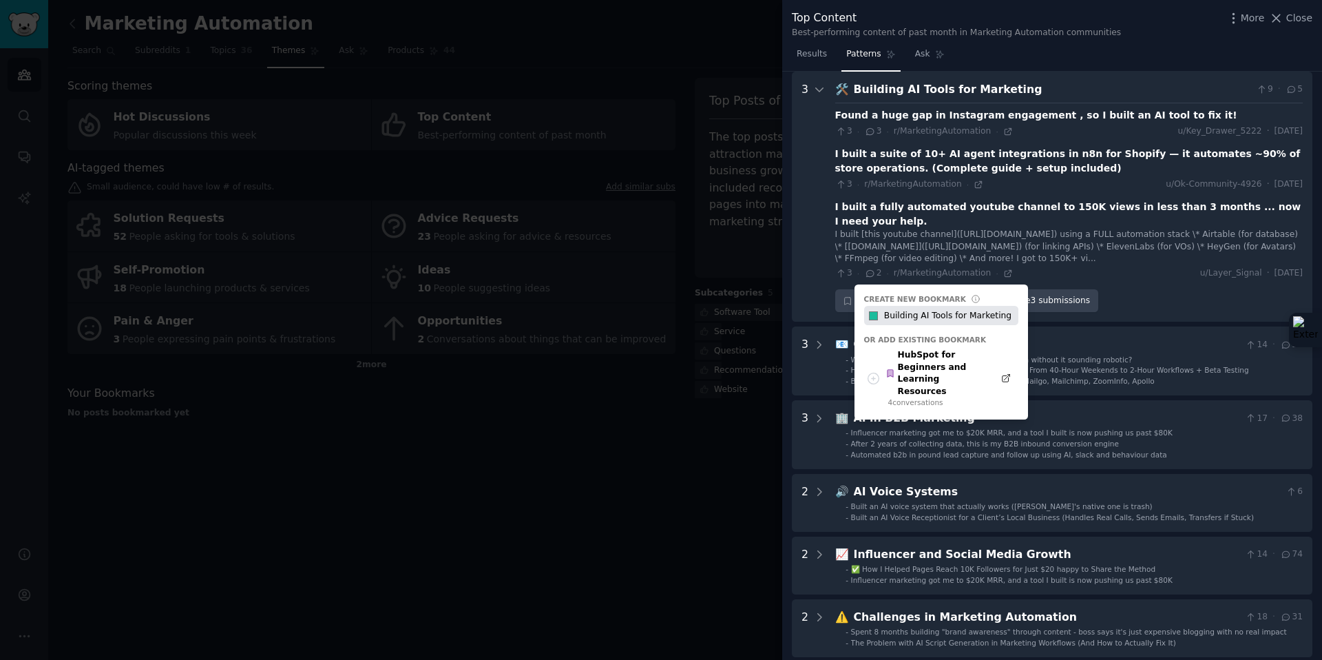
type input "Building AI Tools for Marketing"
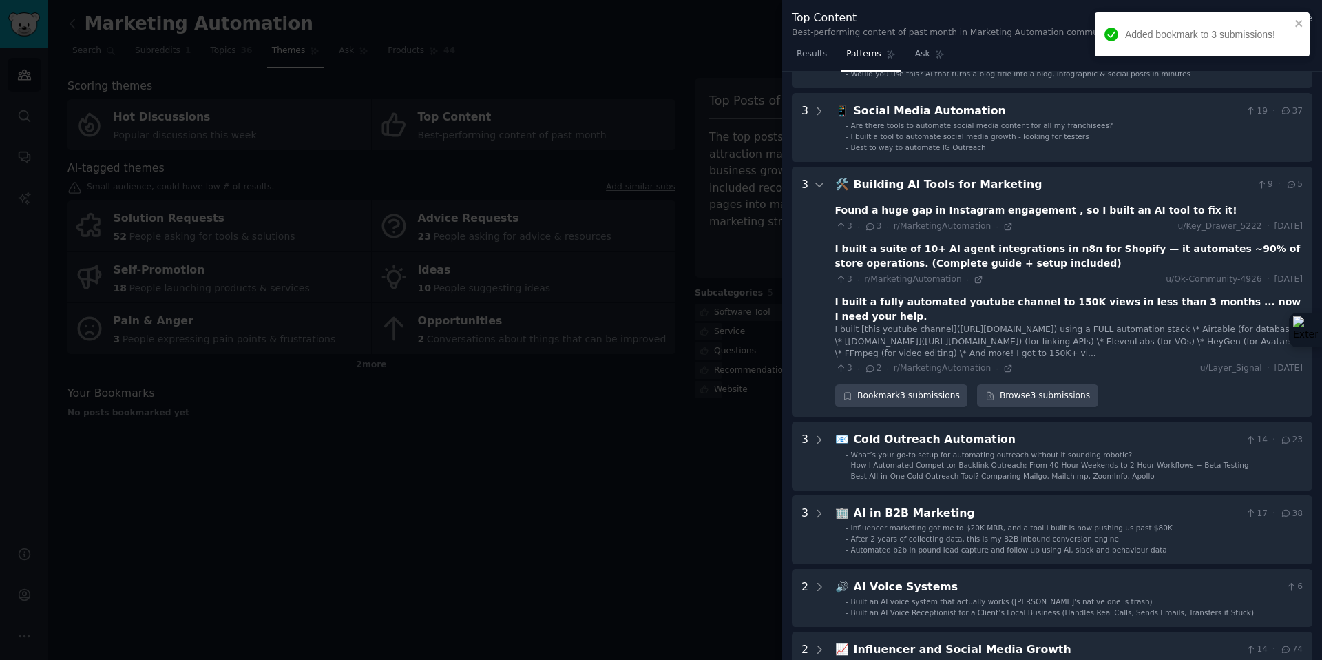
scroll to position [171, 0]
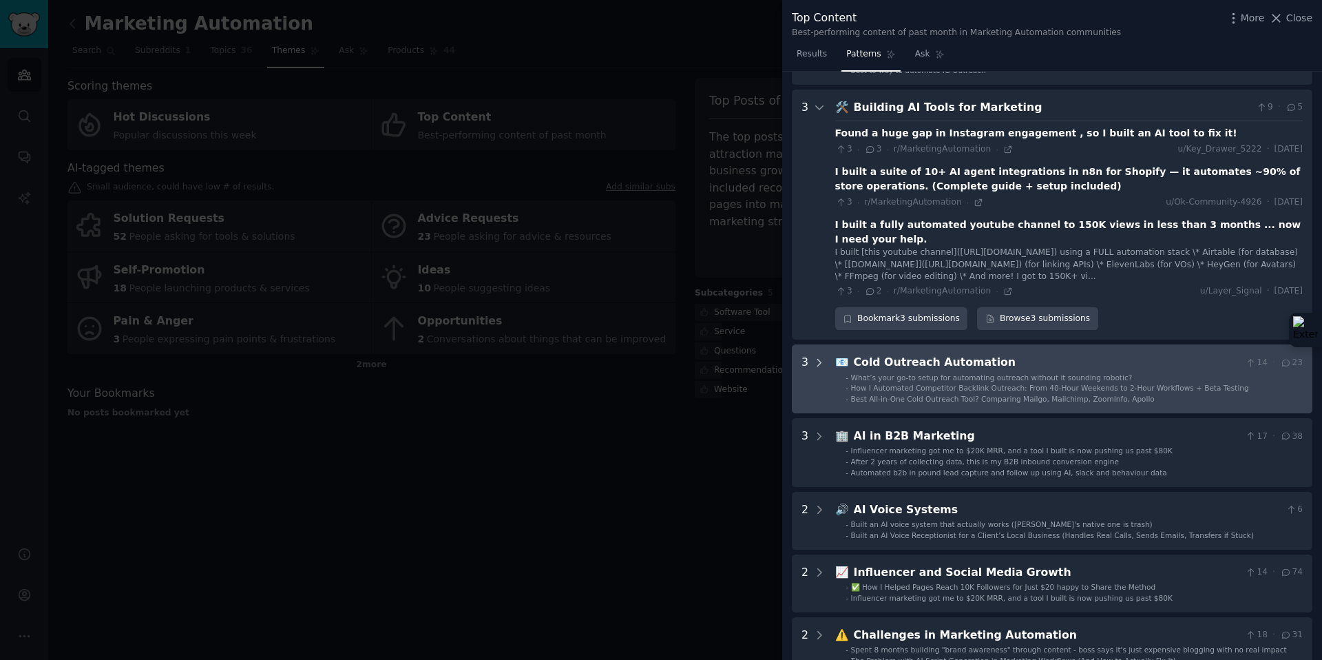
click at [813, 361] on icon at bounding box center [819, 363] width 12 height 12
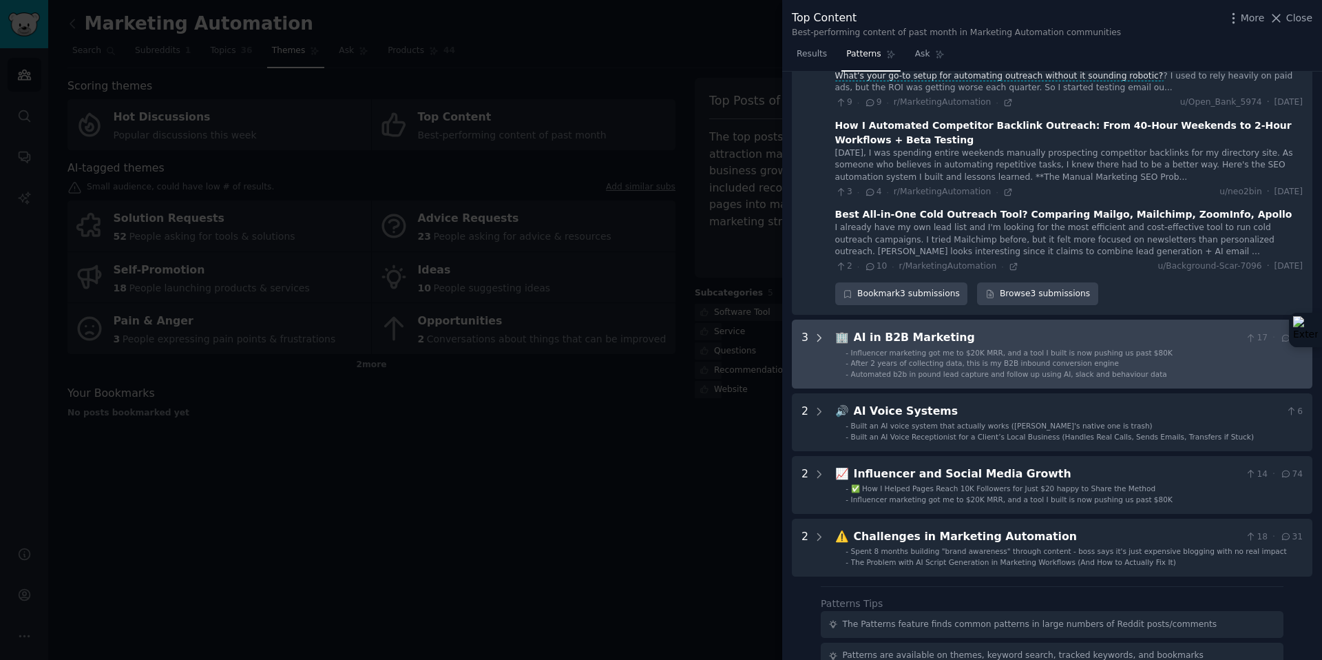
click at [822, 342] on icon at bounding box center [819, 338] width 12 height 12
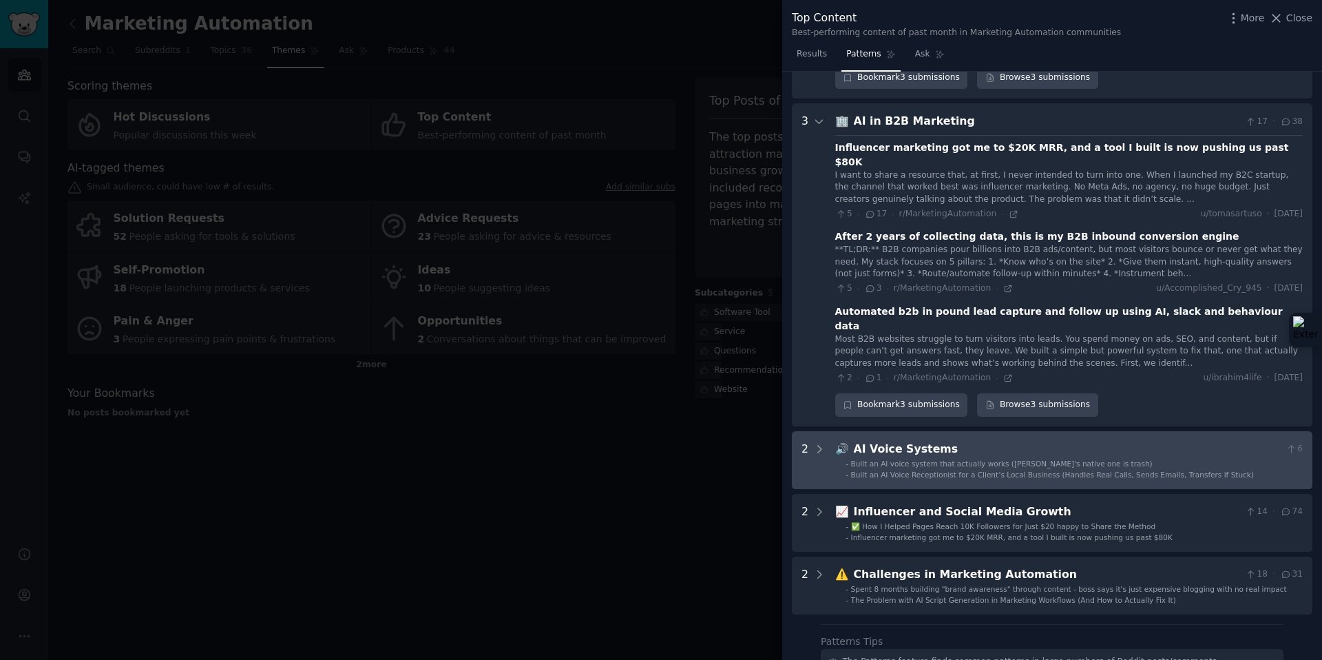
scroll to position [804, 0]
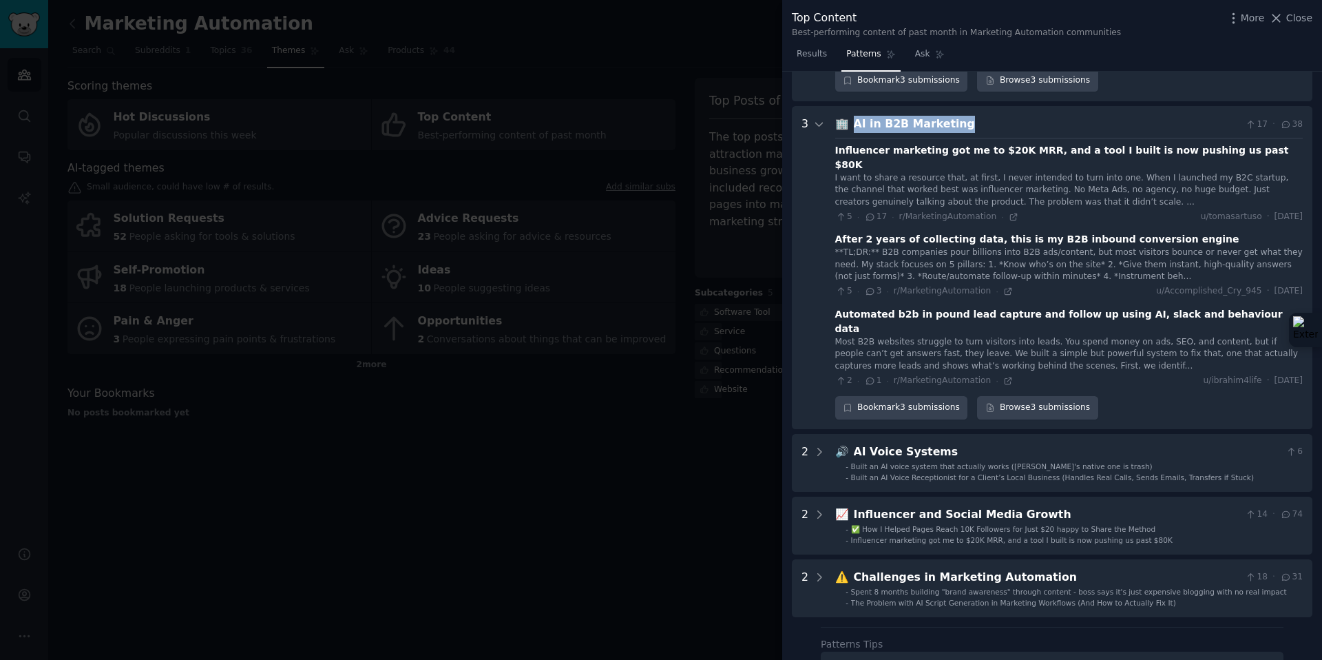
drag, startPoint x: 979, startPoint y: 124, endPoint x: 853, endPoint y: 125, distance: 125.3
click at [854, 125] on div "AI in B2B Marketing" at bounding box center [1047, 124] width 386 height 17
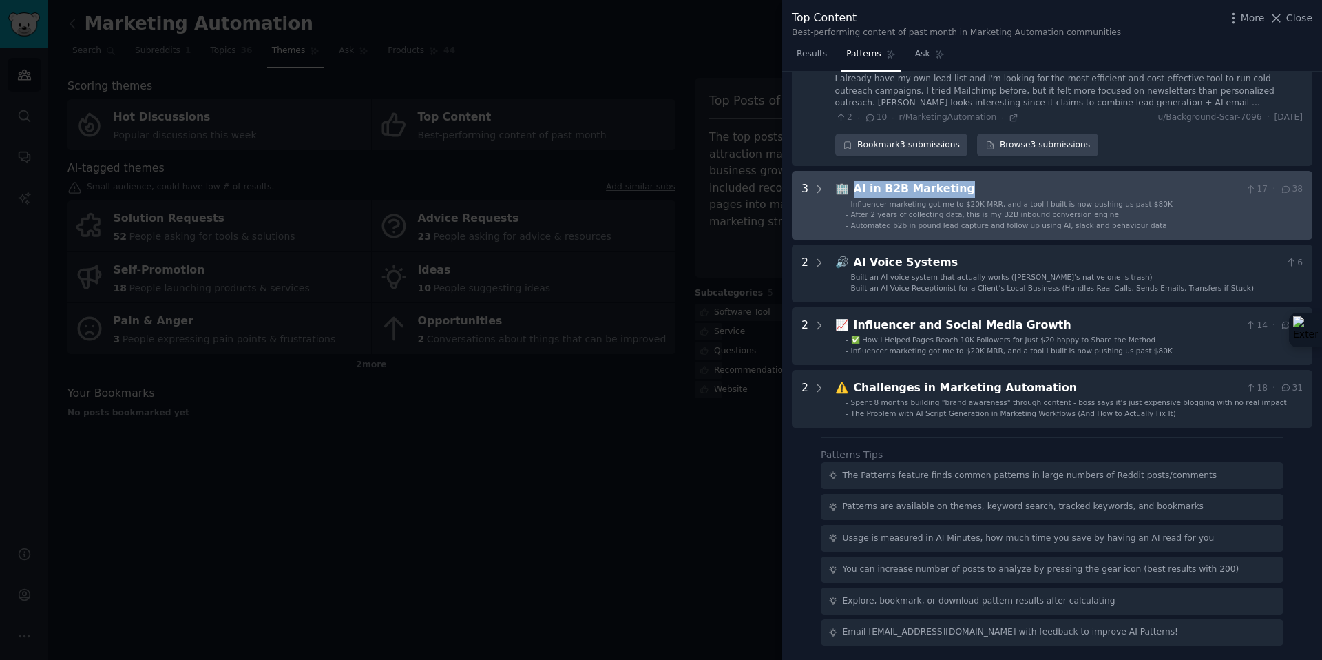
scroll to position [740, 0]
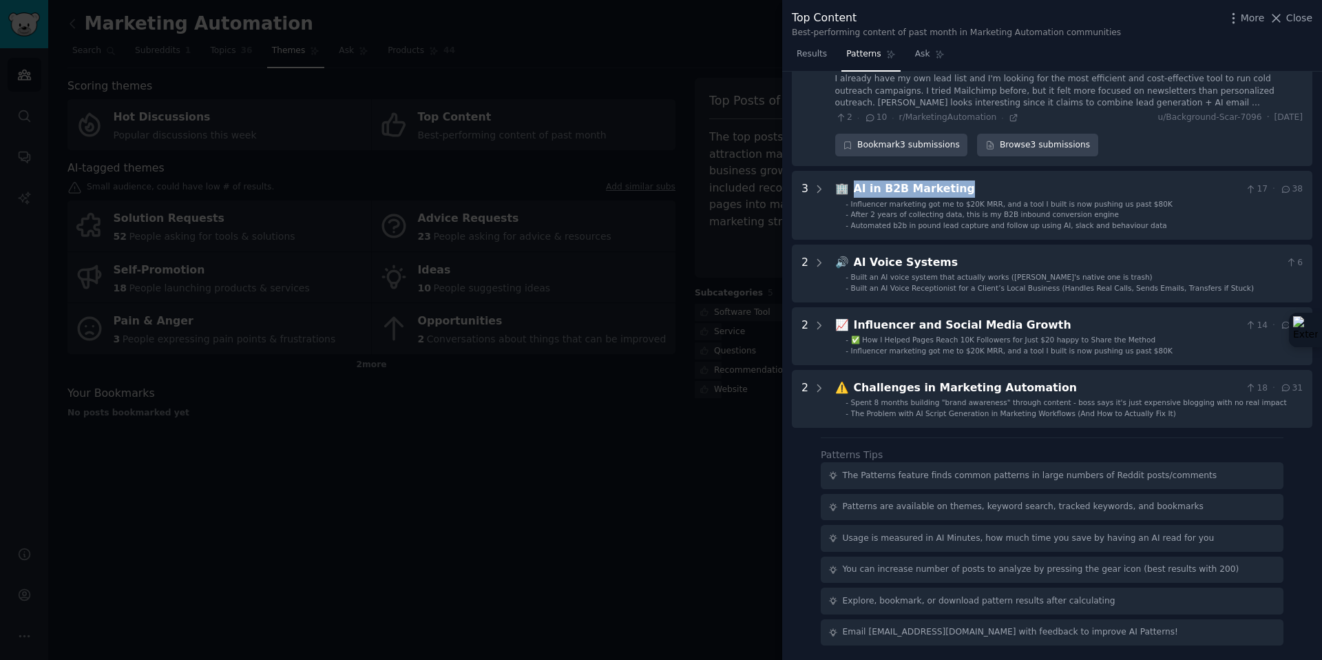
copy div "AI in B2B Marketing"
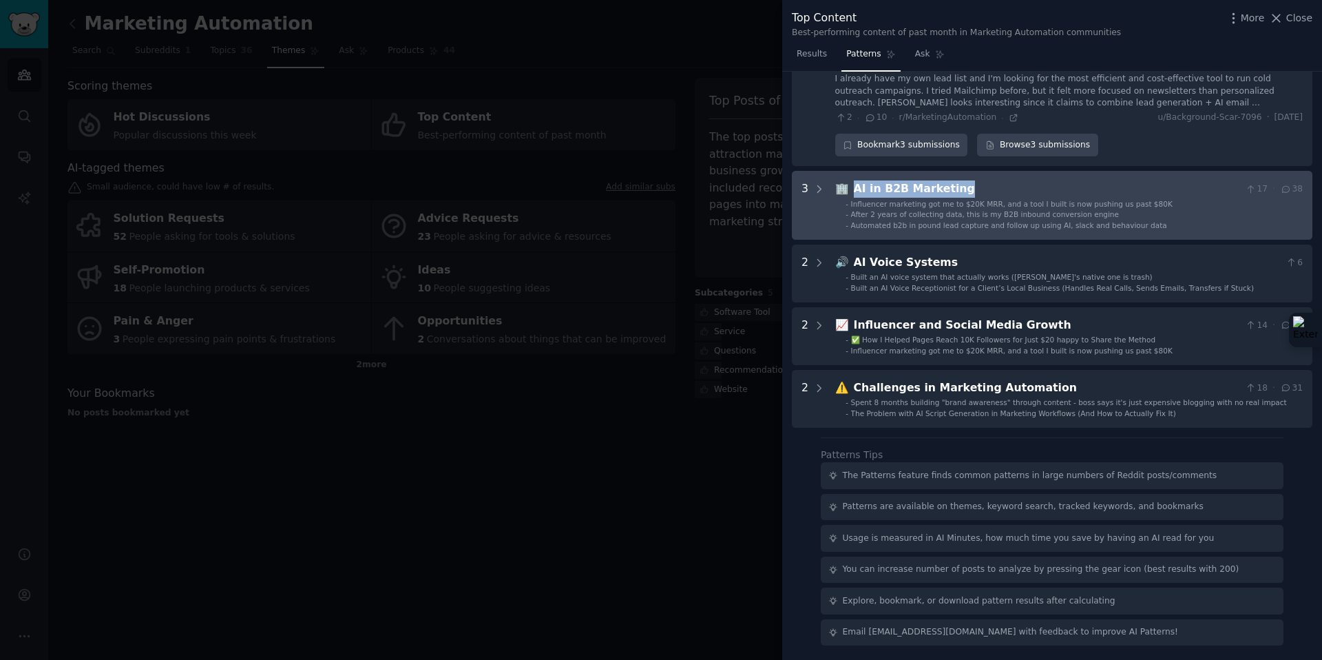
click at [901, 187] on div "AI in B2B Marketing" at bounding box center [1047, 188] width 386 height 17
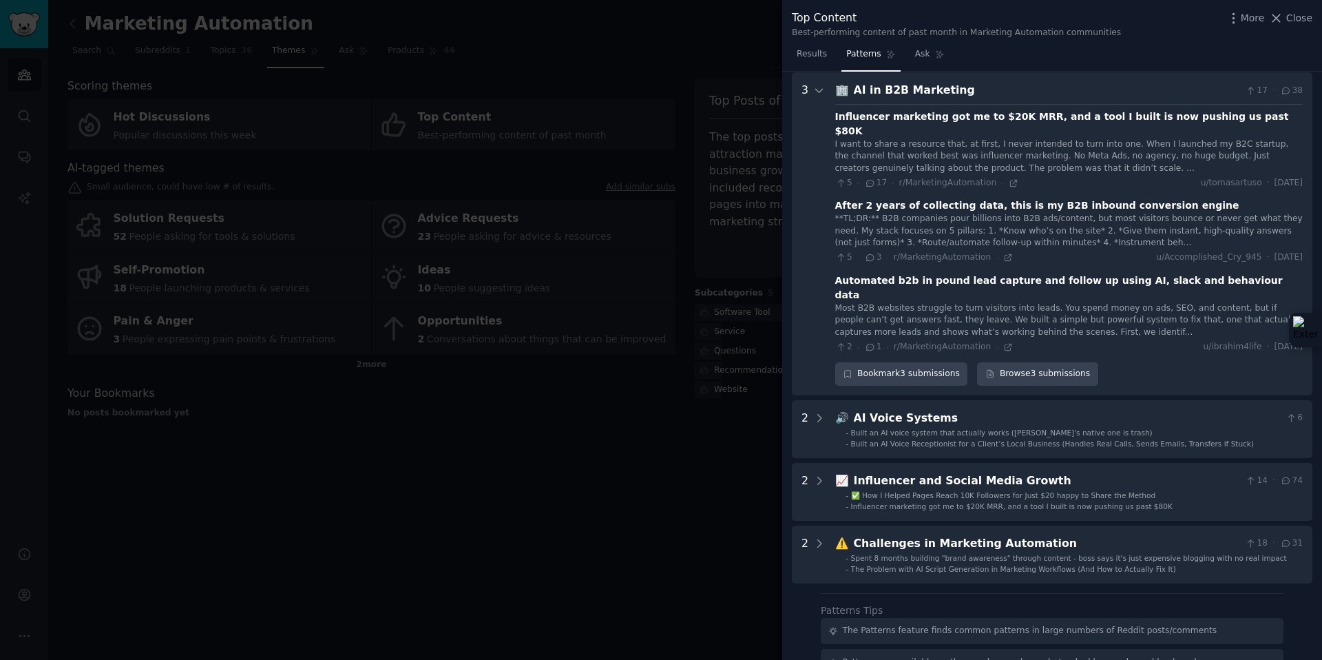
scroll to position [839, 0]
drag, startPoint x: 855, startPoint y: 88, endPoint x: 977, endPoint y: 90, distance: 121.9
click at [977, 90] on div "AI in B2B Marketing" at bounding box center [1047, 89] width 386 height 17
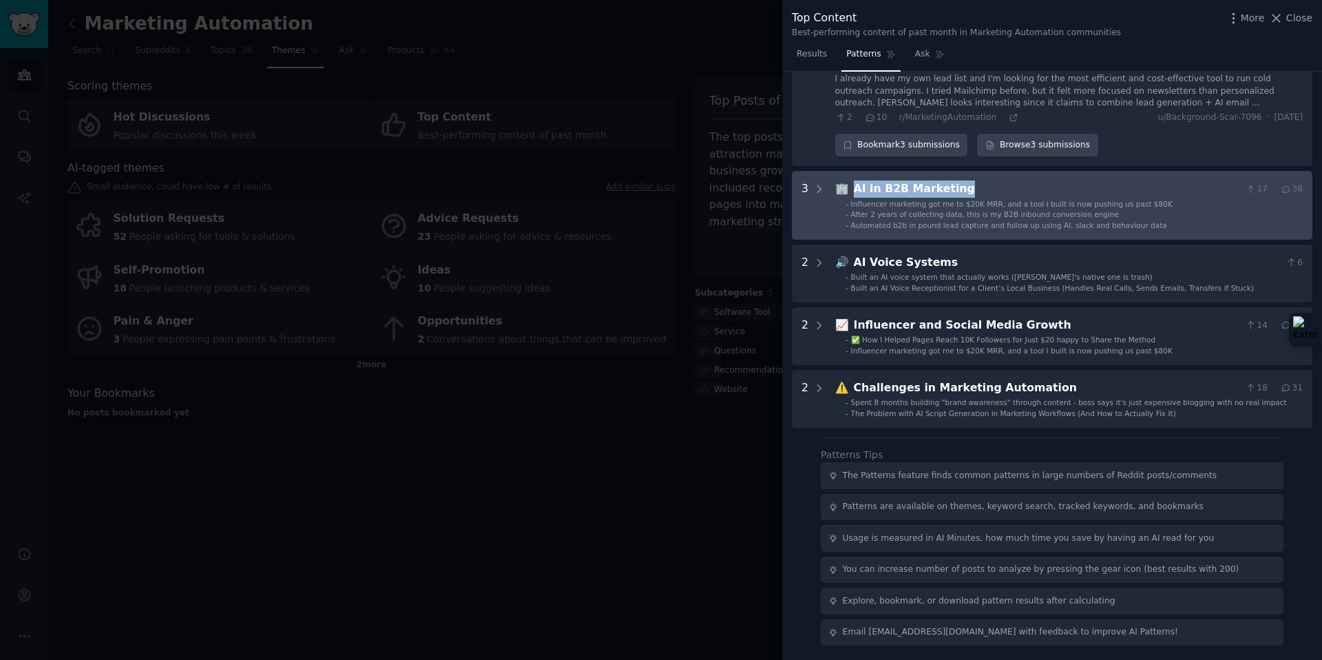
copy div "AI in B2B Marketing"
click at [968, 214] on span "After 2 years of collecting data, this is my B2B inbound conversion engine" at bounding box center [985, 214] width 268 height 8
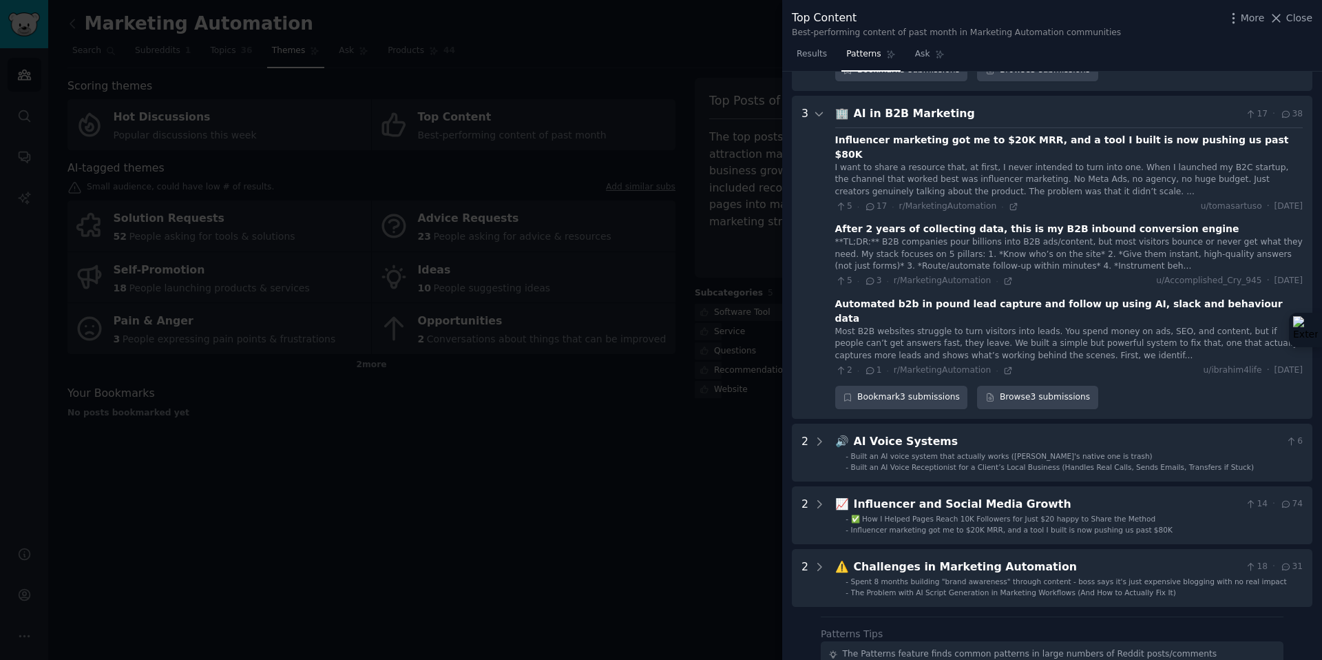
scroll to position [817, 0]
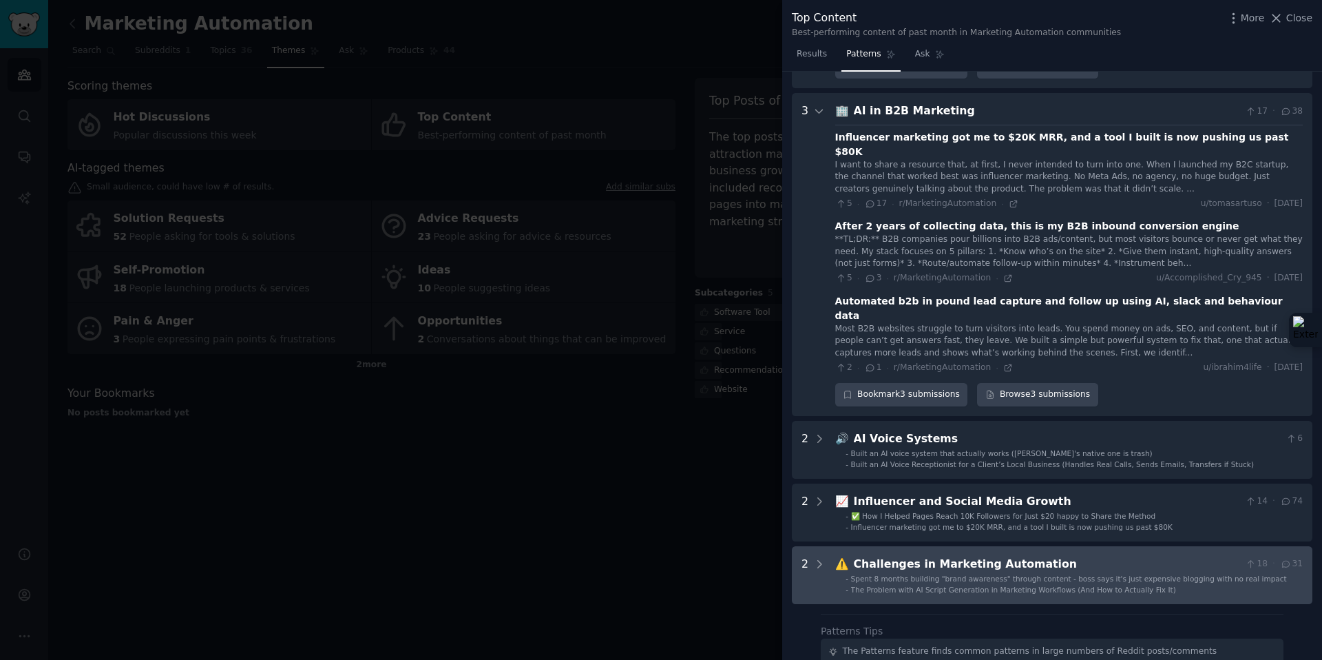
click at [919, 574] on span "Spent 8 months building "brand awareness" through content - boss says it's just…" at bounding box center [1069, 578] width 436 height 8
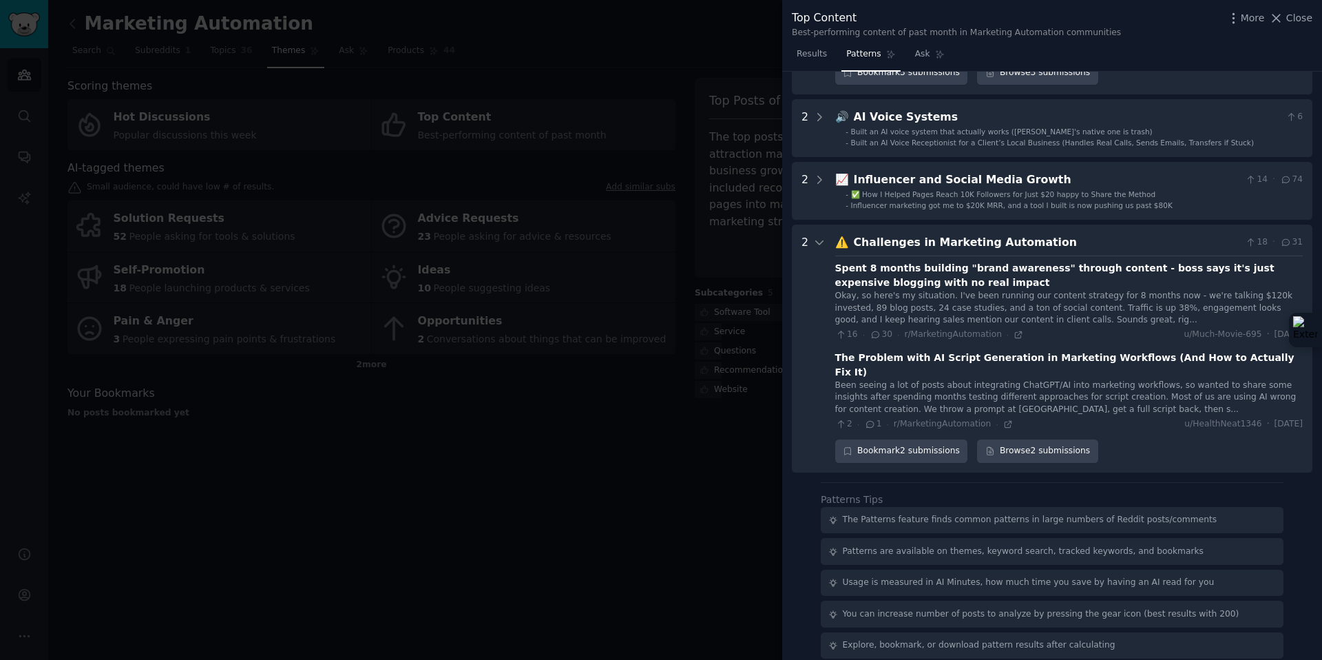
scroll to position [1140, 0]
click at [676, 336] on div at bounding box center [661, 330] width 1322 height 660
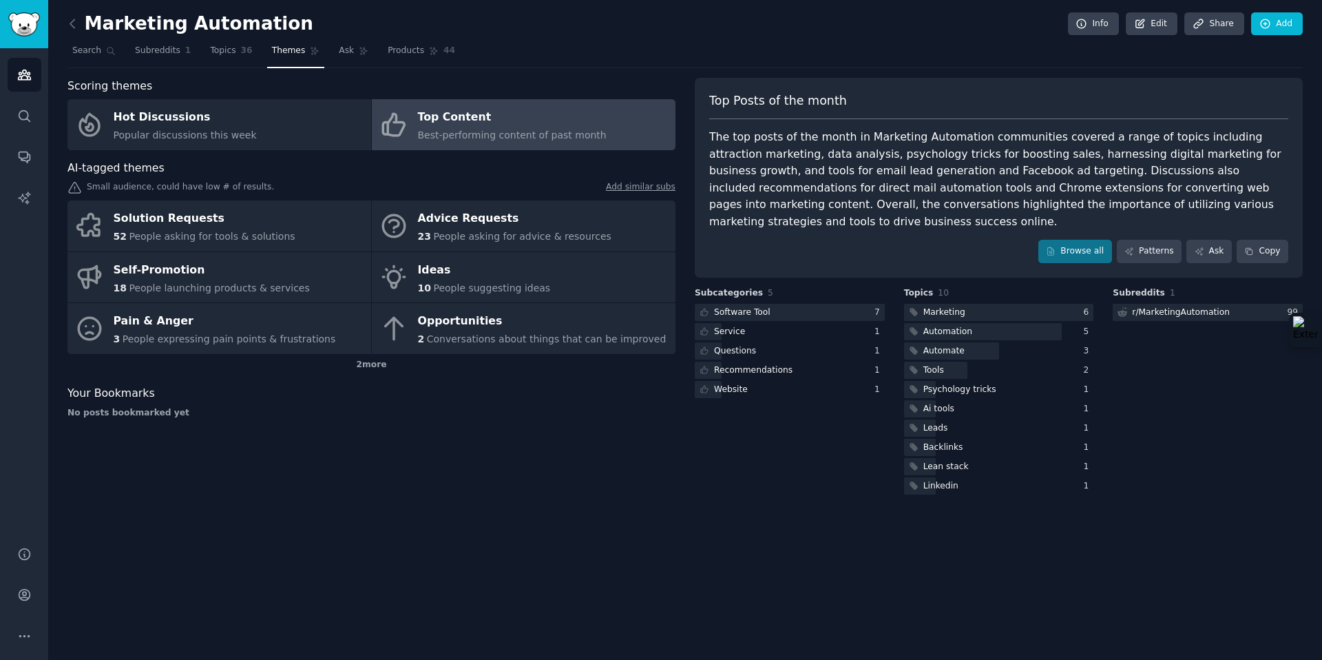
click at [73, 25] on icon at bounding box center [72, 23] width 4 height 8
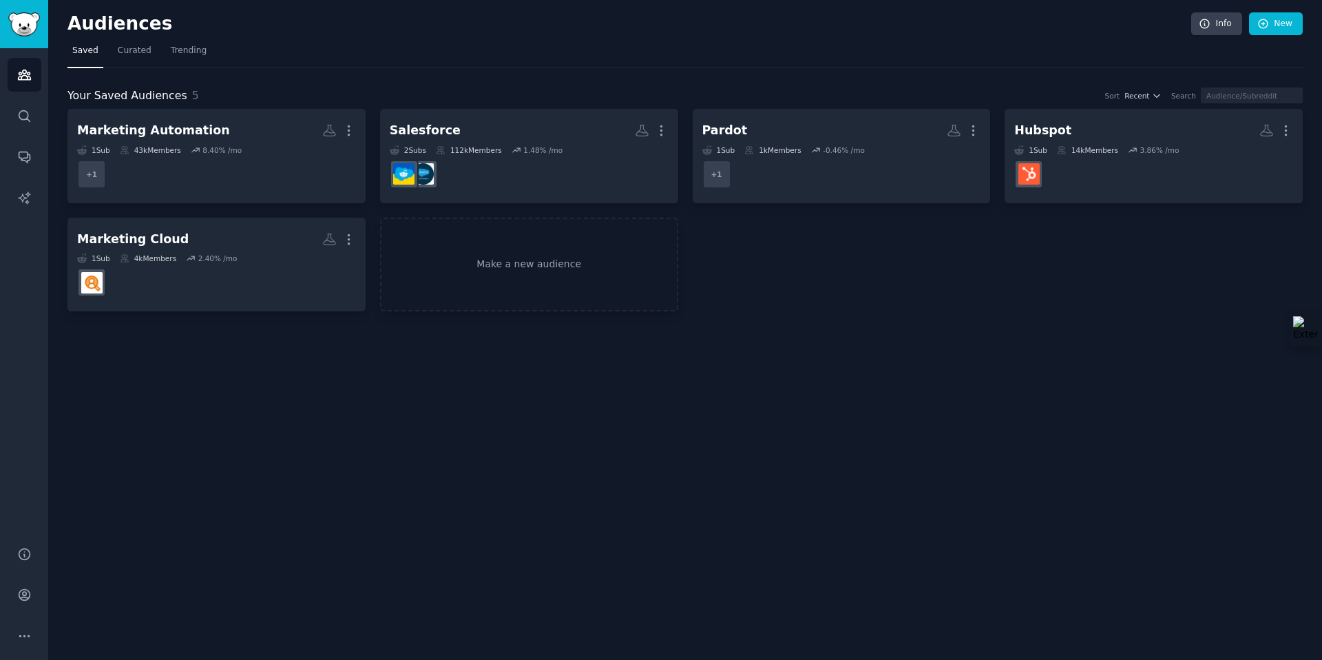
click at [71, 23] on h2 "Audiences" at bounding box center [629, 24] width 1124 height 22
click at [506, 270] on link "Make a new audience" at bounding box center [529, 265] width 298 height 94
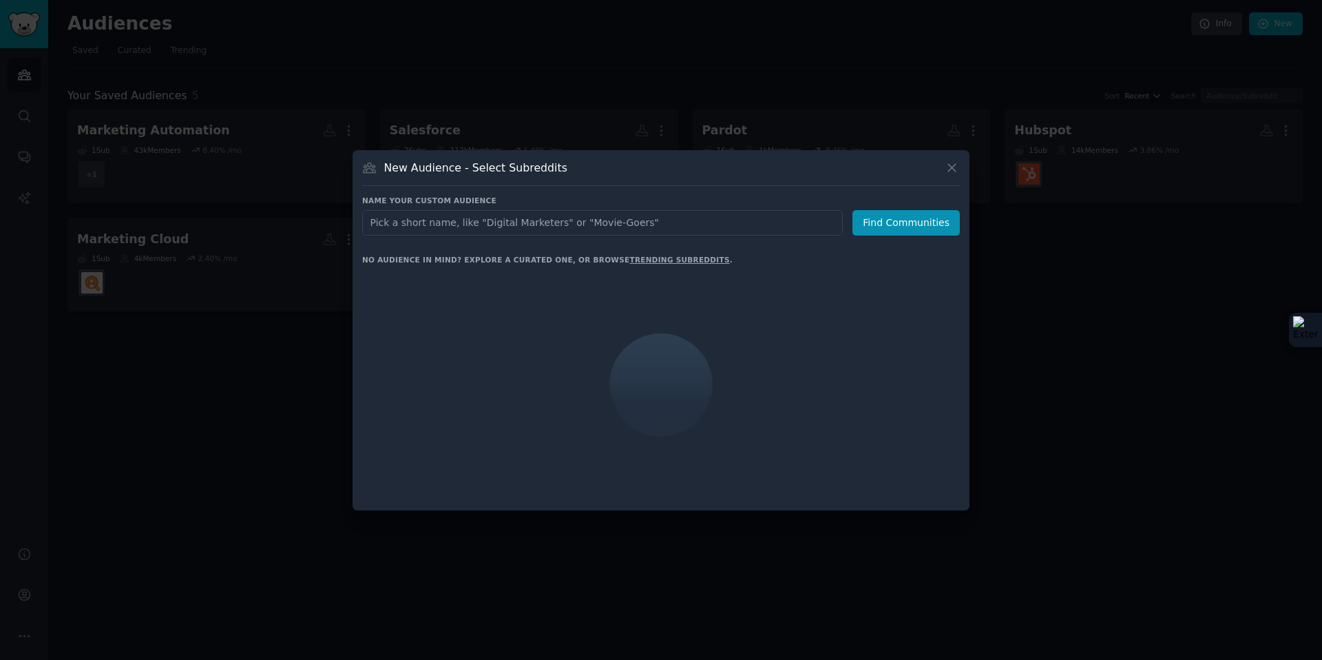
click at [507, 261] on div "No audience in mind? Explore a curated one, or browse trending subreddits ." at bounding box center [547, 260] width 370 height 10
click at [510, 213] on input "text" at bounding box center [602, 222] width 481 height 25
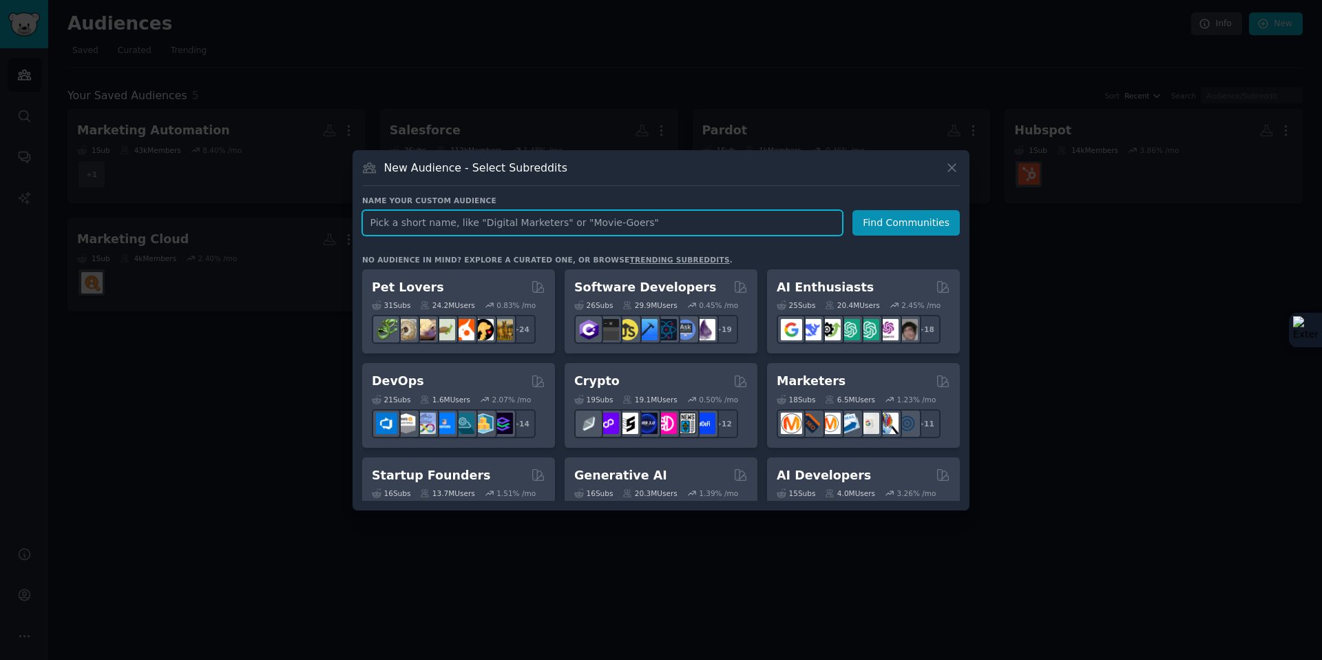
drag, startPoint x: 676, startPoint y: 336, endPoint x: 510, endPoint y: 222, distance: 202.1
click at [510, 222] on input "text" at bounding box center [602, 222] width 481 height 25
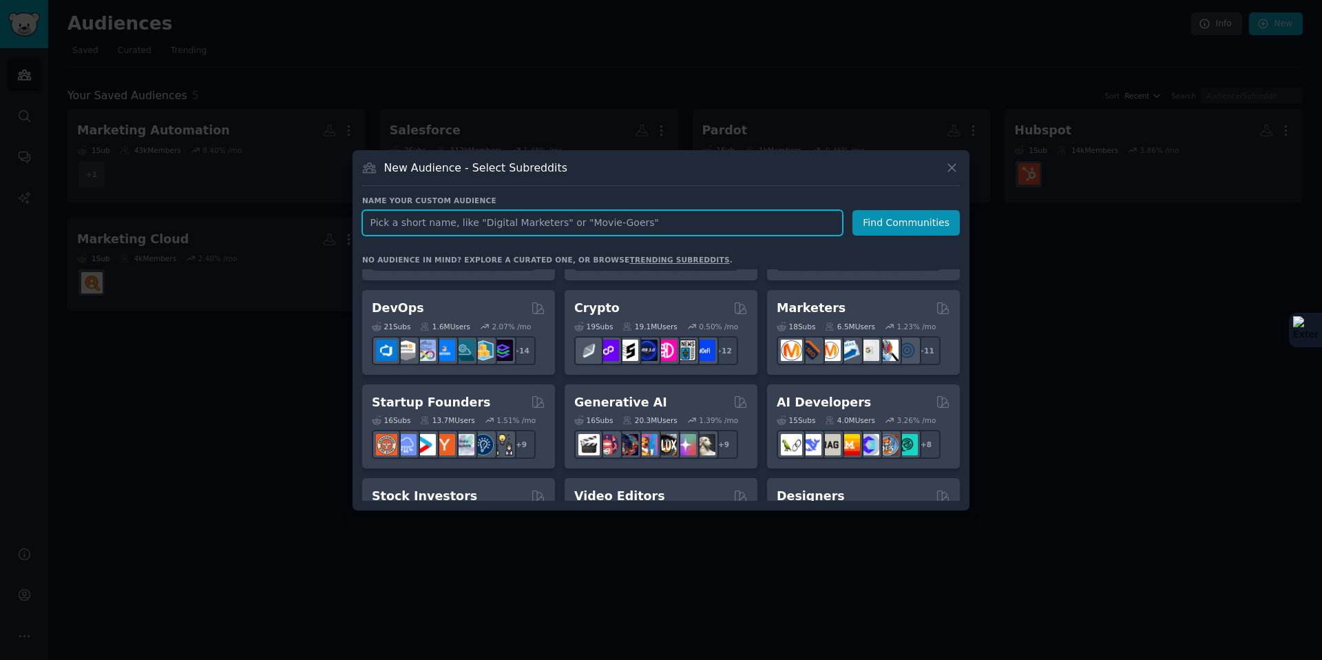
scroll to position [77, 0]
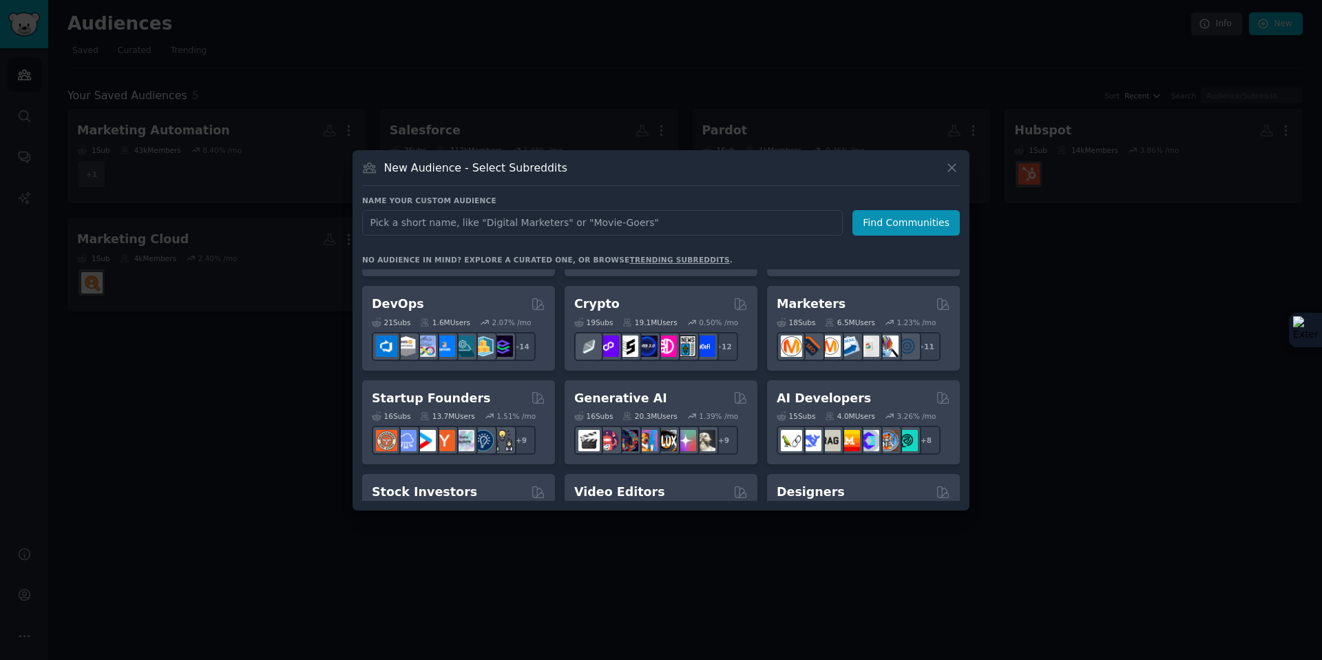
click at [819, 300] on h2 "Marketers" at bounding box center [811, 303] width 69 height 17
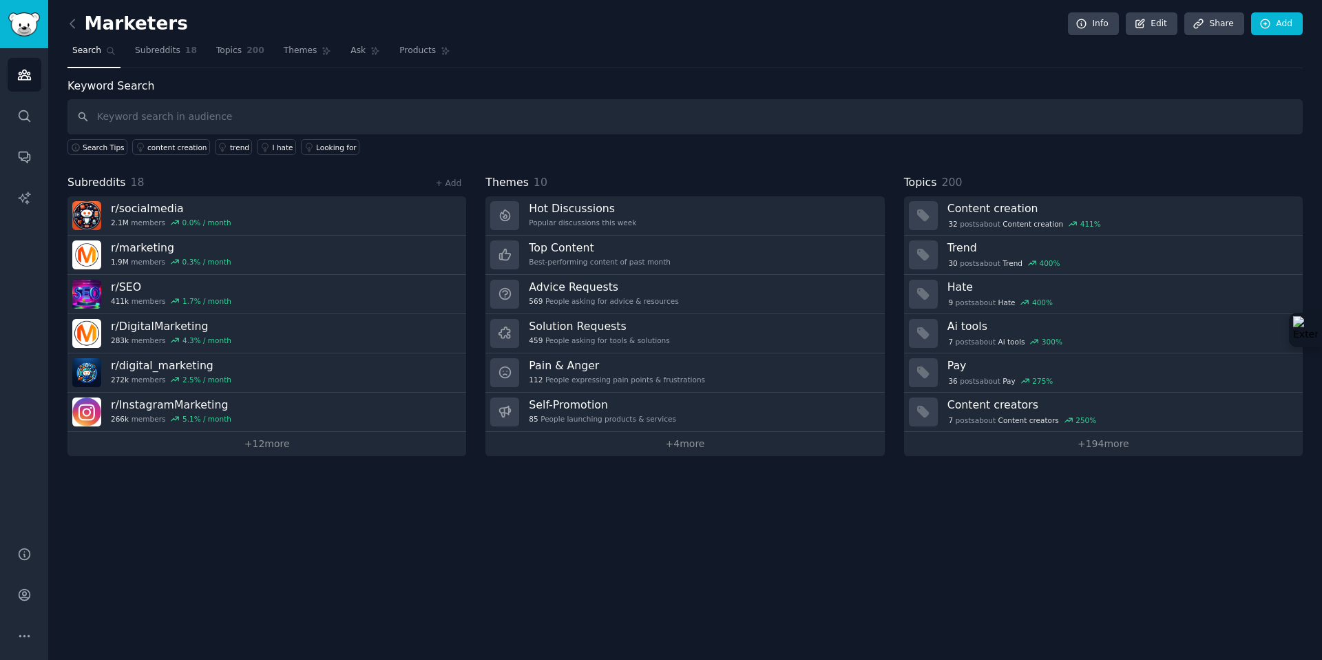
click at [608, 215] on h3 "Hot Discussions" at bounding box center [582, 208] width 107 height 14
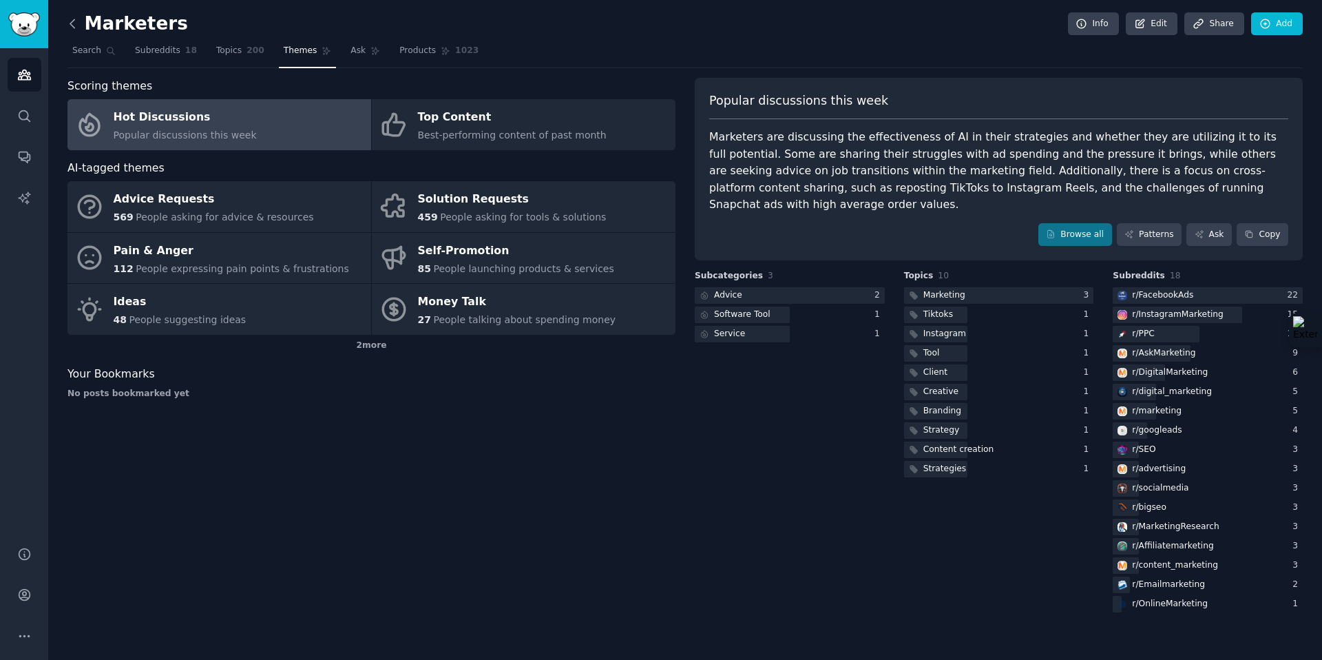
click at [75, 25] on icon at bounding box center [72, 24] width 14 height 14
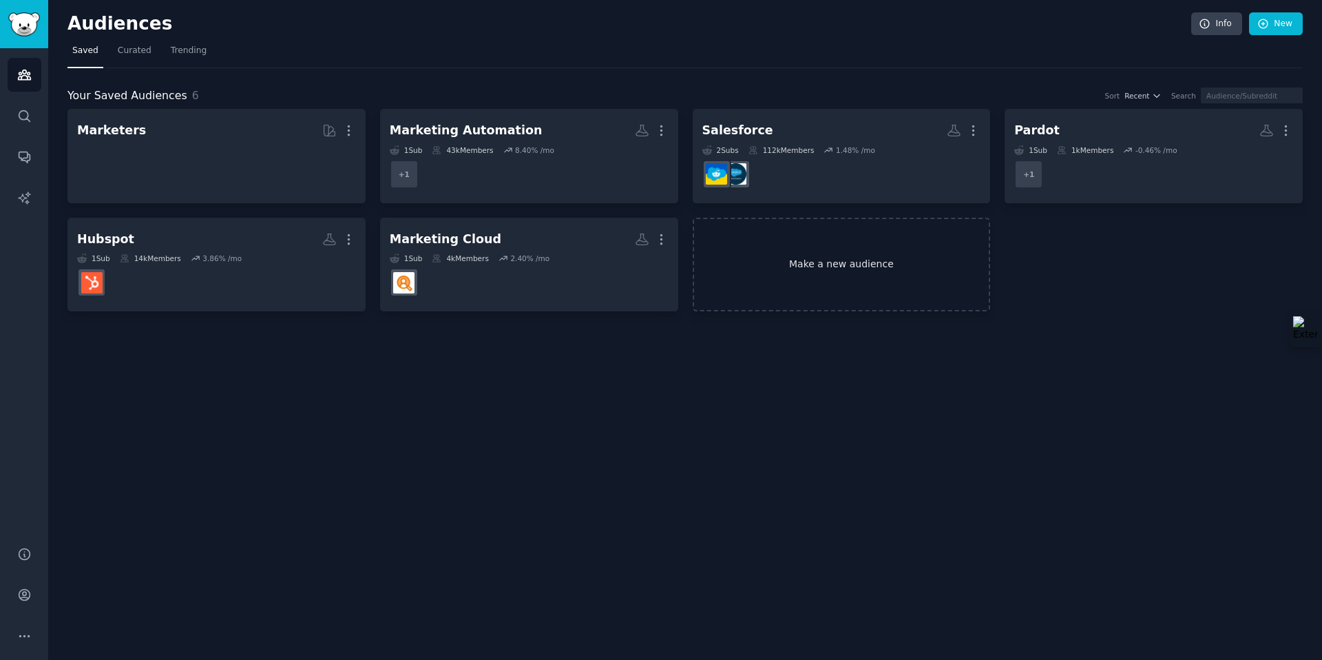
click at [830, 253] on link "Make a new audience" at bounding box center [842, 265] width 298 height 94
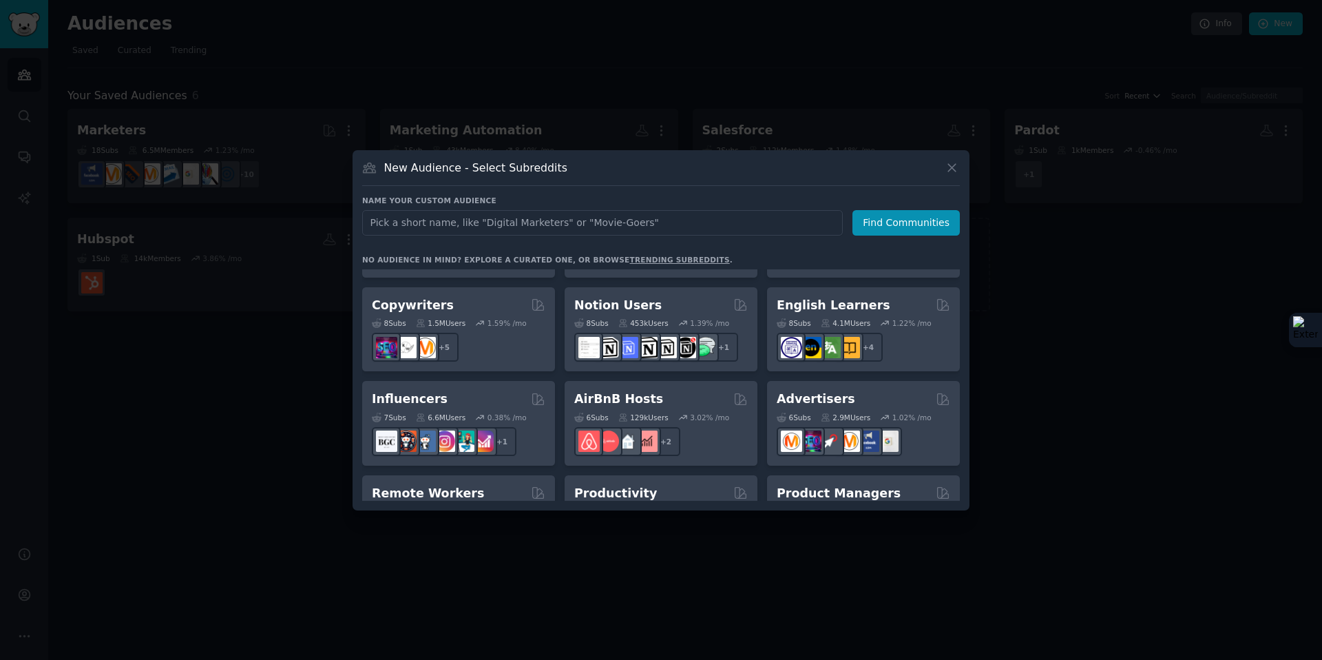
scroll to position [892, 0]
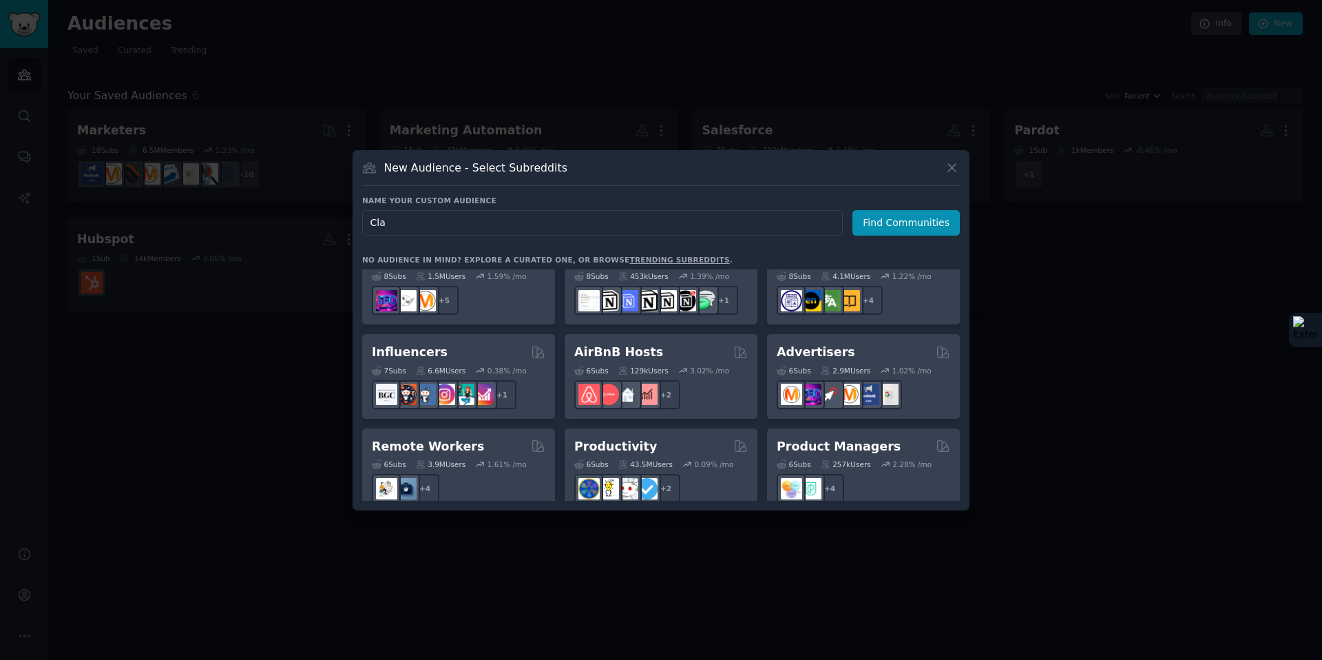
type input "Clay"
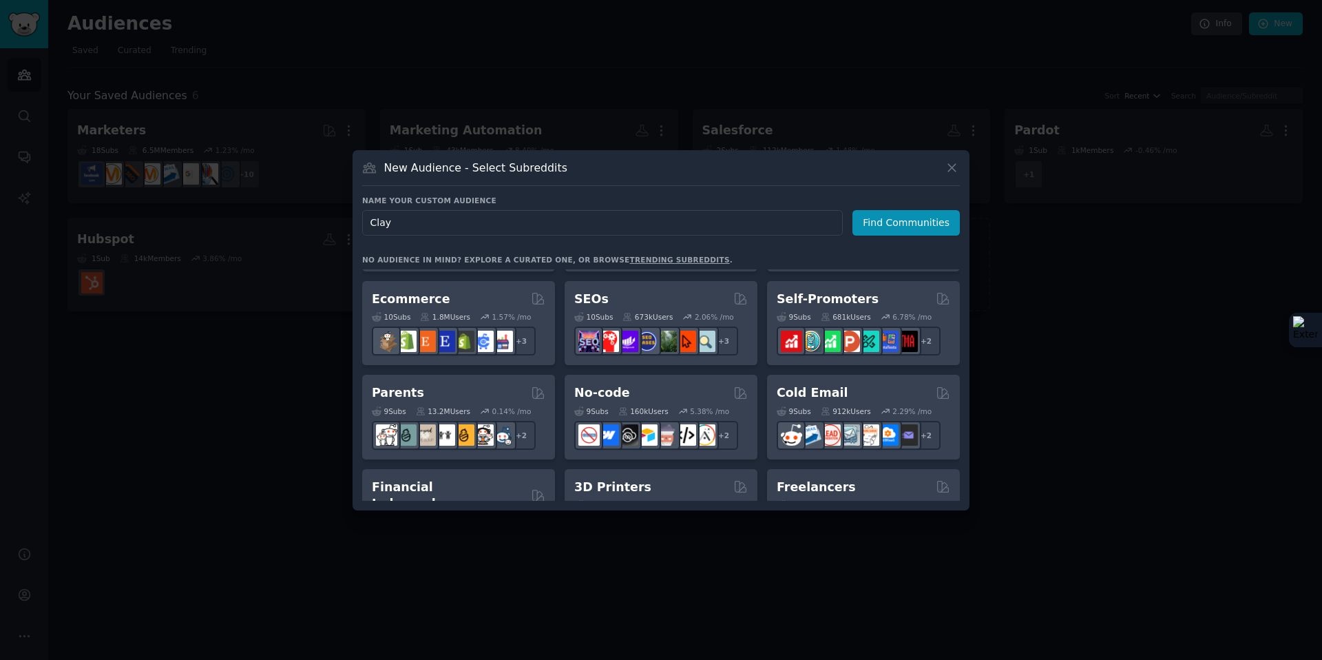
scroll to position [0, 0]
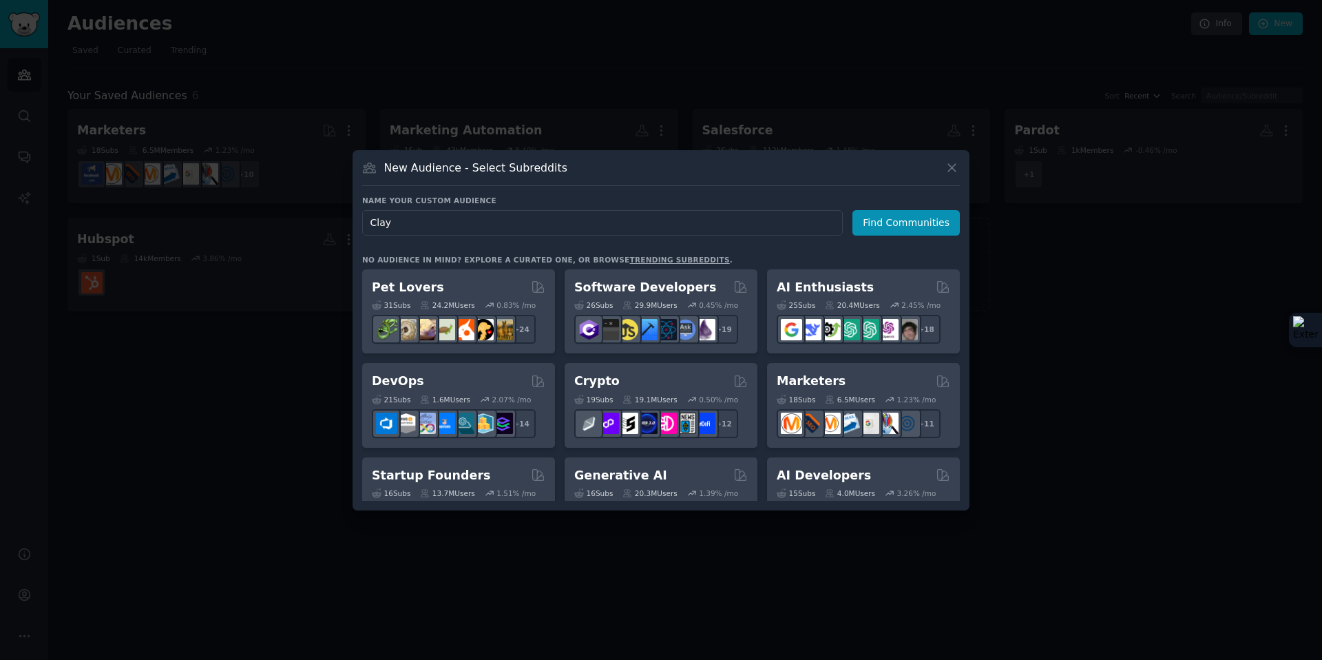
click at [642, 221] on input "Clay" at bounding box center [602, 222] width 481 height 25
click button "Find Communities" at bounding box center [906, 222] width 107 height 25
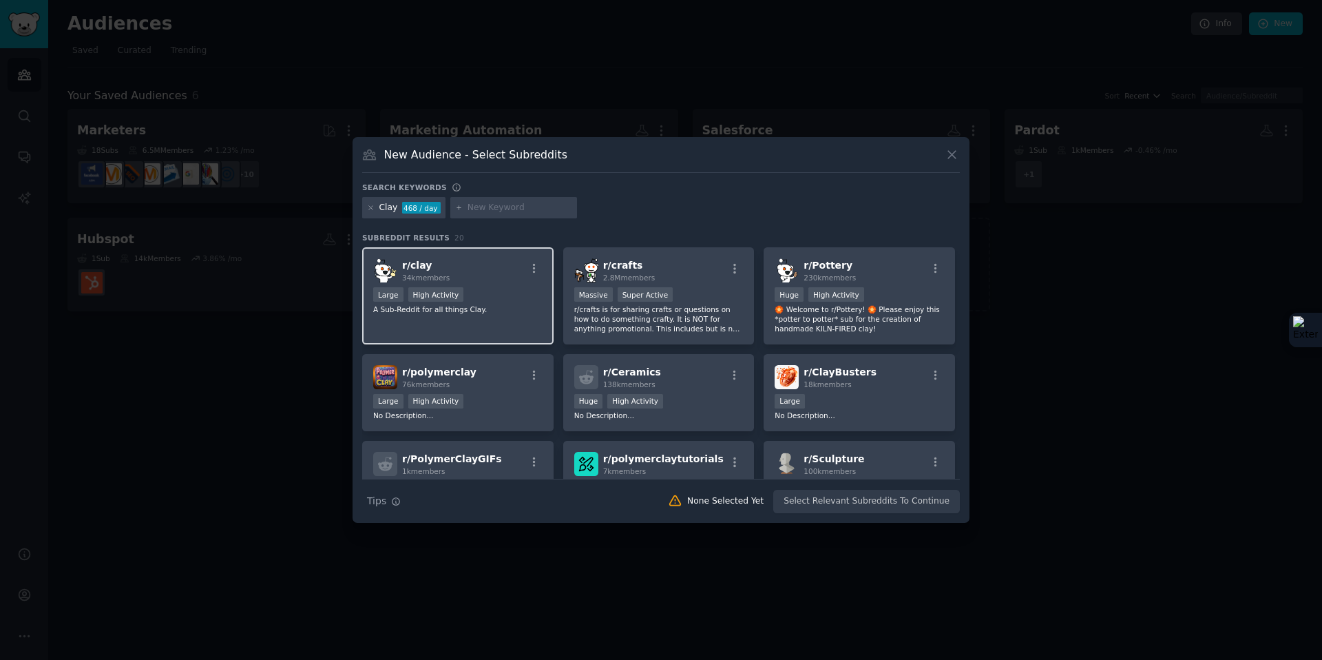
click at [502, 264] on div "r/ clay 34k members" at bounding box center [457, 270] width 169 height 24
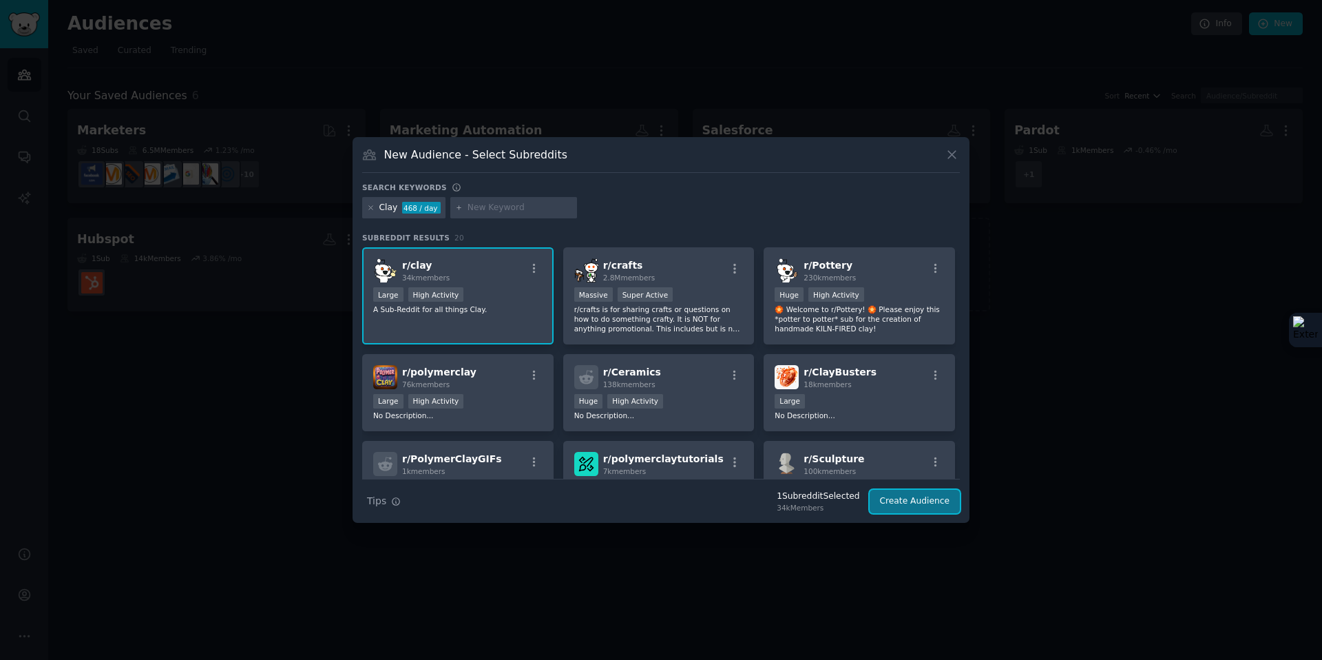
click at [901, 501] on button "Create Audience" at bounding box center [915, 501] width 91 height 23
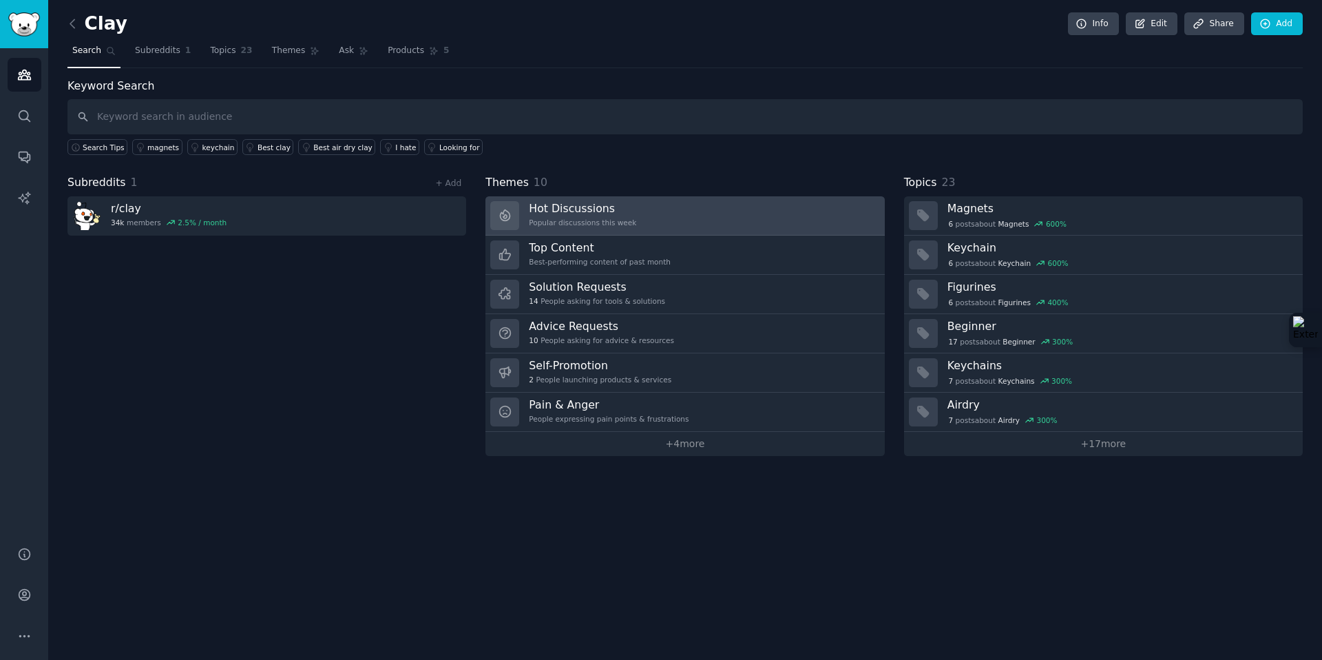
click at [634, 216] on link "Hot Discussions Popular discussions this week" at bounding box center [684, 215] width 399 height 39
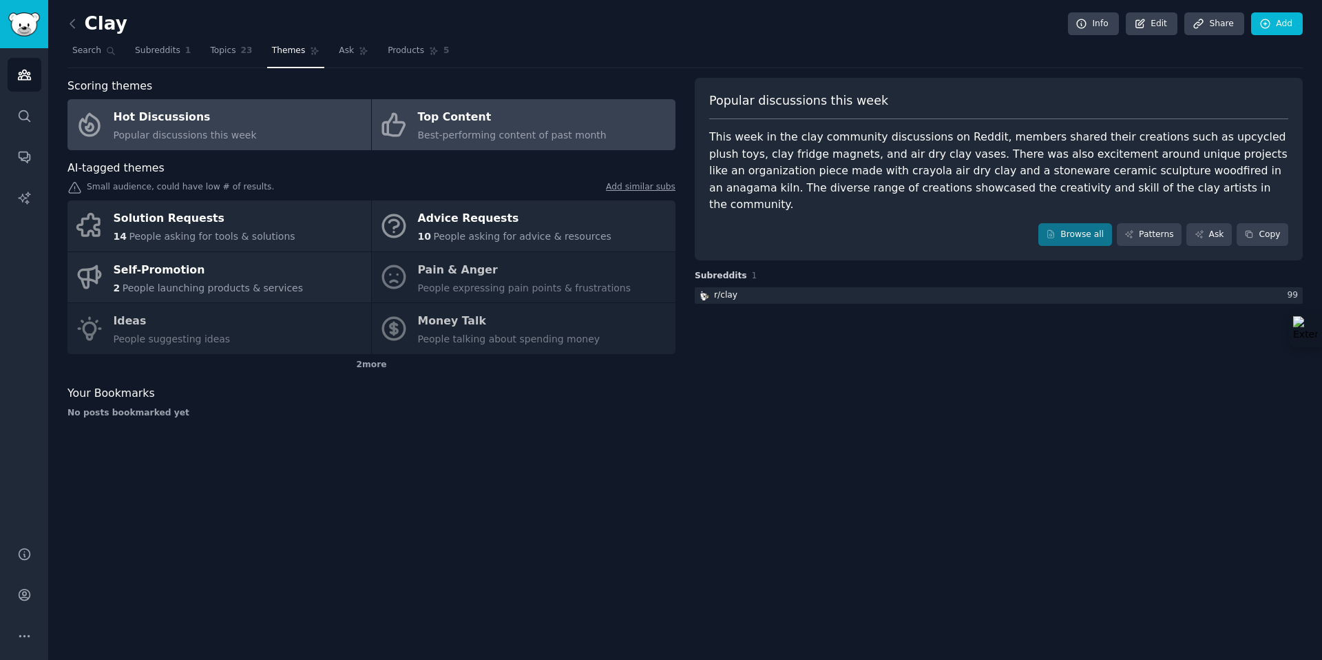
click at [536, 132] on span "Best-performing content of past month" at bounding box center [512, 134] width 189 height 11
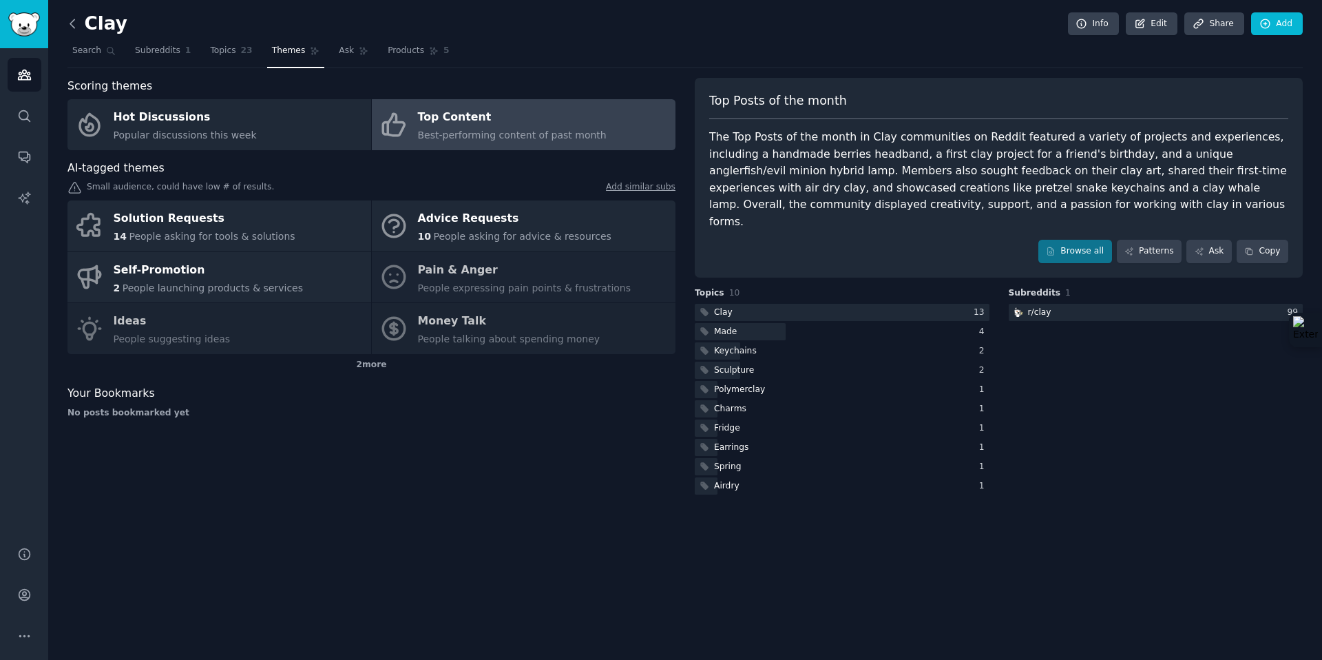
click at [71, 26] on icon at bounding box center [72, 24] width 14 height 14
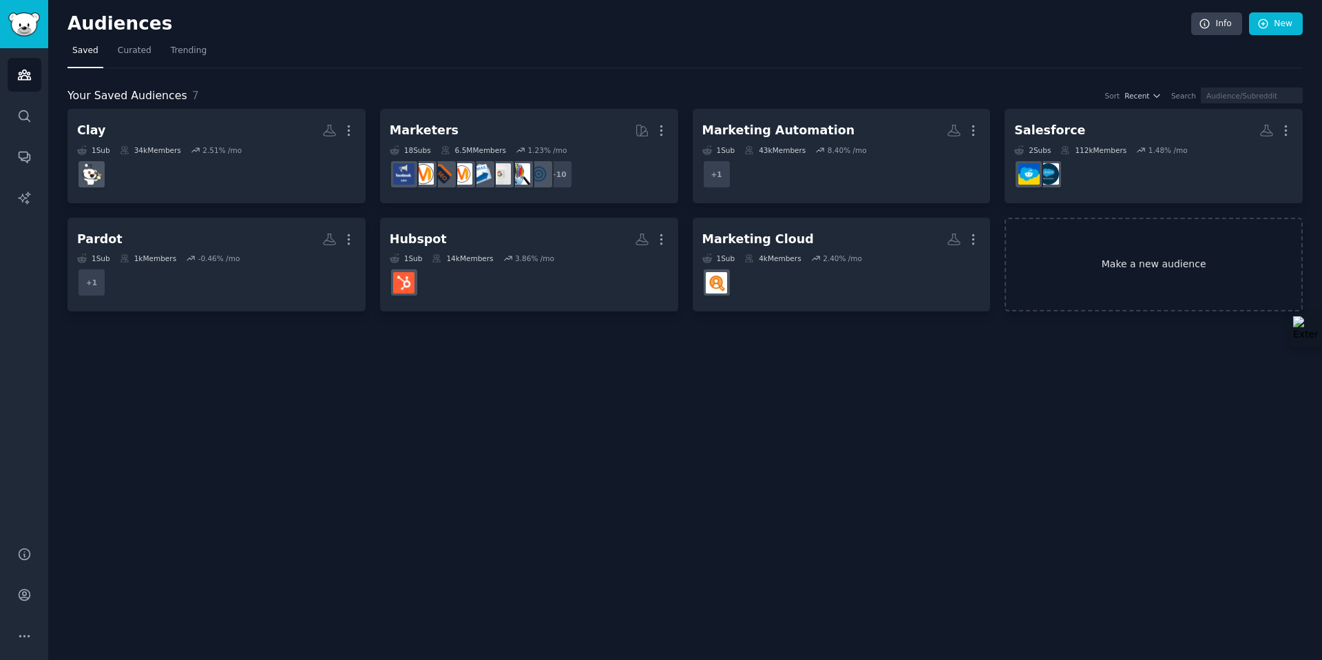
click at [1106, 235] on link "Make a new audience" at bounding box center [1154, 265] width 298 height 94
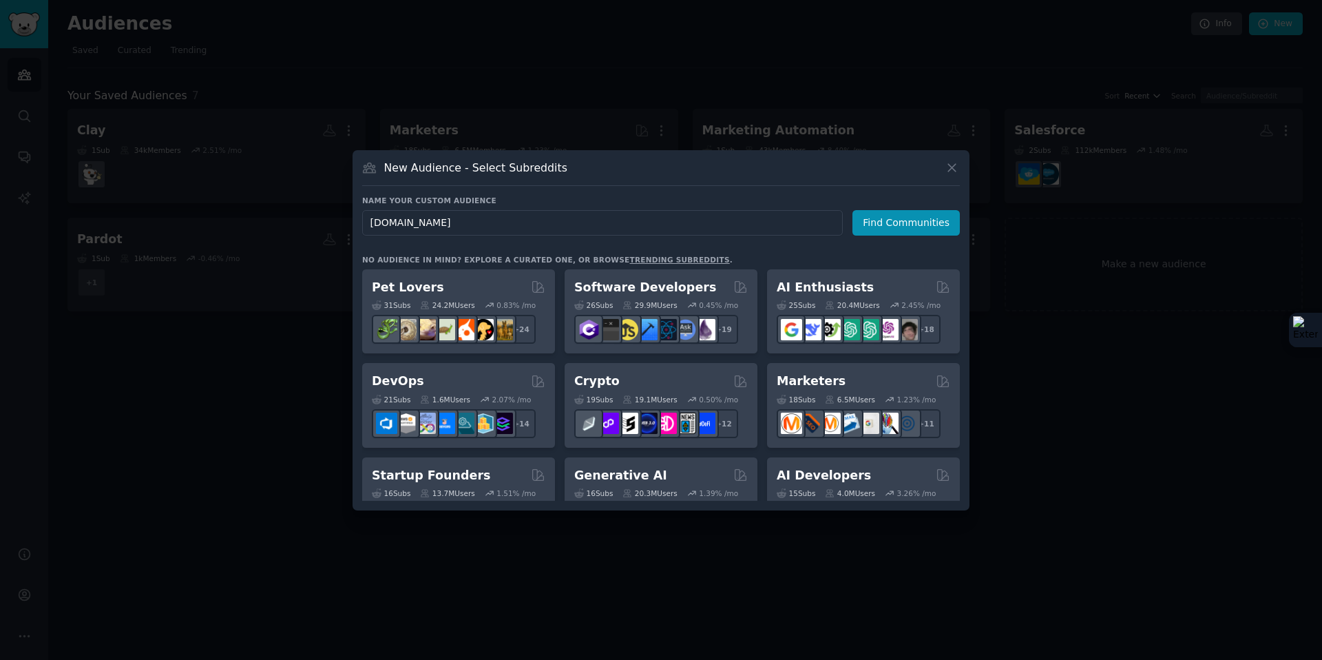
type input "[DOMAIN_NAME]"
click button "Find Communities" at bounding box center [906, 222] width 107 height 25
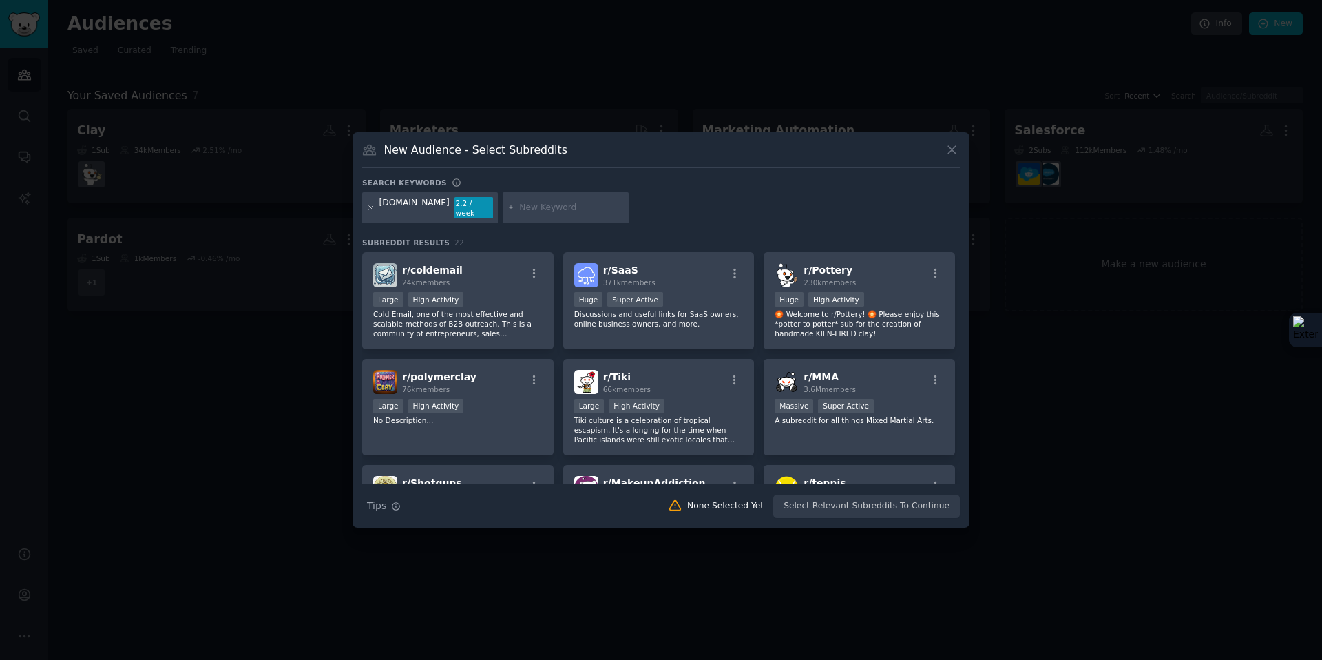
click at [373, 205] on icon at bounding box center [371, 208] width 8 height 8
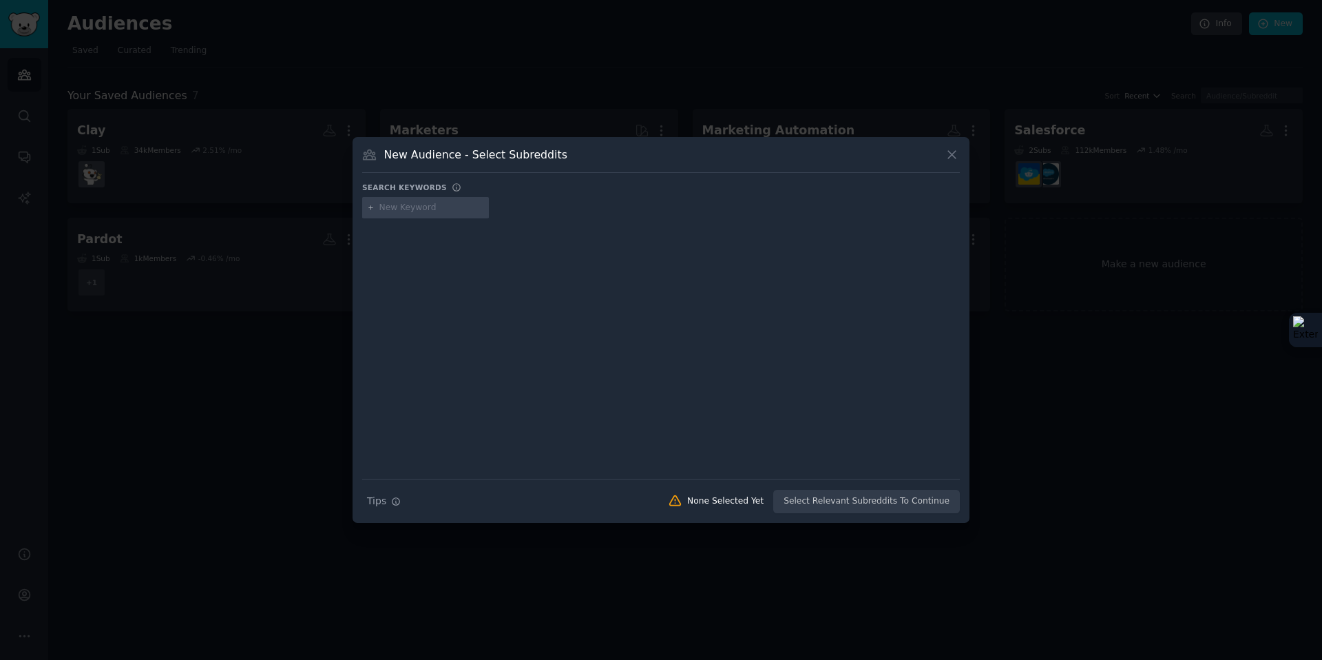
click at [416, 210] on input "text" at bounding box center [431, 208] width 105 height 12
type input "RevOps"
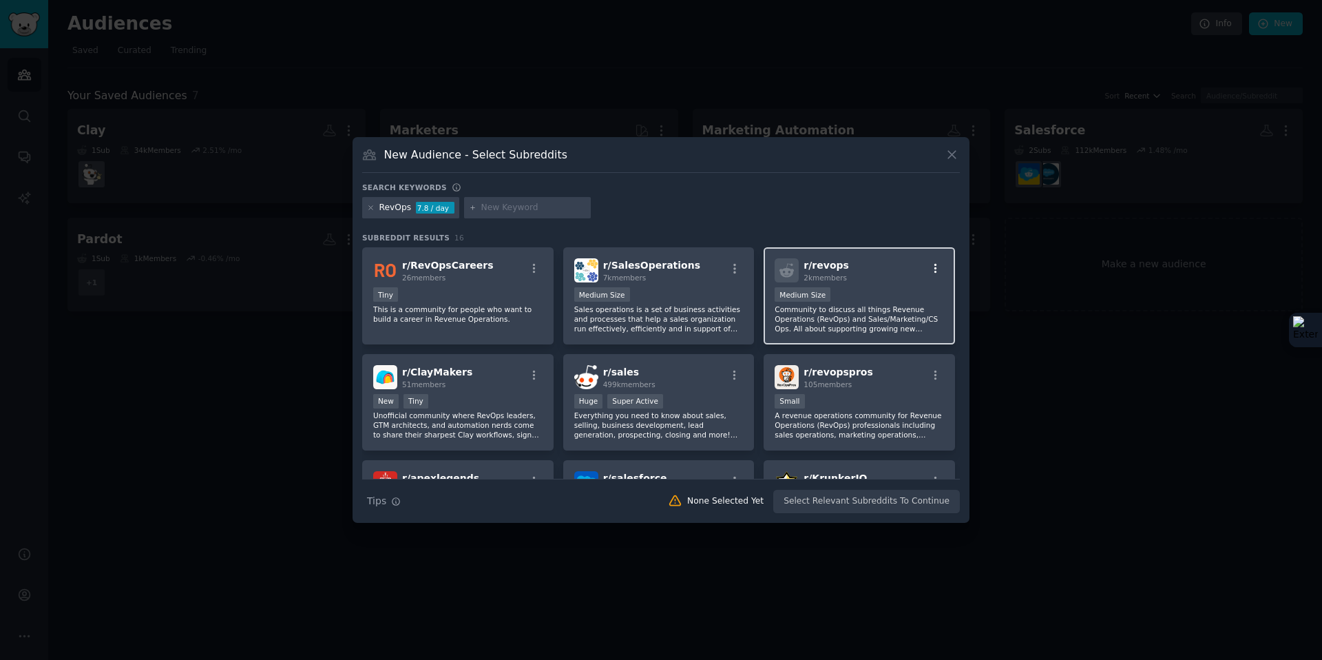
click at [934, 265] on icon "button" at bounding box center [936, 268] width 12 height 12
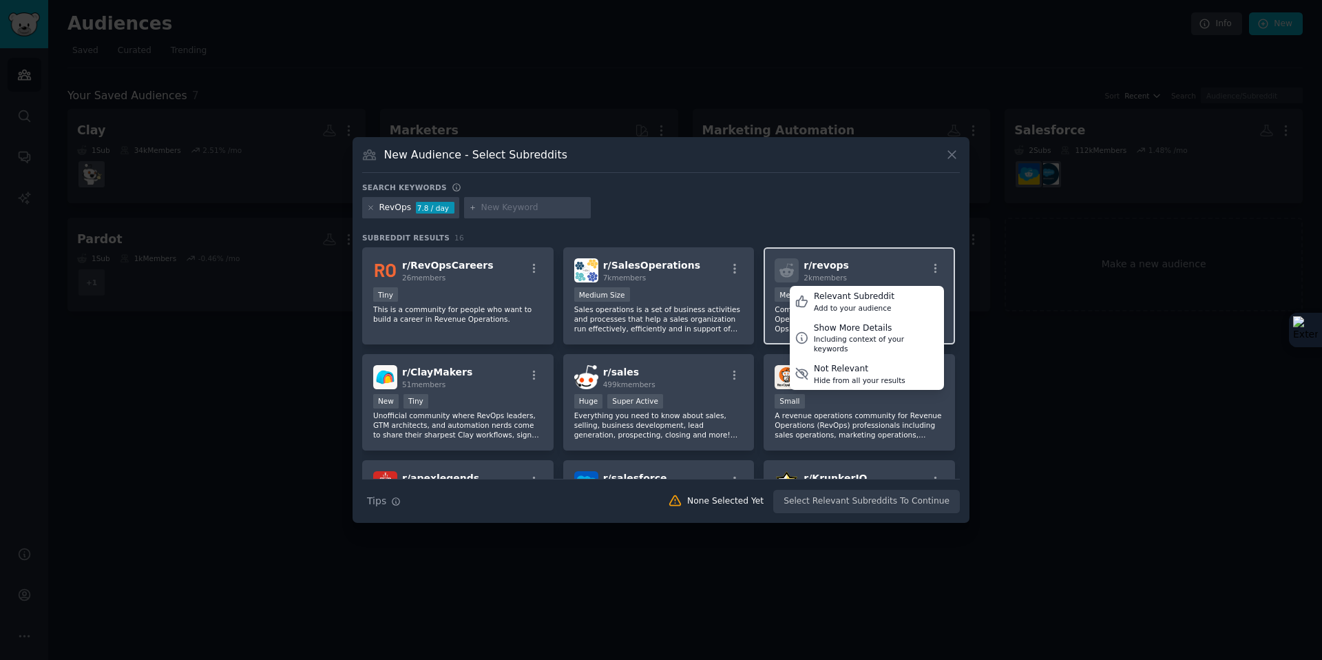
click at [899, 262] on div "r/ revops 2k members Relevant Subreddit Add to your audience Show More Details …" at bounding box center [859, 270] width 169 height 24
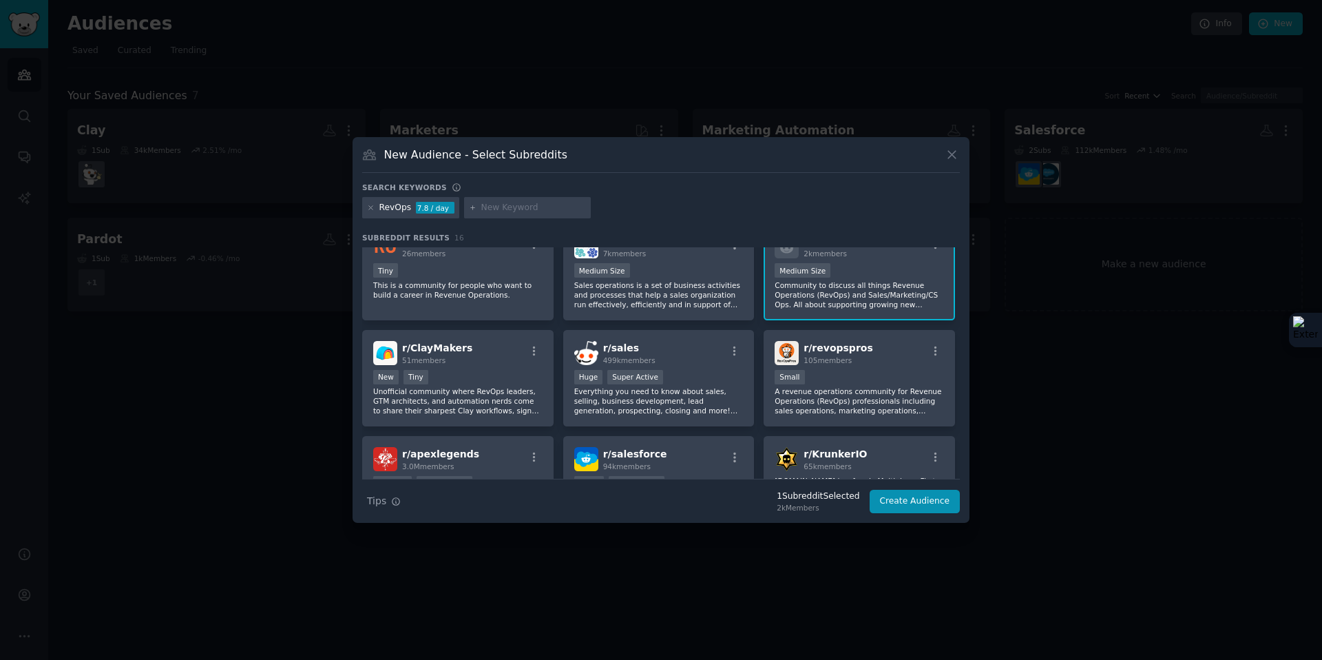
scroll to position [2, 0]
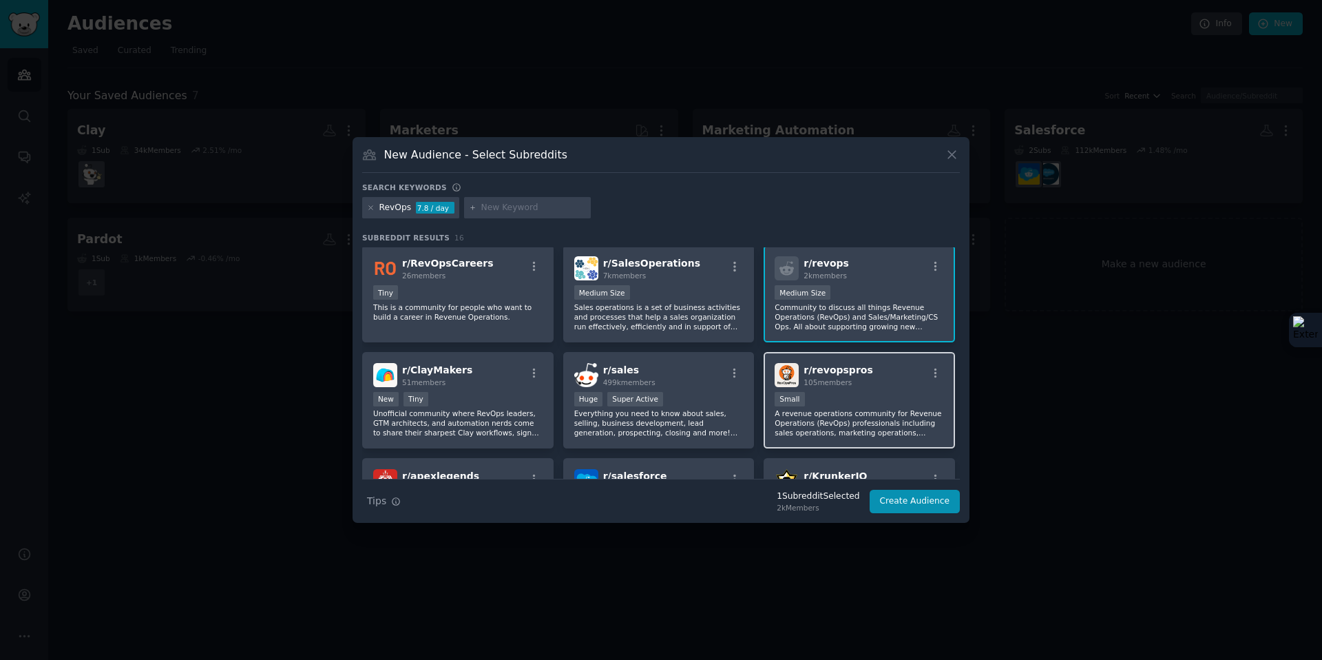
click at [900, 401] on div "Small" at bounding box center [859, 400] width 169 height 17
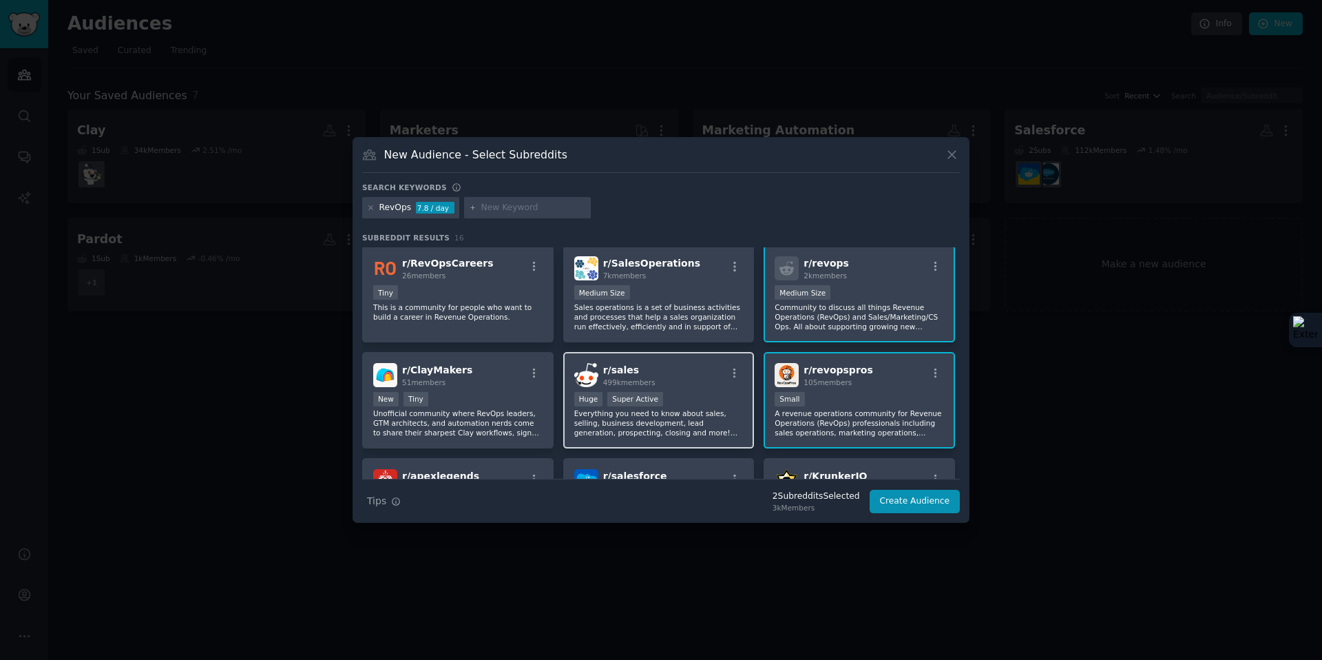
scroll to position [0, 0]
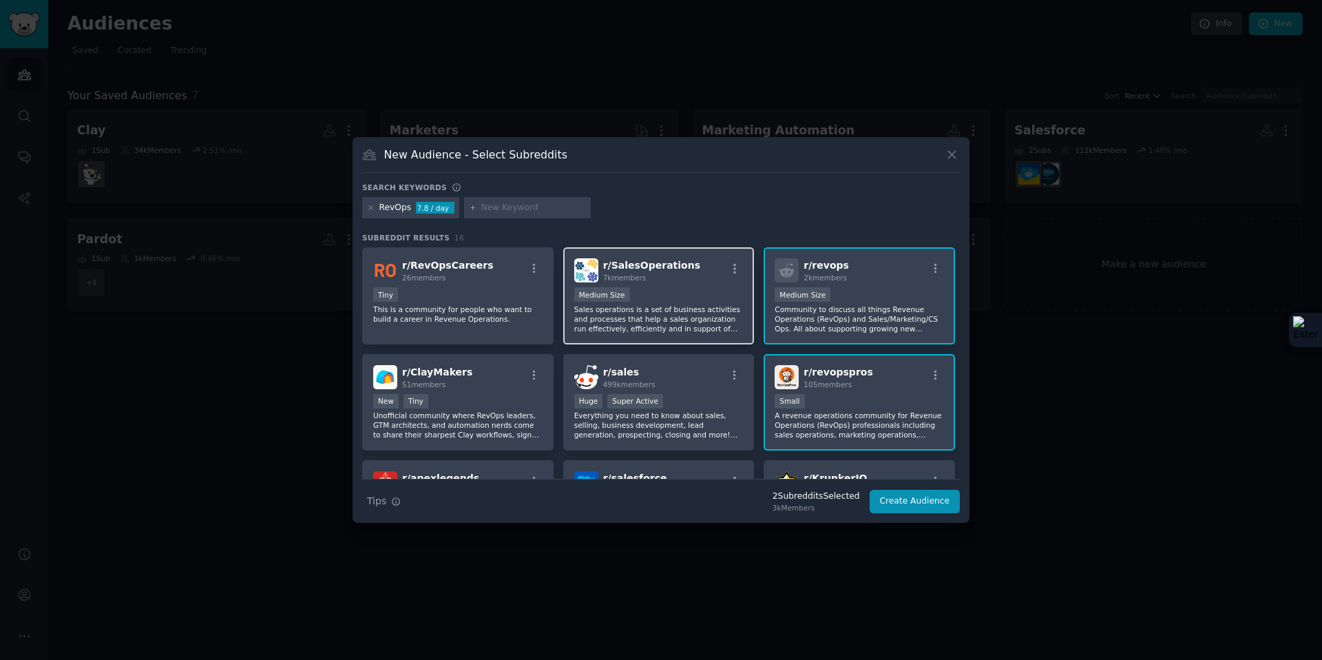
click at [691, 313] on p "Sales operations is a set of business activities and processes that help a sale…" at bounding box center [658, 318] width 169 height 29
click at [499, 213] on input "text" at bounding box center [533, 208] width 105 height 12
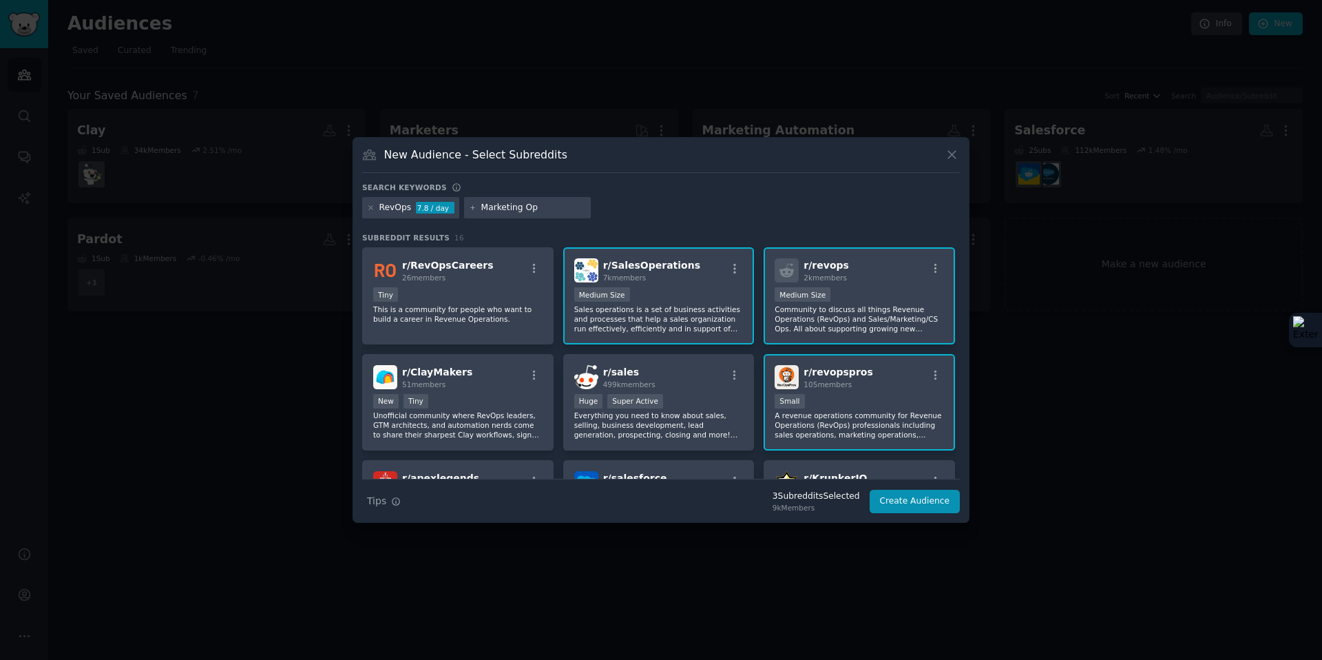
type input "Marketing Ops"
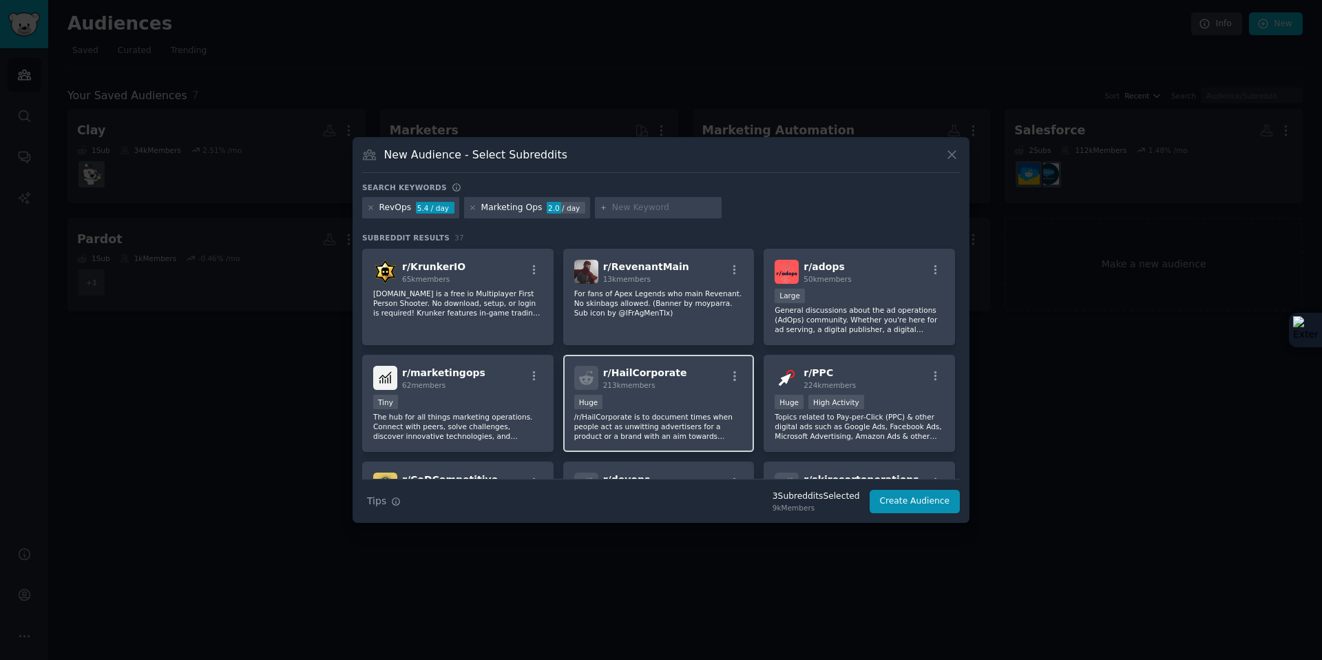
scroll to position [357, 0]
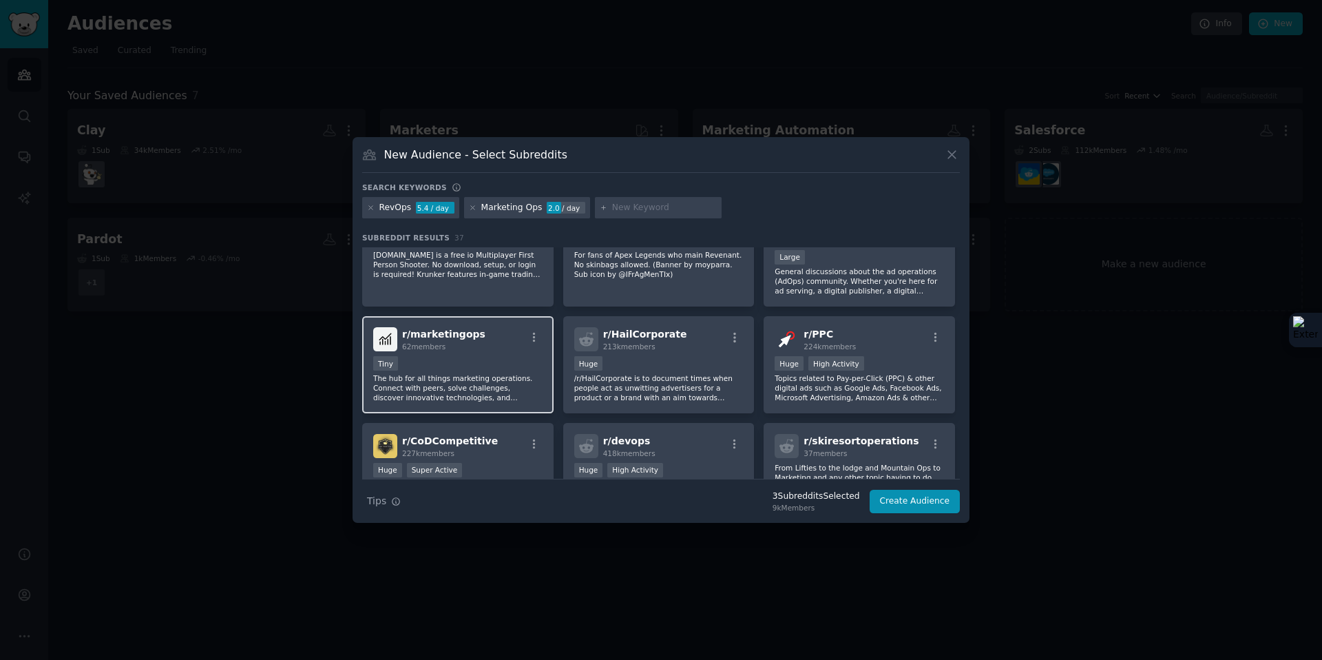
click at [489, 359] on div "Tiny" at bounding box center [457, 364] width 169 height 17
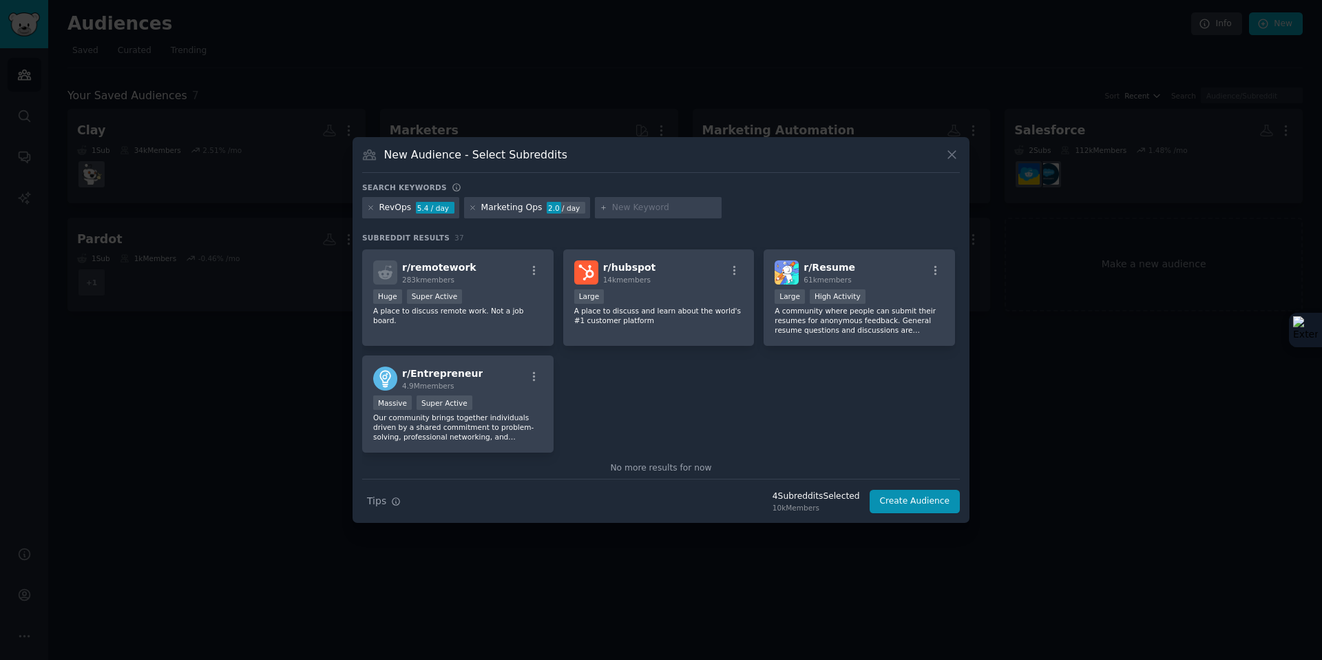
scroll to position [1163, 0]
click at [903, 493] on button "Create Audience" at bounding box center [915, 501] width 91 height 23
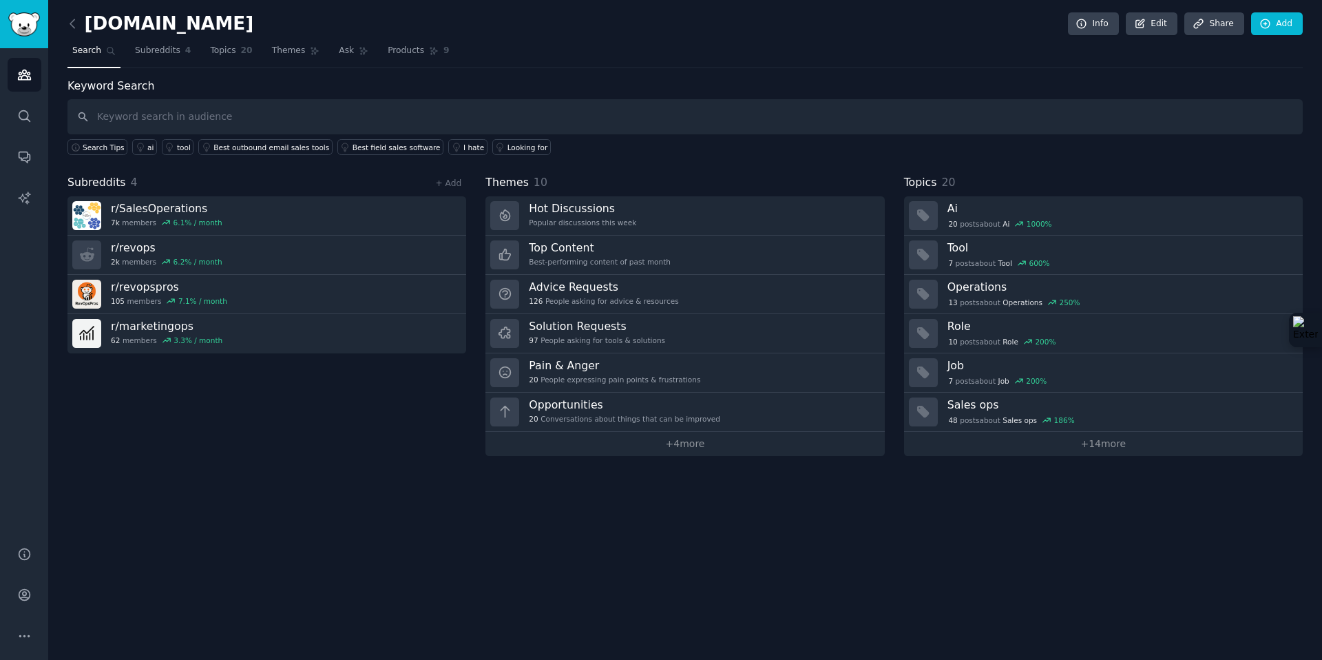
click at [149, 27] on h2 "[DOMAIN_NAME]" at bounding box center [160, 24] width 186 height 22
click at [144, 30] on h2 "[DOMAIN_NAME]" at bounding box center [160, 24] width 186 height 22
click at [1158, 23] on link "Edit" at bounding box center [1152, 23] width 52 height 23
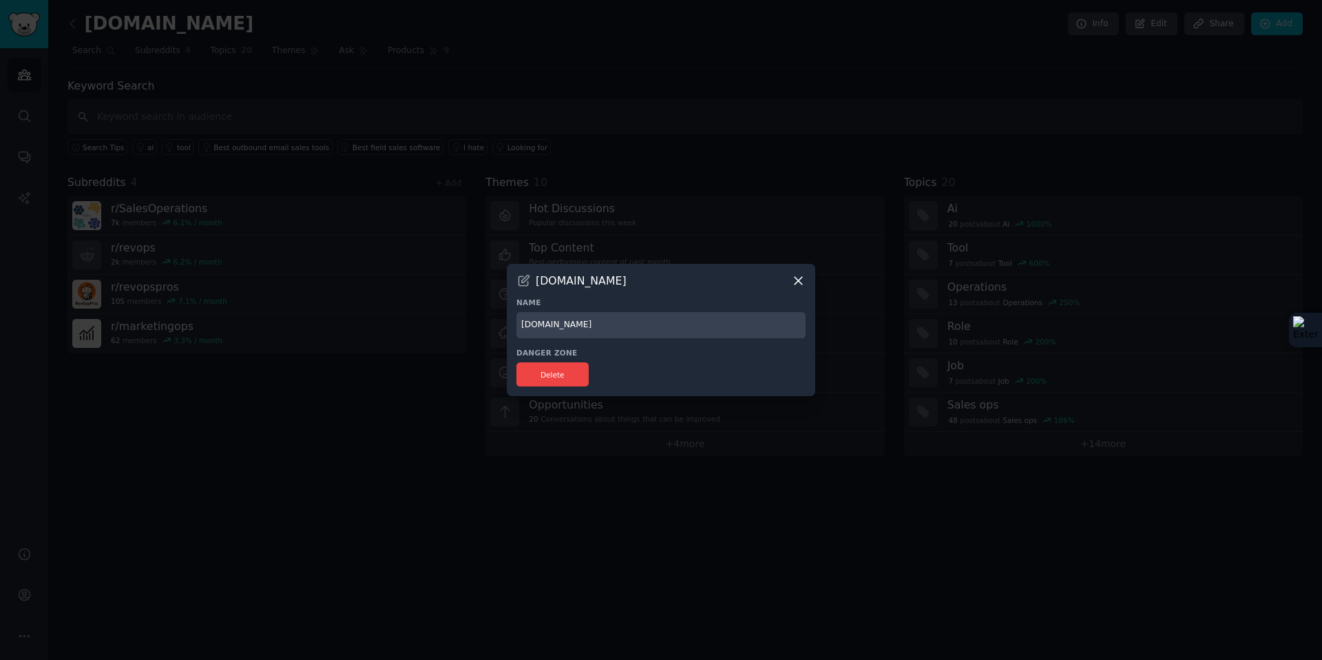
click at [591, 326] on input "[DOMAIN_NAME]" at bounding box center [660, 325] width 289 height 27
type input "RevOps"
click at [630, 363] on div "Delete" at bounding box center [660, 374] width 289 height 24
click at [655, 320] on input "RevOps" at bounding box center [660, 325] width 289 height 27
click at [802, 279] on icon at bounding box center [798, 280] width 14 height 14
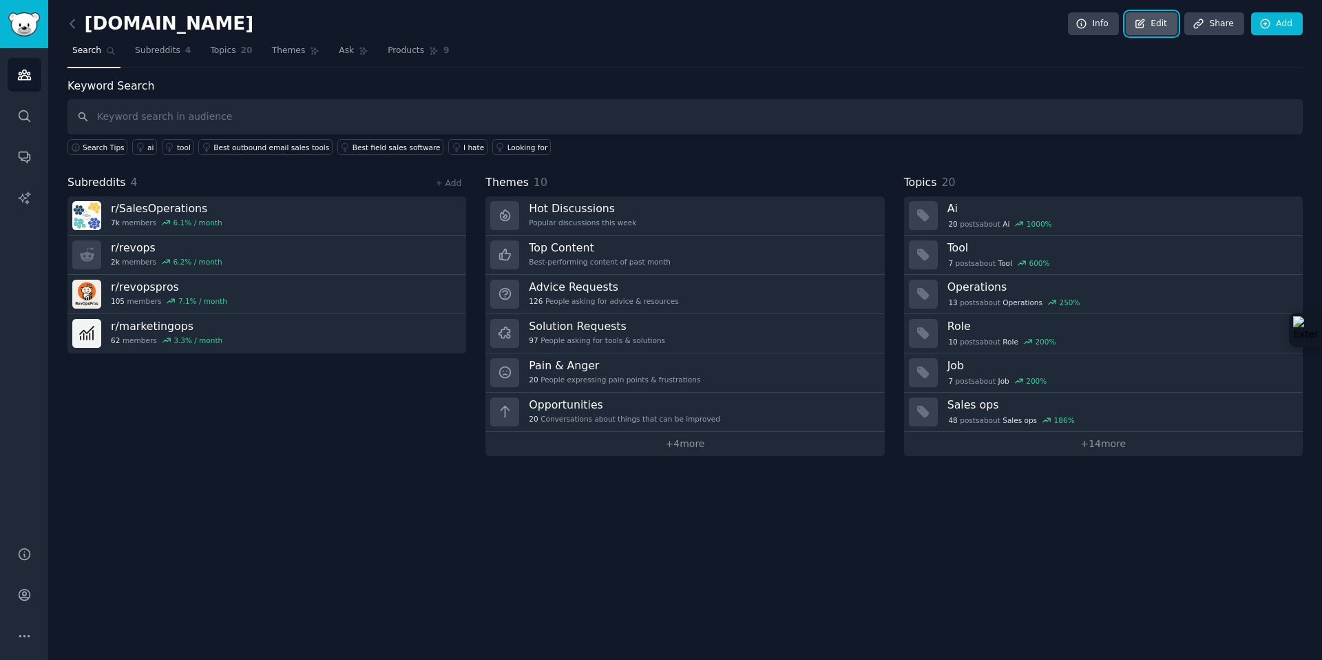
click at [1160, 32] on link "Edit" at bounding box center [1152, 23] width 52 height 23
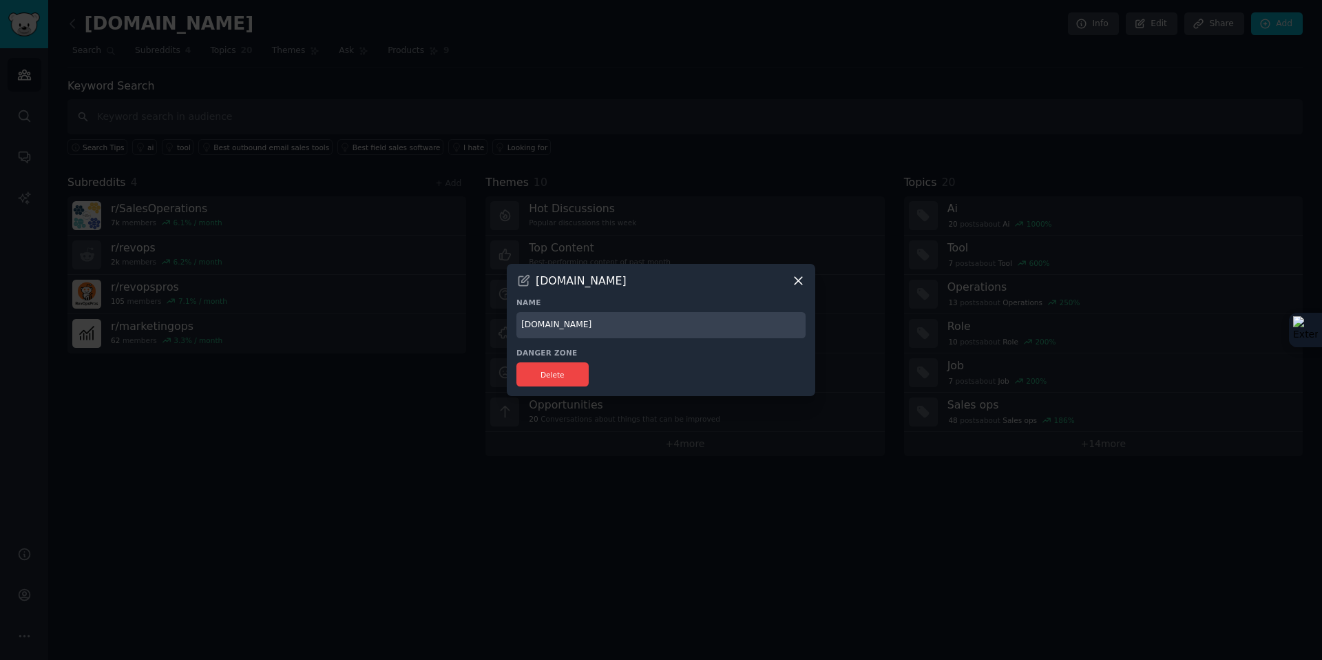
click at [619, 328] on input "[DOMAIN_NAME]" at bounding box center [660, 325] width 289 height 27
type input "RevOps"
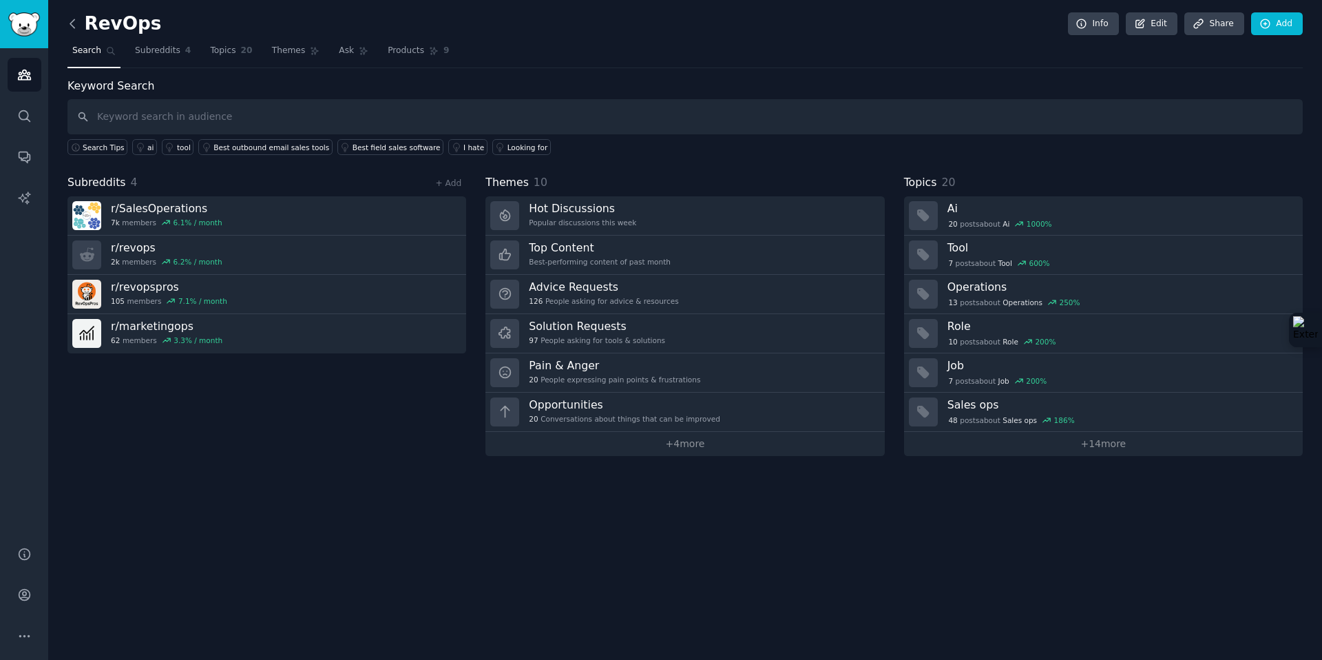
click at [74, 17] on icon at bounding box center [72, 24] width 14 height 14
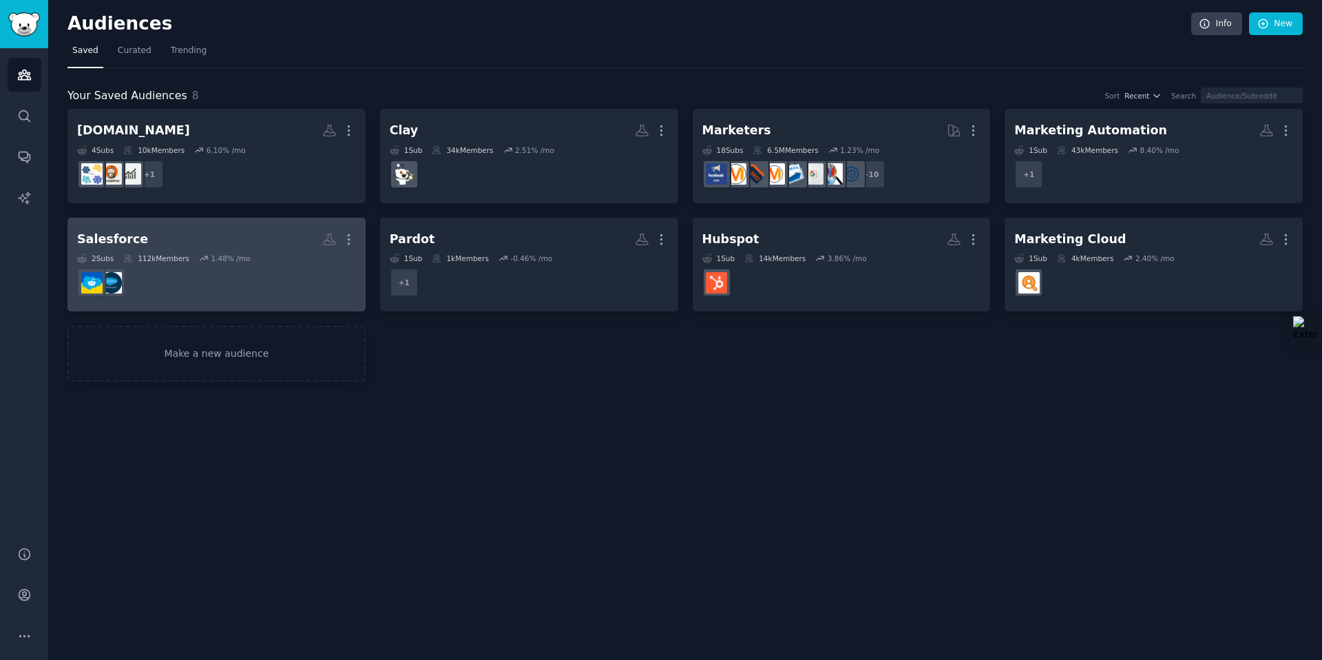
click at [238, 280] on dd at bounding box center [216, 282] width 279 height 39
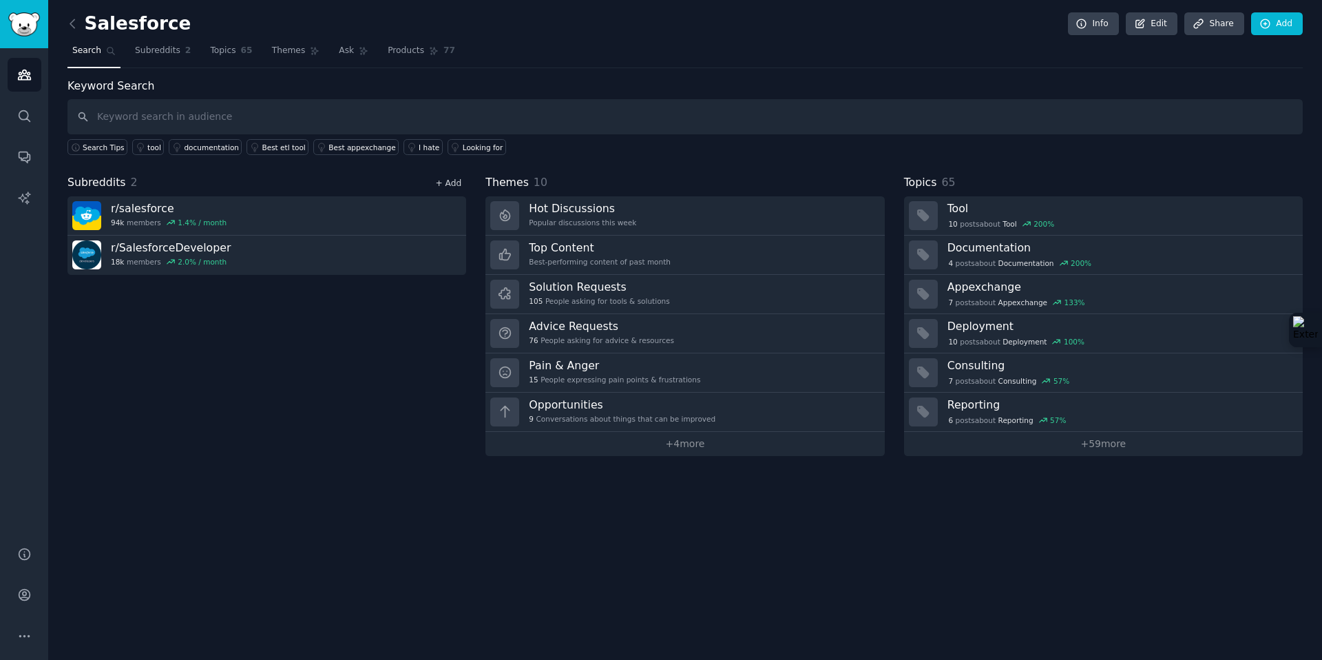
click at [439, 180] on link "+ Add" at bounding box center [448, 183] width 26 height 10
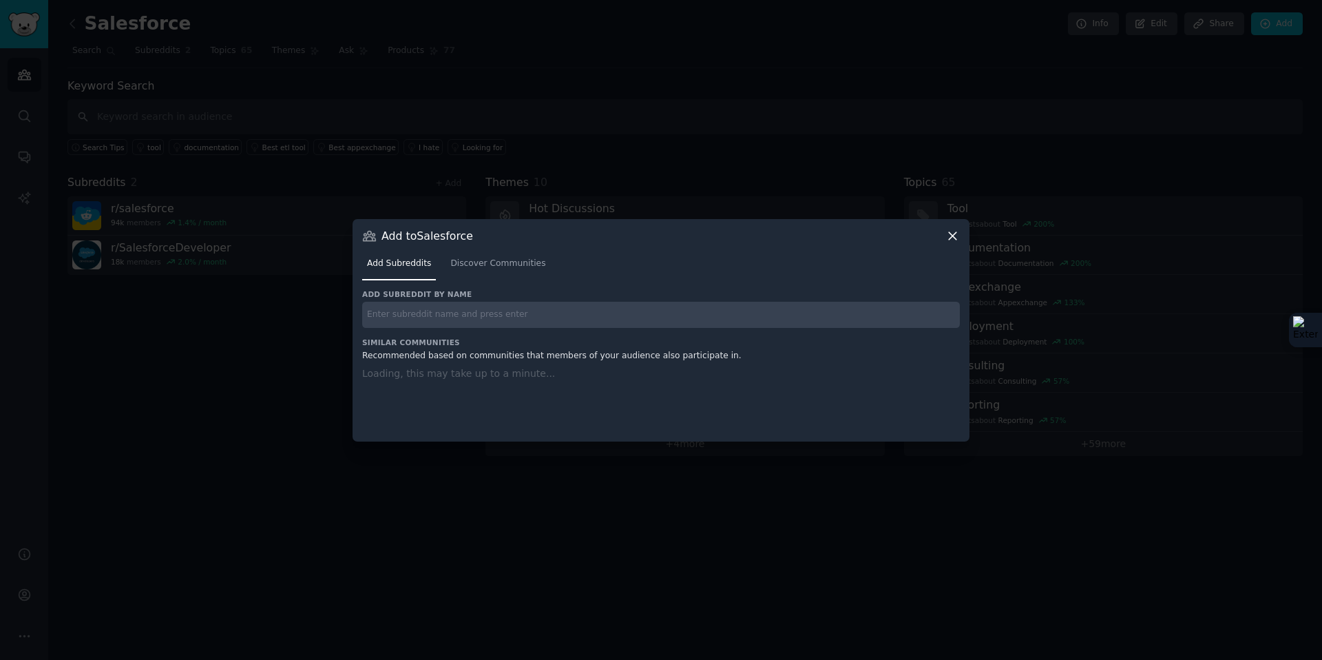
click at [452, 310] on input "text" at bounding box center [661, 315] width 598 height 27
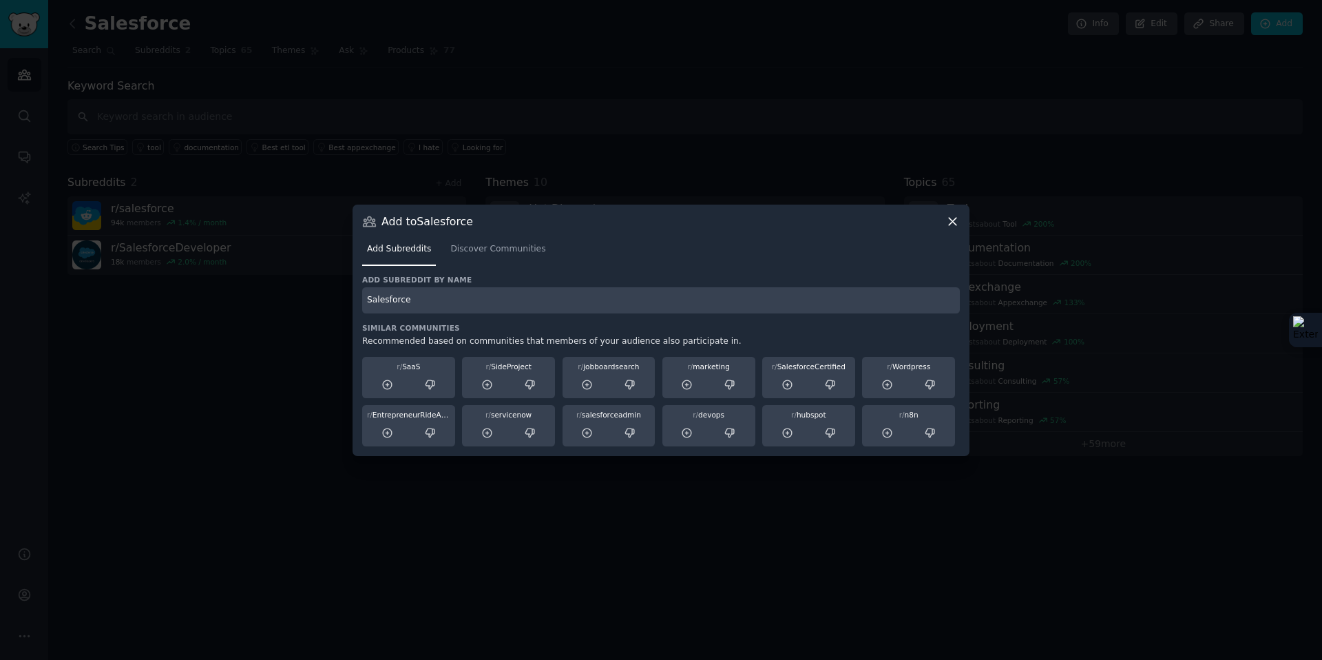
type input "Salesforce"
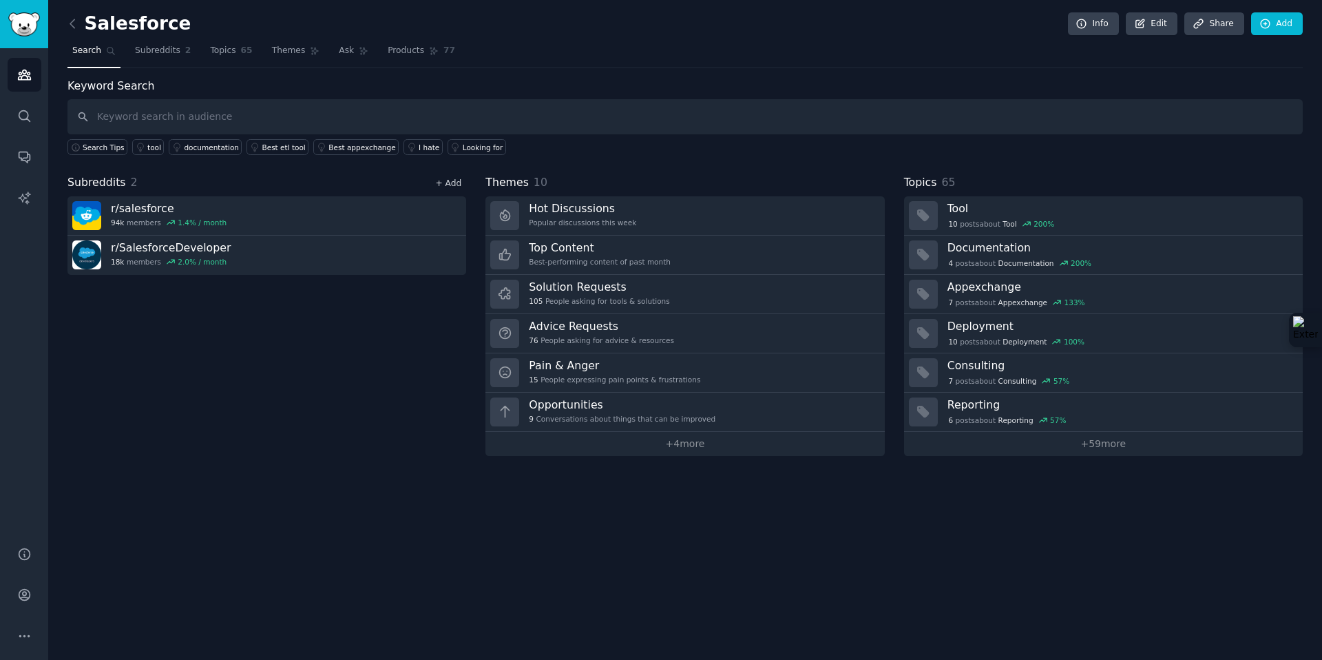
click at [441, 183] on link "+ Add" at bounding box center [448, 183] width 26 height 10
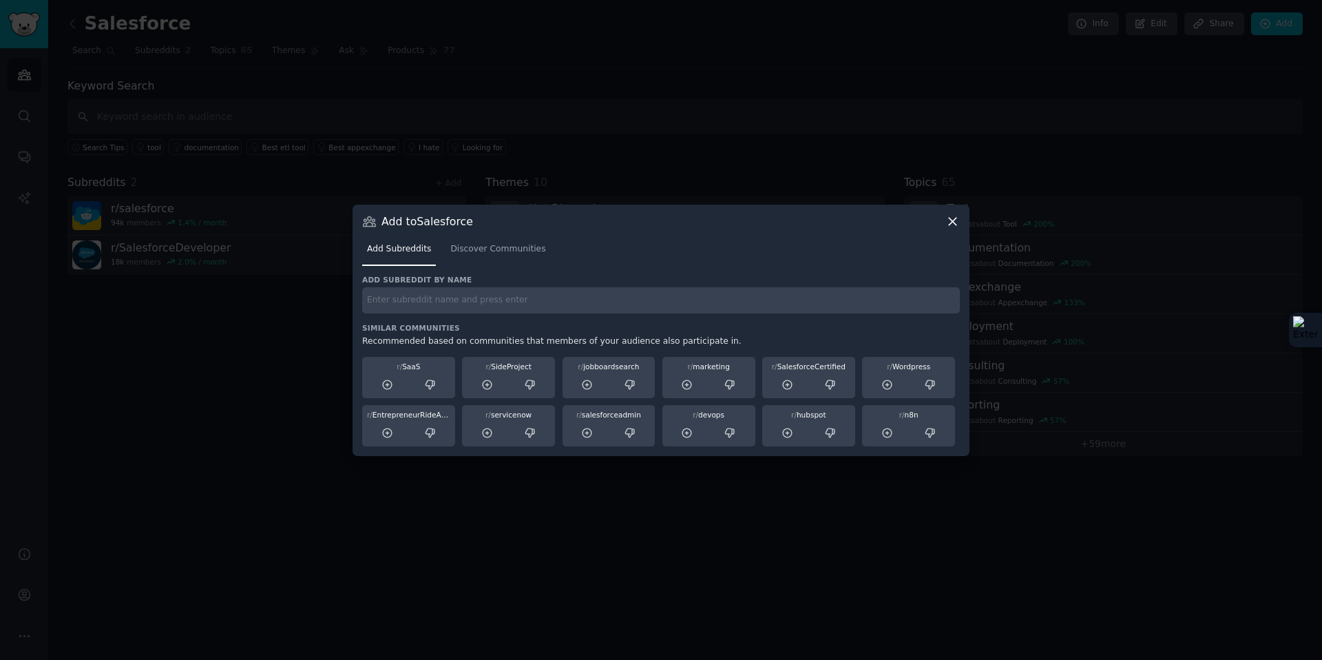
click at [510, 309] on input "text" at bounding box center [661, 300] width 598 height 27
type input "Salesforce"
click at [476, 247] on span "Discover Communities" at bounding box center [497, 249] width 95 height 12
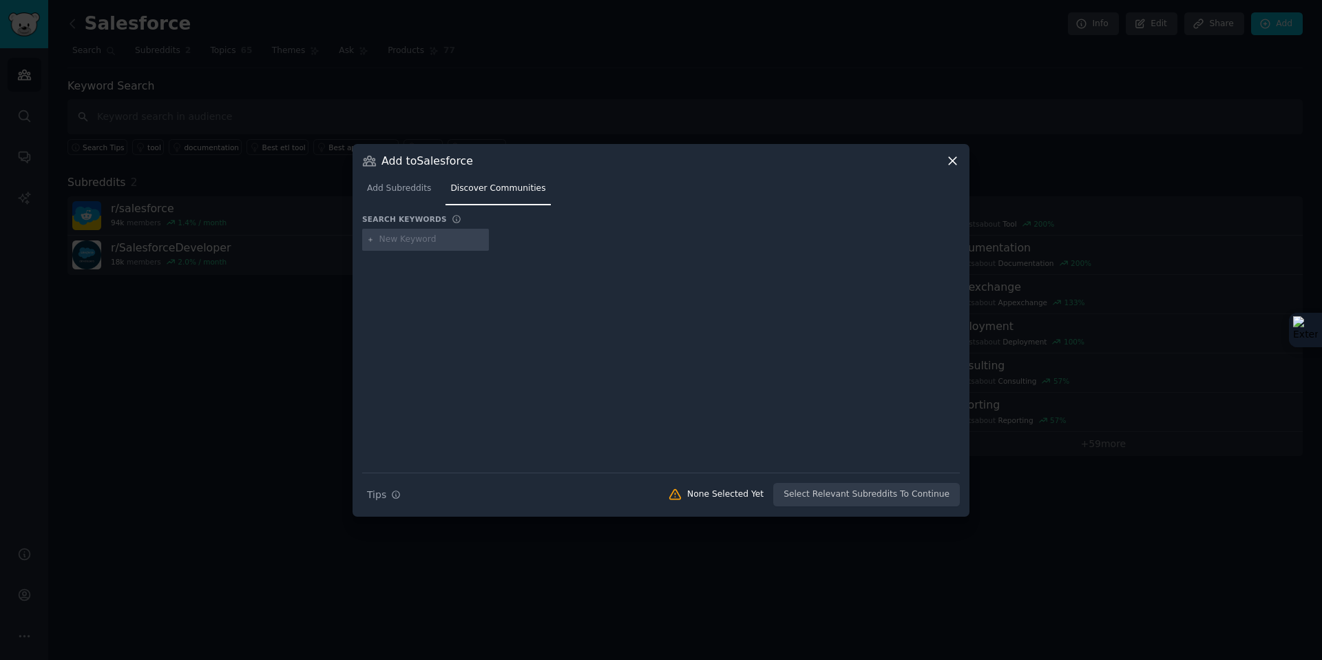
type input "Salesforce"
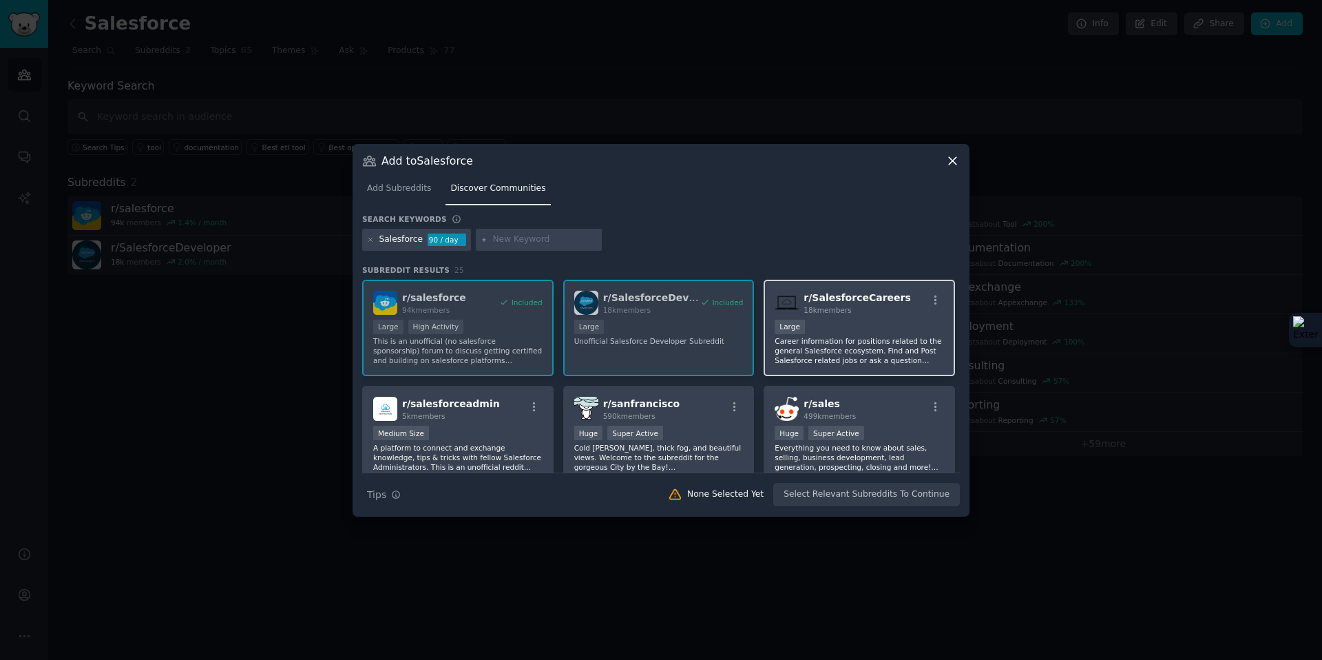
click at [910, 304] on div "r/ SalesforceCareers 18k members" at bounding box center [859, 303] width 169 height 24
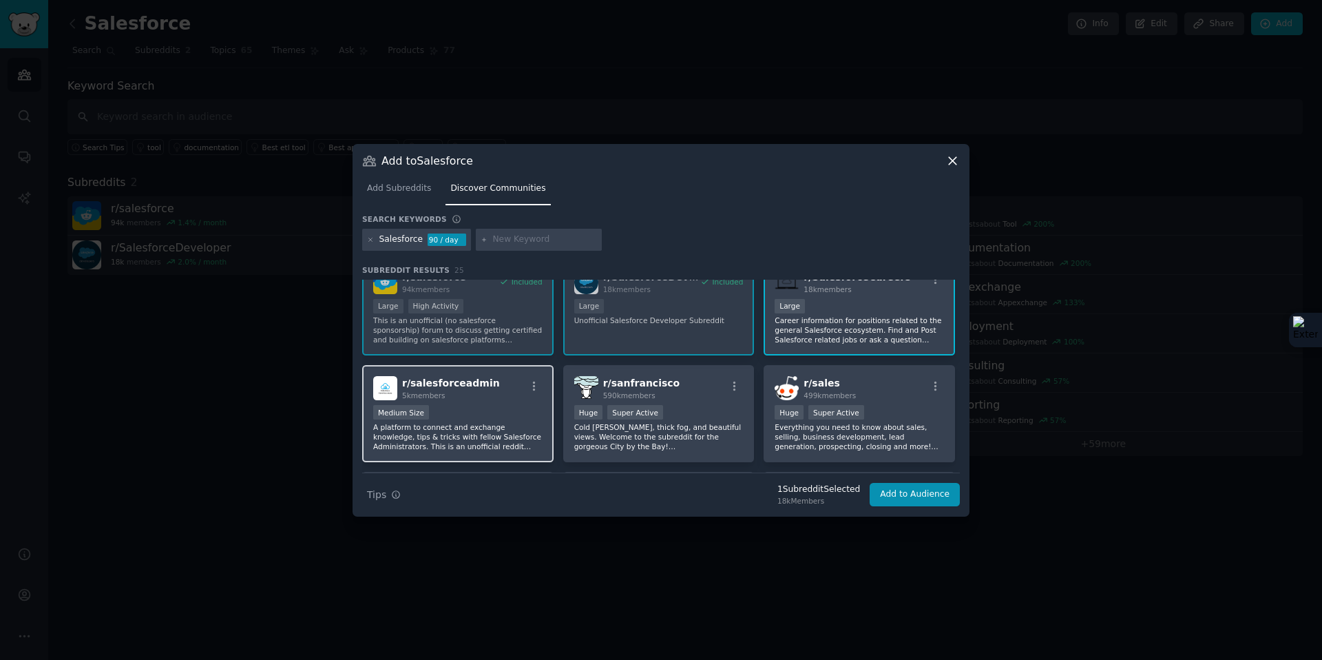
click at [485, 401] on div "r/ salesforceadmin 5k members Medium Size A platform to connect and exchange kn…" at bounding box center [457, 413] width 191 height 97
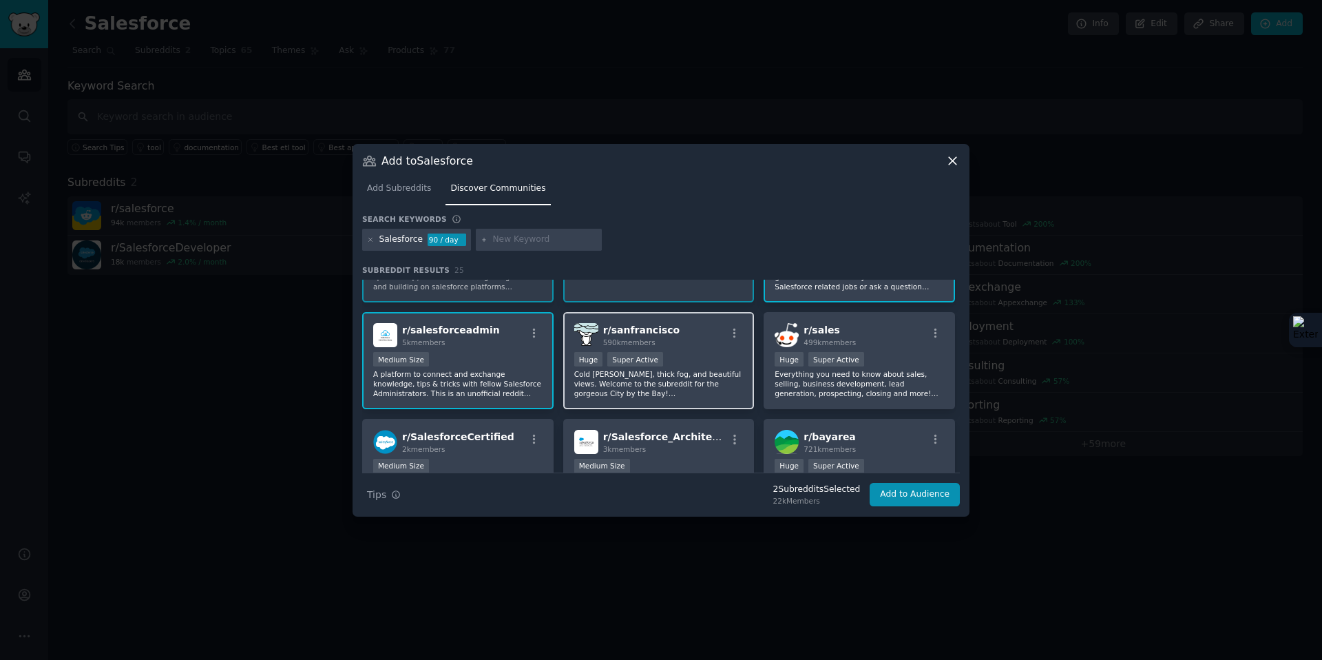
scroll to position [143, 0]
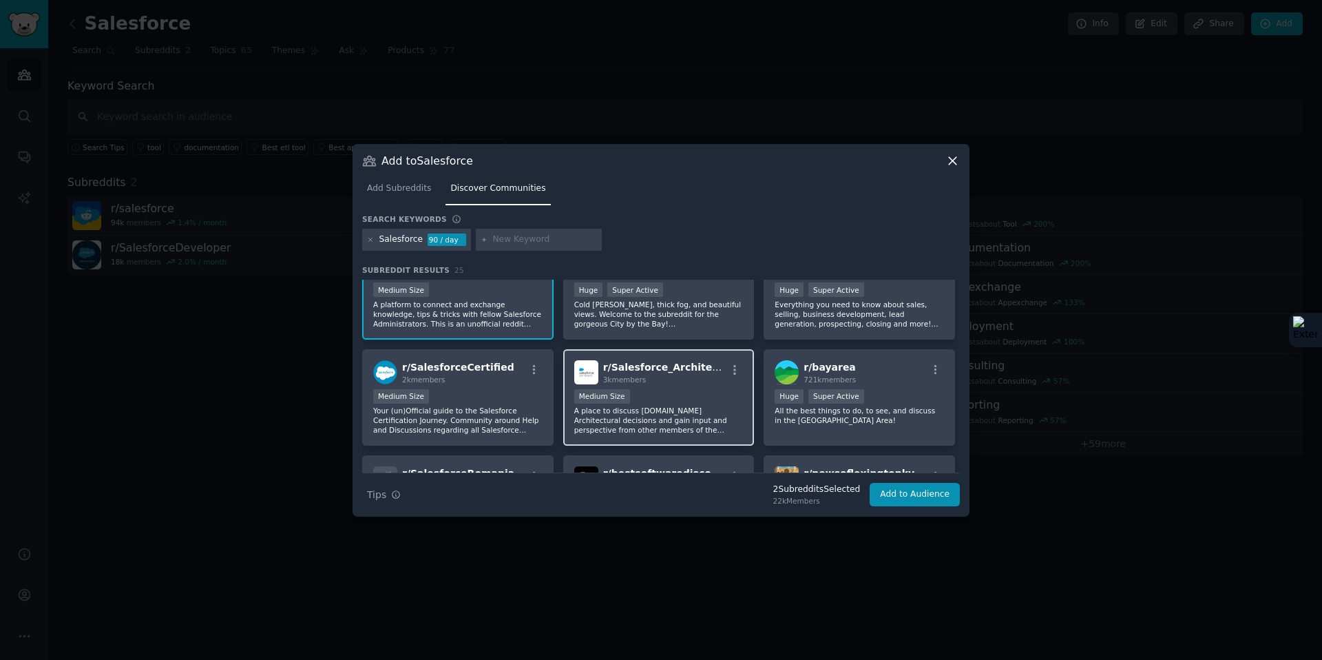
click at [686, 411] on p "A place to discuss [DOMAIN_NAME] Architectural decisions and gain input and per…" at bounding box center [658, 420] width 169 height 29
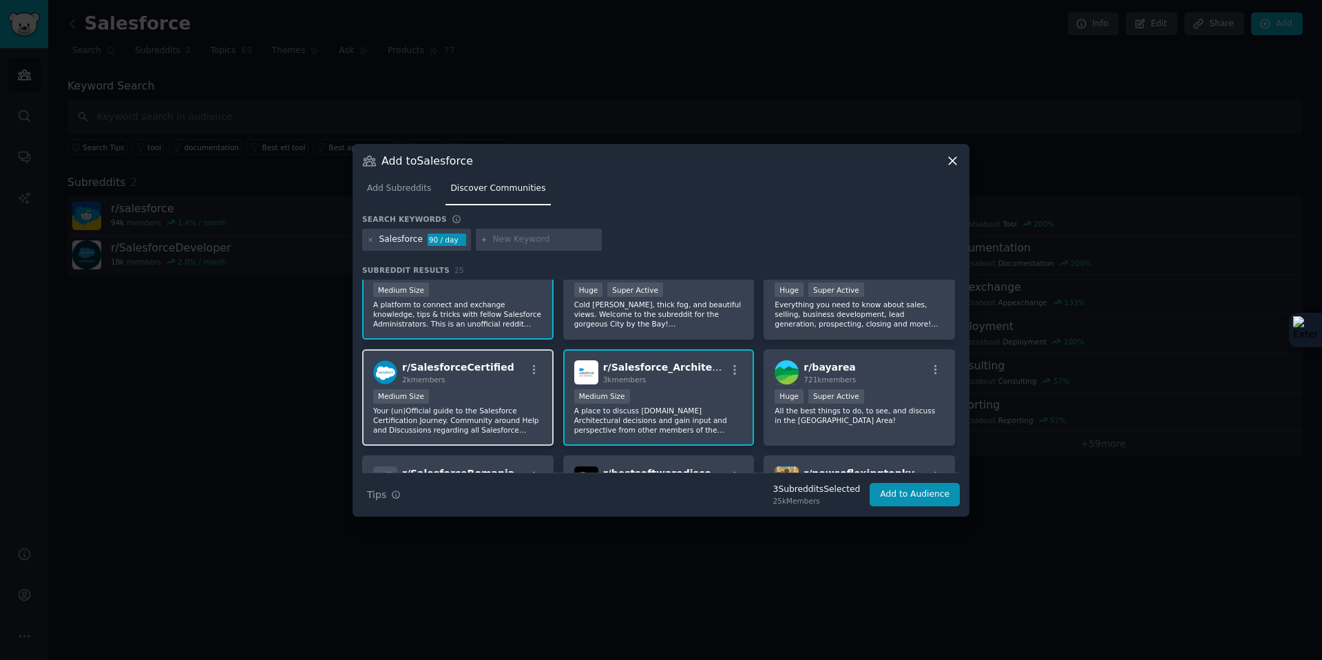
click at [510, 412] on p "Your (un)Official guide to the Salesforce Certification Journey. Community arou…" at bounding box center [457, 420] width 169 height 29
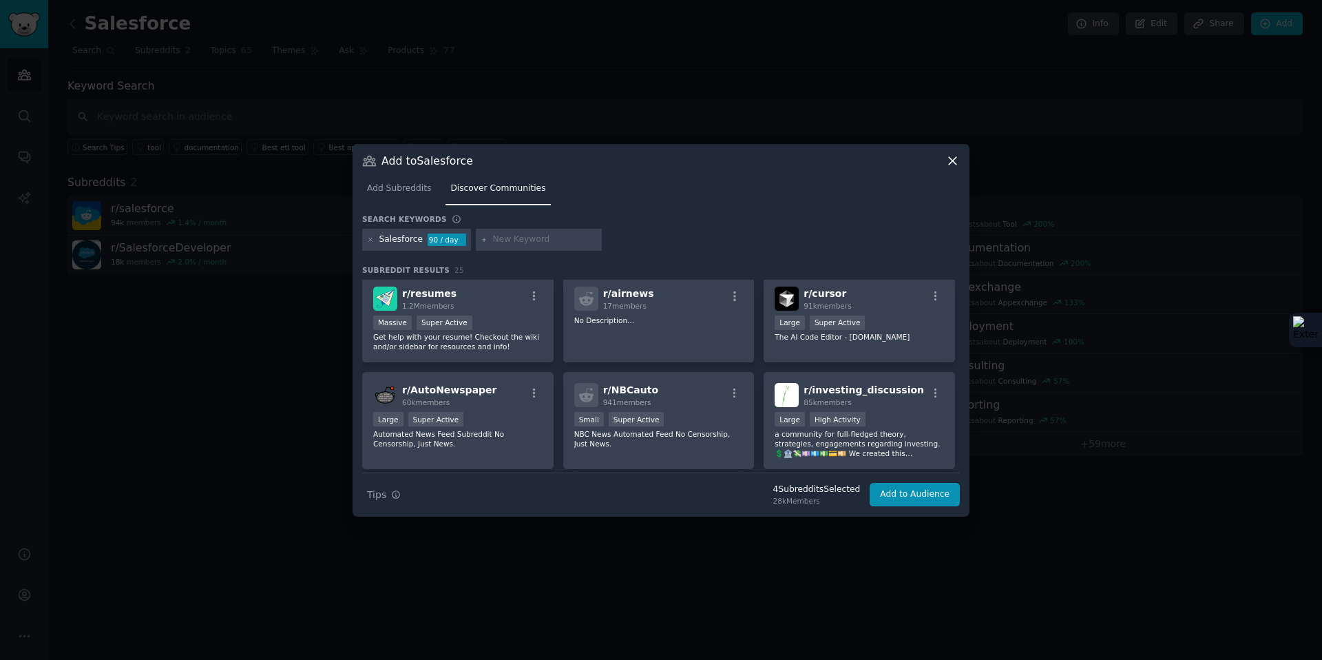
scroll to position [769, 0]
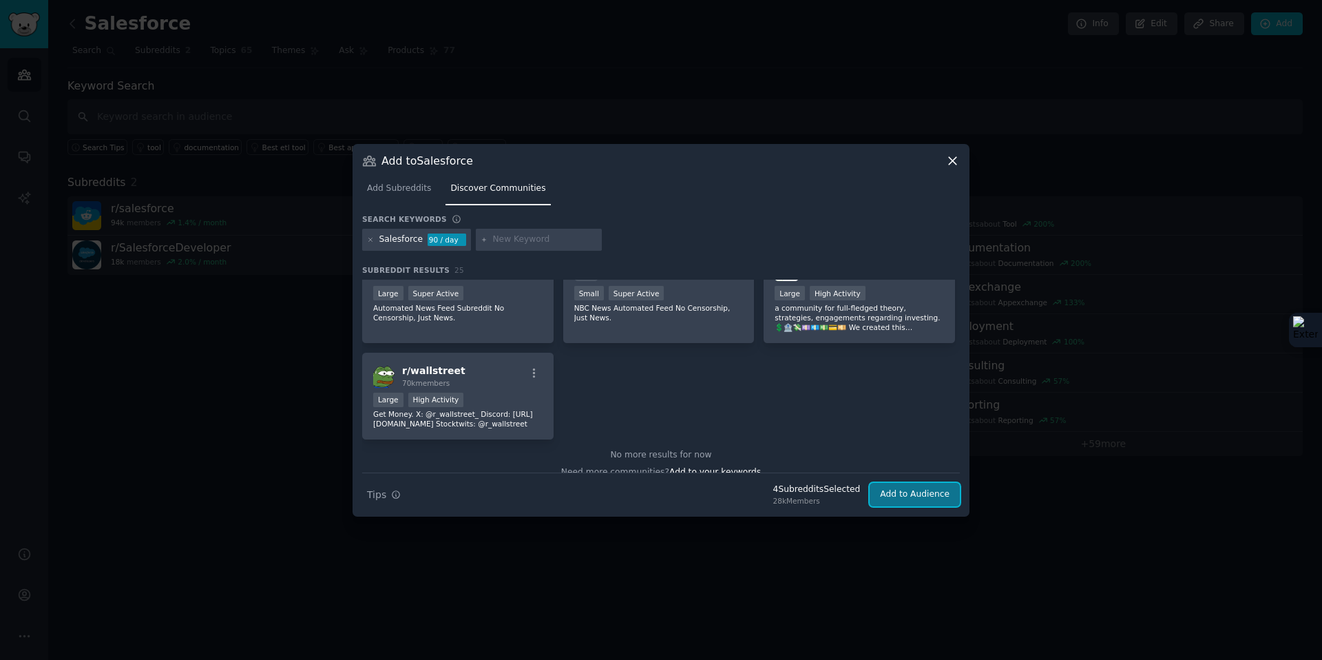
click at [920, 492] on button "Add to Audience" at bounding box center [915, 494] width 90 height 23
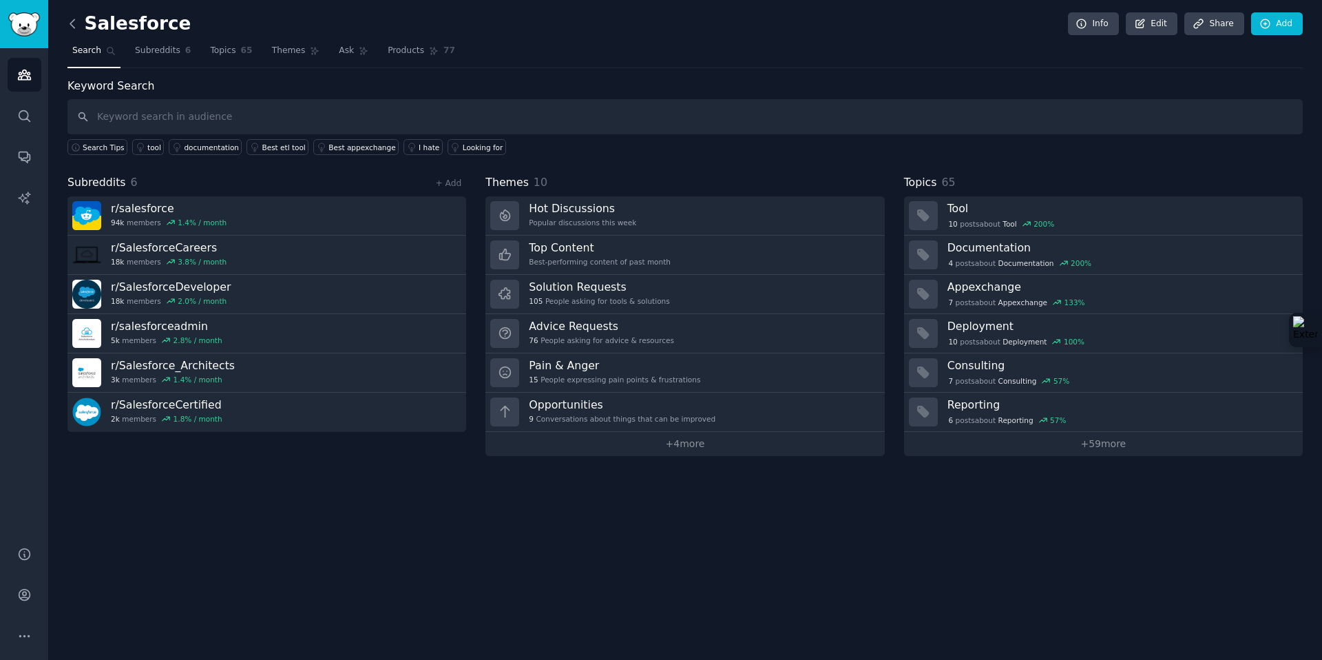
click at [72, 17] on icon at bounding box center [72, 24] width 14 height 14
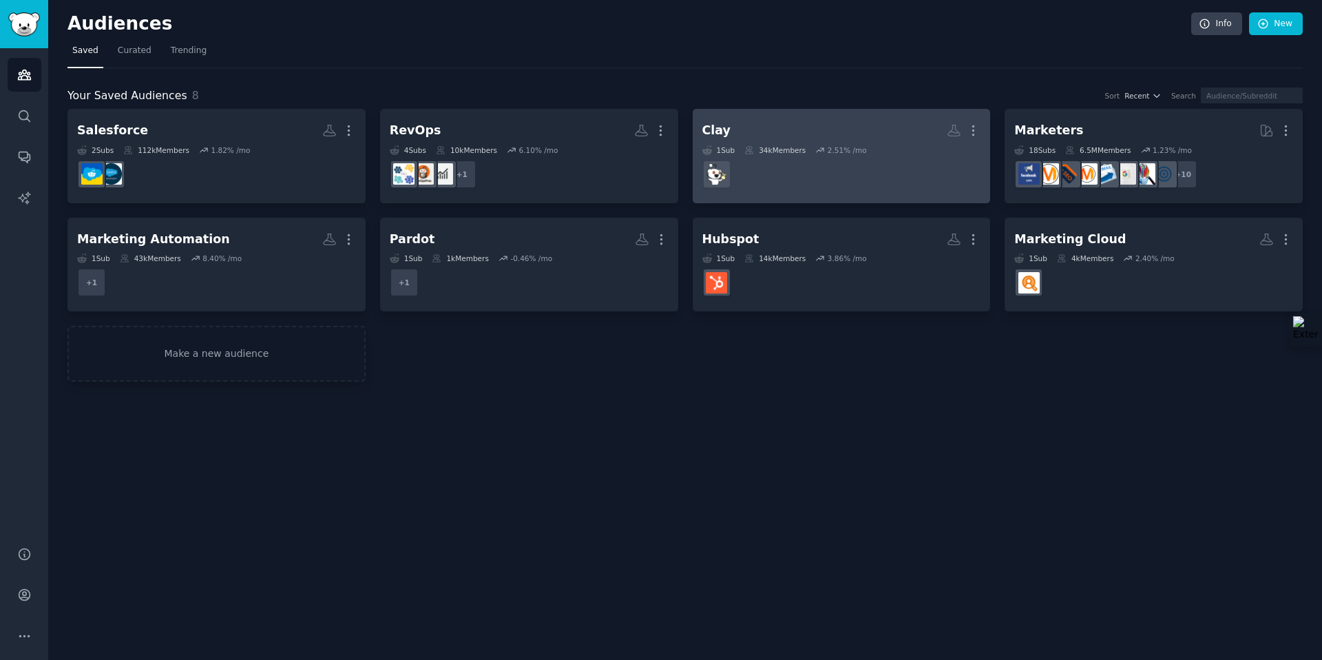
click at [858, 146] on div "2.51 % /mo" at bounding box center [847, 150] width 39 height 10
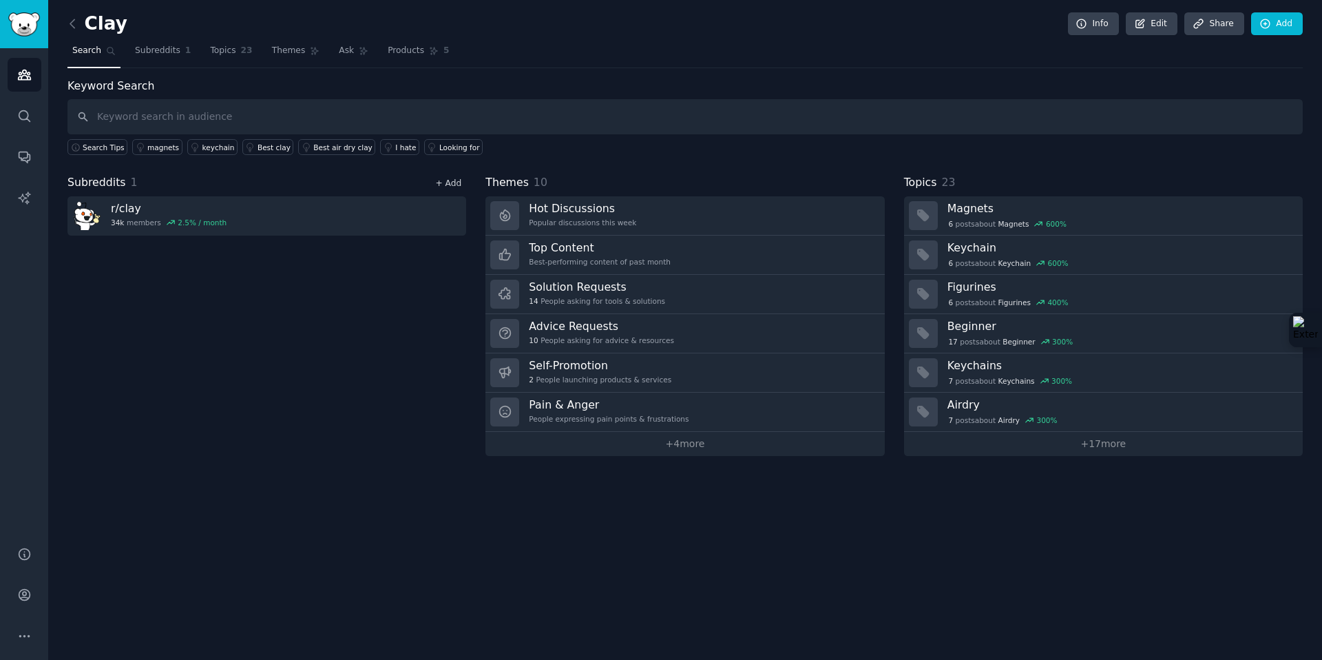
click at [448, 188] on link "+ Add" at bounding box center [448, 183] width 26 height 10
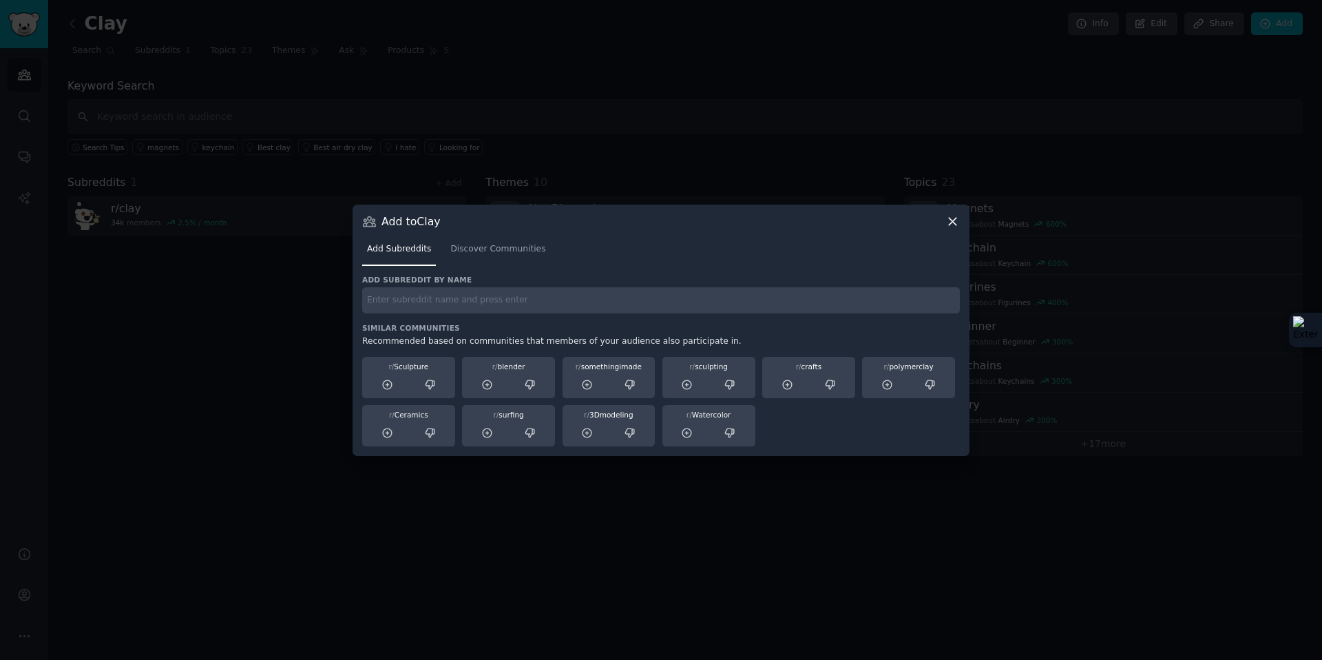
click at [481, 282] on h3 "Add subreddit by name" at bounding box center [661, 280] width 598 height 10
click at [483, 258] on link "Discover Communities" at bounding box center [498, 252] width 105 height 28
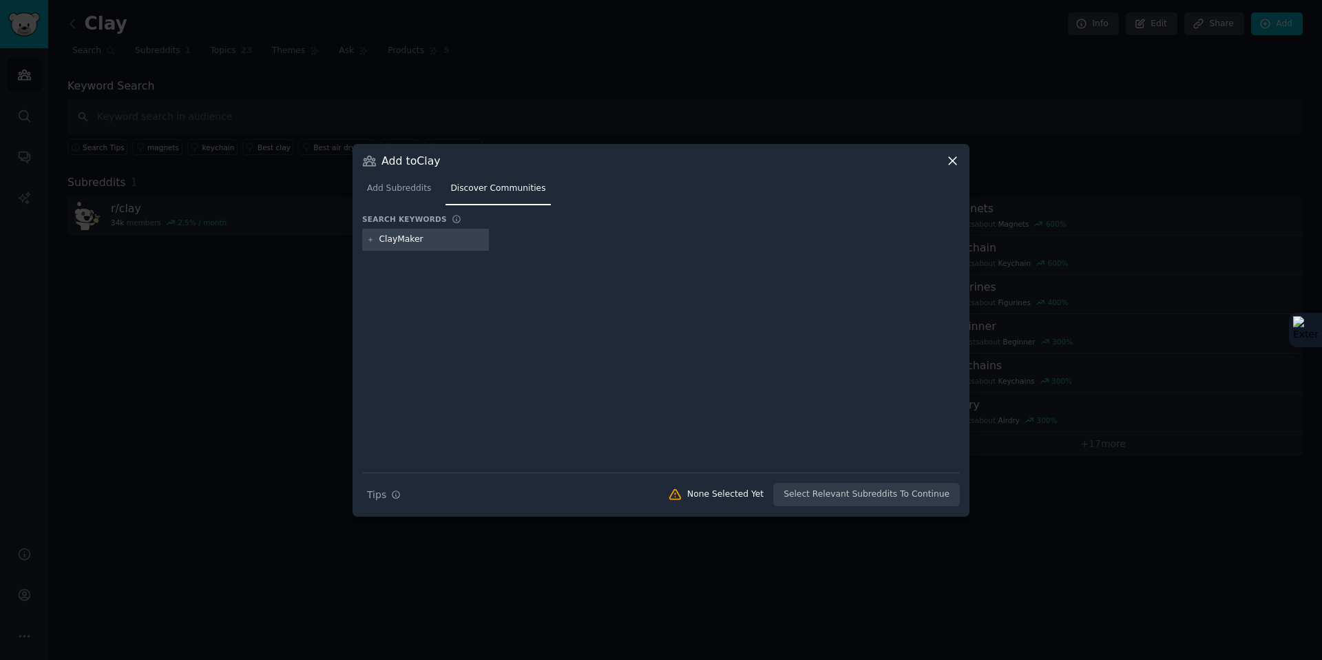
type input "ClayMakers"
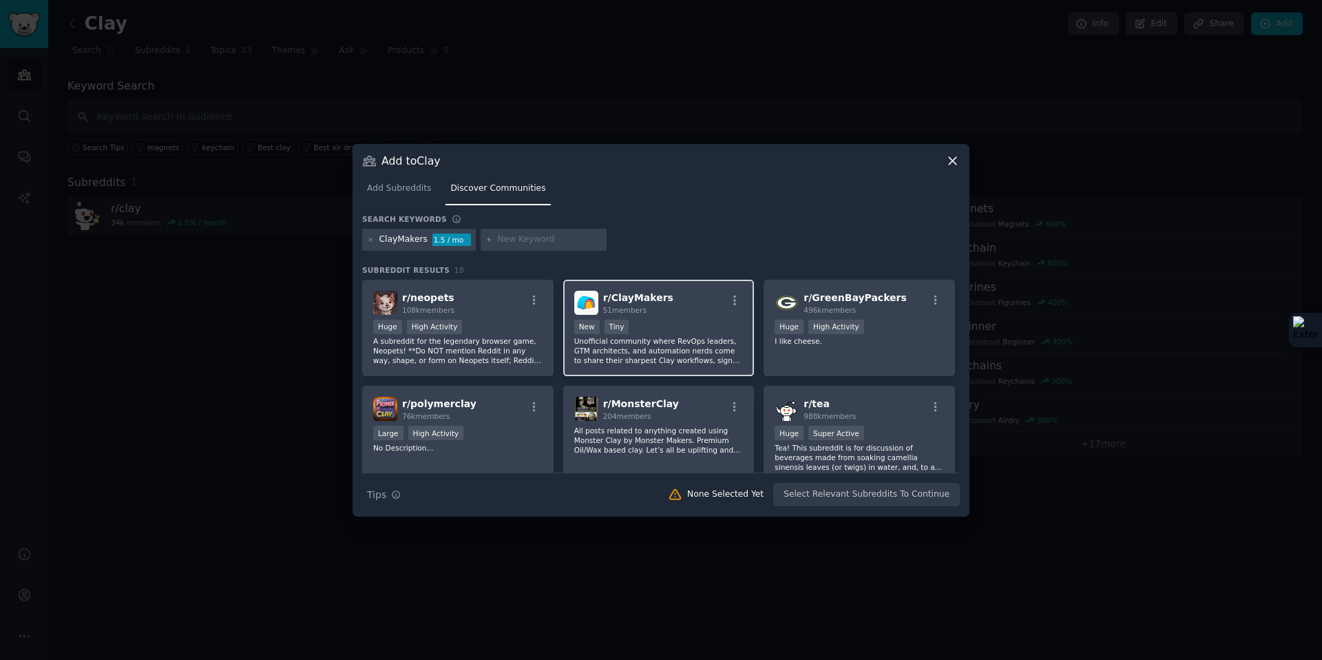
click at [665, 301] on div "r/ ClayMakers 51 members" at bounding box center [658, 303] width 169 height 24
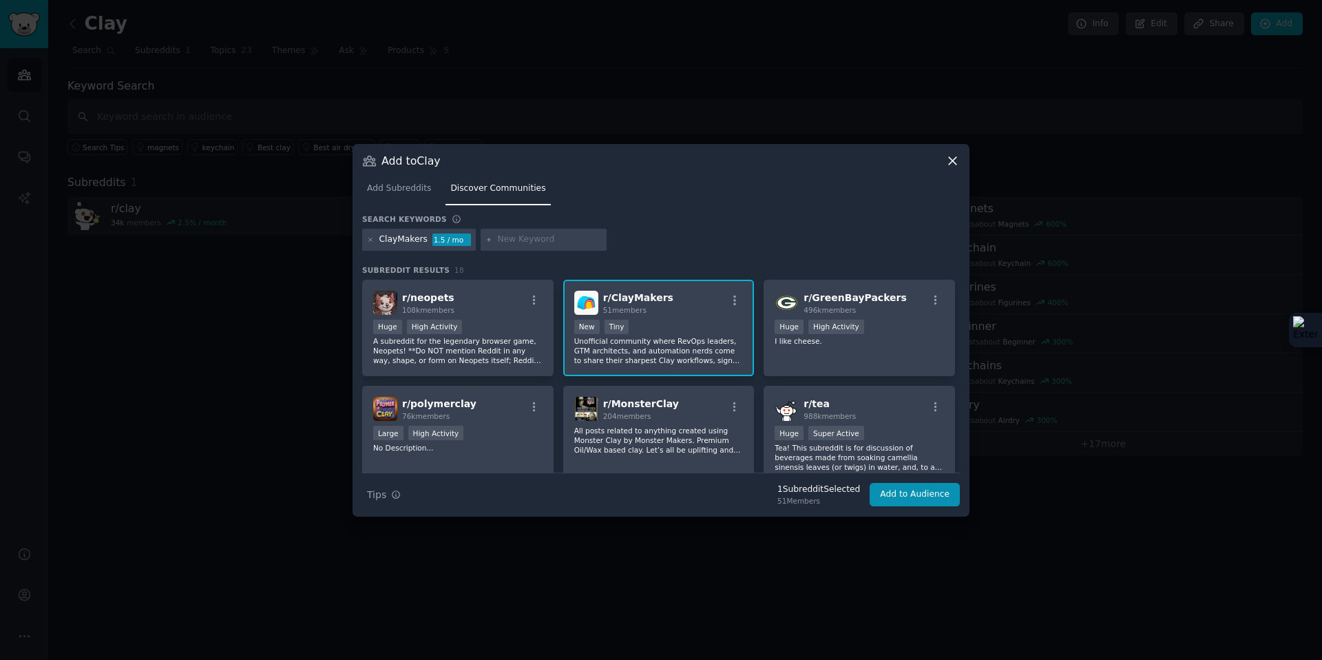
click at [514, 244] on input "text" at bounding box center [549, 239] width 105 height 12
type input "GTM"
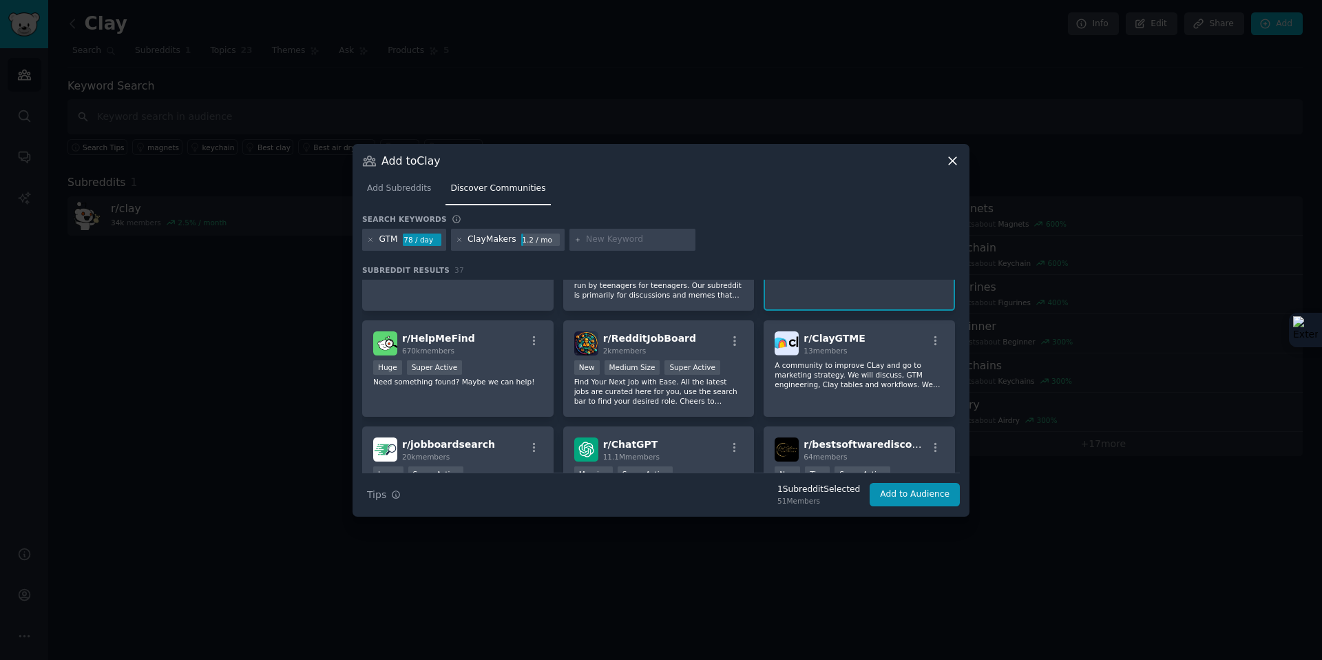
scroll to position [1016, 0]
click at [844, 369] on p "A community to improve CLay and go to marketing strategy. We will discuss, GTM …" at bounding box center [859, 372] width 169 height 29
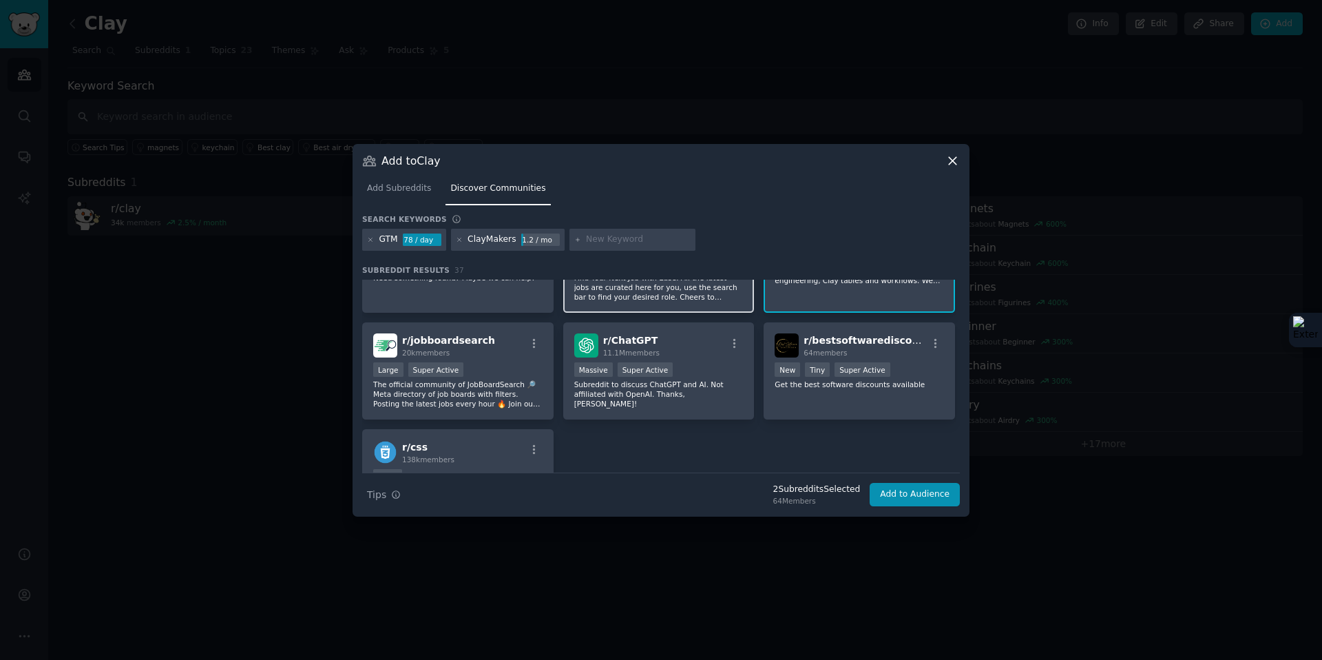
scroll to position [1133, 0]
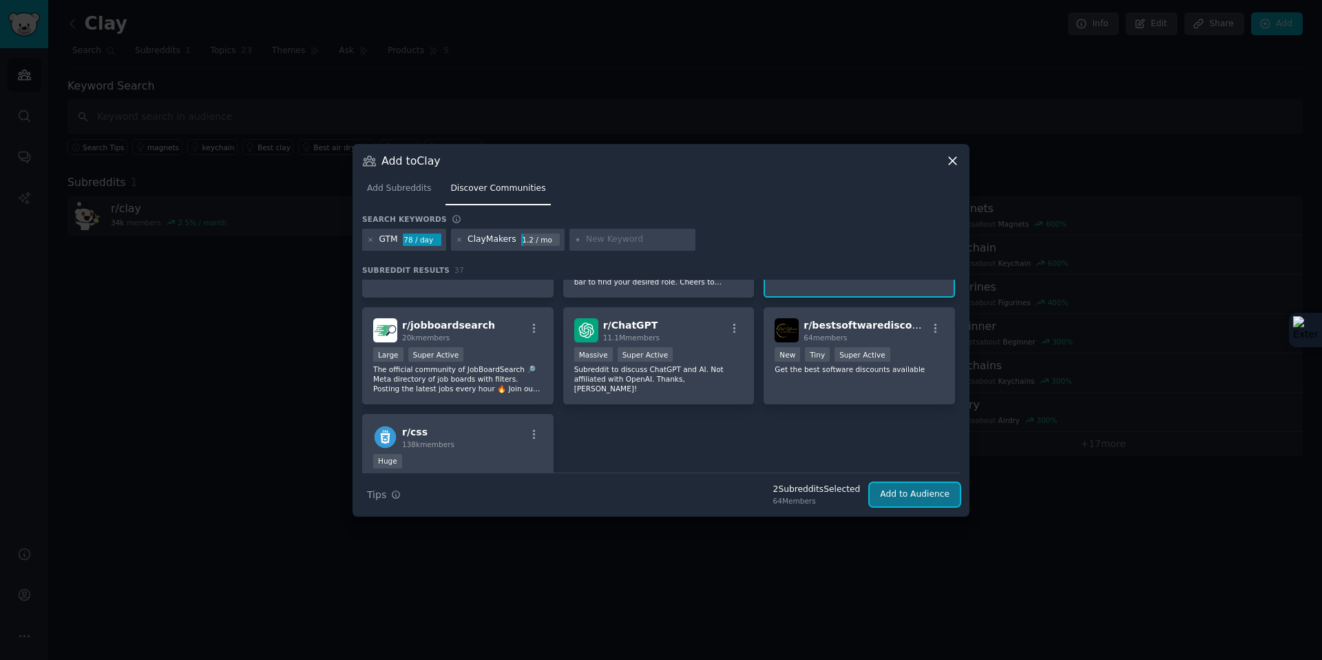
click at [903, 499] on button "Add to Audience" at bounding box center [915, 494] width 90 height 23
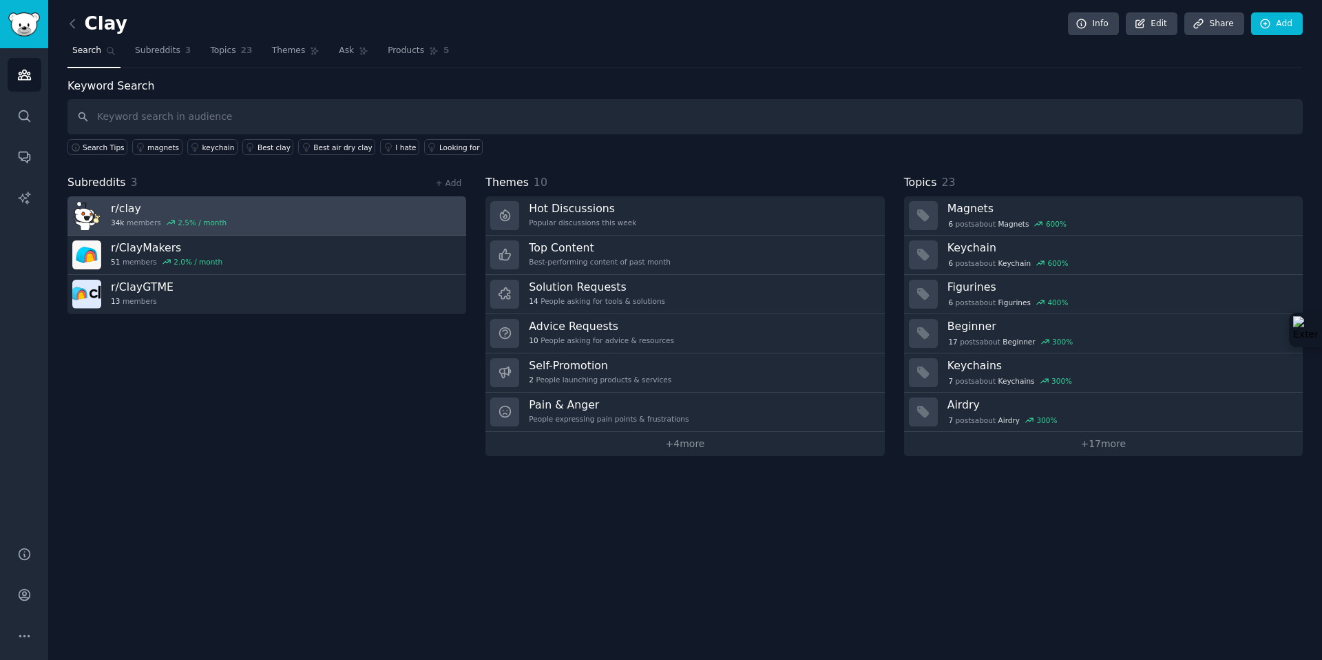
click at [439, 215] on link "r/ clay 34k members 2.5 % / month" at bounding box center [266, 215] width 399 height 39
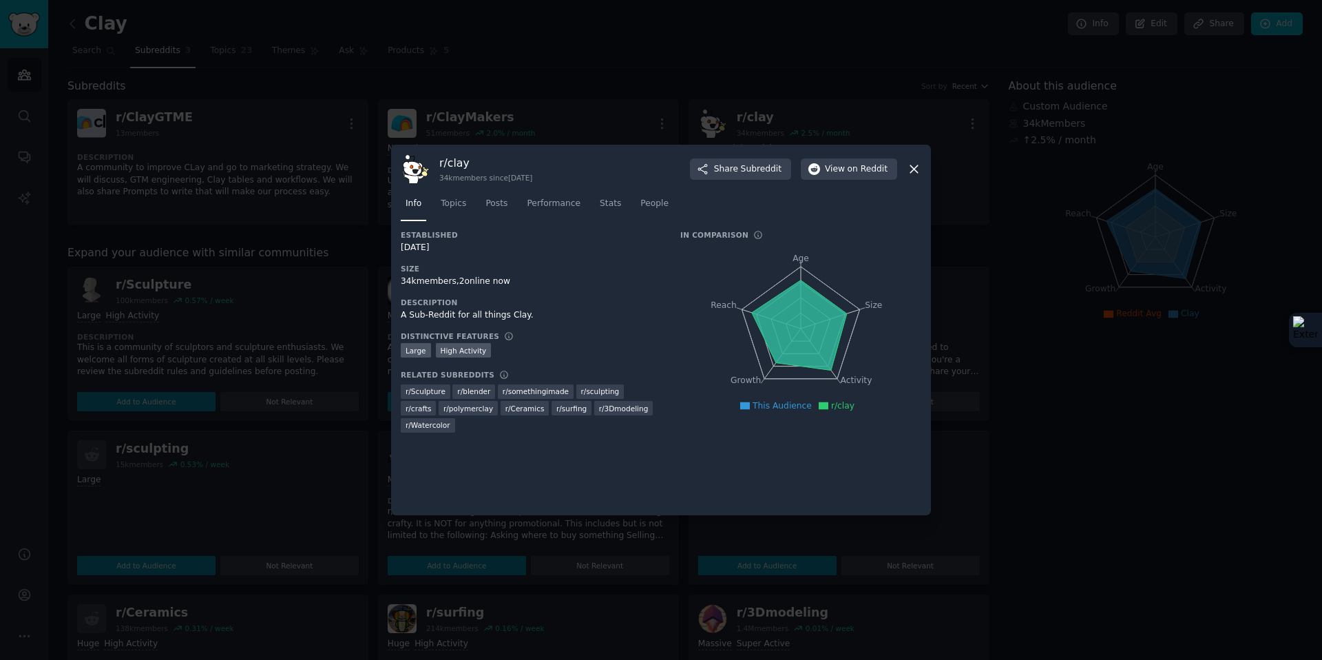
click at [919, 167] on icon at bounding box center [914, 169] width 14 height 14
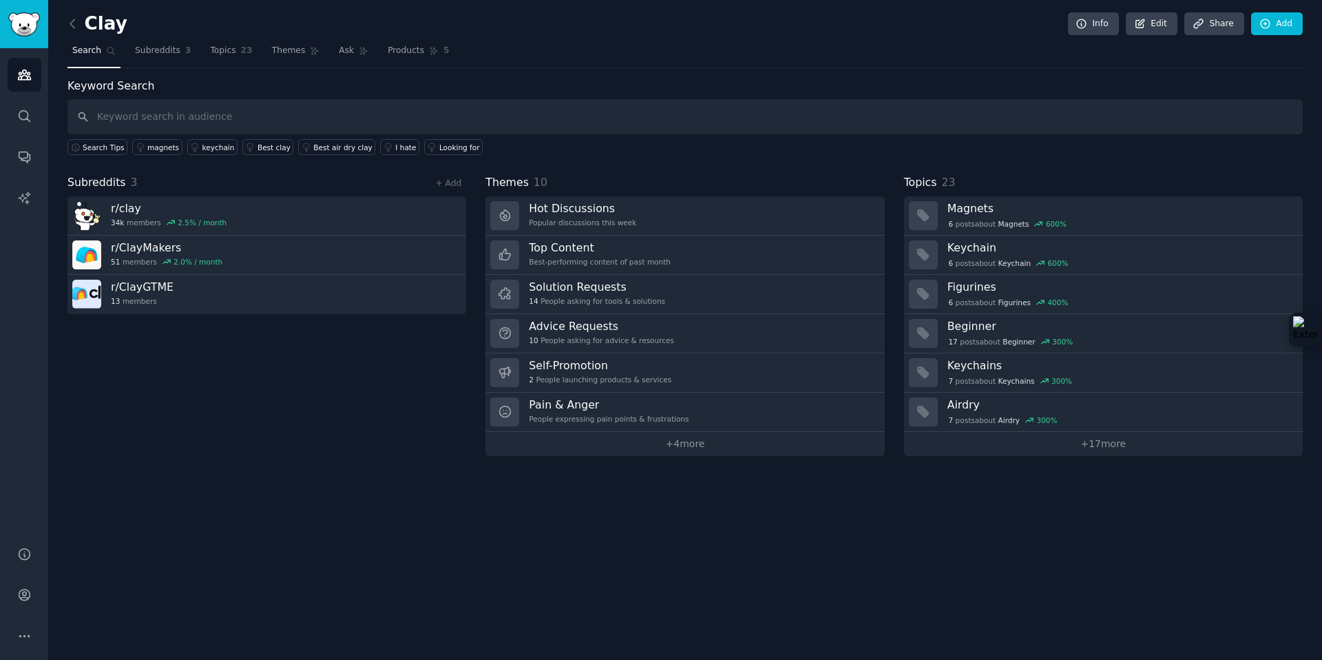
click at [291, 181] on div "Subreddits 3 + Add" at bounding box center [266, 182] width 399 height 17
click at [156, 49] on span "Subreddits" at bounding box center [157, 51] width 45 height 12
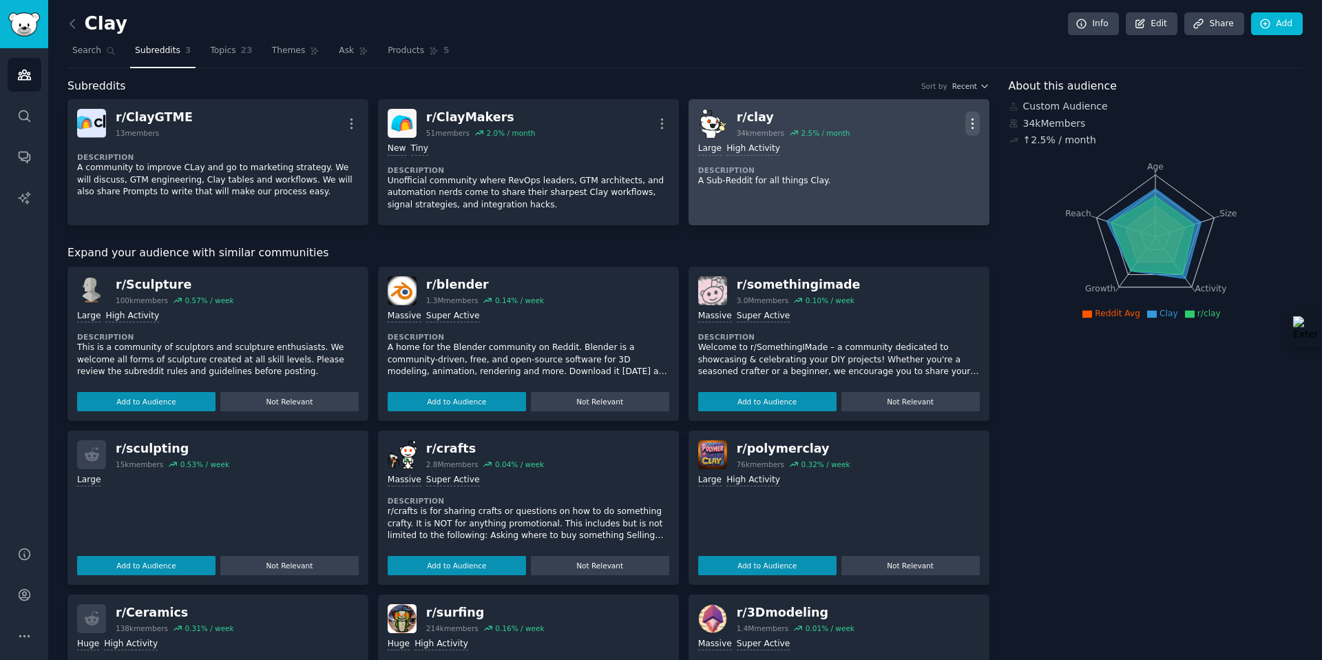
click at [974, 122] on icon "button" at bounding box center [972, 123] width 14 height 14
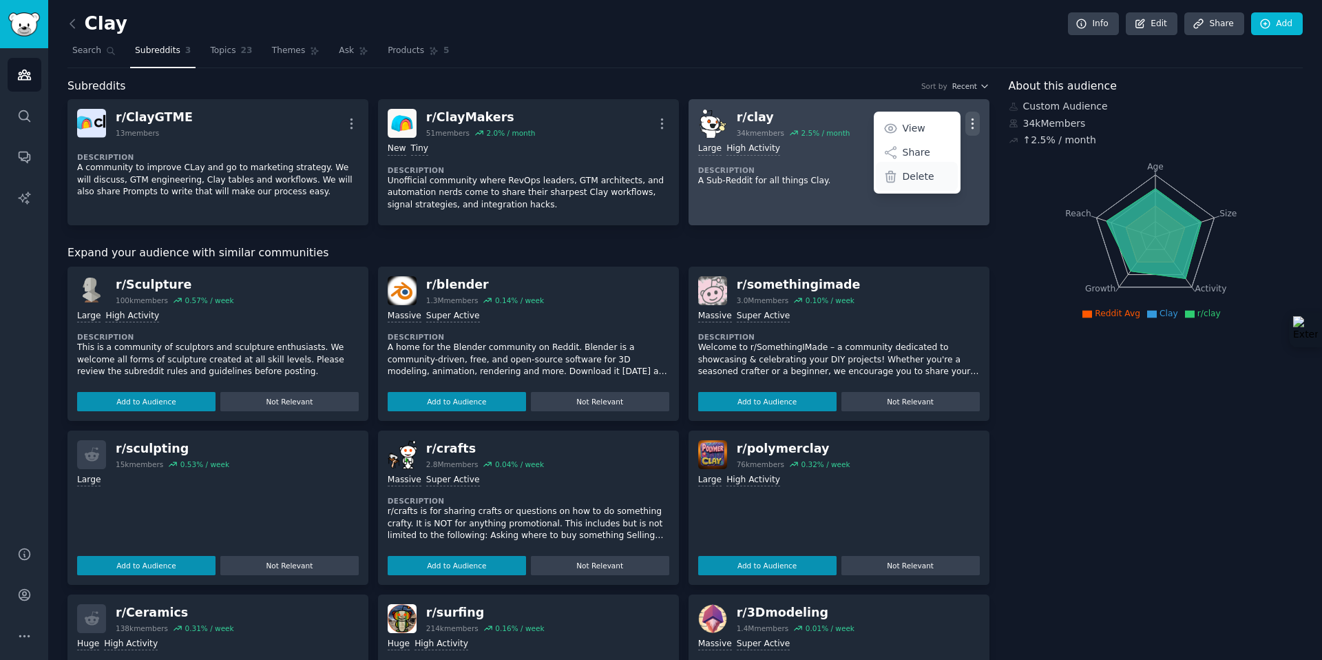
click at [915, 176] on p "Delete" at bounding box center [919, 176] width 32 height 14
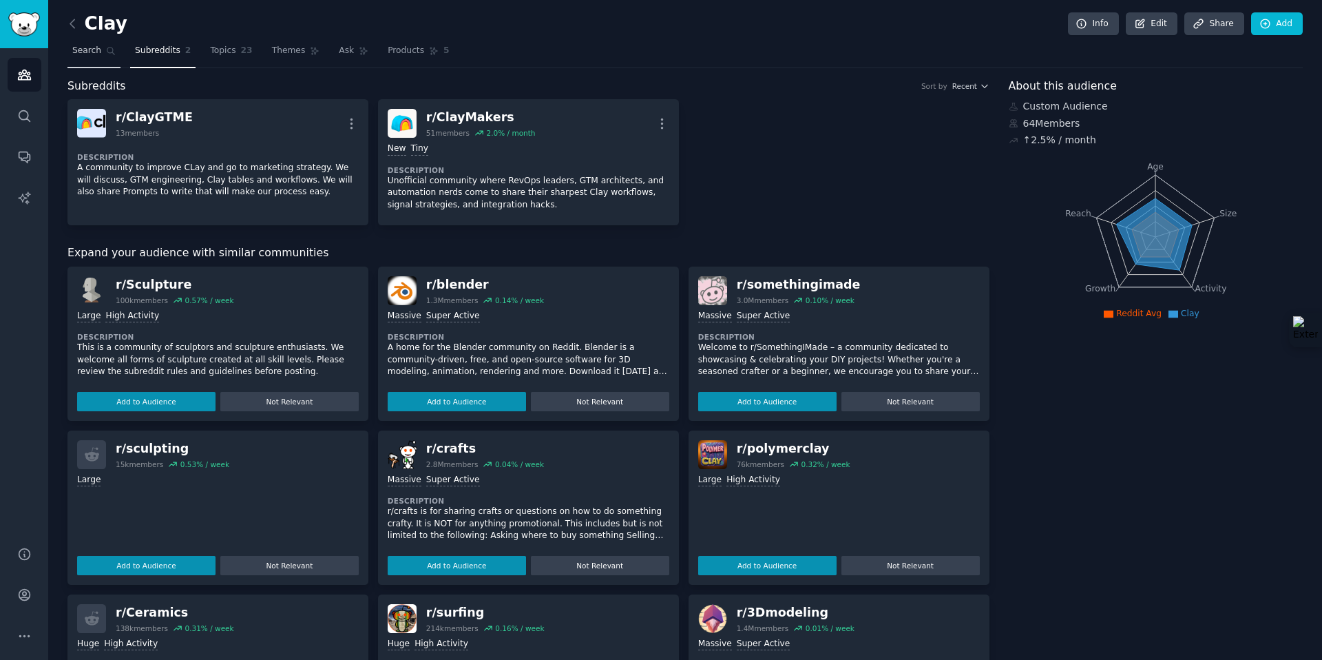
click at [101, 48] on link "Search" at bounding box center [93, 54] width 53 height 28
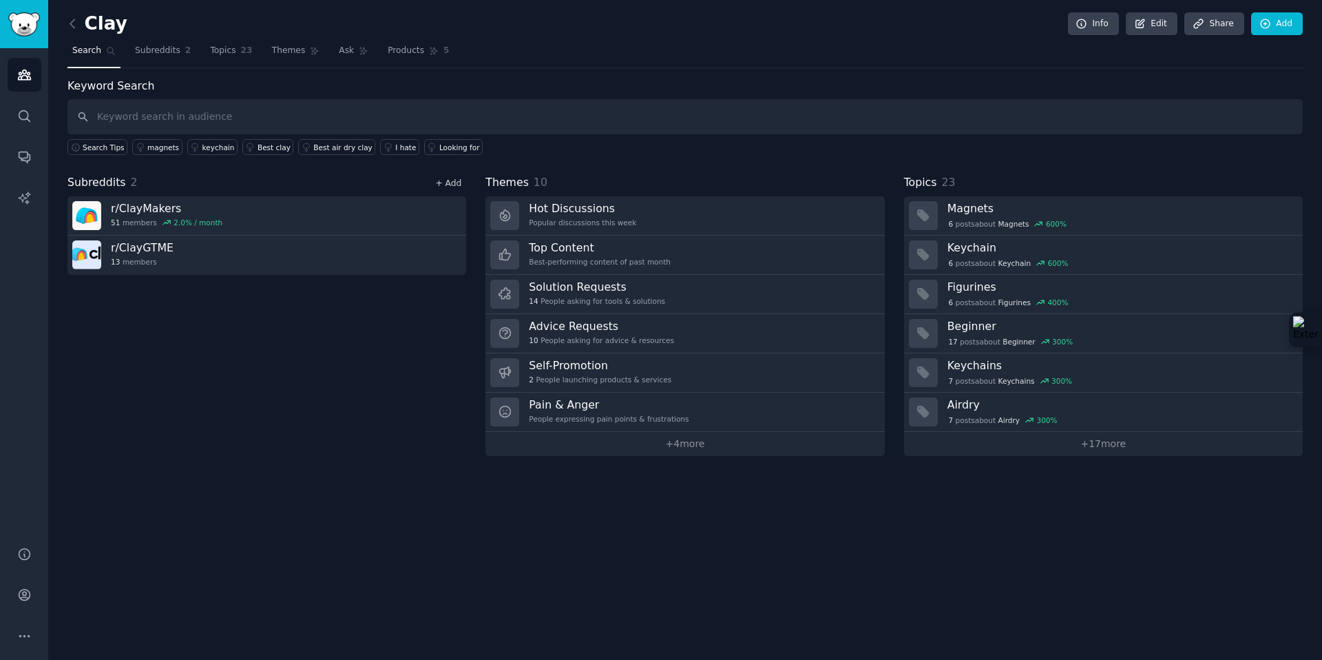
click at [450, 184] on link "+ Add" at bounding box center [448, 183] width 26 height 10
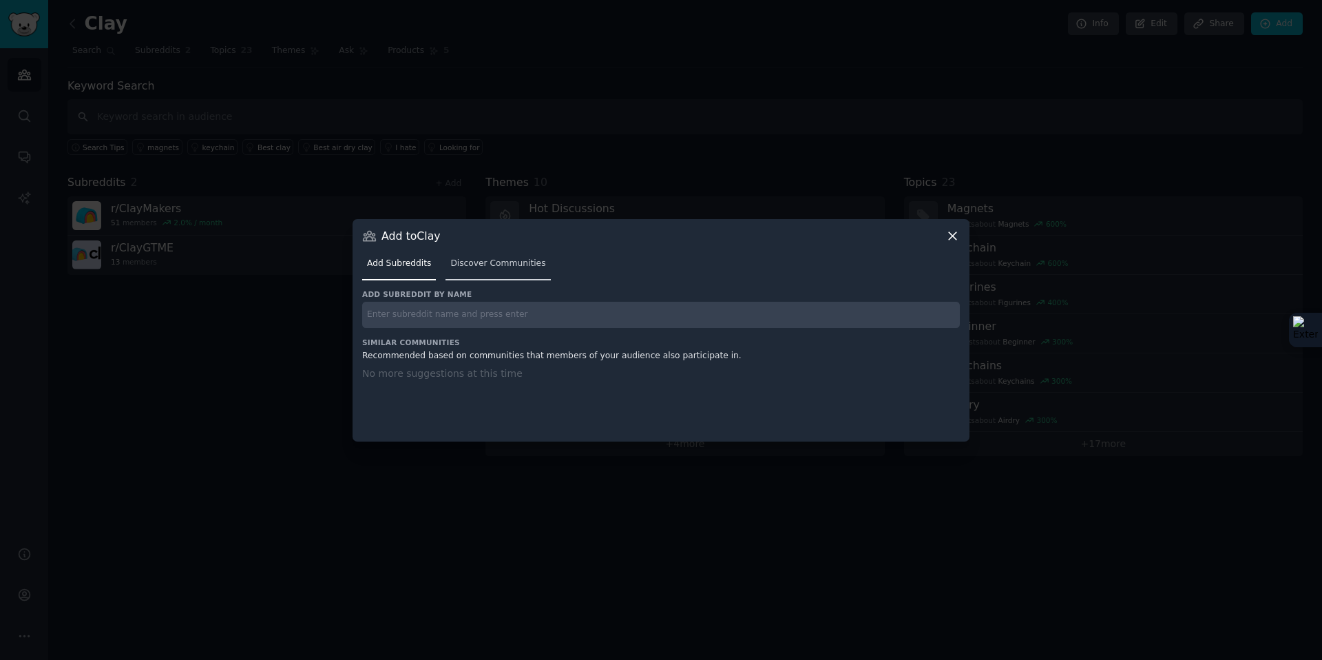
click at [509, 261] on span "Discover Communities" at bounding box center [497, 264] width 95 height 12
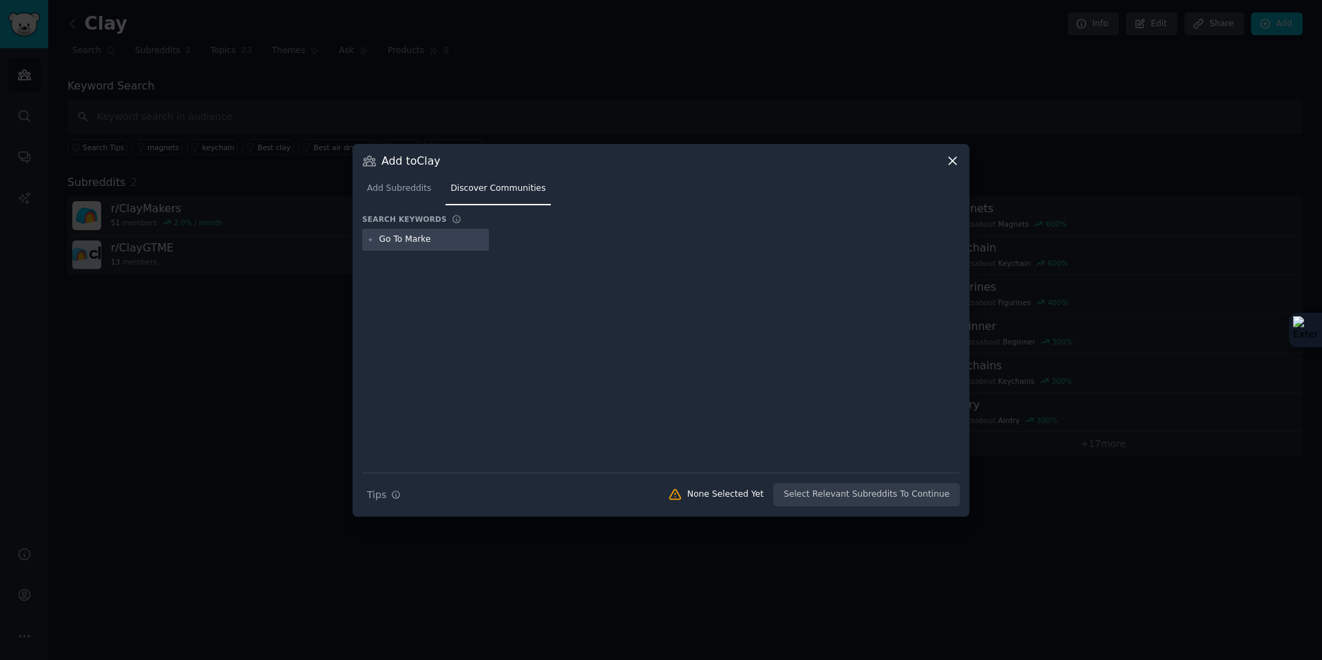
type input "Go To Market"
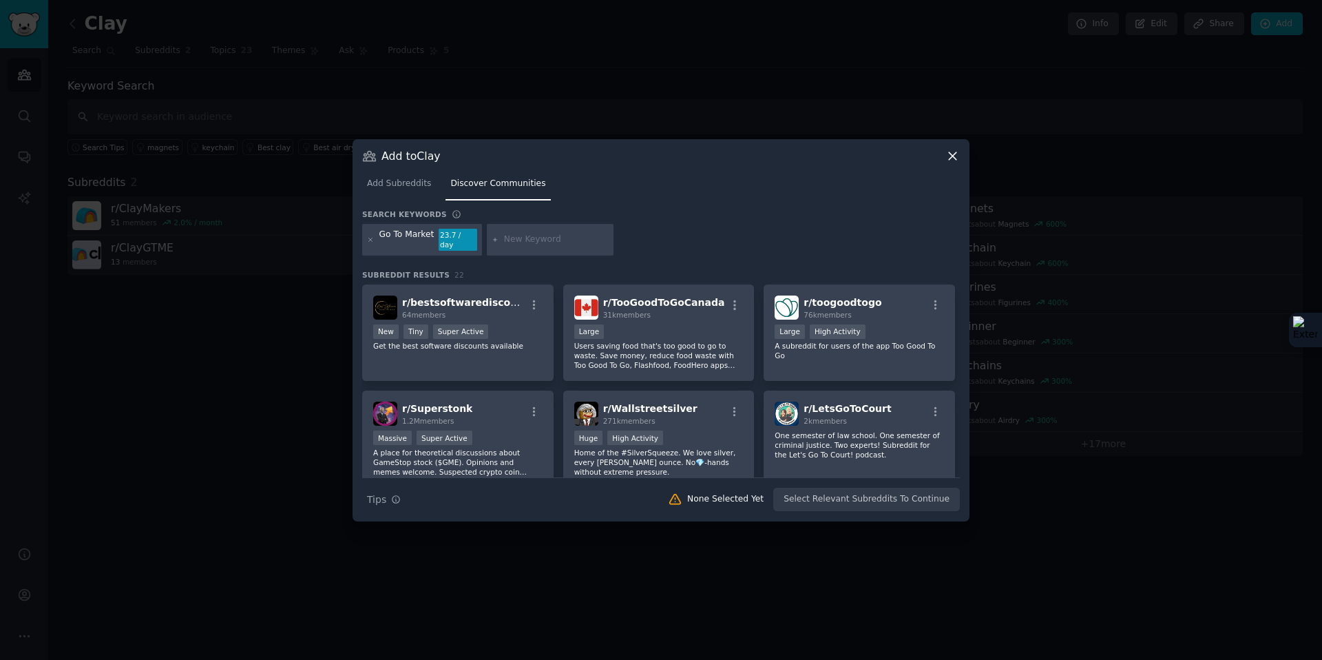
click at [408, 240] on div "Go To Market" at bounding box center [406, 240] width 55 height 22
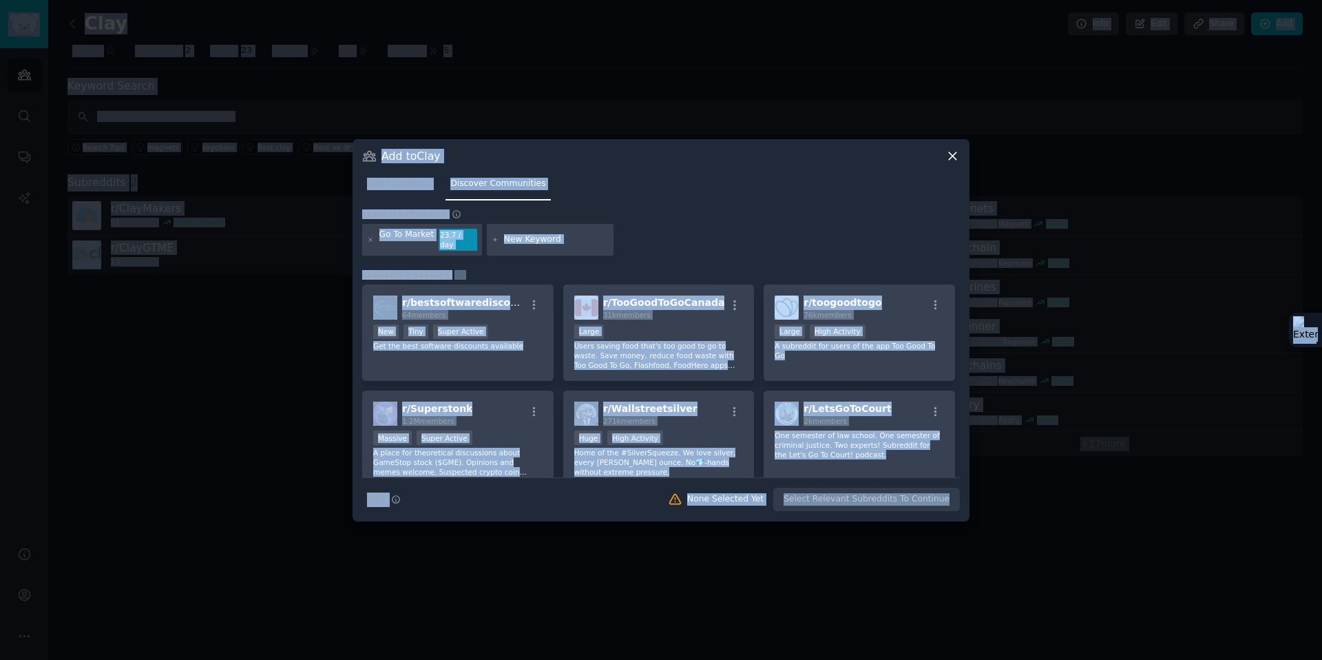
click at [408, 240] on div "Go To Market" at bounding box center [406, 240] width 55 height 22
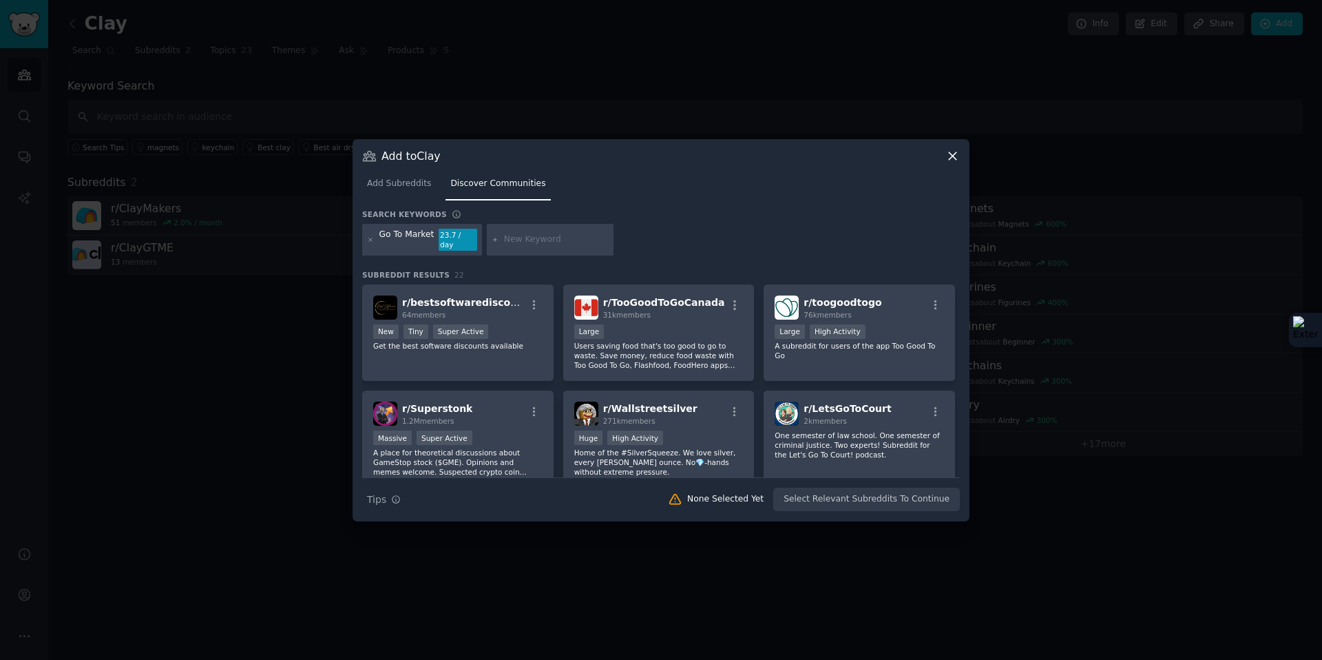
click at [514, 247] on div at bounding box center [550, 240] width 127 height 32
click at [512, 238] on input "text" at bounding box center [556, 239] width 105 height 12
type input "GTM Engineering"
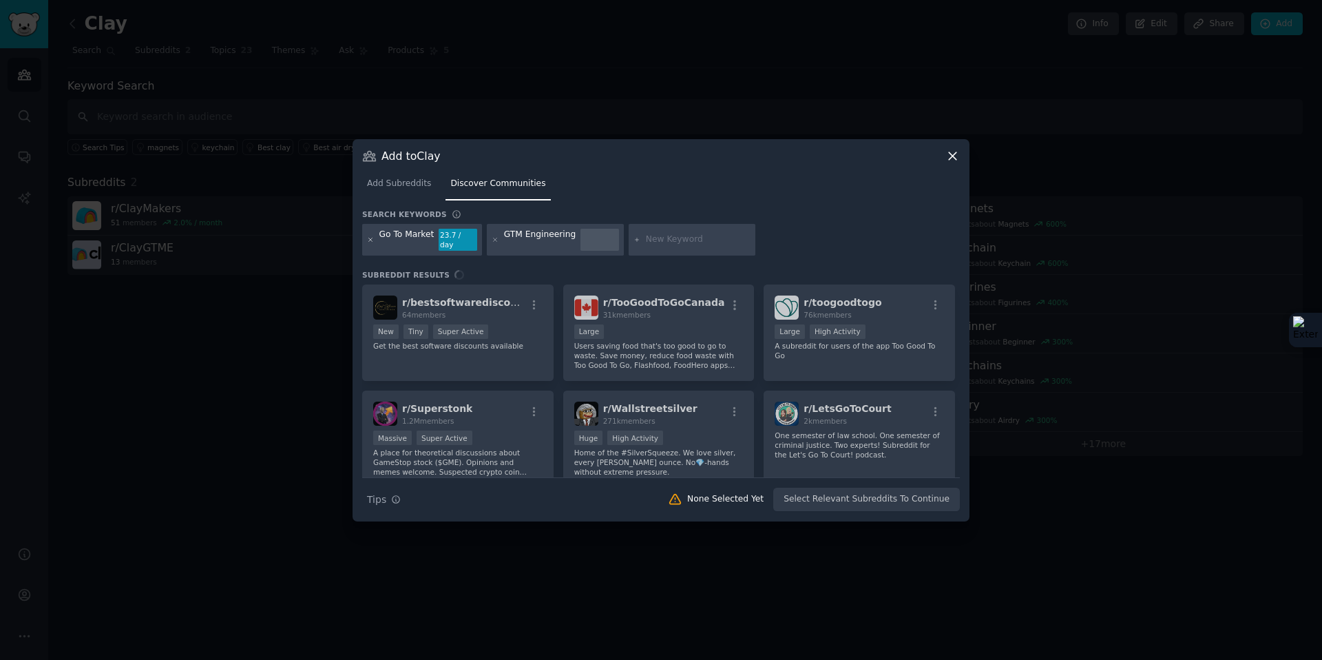
click at [372, 241] on icon at bounding box center [371, 240] width 8 height 8
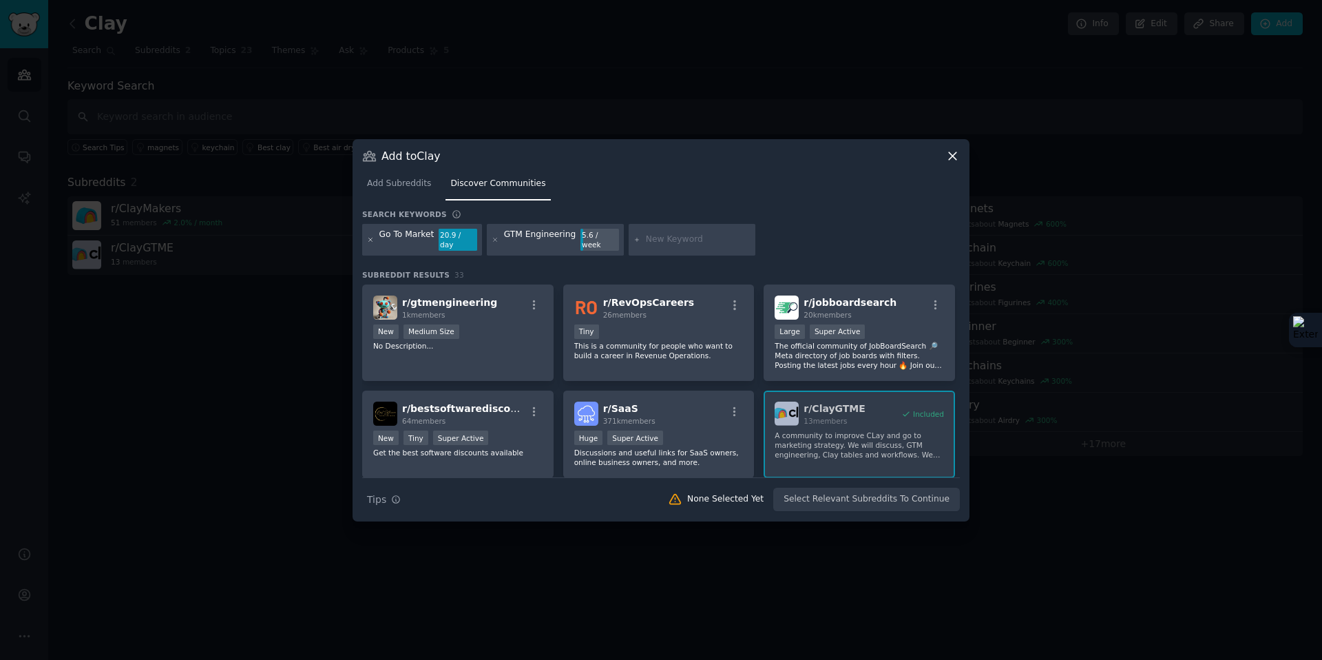
click at [372, 237] on icon at bounding box center [371, 240] width 8 height 8
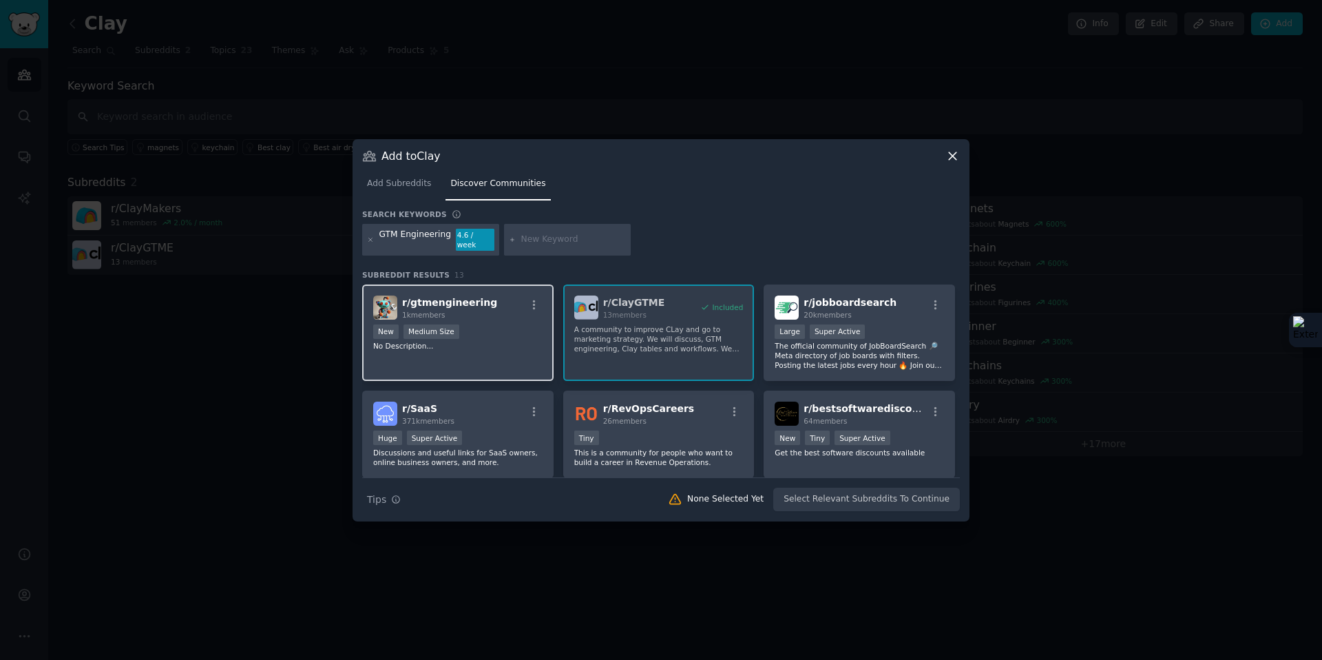
click at [465, 301] on span "r/ gtmengineering" at bounding box center [449, 302] width 95 height 11
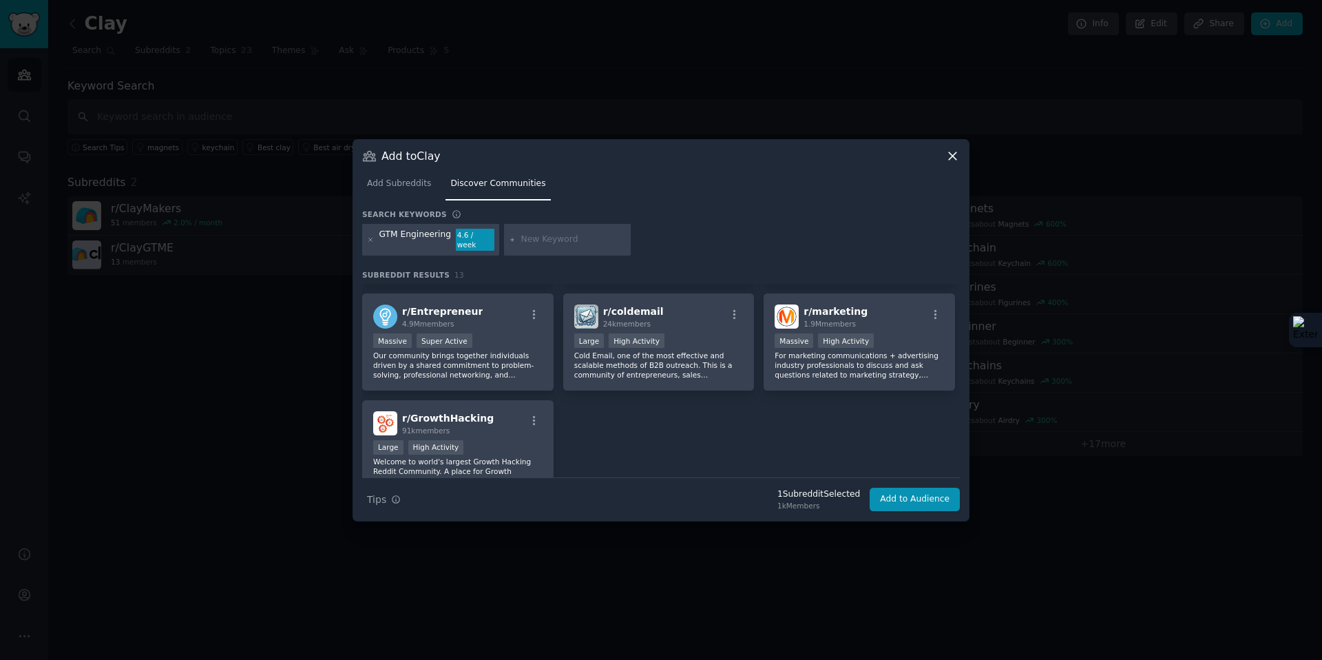
scroll to position [328, 0]
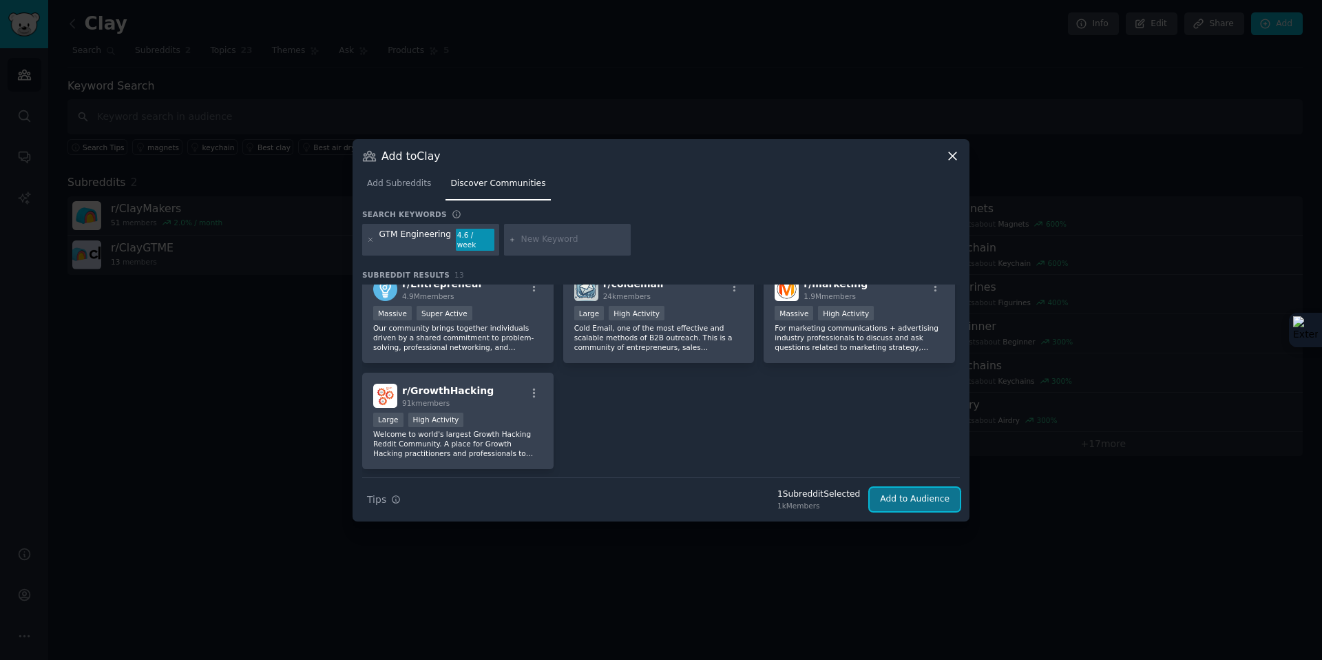
click at [926, 498] on button "Add to Audience" at bounding box center [915, 499] width 90 height 23
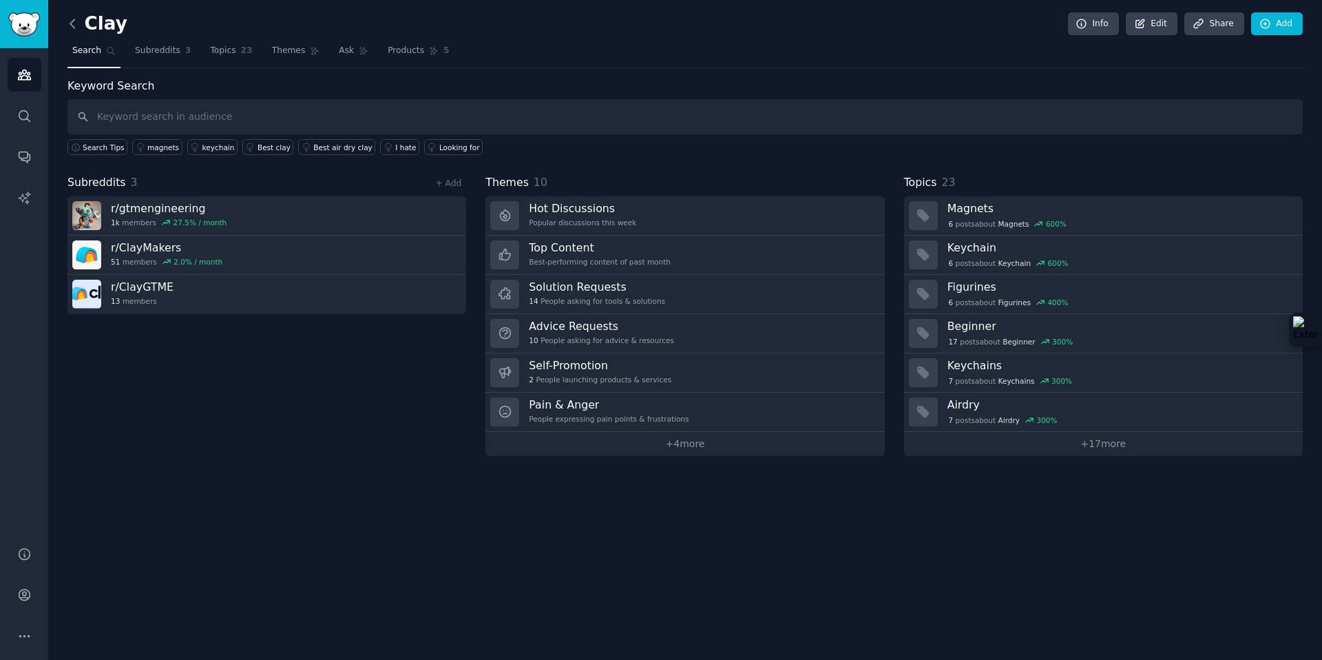
click at [76, 21] on icon at bounding box center [72, 24] width 14 height 14
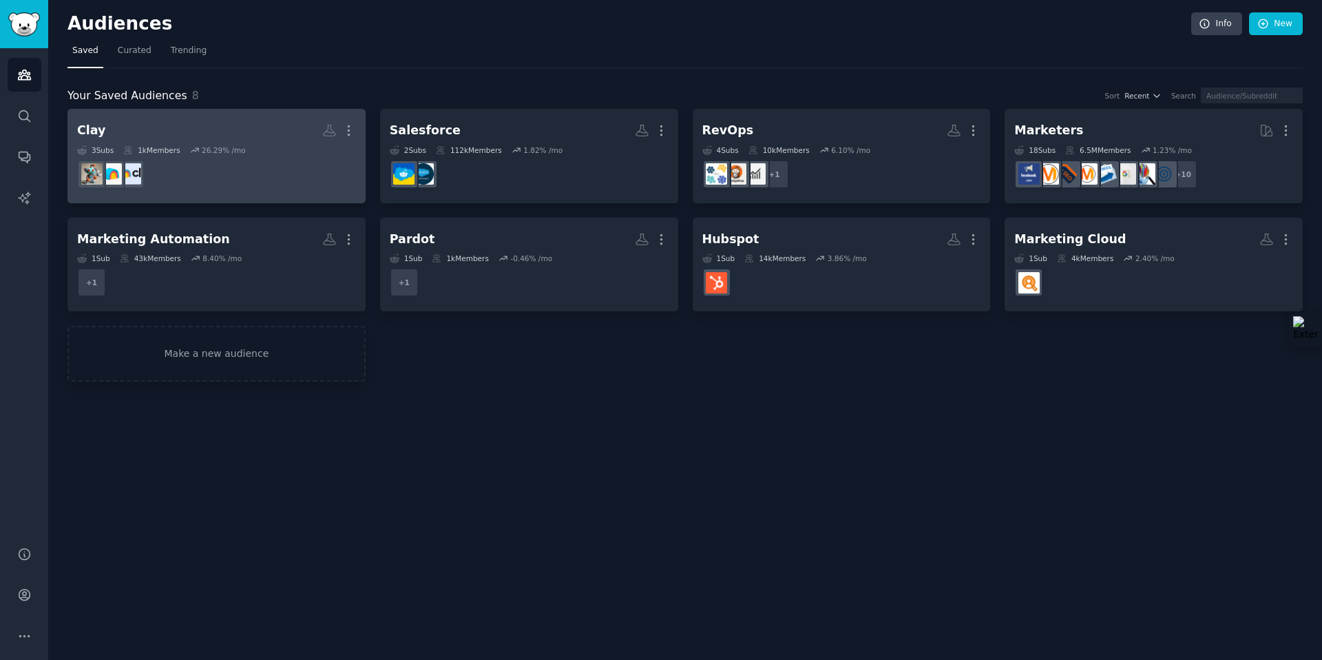
click at [231, 158] on dd at bounding box center [216, 174] width 279 height 39
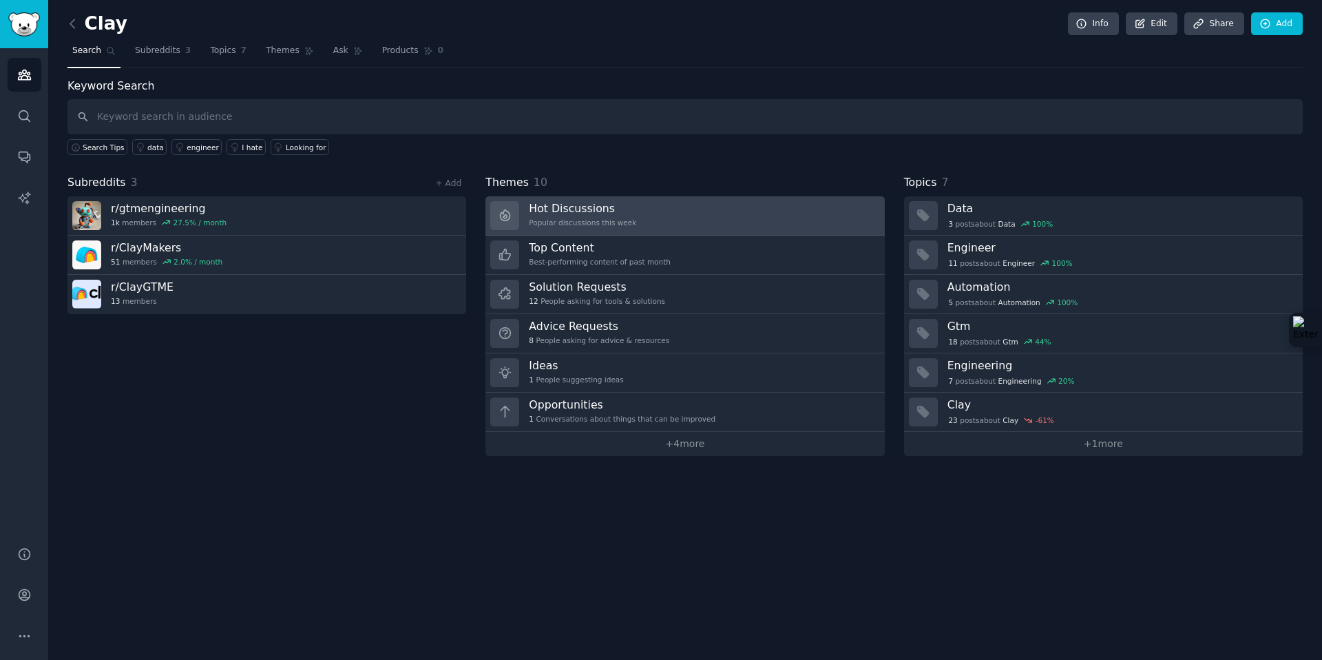
click at [607, 205] on h3 "Hot Discussions" at bounding box center [582, 208] width 107 height 14
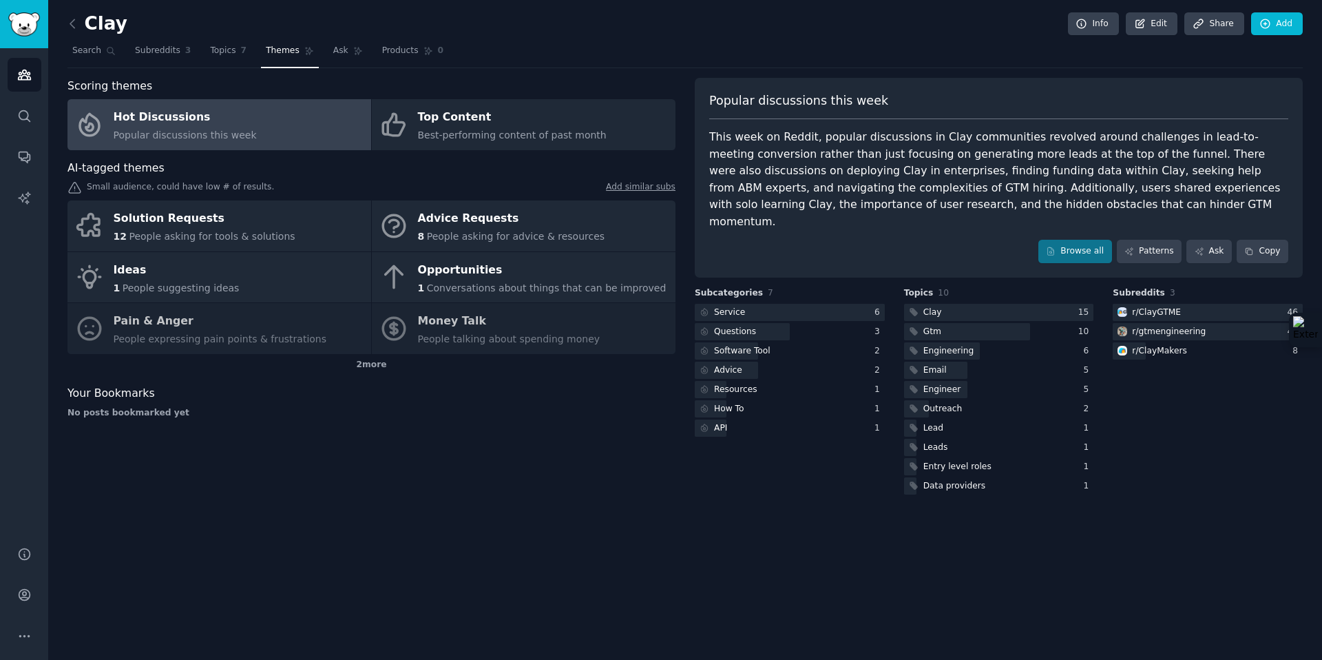
click at [571, 156] on div "Scoring themes Hot Discussions Popular discussions this week Top Content Best-p…" at bounding box center [371, 287] width 608 height 419
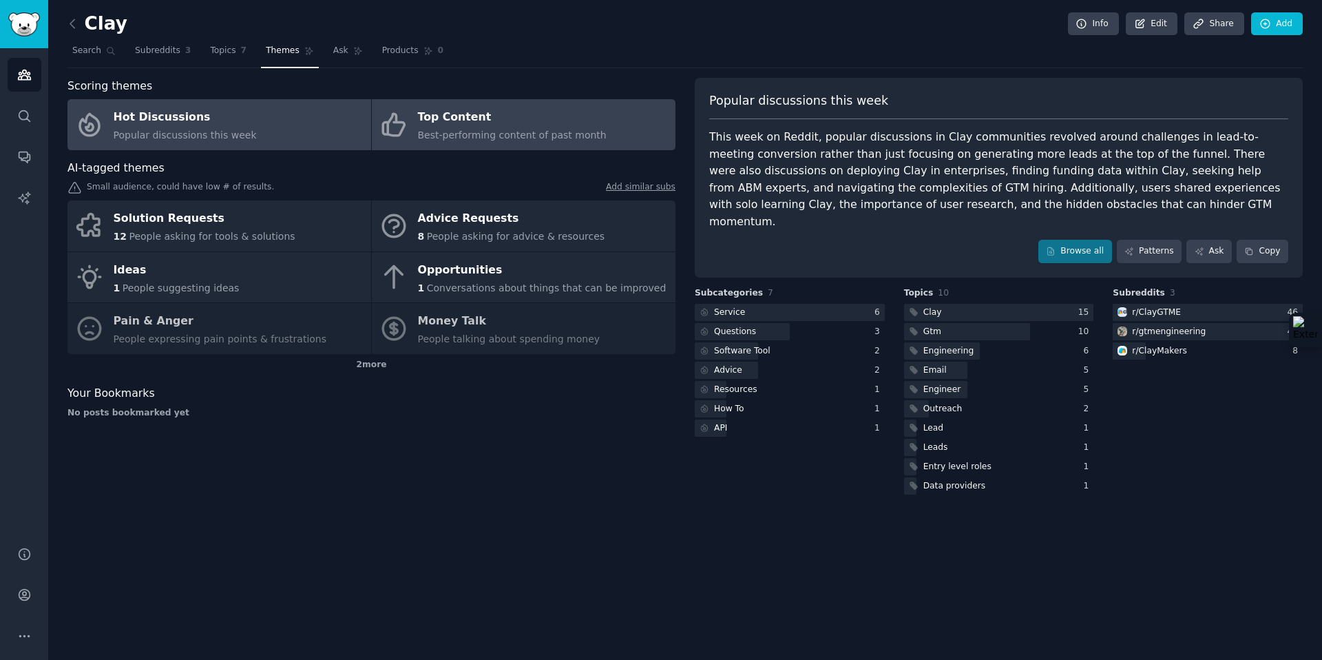
click at [564, 138] on span "Best-performing content of past month" at bounding box center [512, 134] width 189 height 11
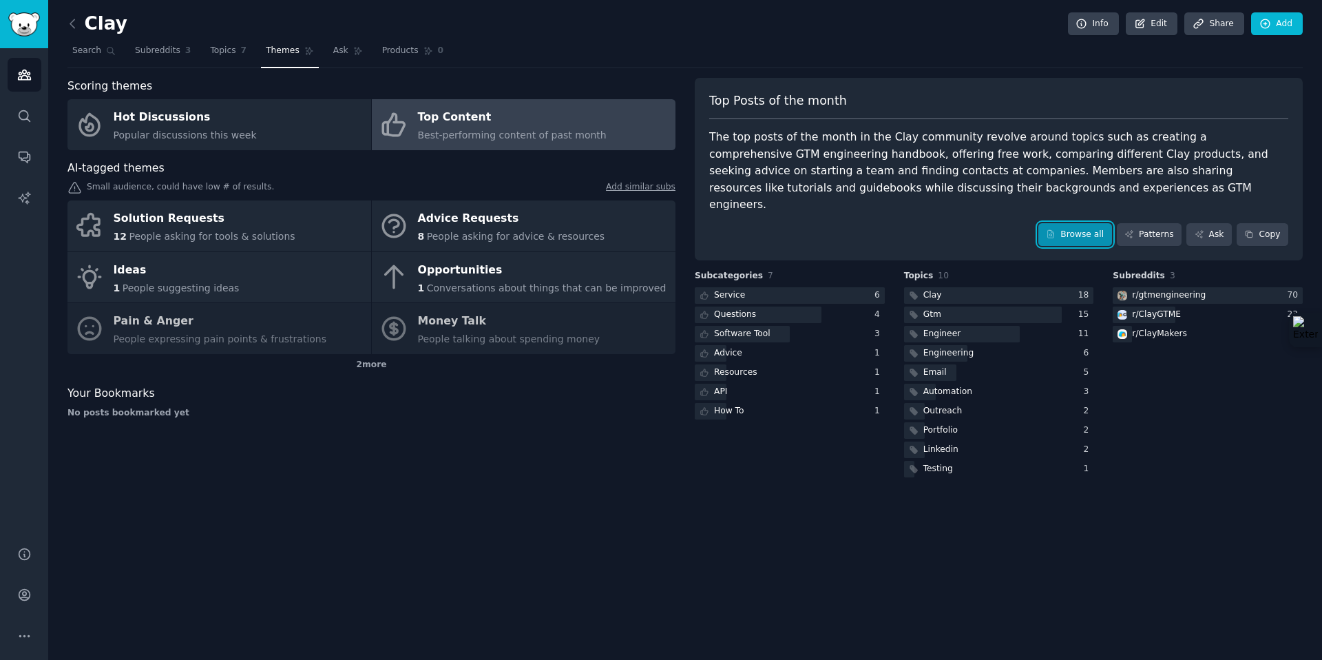
click at [1078, 223] on link "Browse all" at bounding box center [1075, 234] width 74 height 23
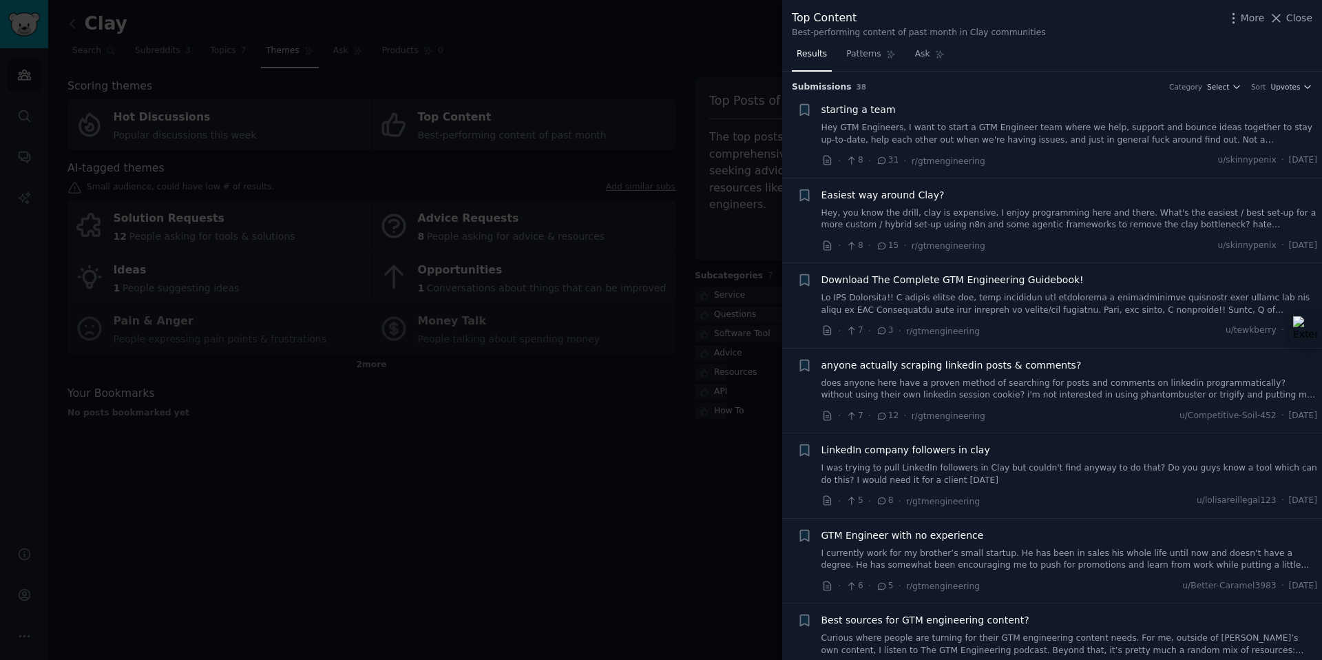
click at [1068, 217] on link "Hey, you know the drill, clay is expensive, I enjoy programming here and there.…" at bounding box center [1070, 219] width 496 height 24
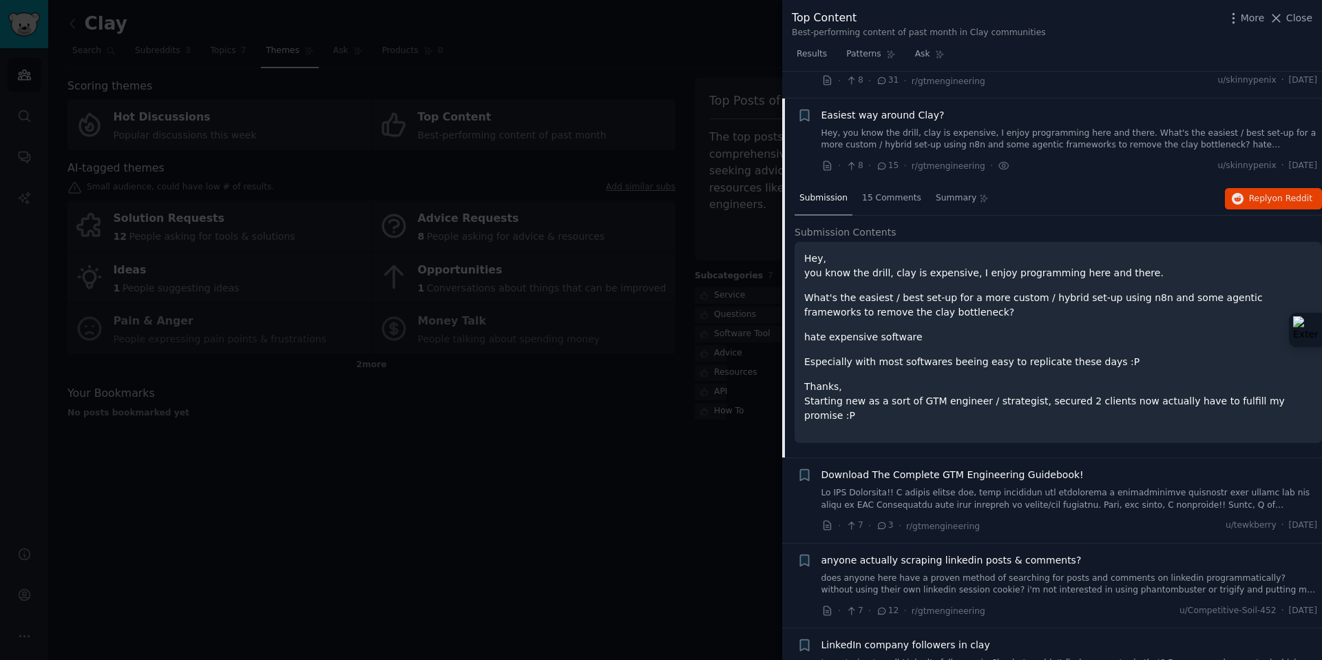
scroll to position [79, 0]
click at [1053, 156] on div "Easiest way around Clay? Hey, you know the drill, clay is expensive, I enjoy pr…" at bounding box center [1070, 141] width 496 height 65
click at [1047, 137] on link "Hey, you know the drill, clay is expensive, I enjoy programming here and there.…" at bounding box center [1070, 141] width 496 height 24
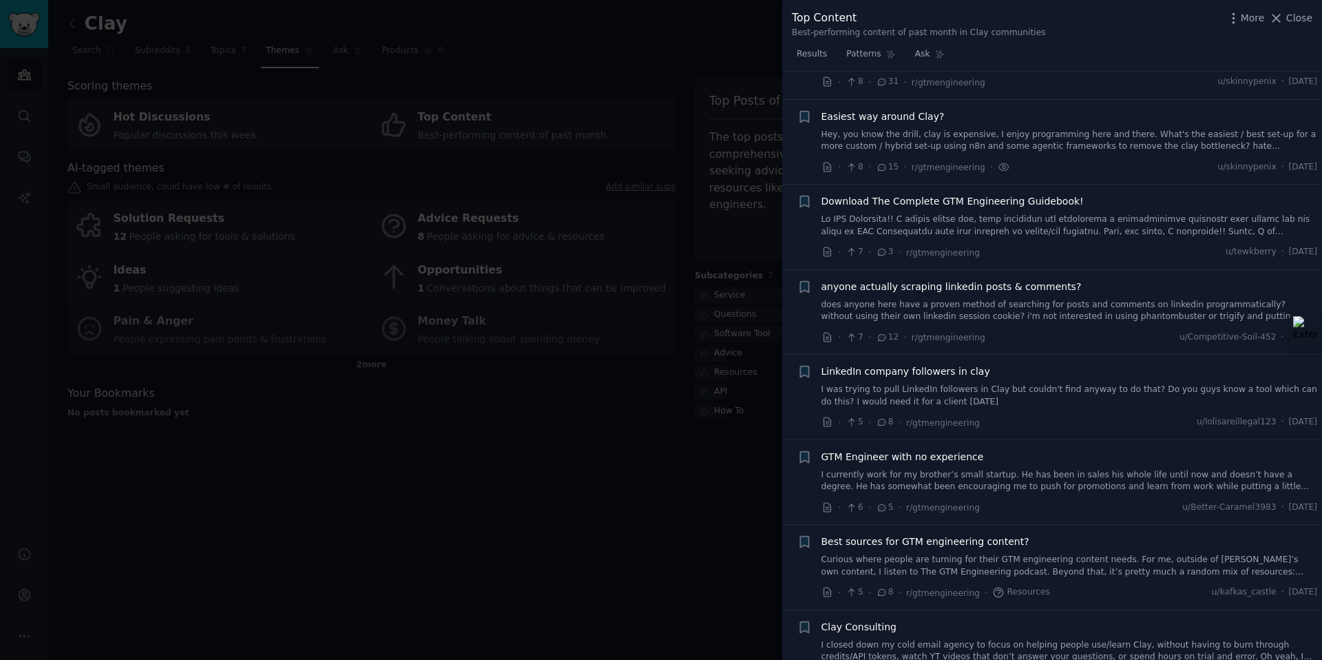
scroll to position [107, 0]
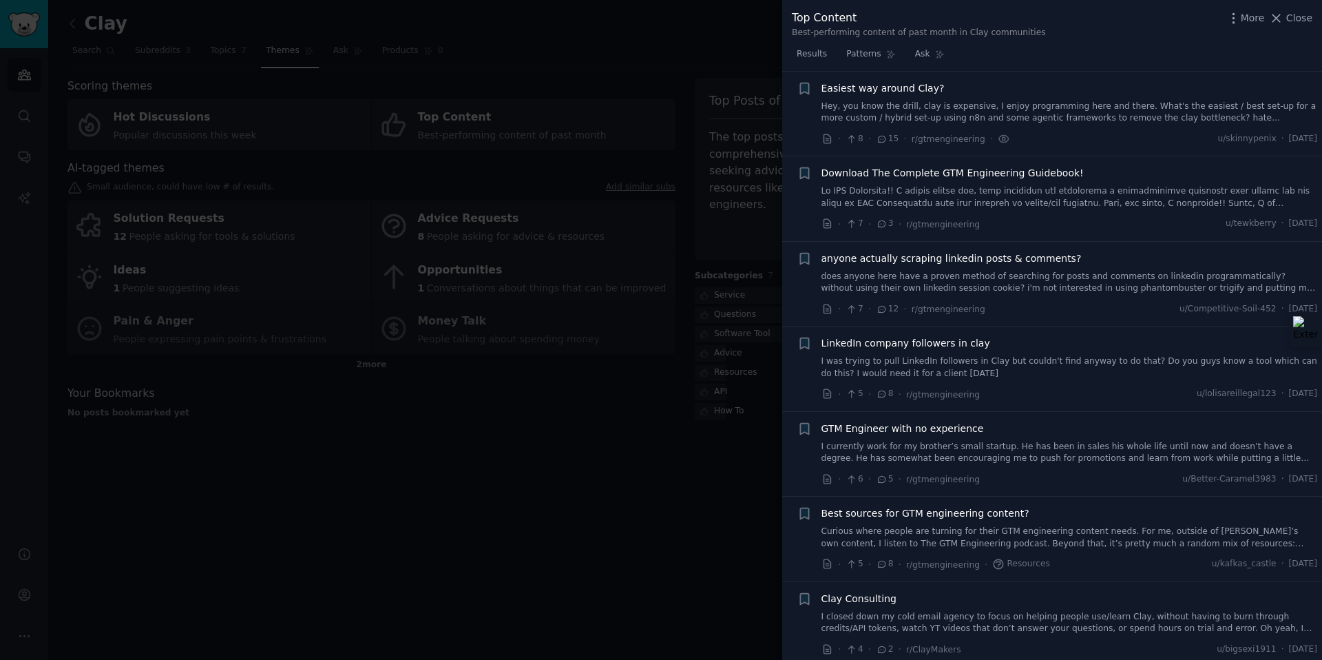
click at [1034, 189] on link at bounding box center [1070, 197] width 496 height 24
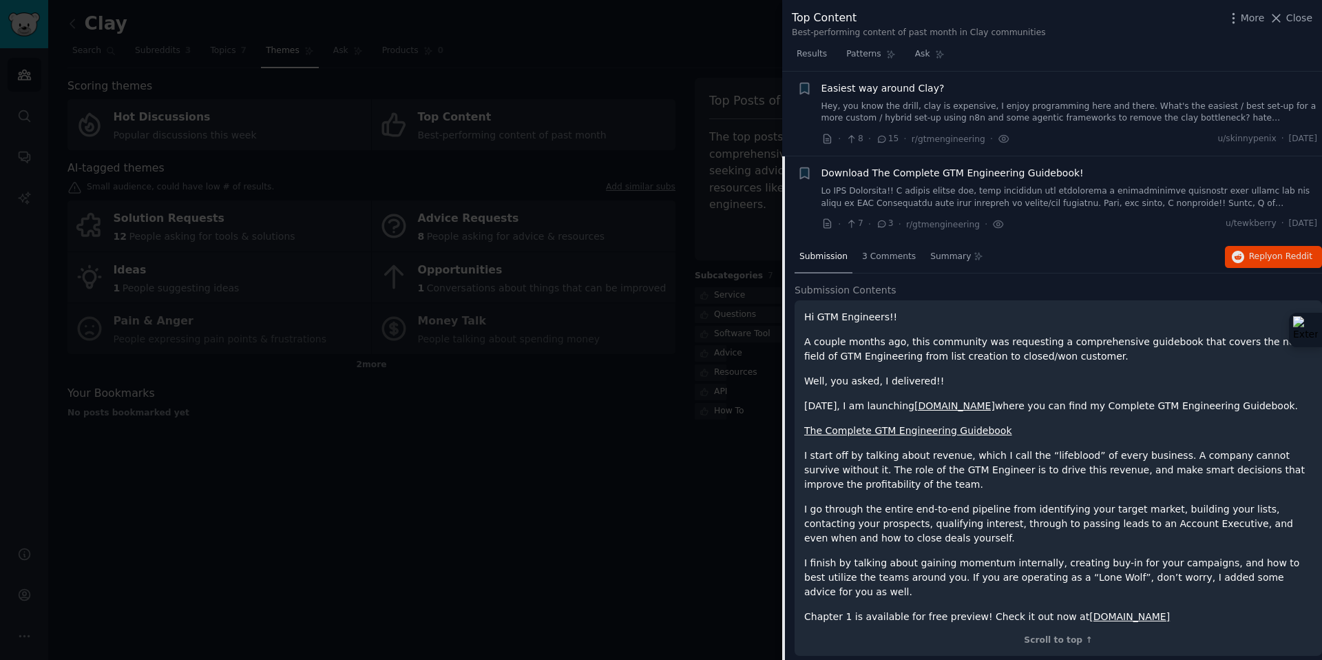
scroll to position [192, 0]
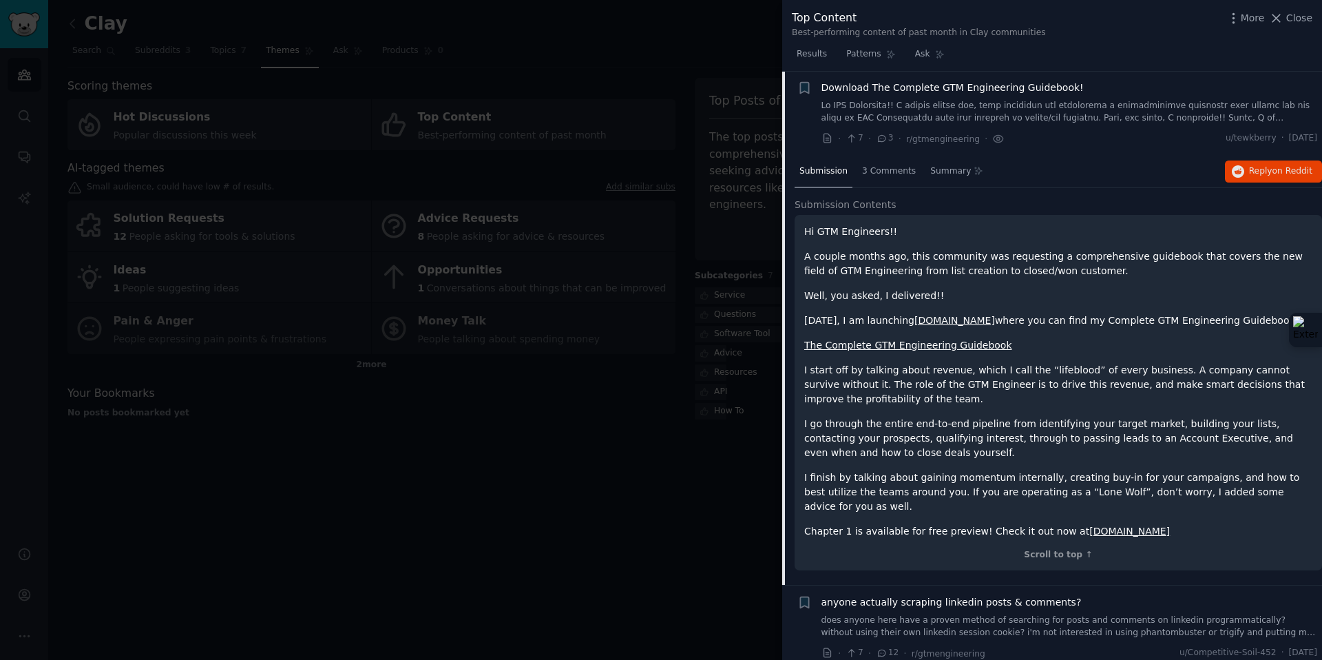
click at [959, 344] on link "The Complete GTM Engineering Guidebook" at bounding box center [908, 344] width 208 height 11
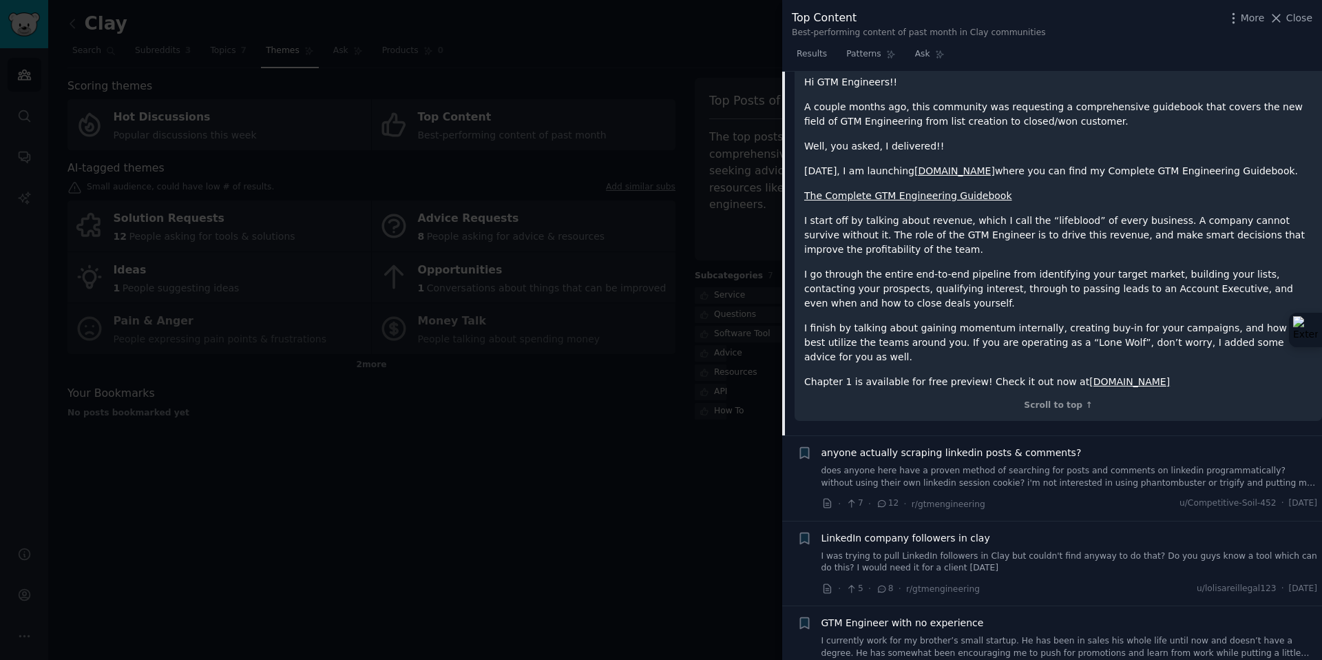
scroll to position [543, 0]
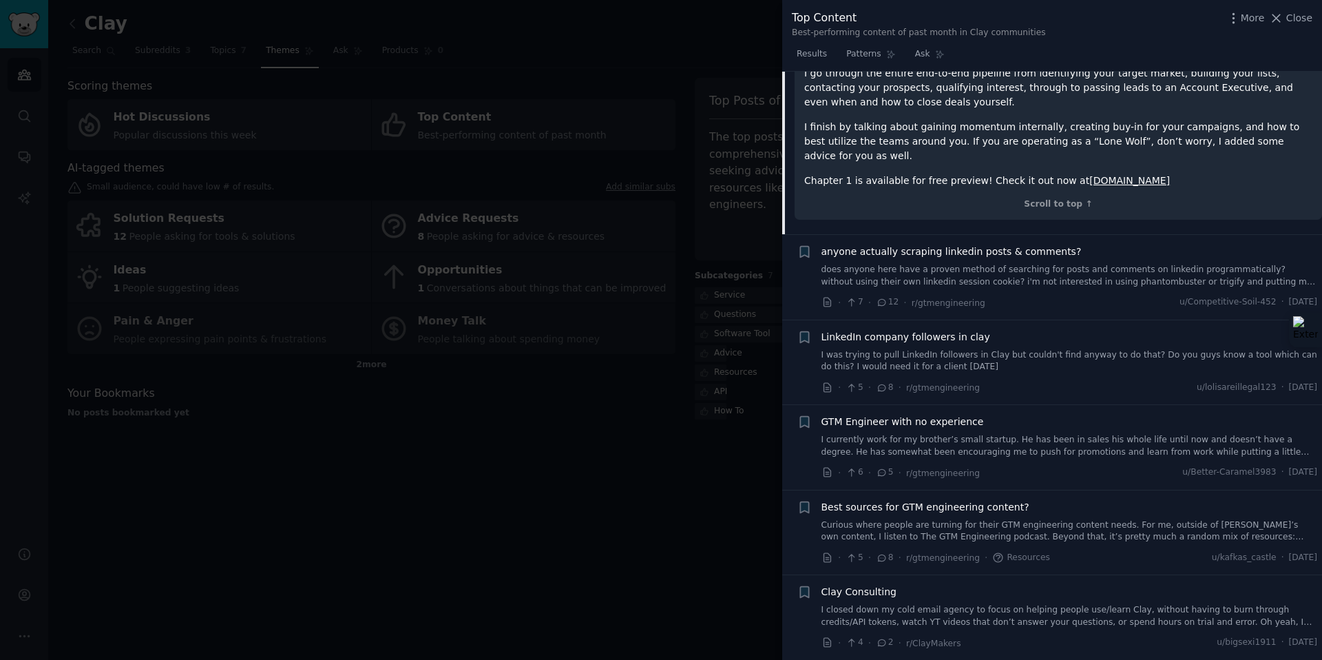
click at [965, 245] on div "anyone actually scraping linkedin posts & comments? does anyone here have a pro…" at bounding box center [1070, 265] width 496 height 43
click at [1045, 434] on link "I currently work for my brother’s small startup. He has been in sales his whole…" at bounding box center [1070, 446] width 496 height 24
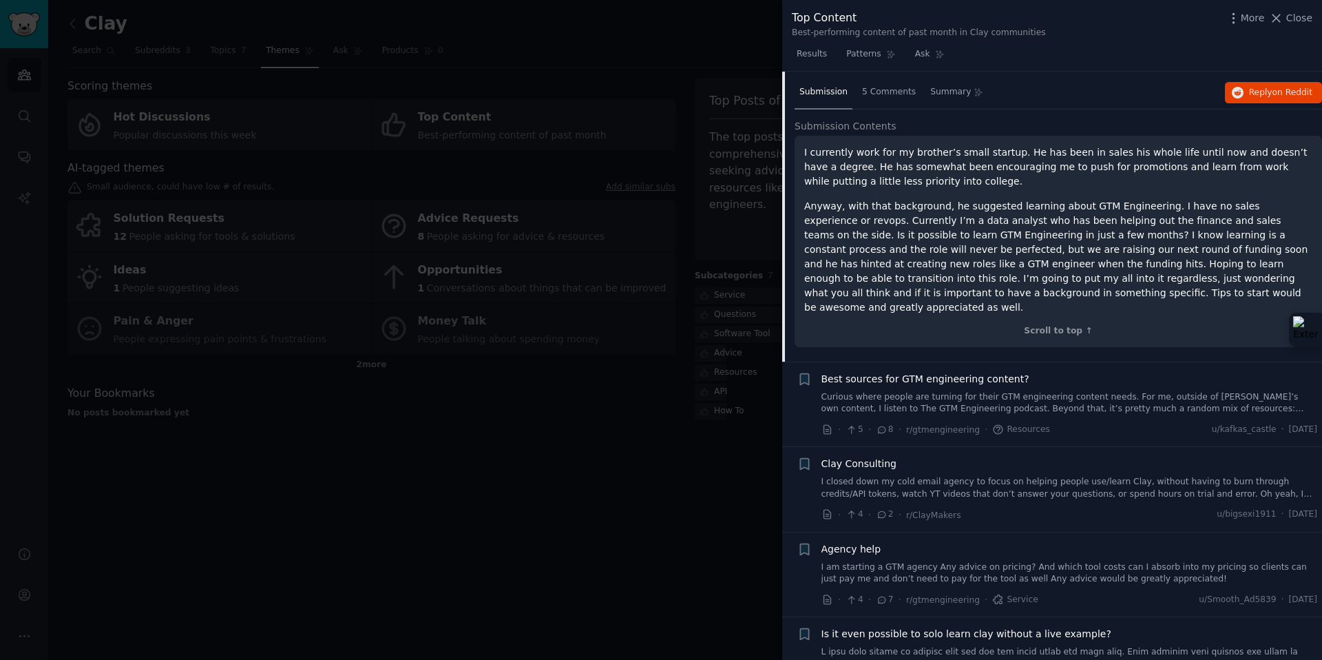
scroll to position [641, 0]
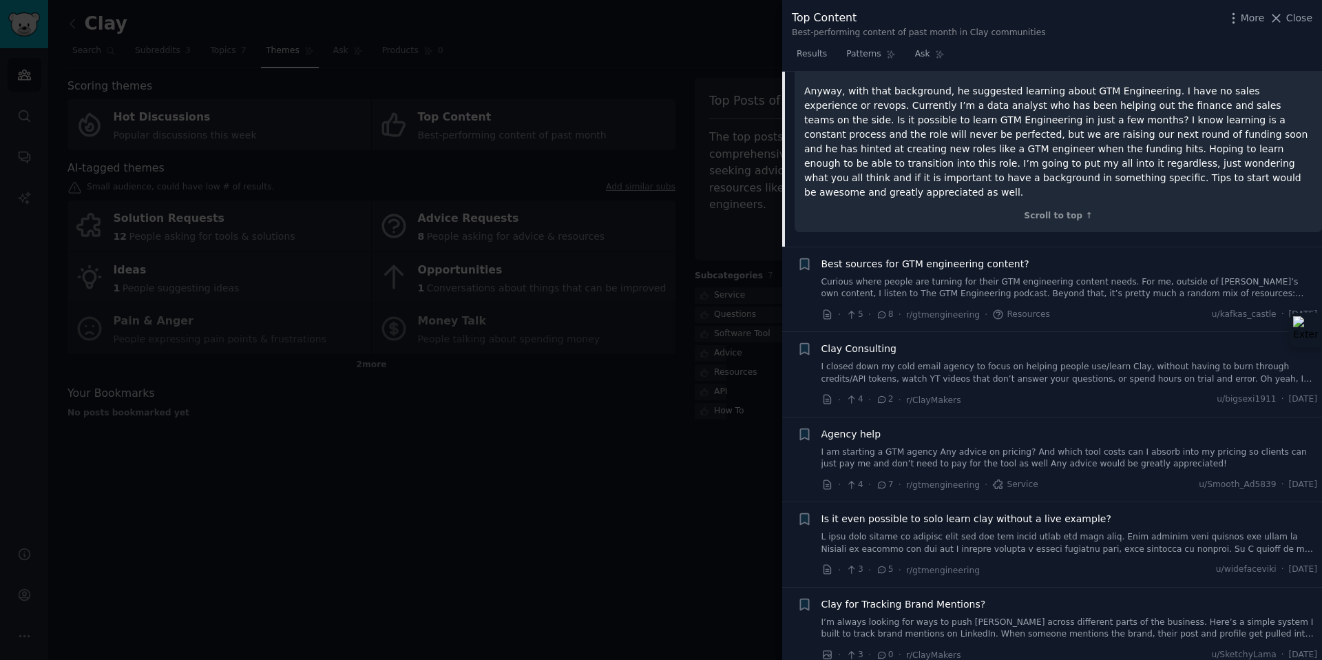
click at [952, 427] on div "Agency help I am starting a GTM agency Any advice on pricing? And which tool co…" at bounding box center [1070, 448] width 496 height 43
click at [948, 446] on link "I am starting a GTM agency Any advice on pricing? And which tool costs can I ab…" at bounding box center [1070, 458] width 496 height 24
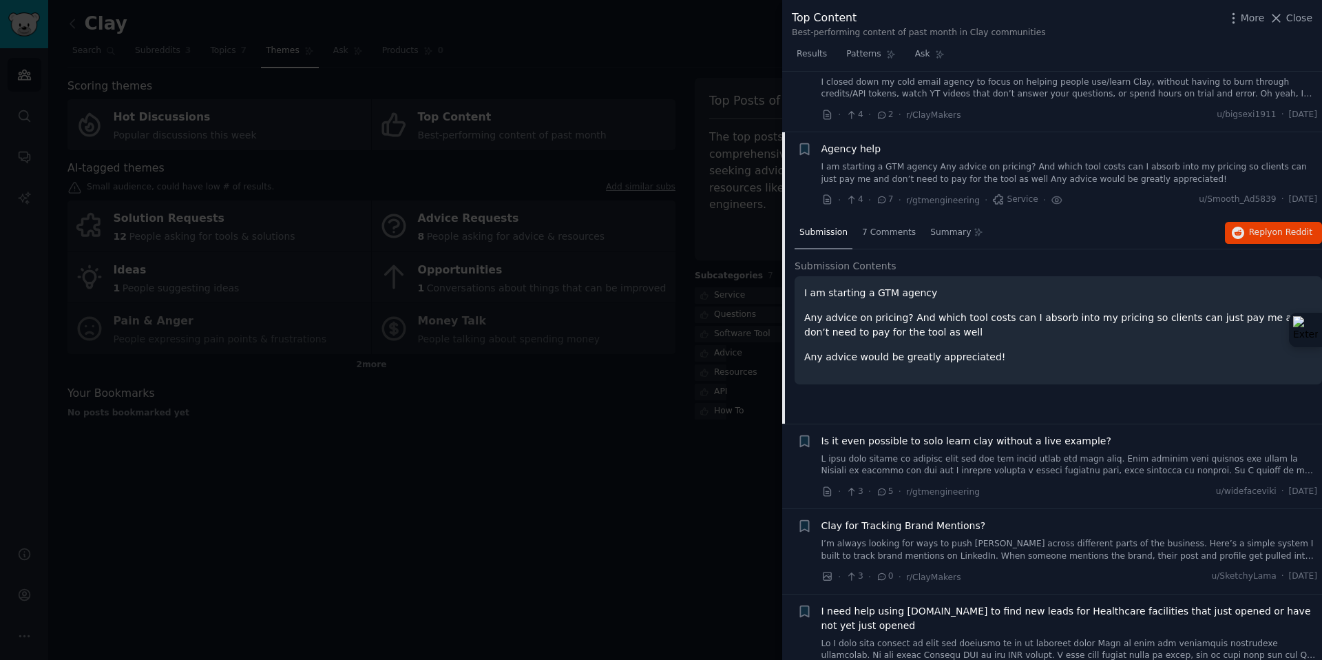
scroll to position [702, 0]
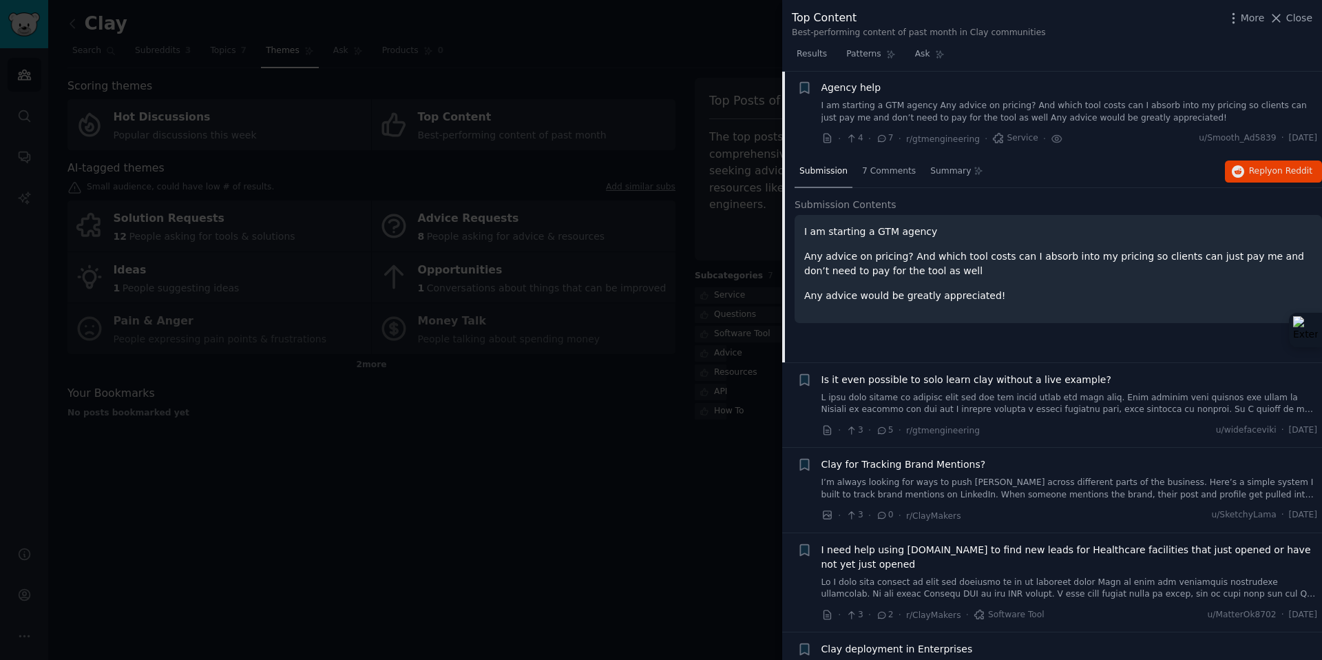
click at [696, 462] on div at bounding box center [661, 330] width 1322 height 660
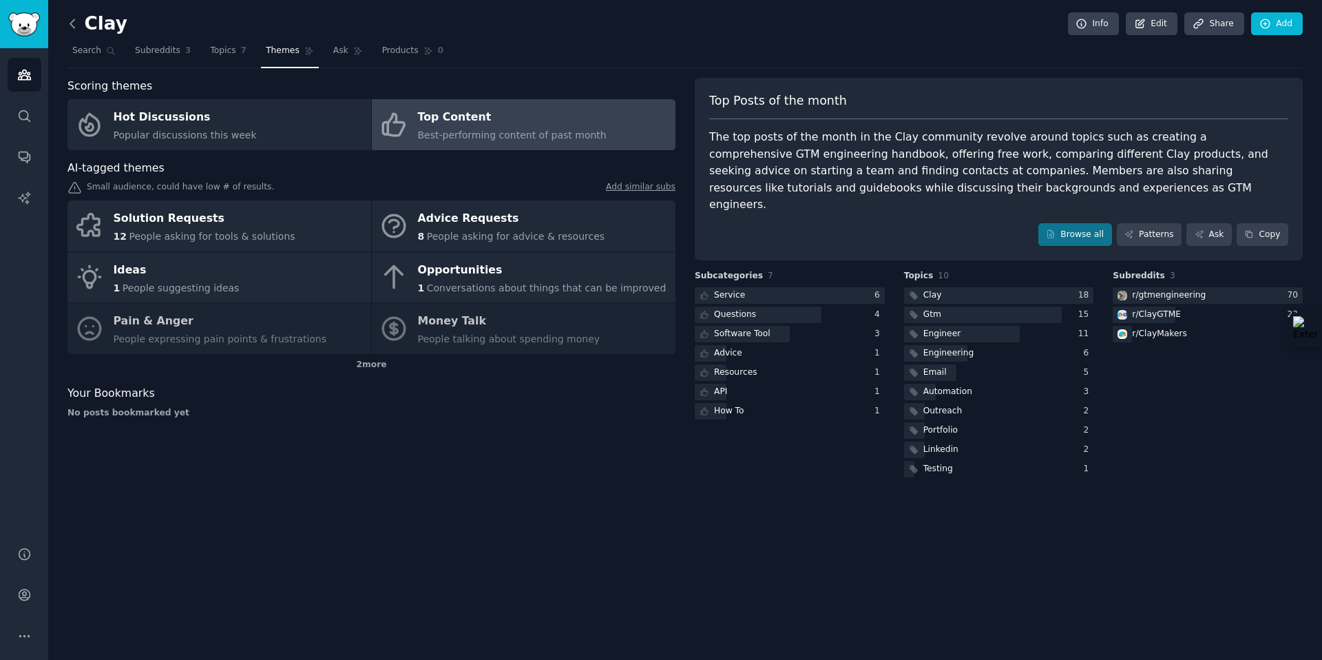
click at [74, 21] on icon at bounding box center [72, 24] width 14 height 14
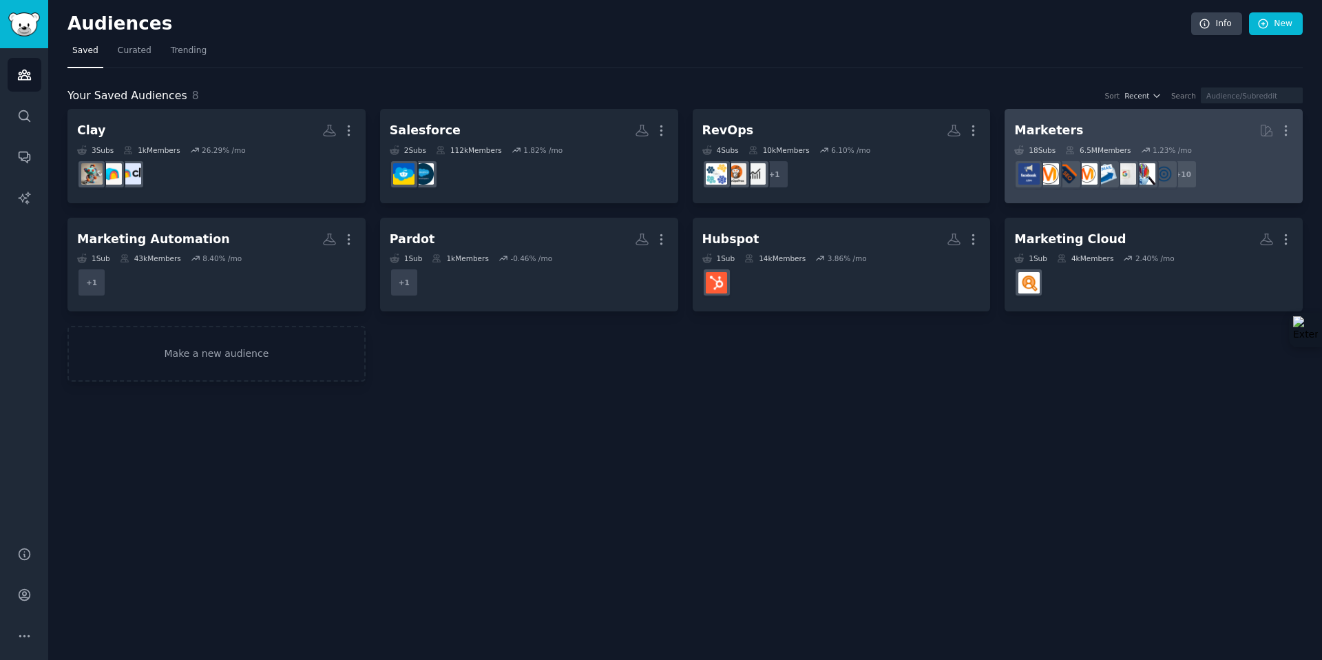
click at [1079, 136] on h2 "Marketers More" at bounding box center [1153, 130] width 279 height 24
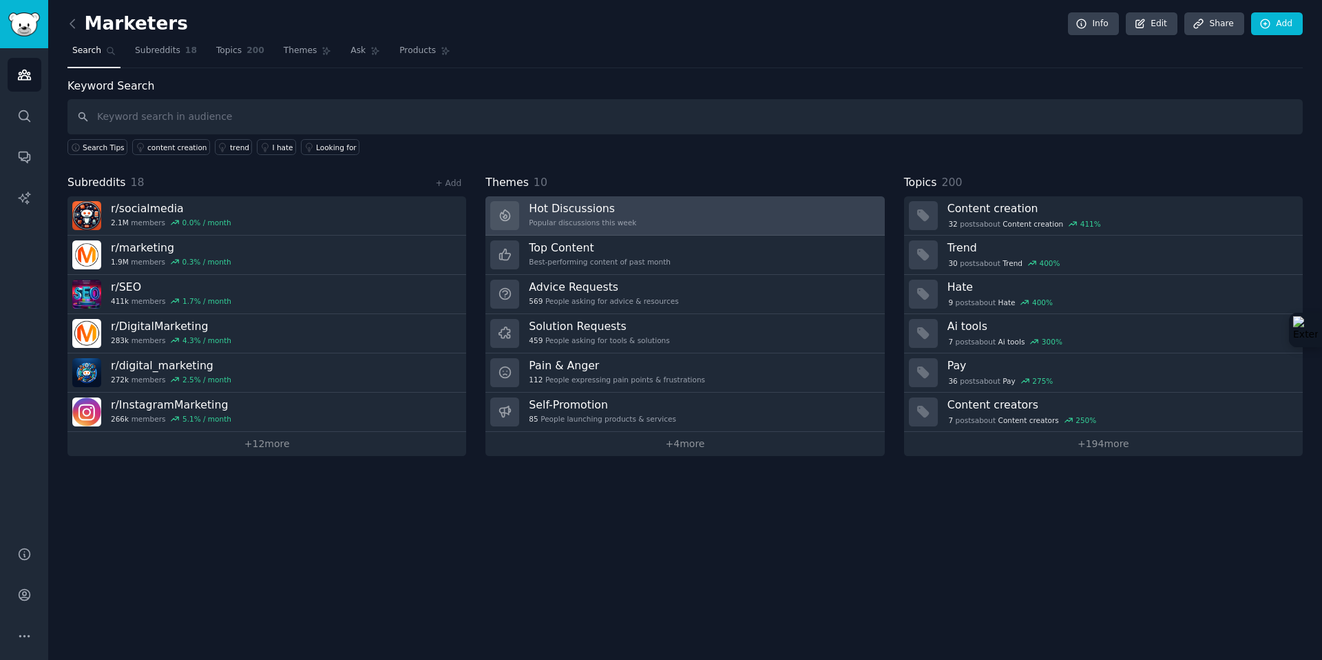
click at [651, 220] on link "Hot Discussions Popular discussions this week" at bounding box center [684, 215] width 399 height 39
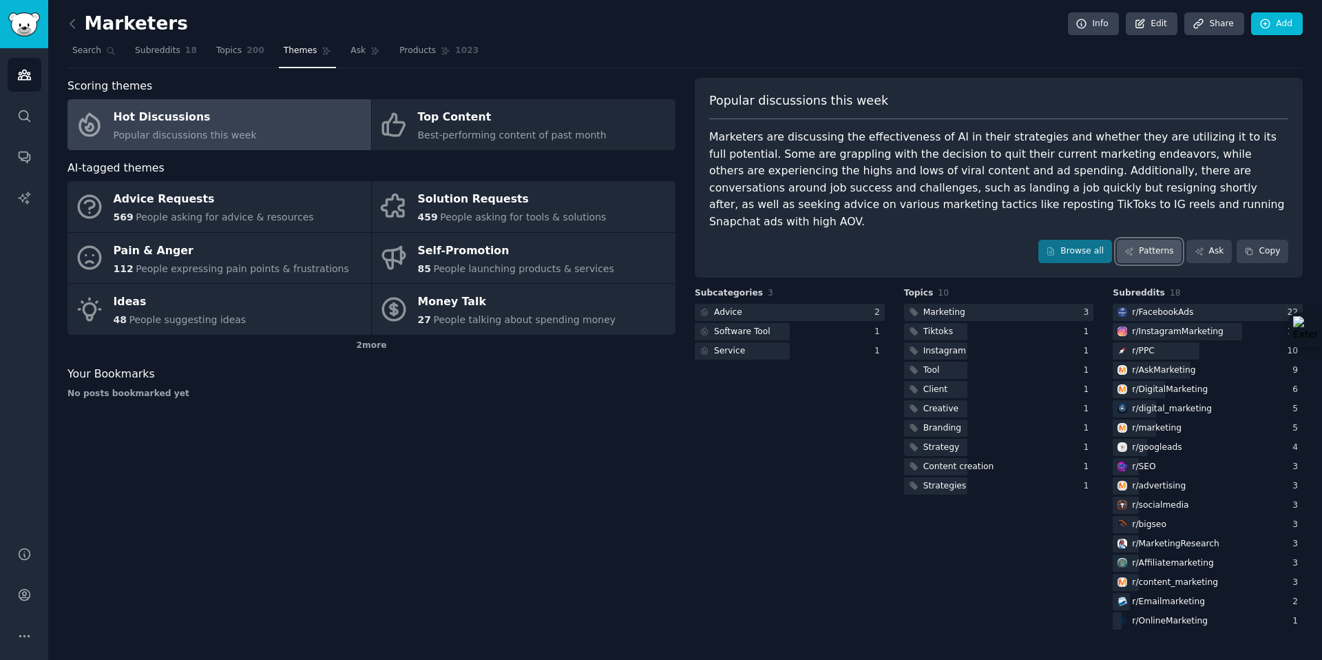
click at [1131, 247] on icon at bounding box center [1130, 252] width 10 height 10
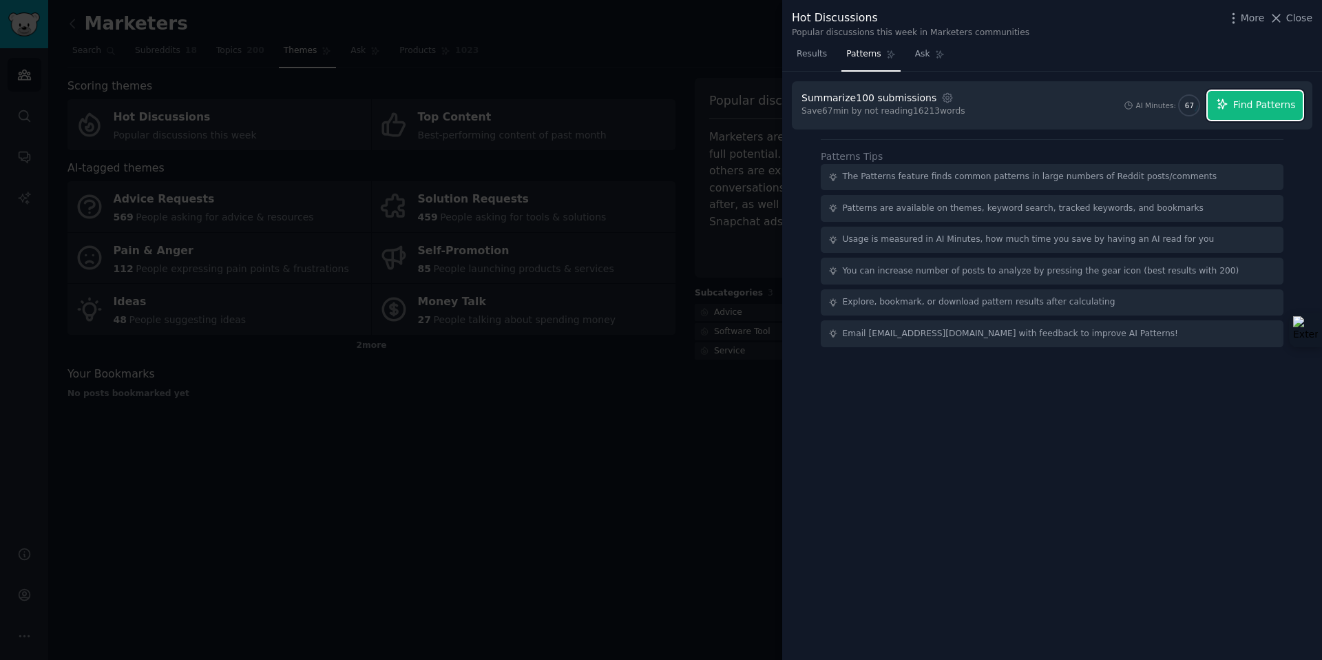
click at [1257, 112] on span "Find Patterns" at bounding box center [1264, 105] width 63 height 14
